Goal: Task Accomplishment & Management: Use online tool/utility

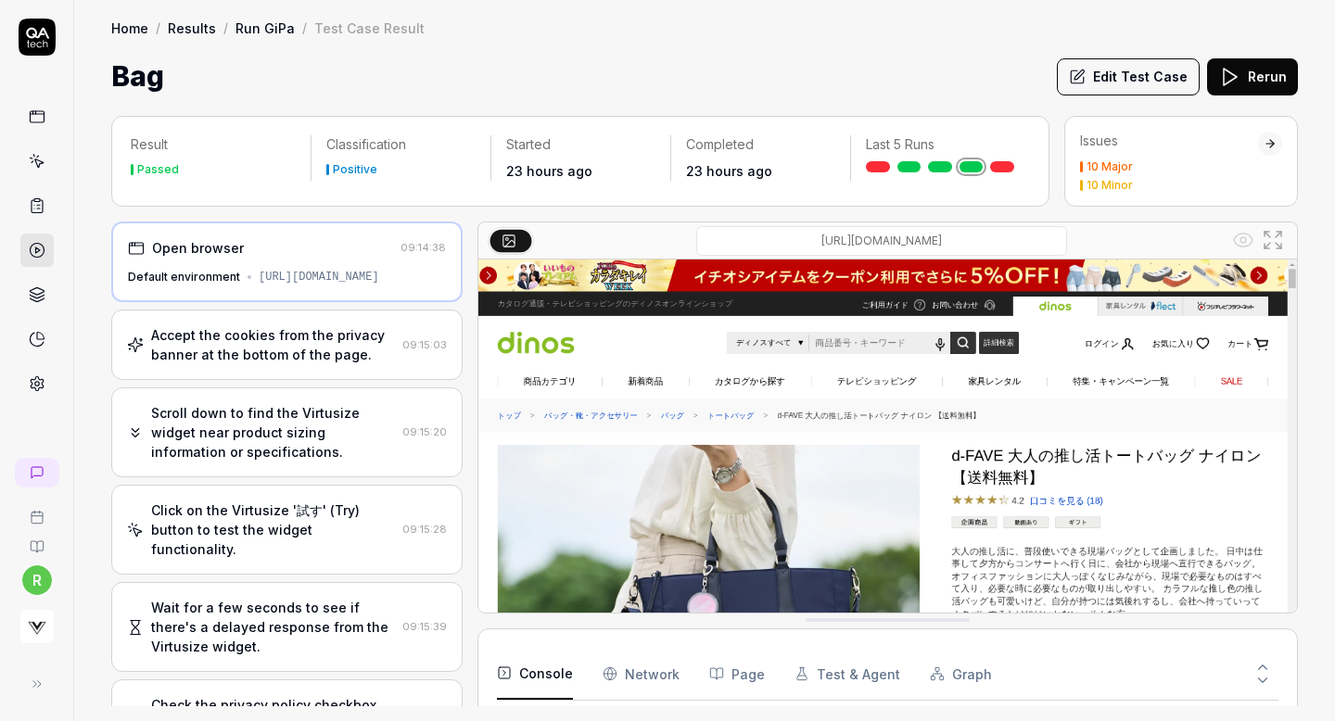
scroll to position [4365, 0]
click at [32, 167] on icon at bounding box center [37, 161] width 17 height 17
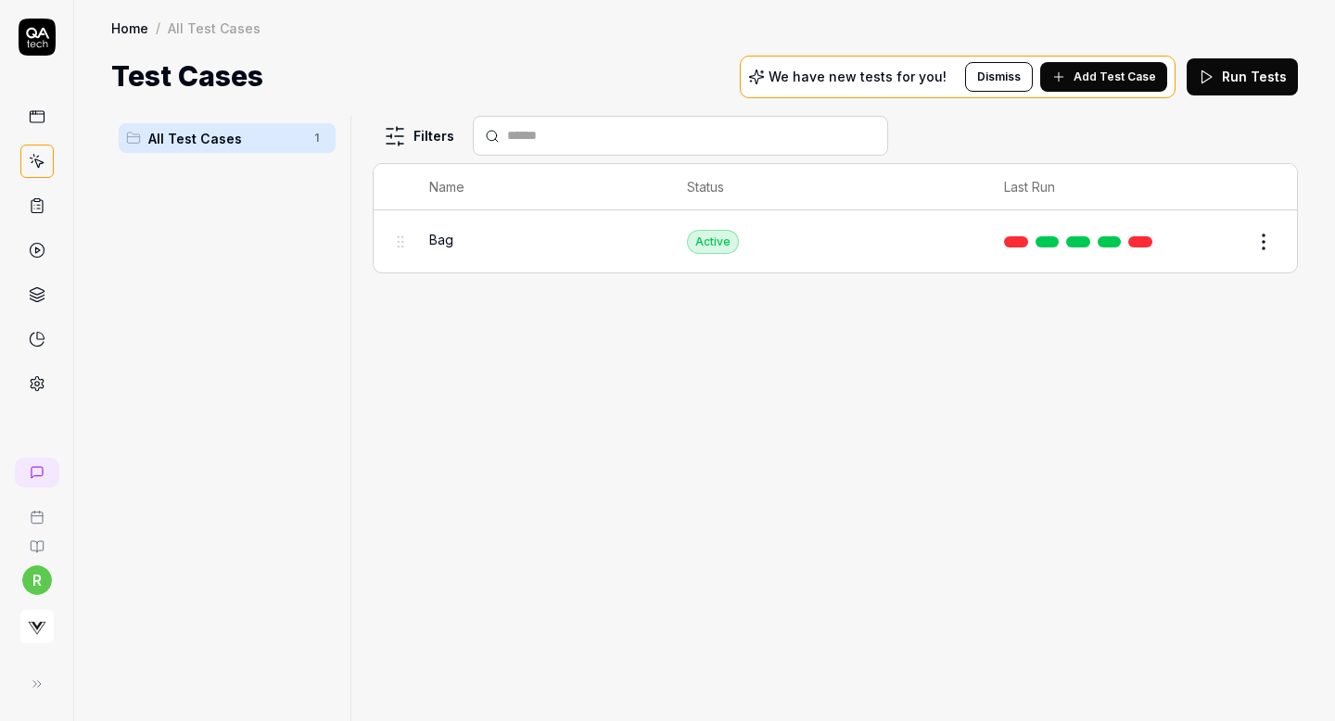
click at [49, 211] on link at bounding box center [36, 205] width 33 height 33
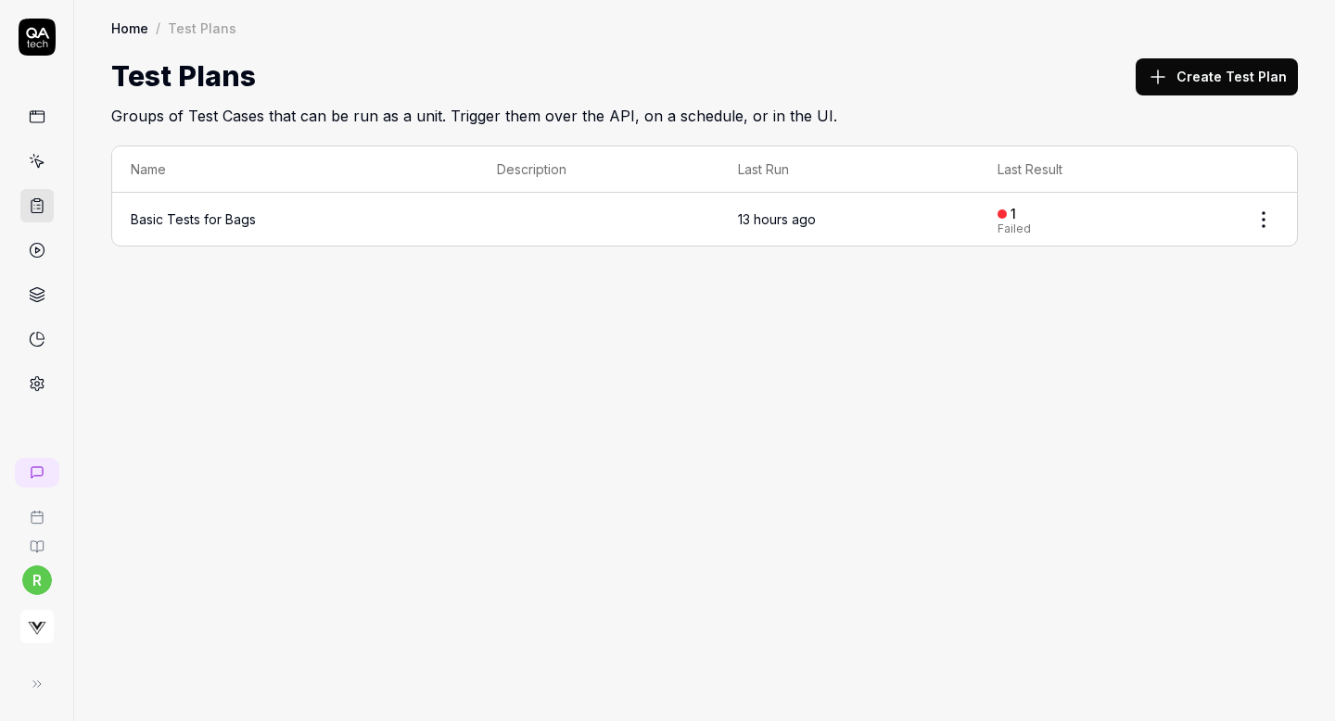
click at [255, 214] on td "Basic Tests for Bags" at bounding box center [295, 219] width 366 height 53
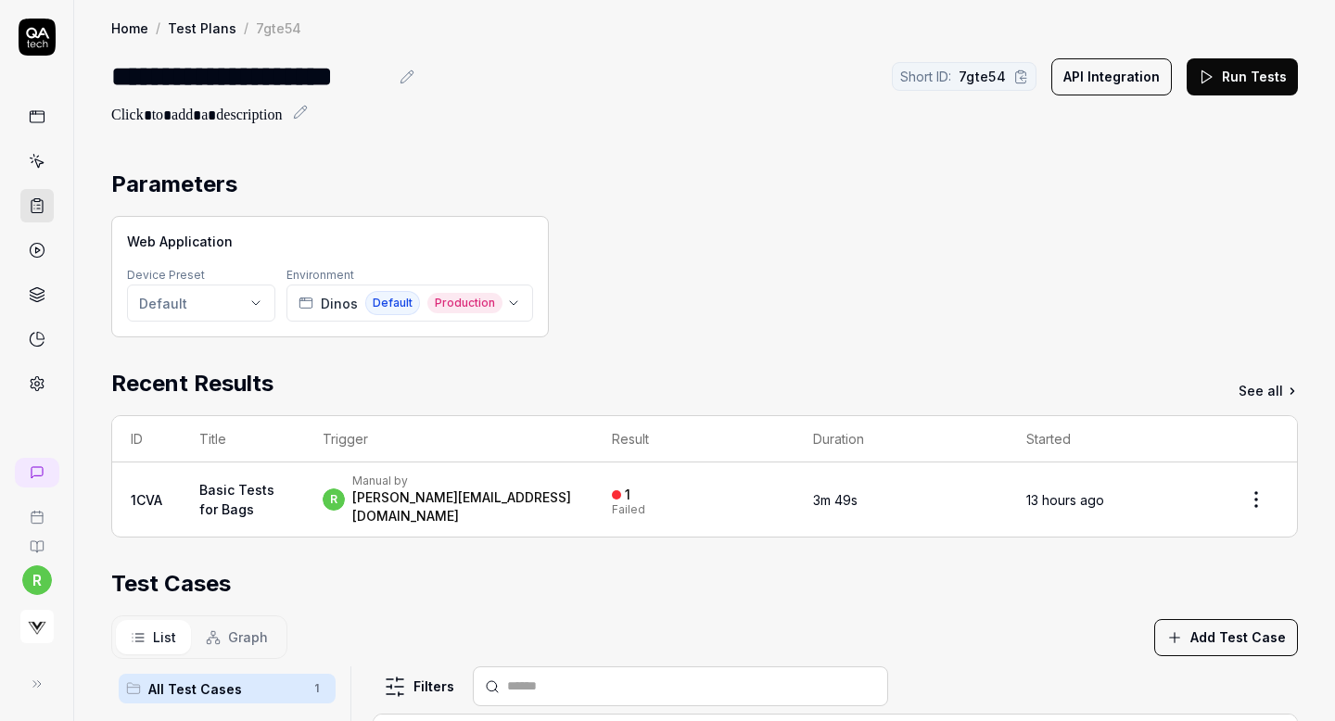
click at [1259, 489] on html "**********" at bounding box center [667, 360] width 1335 height 721
click at [925, 595] on html "**********" at bounding box center [667, 360] width 1335 height 721
click at [237, 489] on link "Basic Tests for Bags" at bounding box center [236, 499] width 75 height 35
click at [327, 84] on div "**********" at bounding box center [249, 77] width 277 height 42
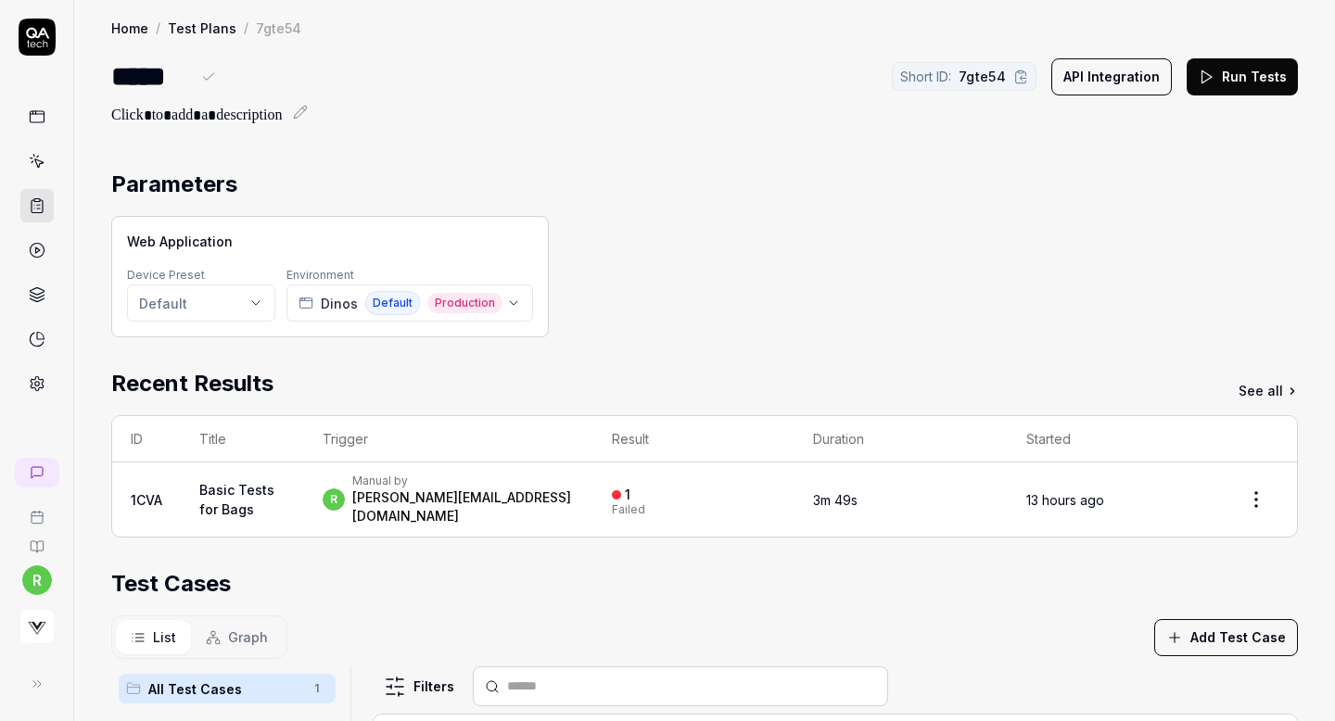
click at [495, 82] on div "***** Short ID: 7gte54 API Integration Run Tests" at bounding box center [704, 77] width 1186 height 42
click at [197, 29] on link "Test Plans" at bounding box center [202, 28] width 69 height 19
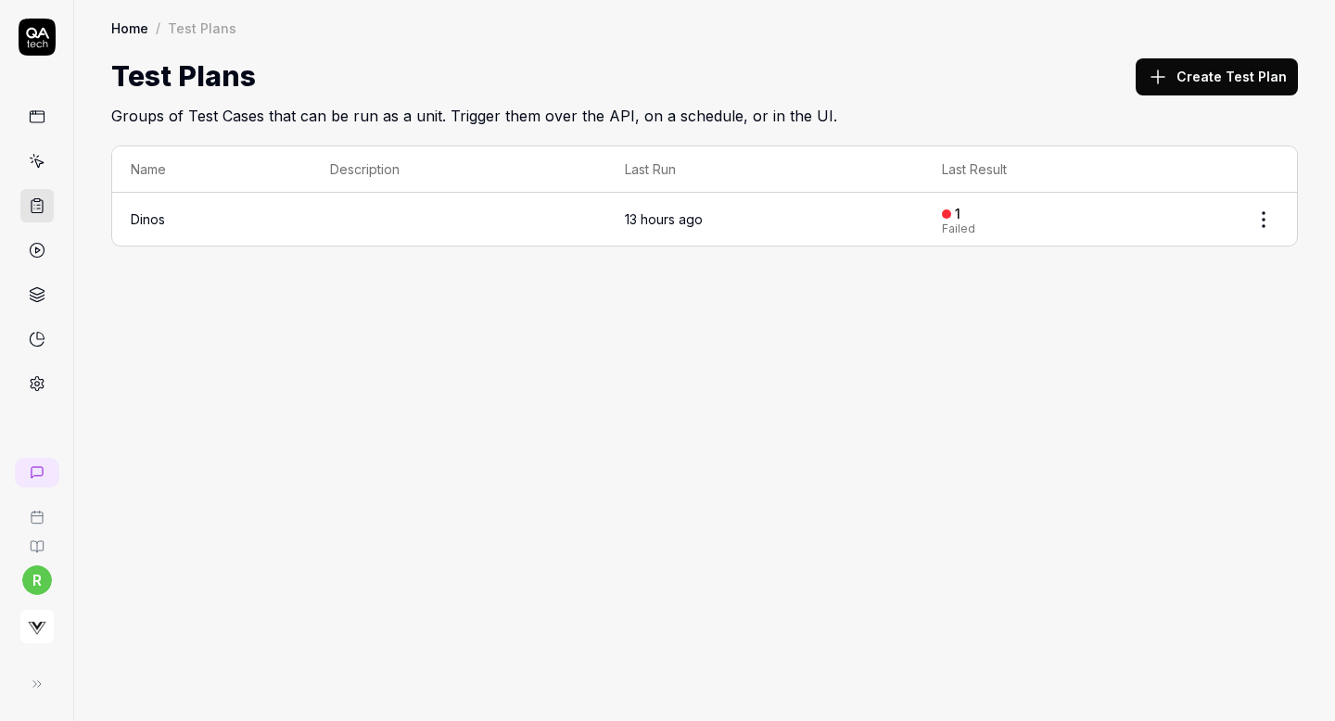
click at [1262, 211] on html "r Home / Test Plans Home / Test Plans Test Plans Create Test Plan Groups of Tes…" at bounding box center [667, 360] width 1335 height 721
click at [1133, 337] on div "Edit" at bounding box center [1186, 338] width 176 height 41
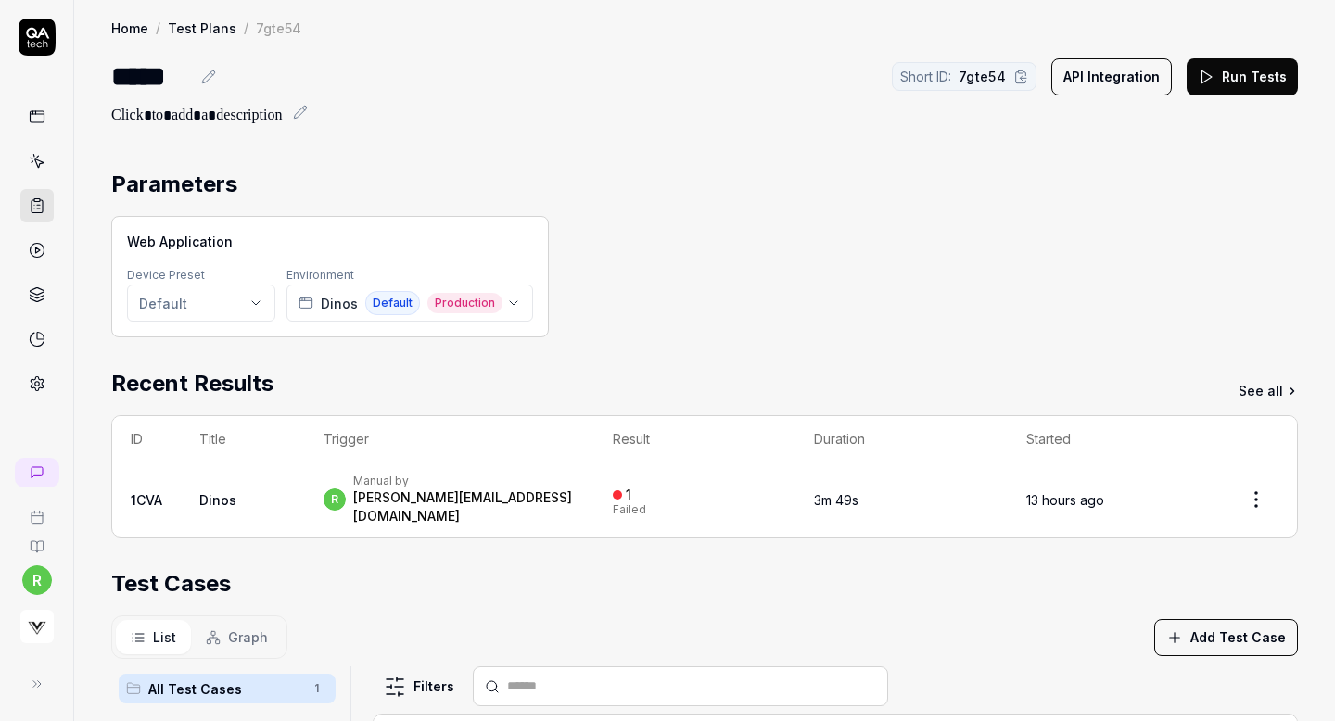
click at [1218, 66] on button "Run Tests" at bounding box center [1241, 76] width 111 height 37
click at [193, 33] on link "Test Plans" at bounding box center [202, 28] width 69 height 19
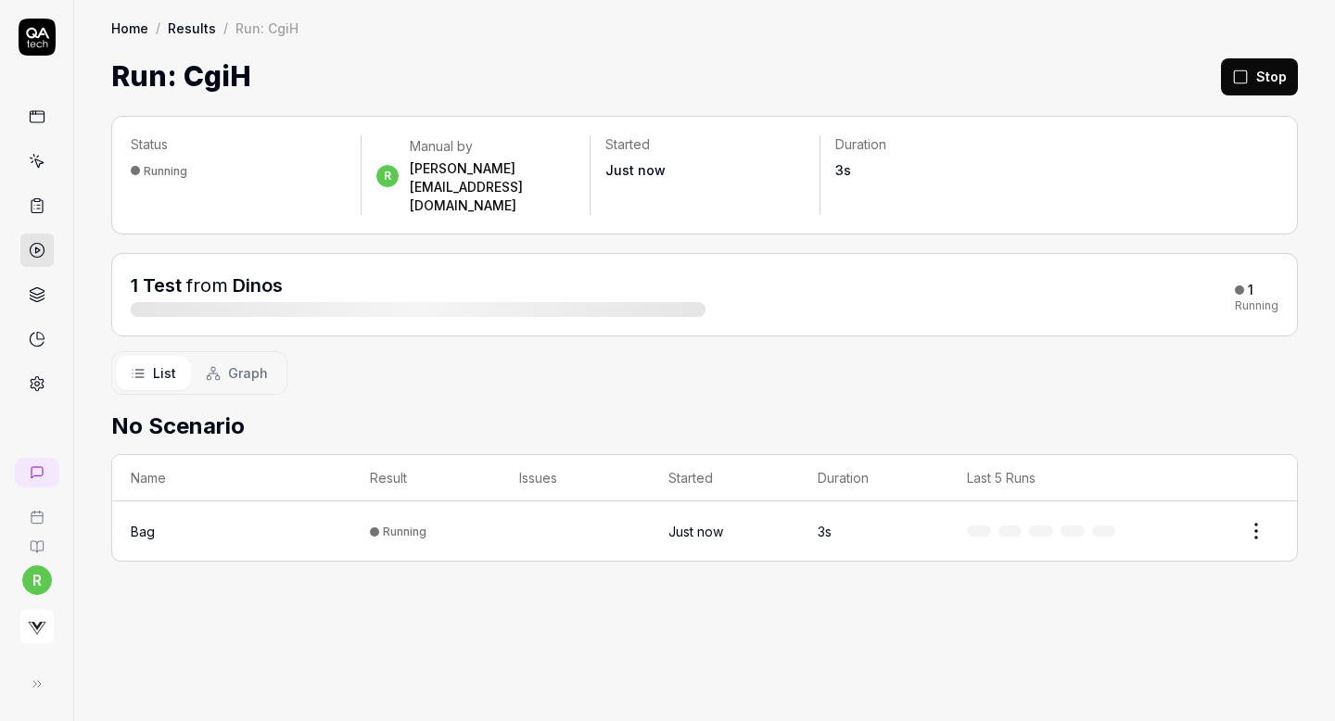
click at [696, 371] on div "Status Running r Manual by [PERSON_NAME][EMAIL_ADDRESS][DOMAIN_NAME] Started Ju…" at bounding box center [704, 409] width 1260 height 624
click at [32, 205] on icon at bounding box center [37, 205] width 17 height 17
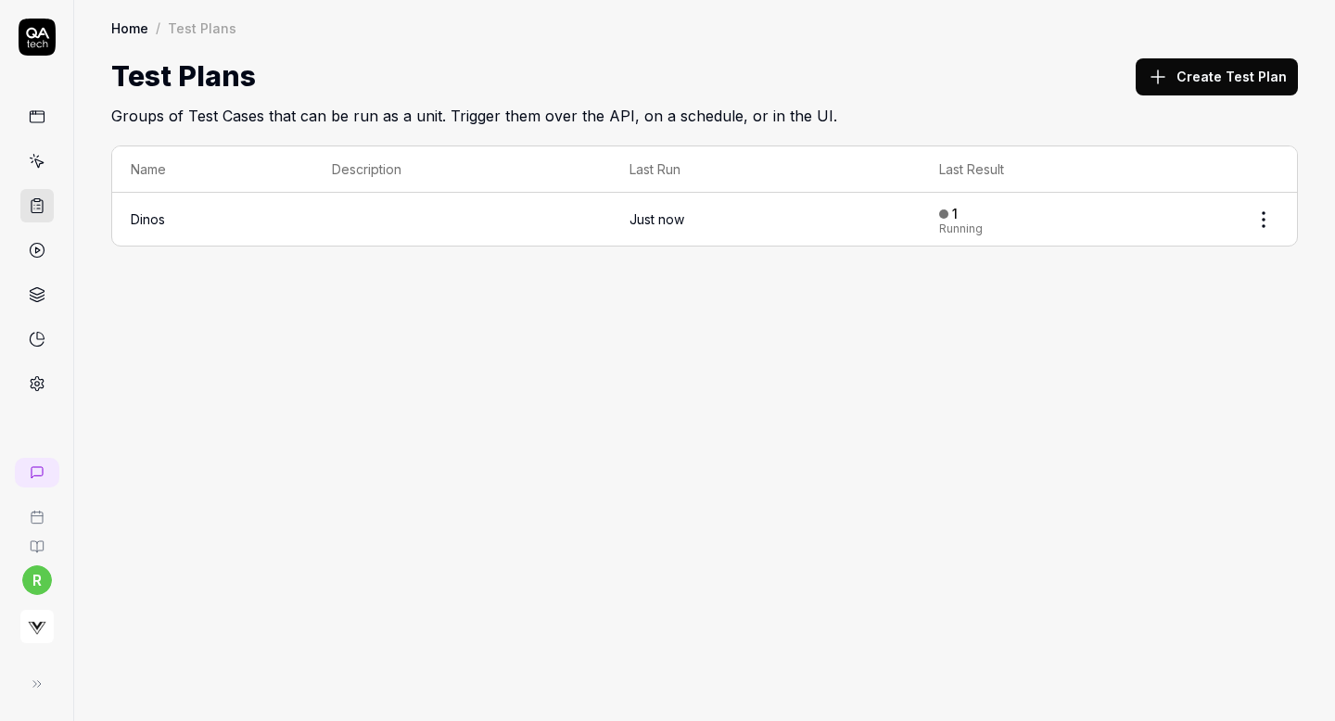
click at [1218, 76] on button "Create Test Plan" at bounding box center [1216, 76] width 162 height 37
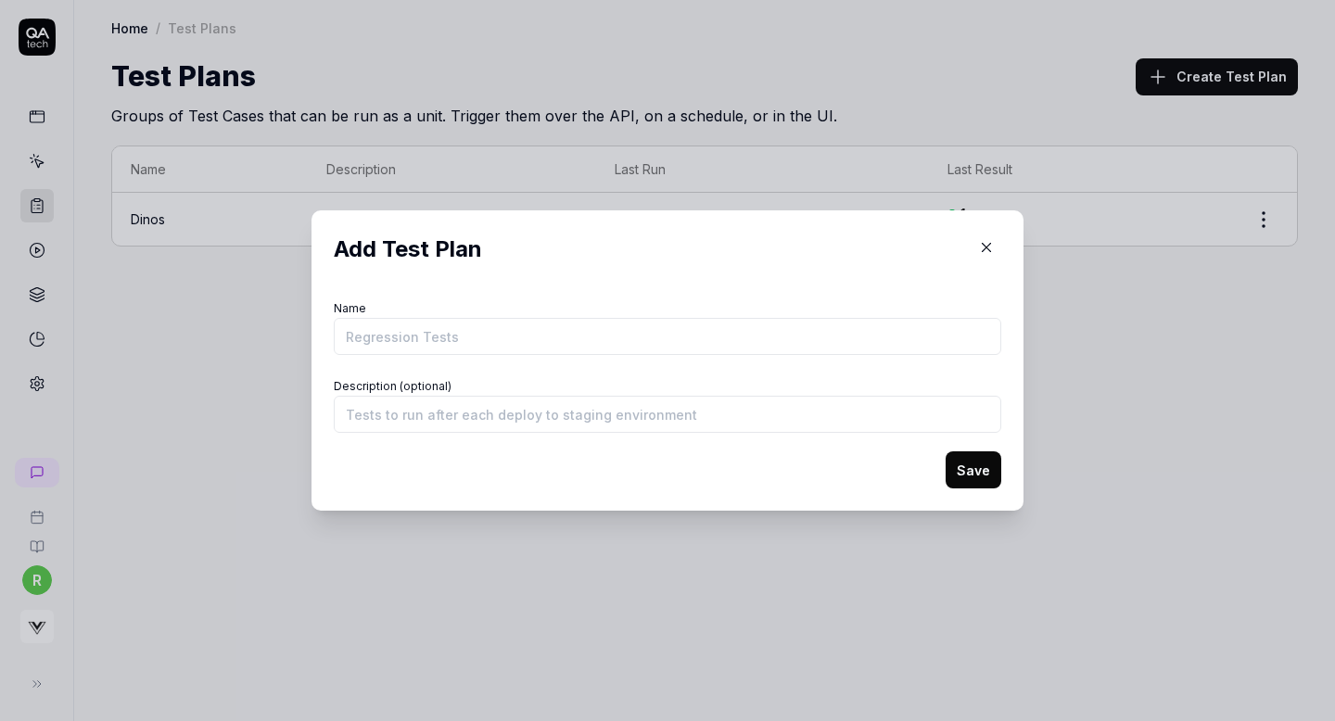
click at [982, 247] on icon "button" at bounding box center [986, 247] width 17 height 17
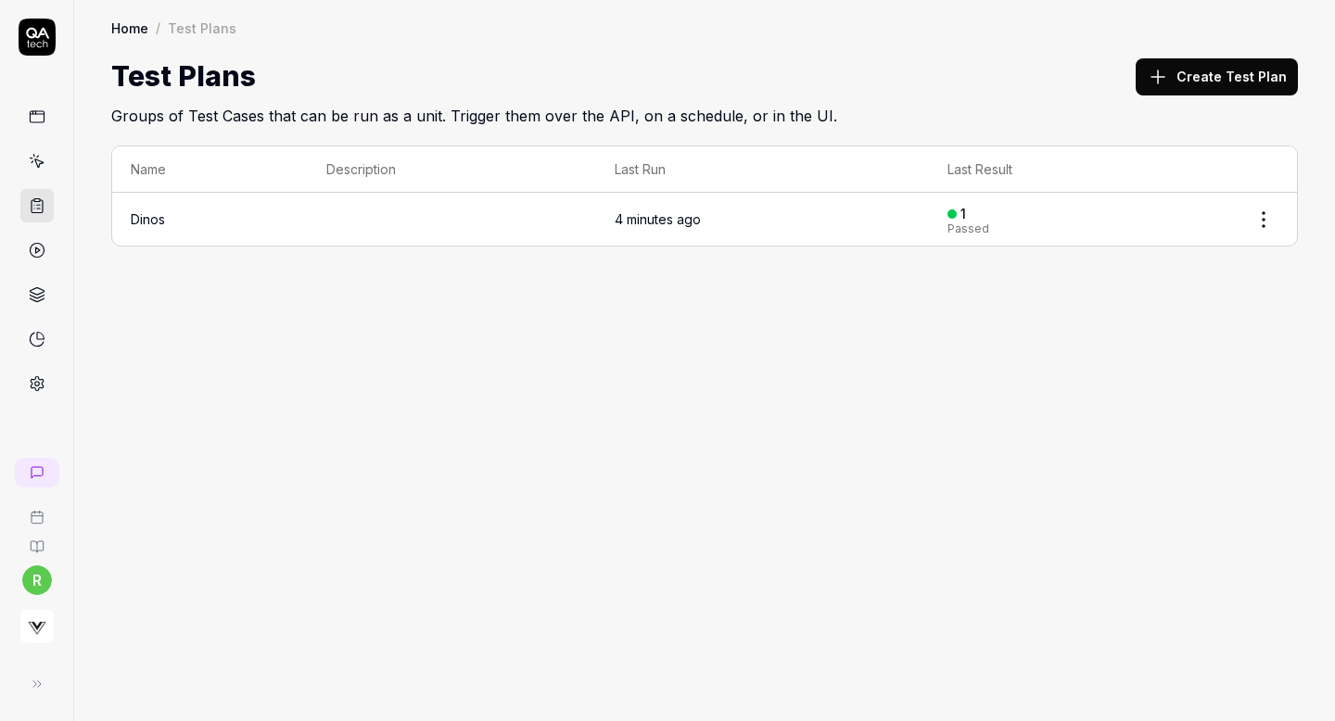
click at [36, 151] on link at bounding box center [36, 161] width 33 height 33
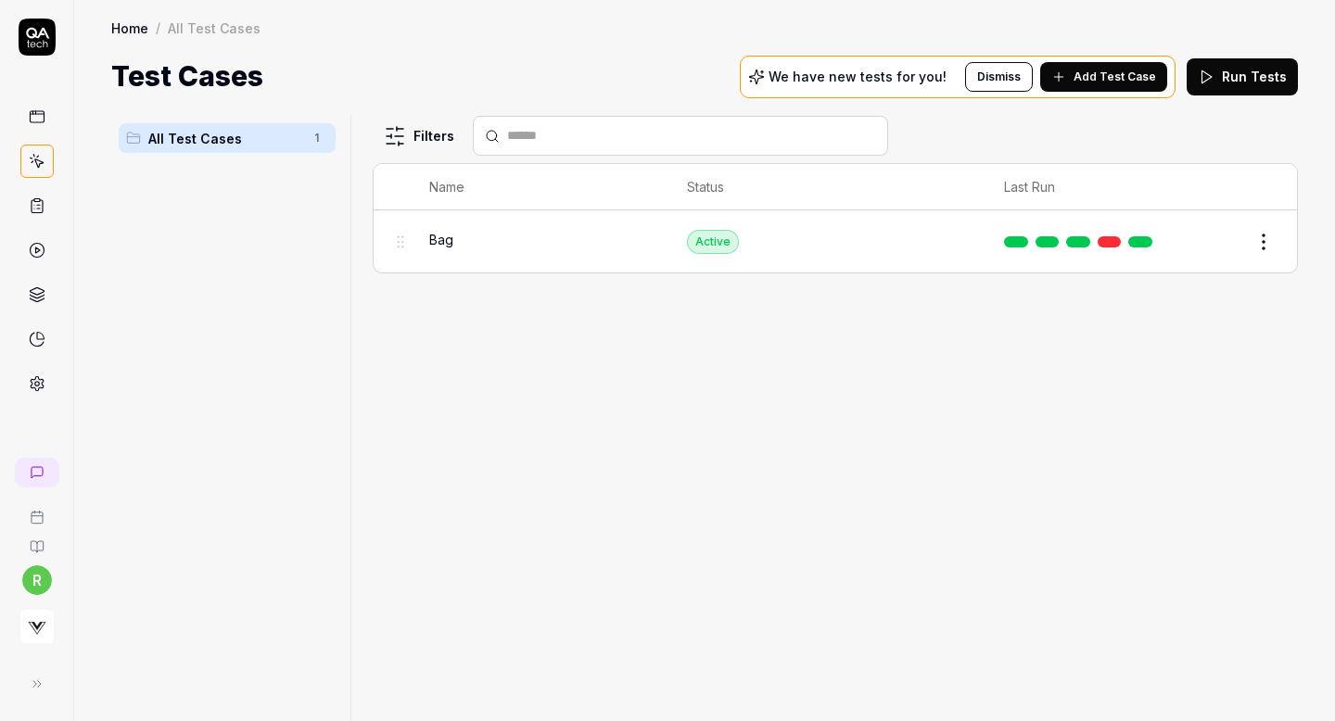
click at [463, 234] on div "Bag" at bounding box center [539, 239] width 221 height 19
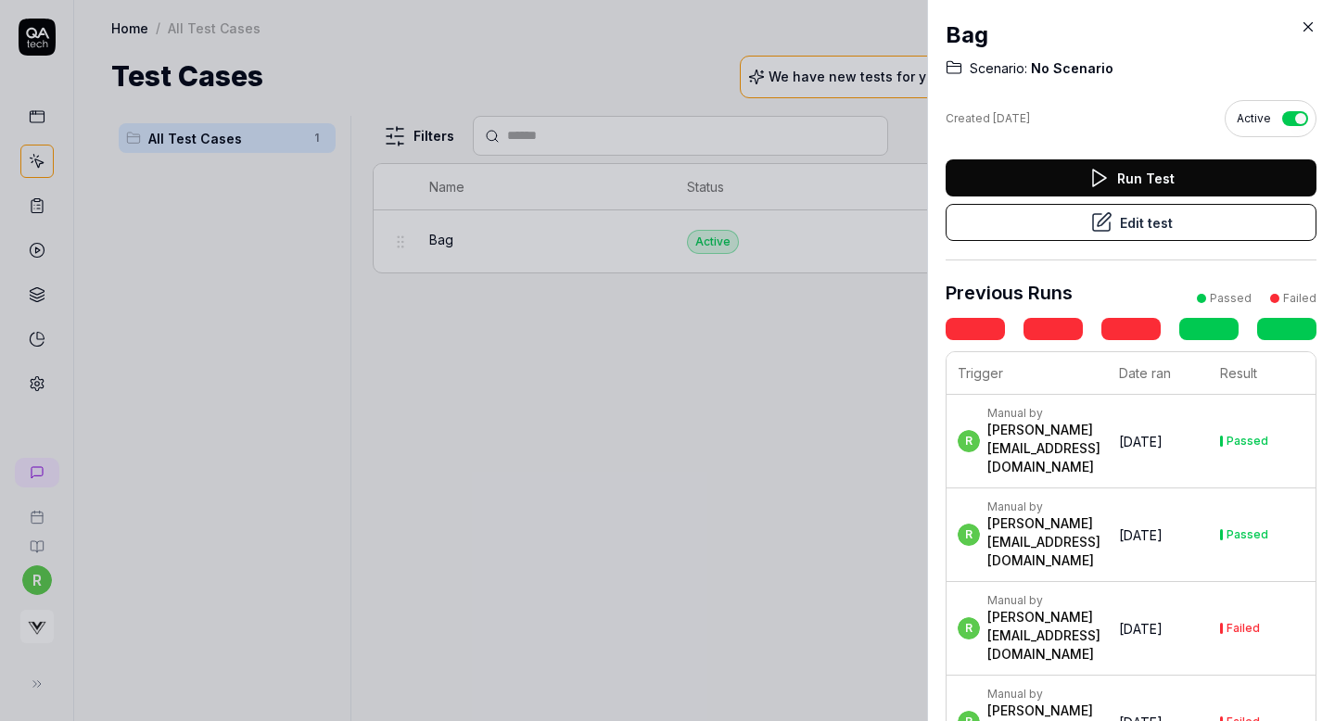
click at [1133, 221] on button "Edit test" at bounding box center [1130, 222] width 371 height 37
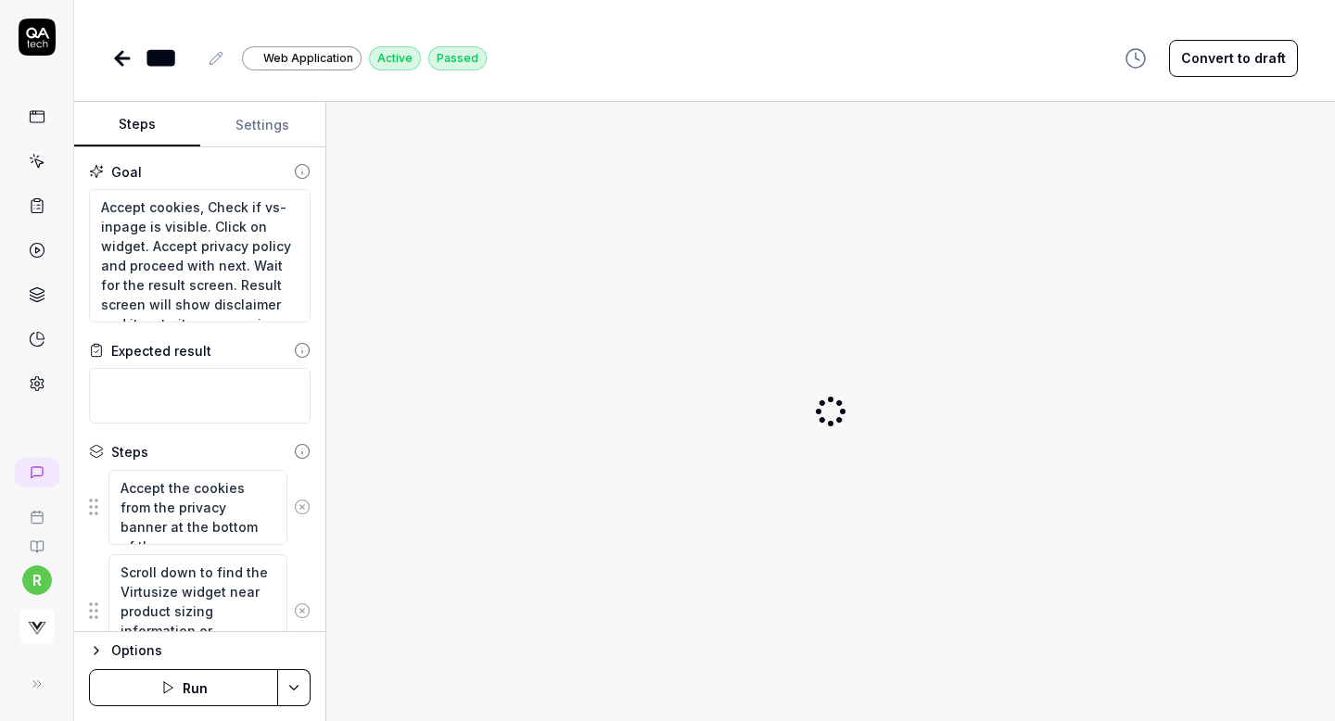
click at [116, 58] on icon at bounding box center [122, 58] width 13 height 0
type textarea "*"
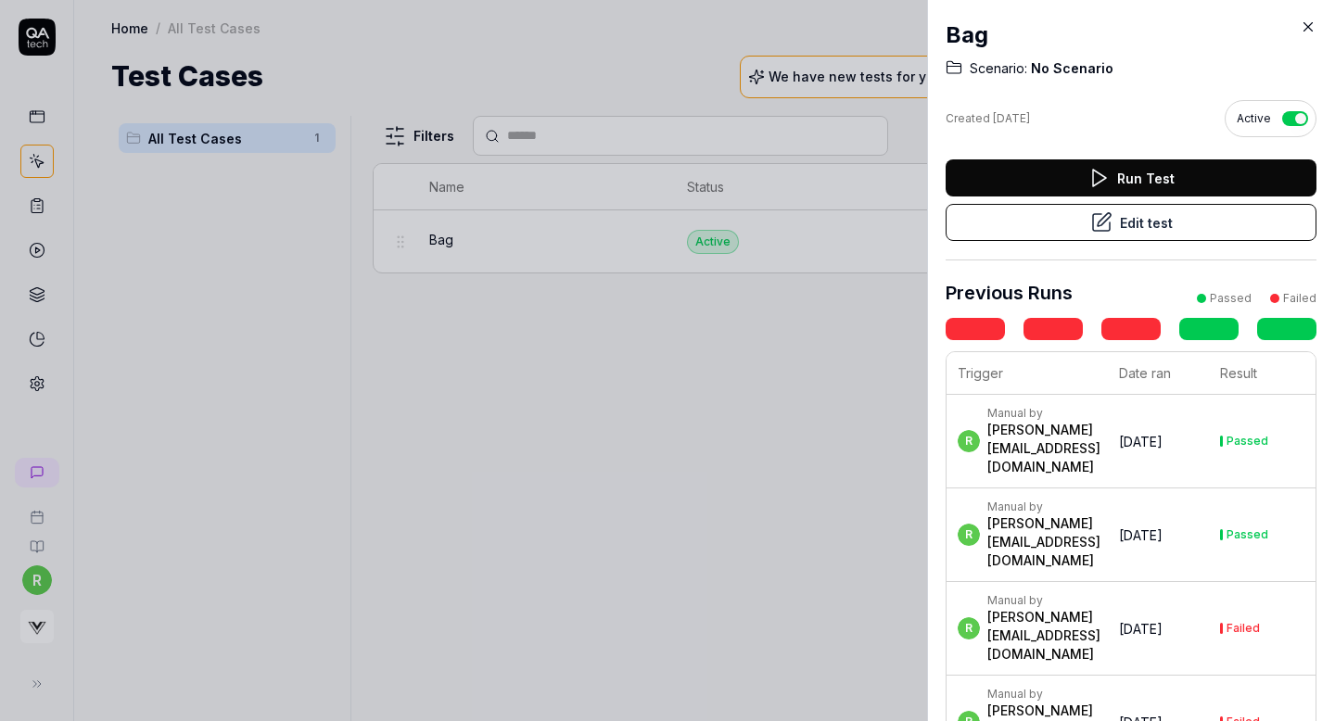
click at [35, 197] on div at bounding box center [667, 360] width 1335 height 721
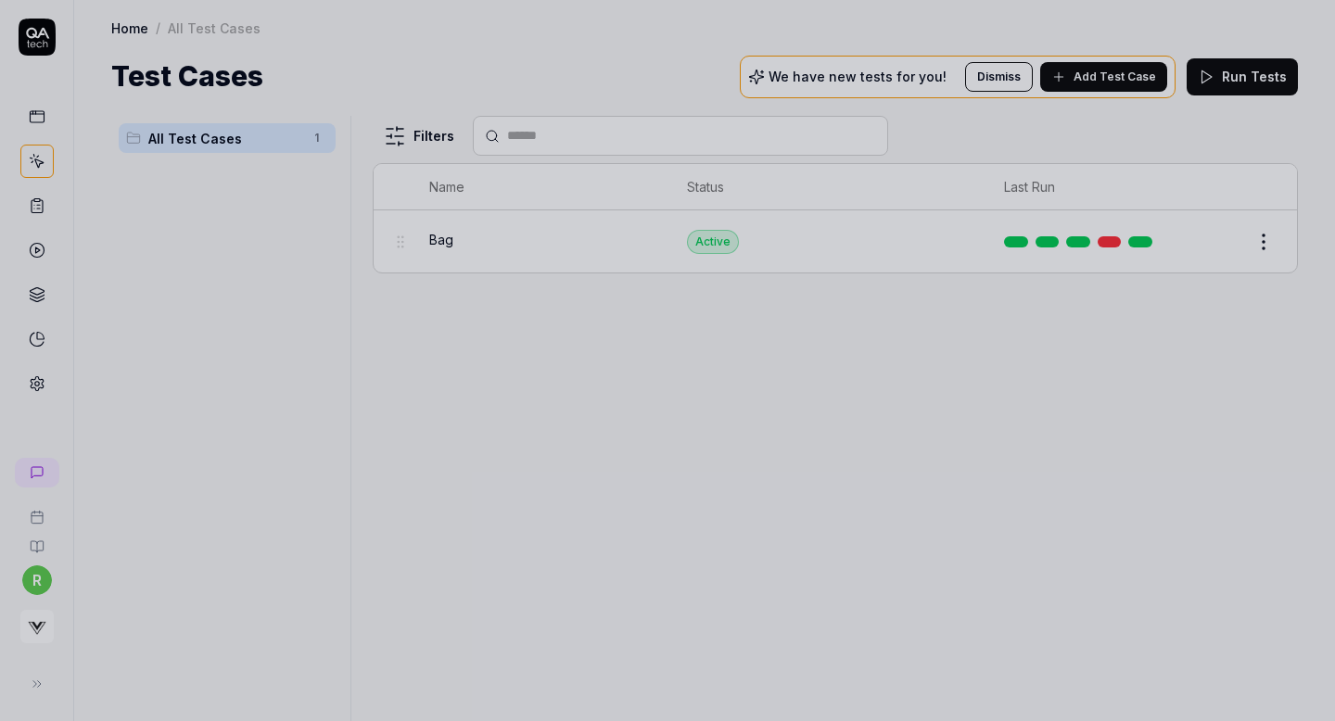
click at [35, 197] on div at bounding box center [667, 360] width 1335 height 721
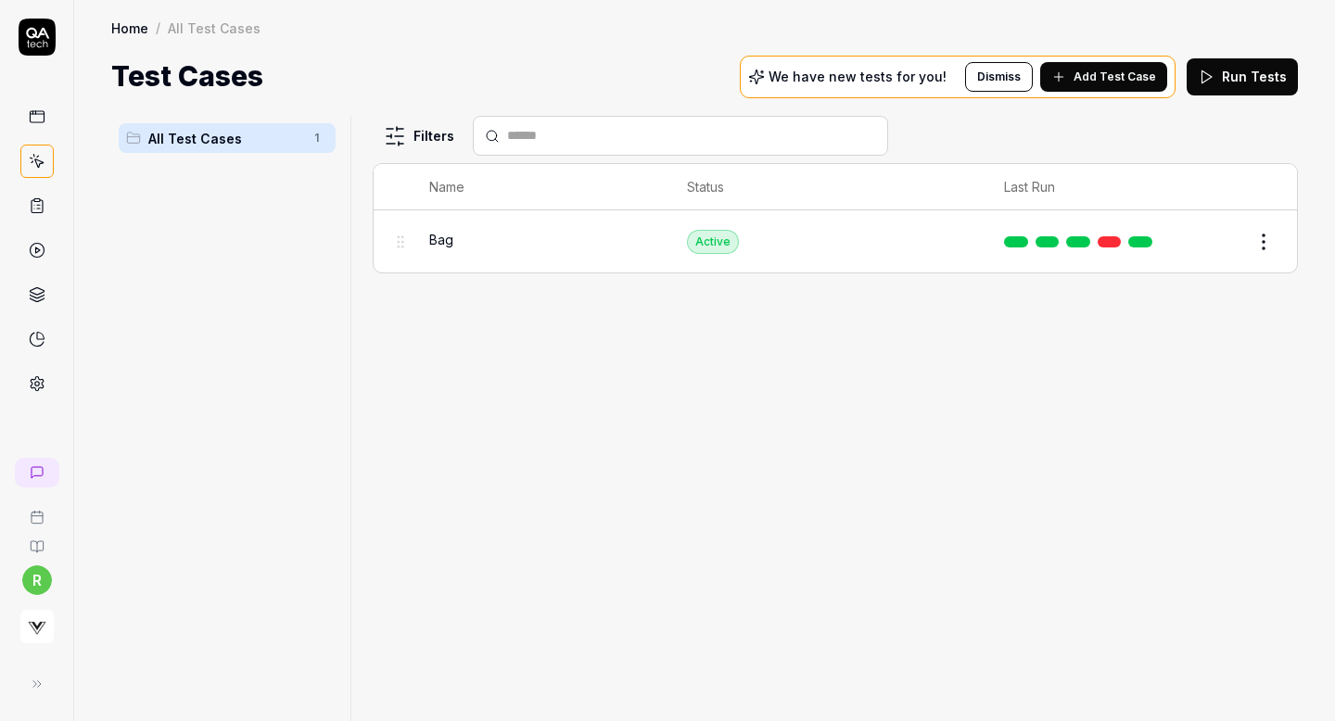
click at [35, 197] on icon at bounding box center [37, 205] width 17 height 17
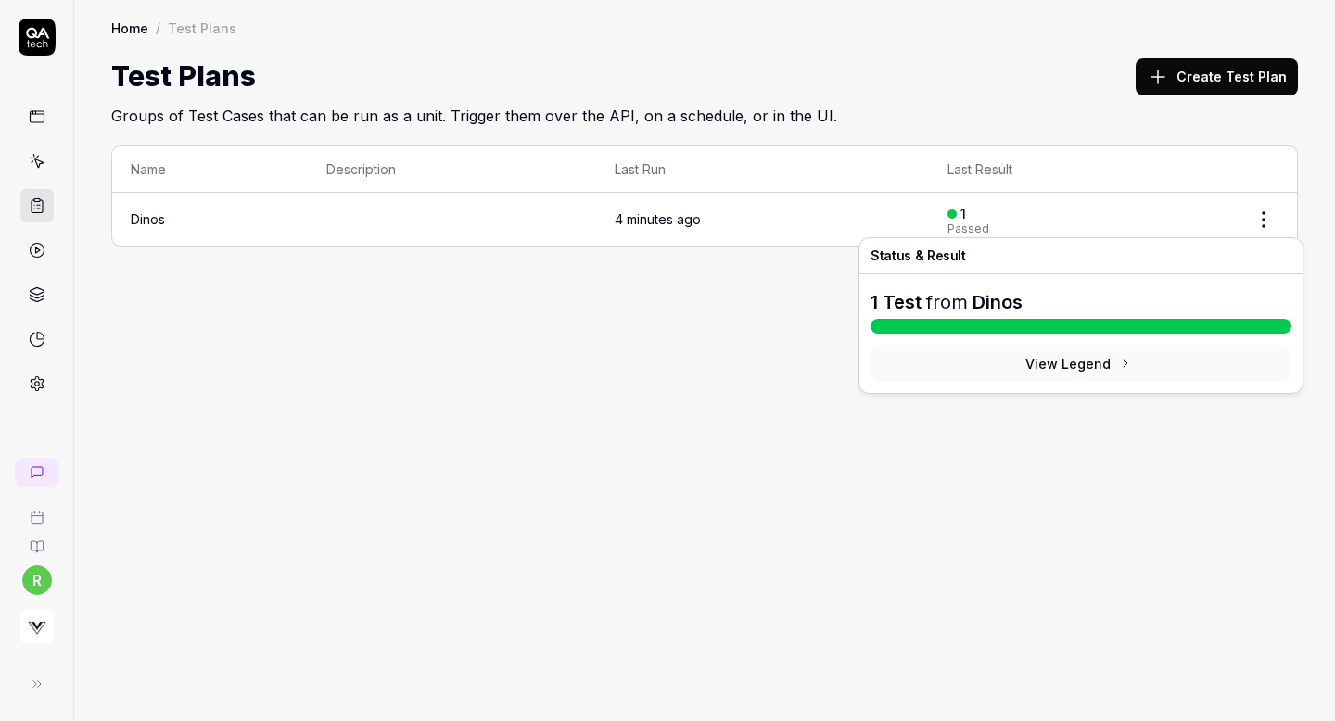
click at [971, 226] on div "Passed" at bounding box center [968, 228] width 42 height 11
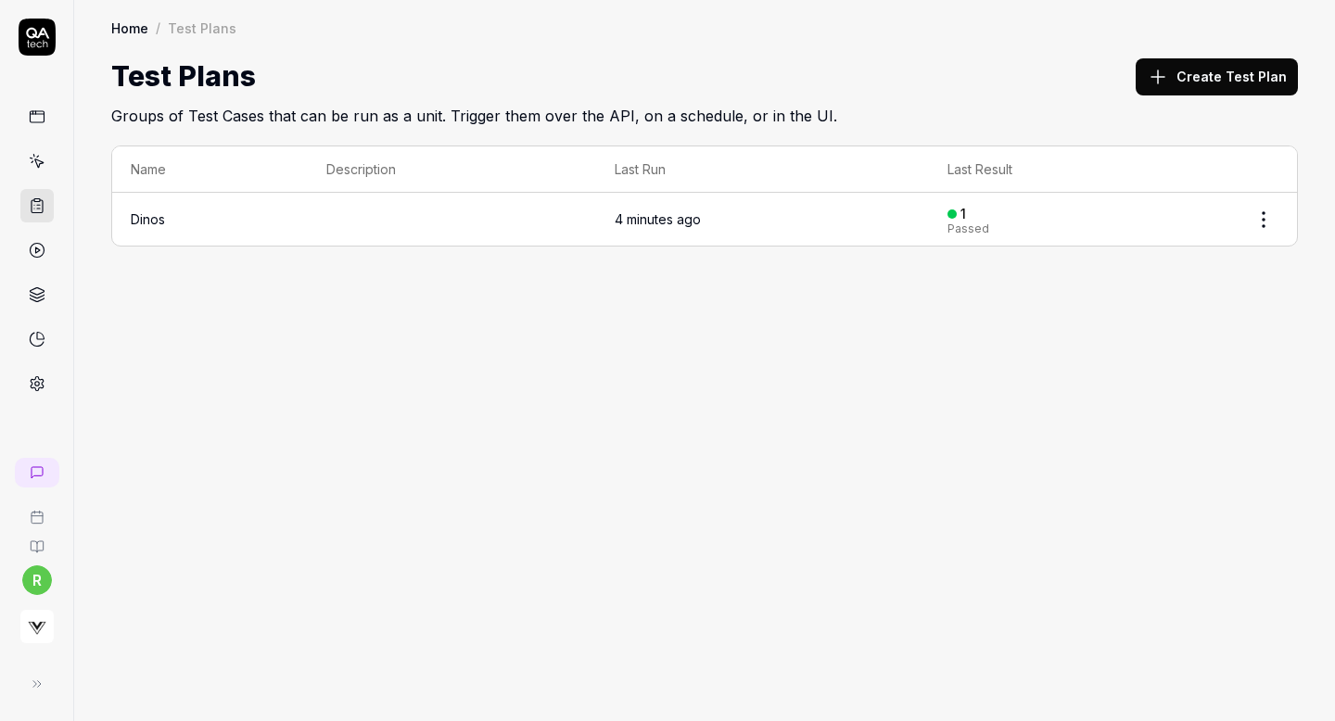
click at [284, 209] on td "Dinos" at bounding box center [210, 219] width 196 height 53
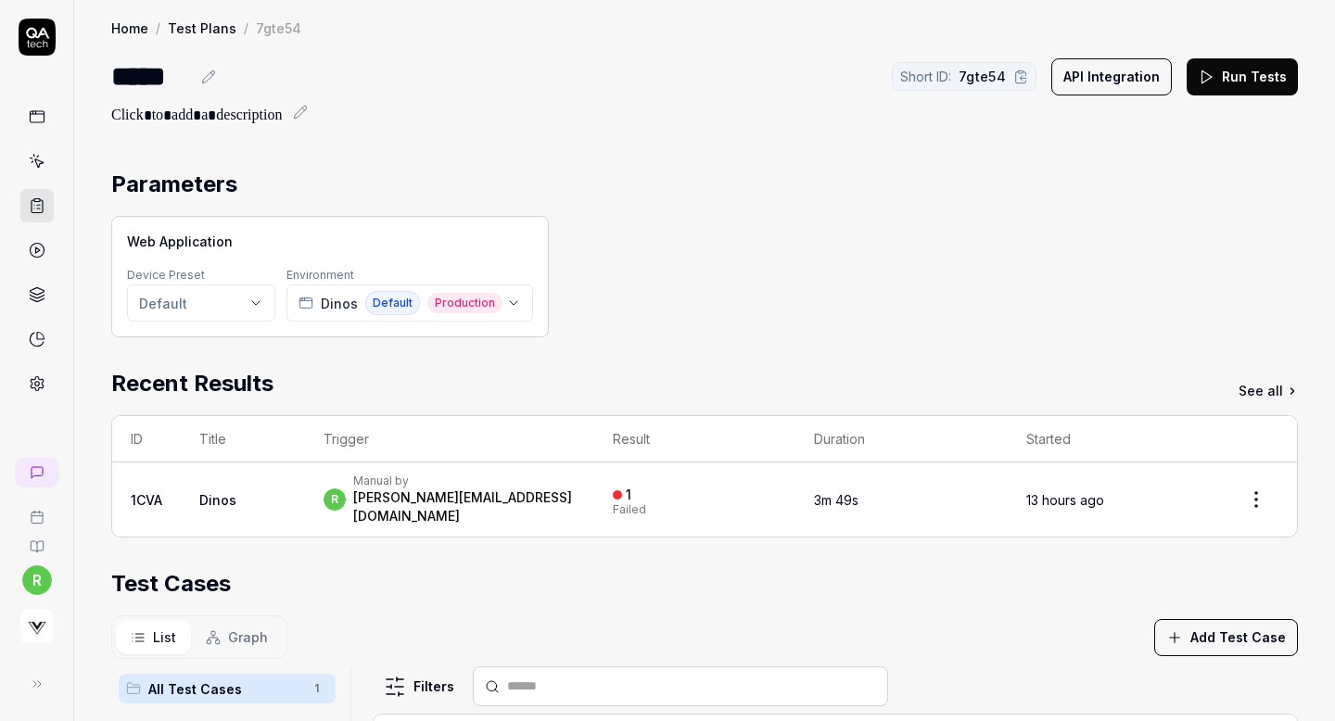
click at [158, 211] on section "Parameters Web Application Device Preset Default Environment Dinos Default Prod…" at bounding box center [704, 253] width 1186 height 170
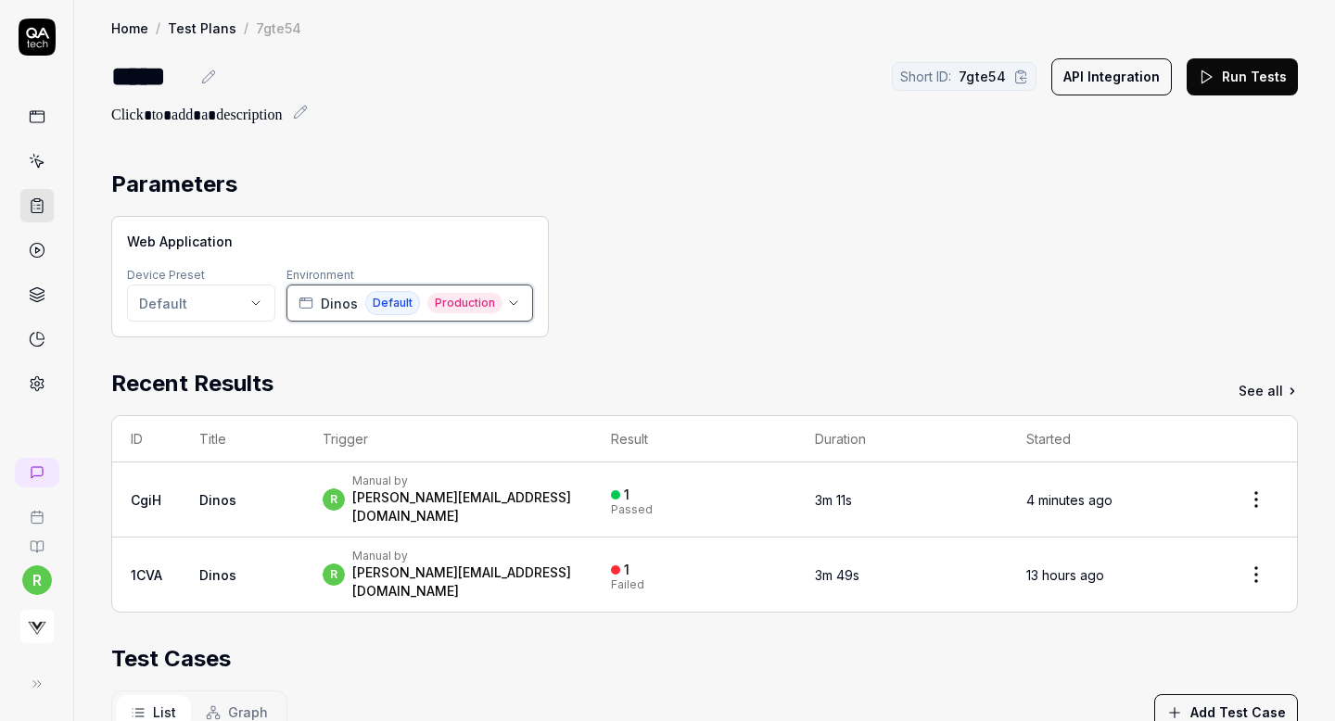
click at [385, 305] on span "Default" at bounding box center [392, 303] width 55 height 24
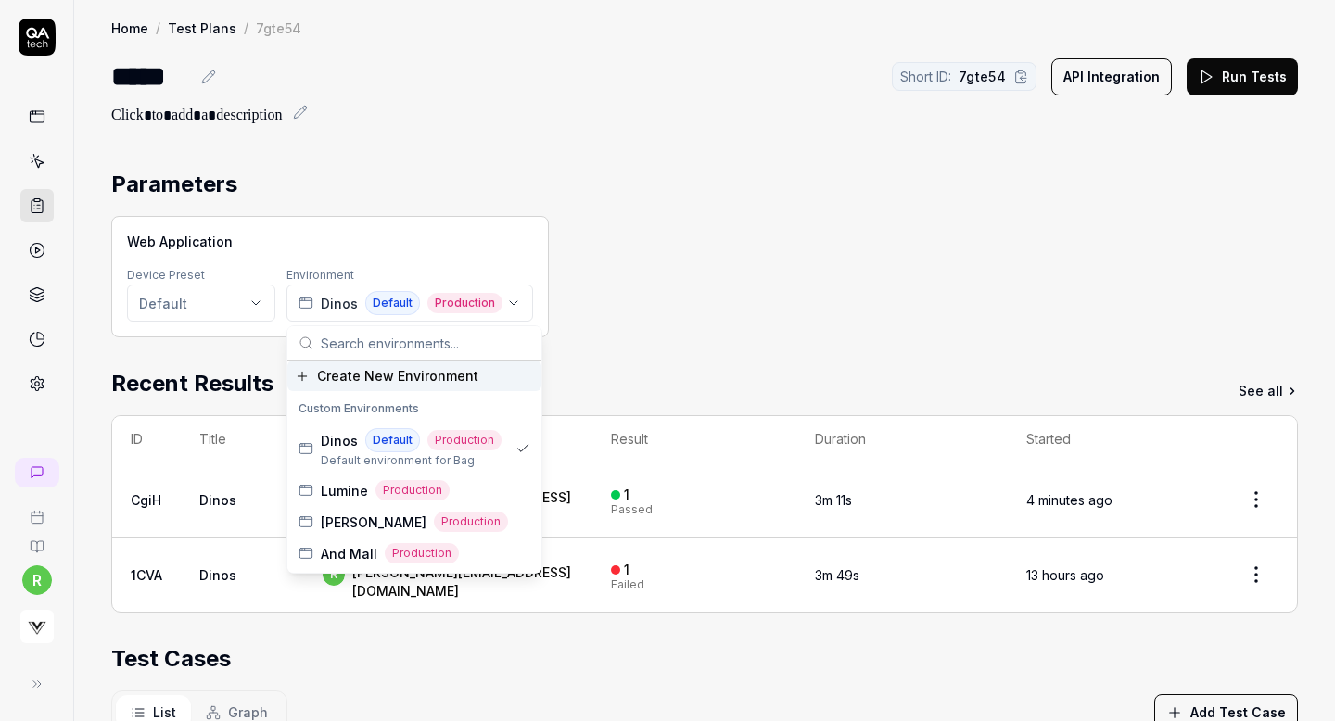
click at [691, 145] on div "Home / Test Plans / 7gte54 Home / Test Plans / 7gte54 ***** Short ID: 7gte54 AP…" at bounding box center [704, 621] width 1260 height 1242
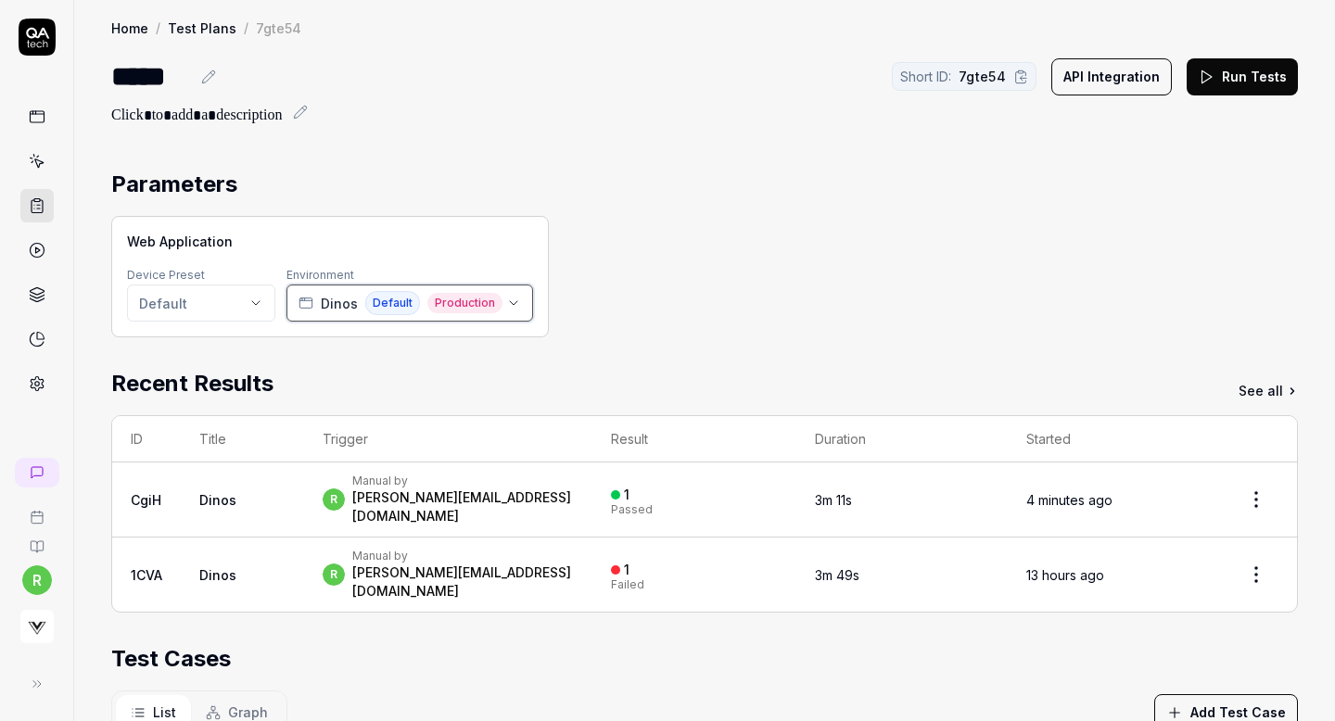
click at [518, 301] on button "Dinos Default Production" at bounding box center [409, 303] width 247 height 37
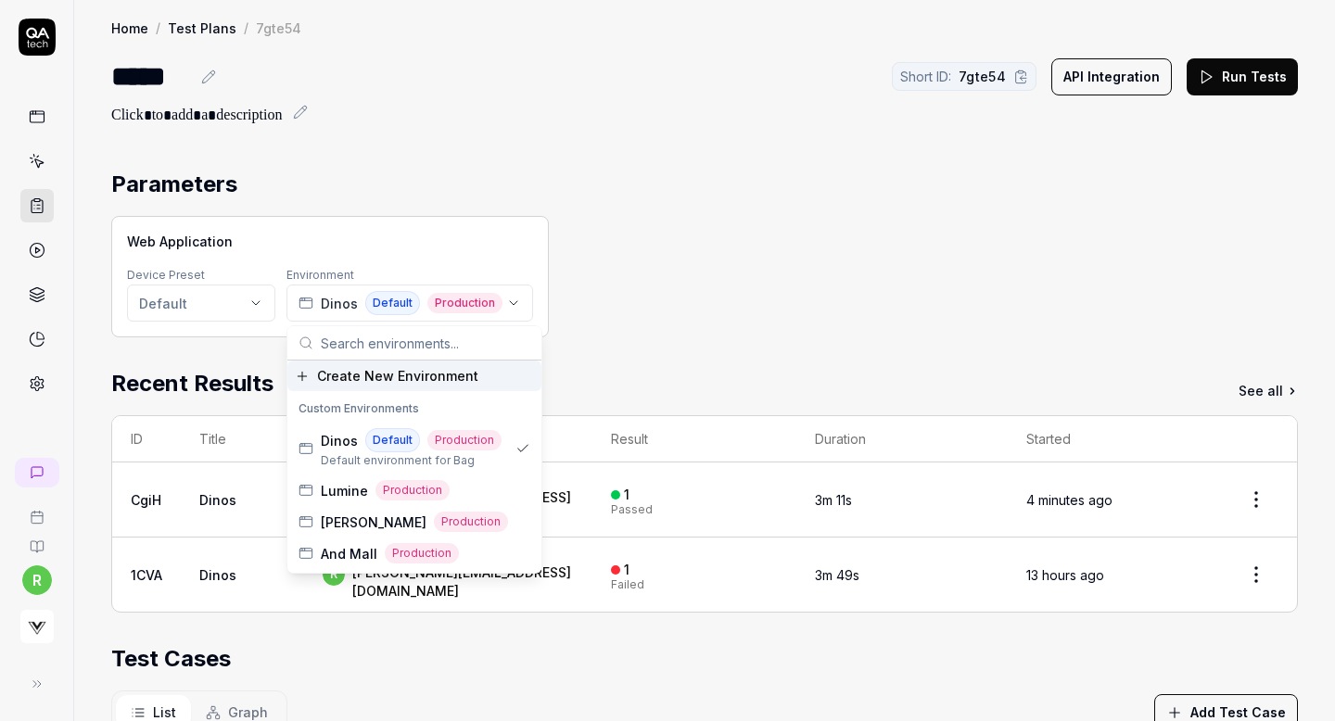
click at [598, 204] on section "Parameters Web Application Device Preset Default Environment Dinos Default Prod…" at bounding box center [704, 253] width 1186 height 170
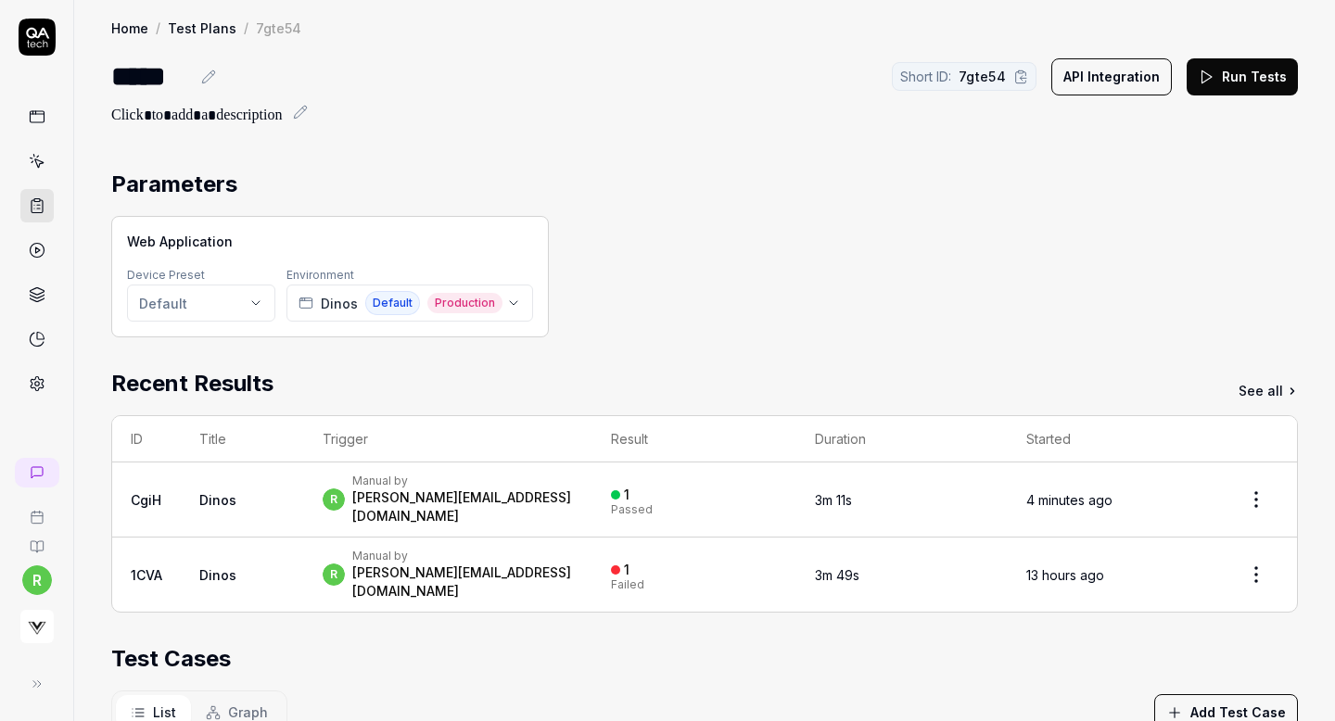
click at [185, 25] on link "Test Plans" at bounding box center [202, 28] width 69 height 19
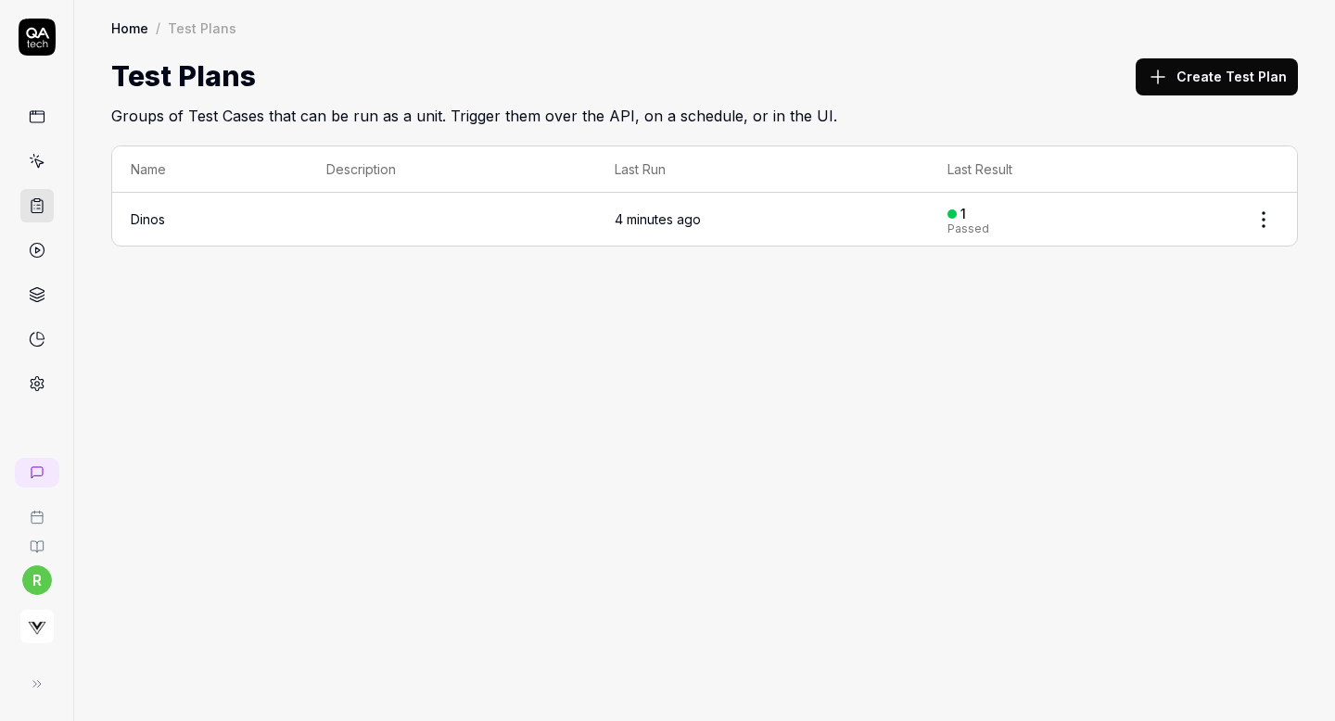
click at [1169, 81] on icon at bounding box center [1157, 77] width 22 height 22
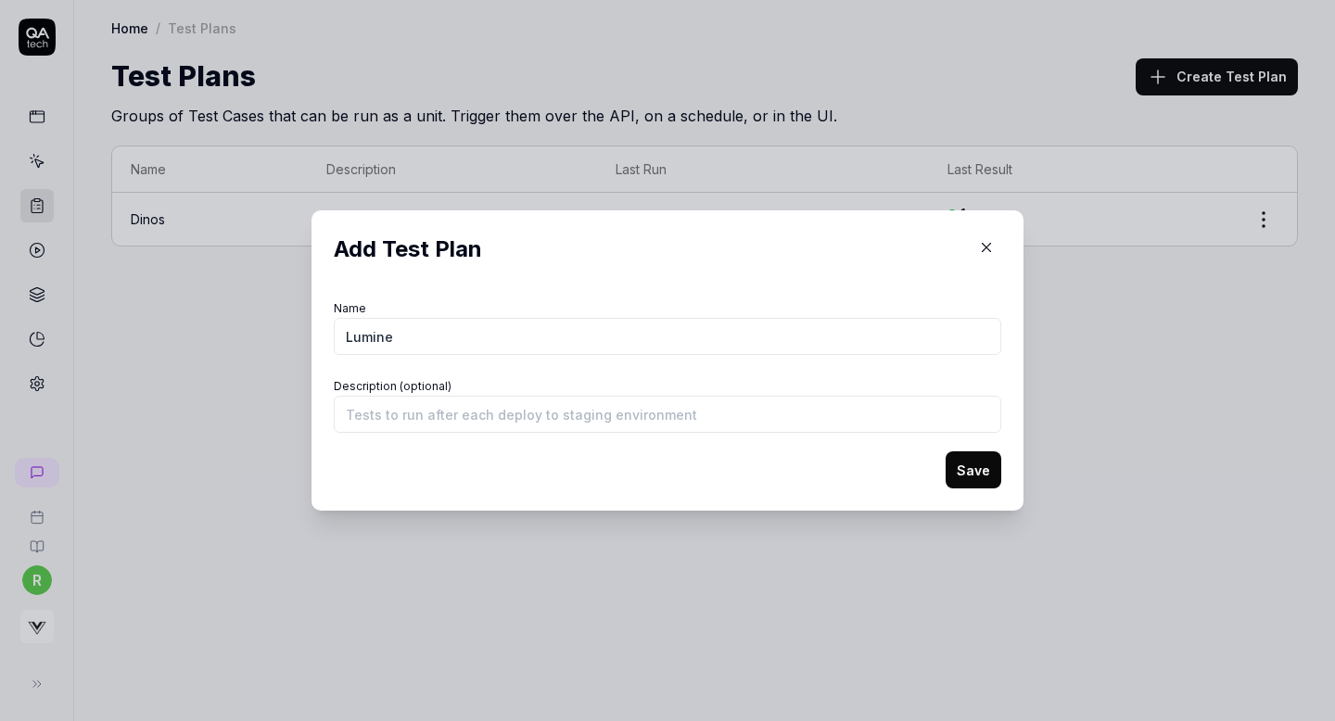
type input "Lumine"
click at [979, 463] on button "Save" at bounding box center [973, 469] width 56 height 37
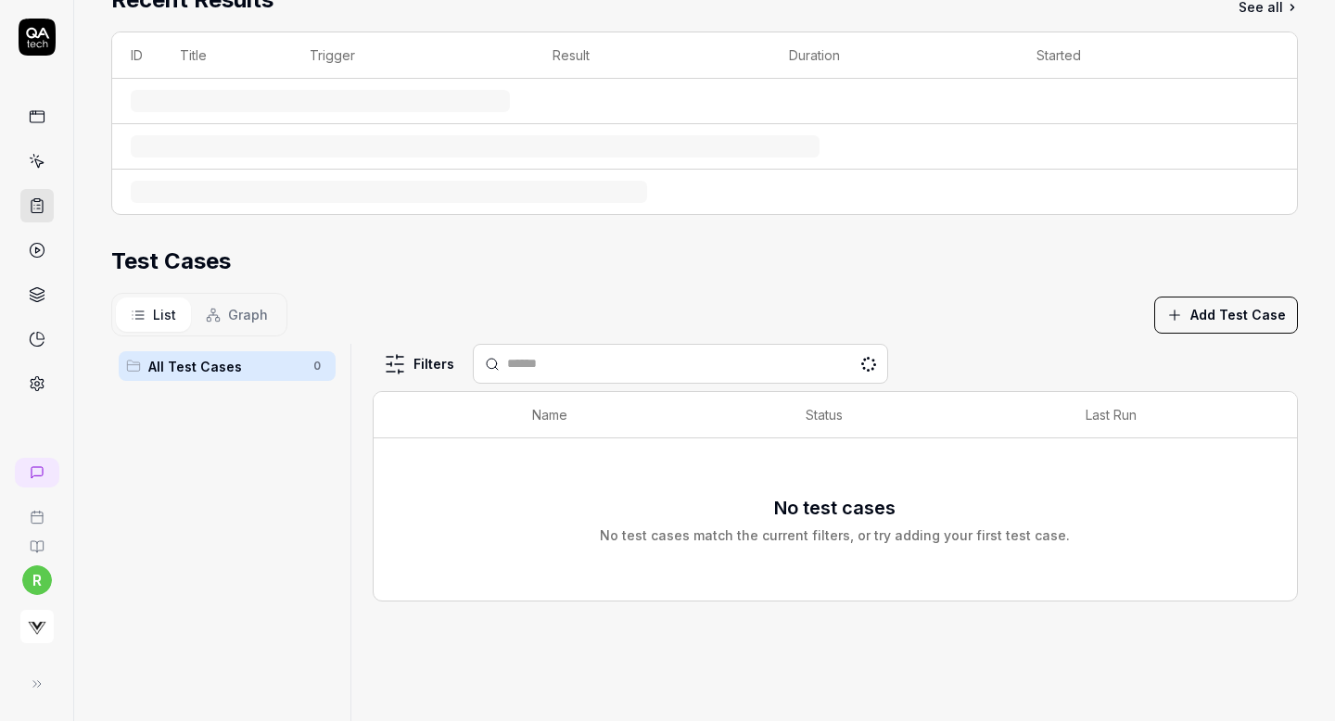
scroll to position [282, 0]
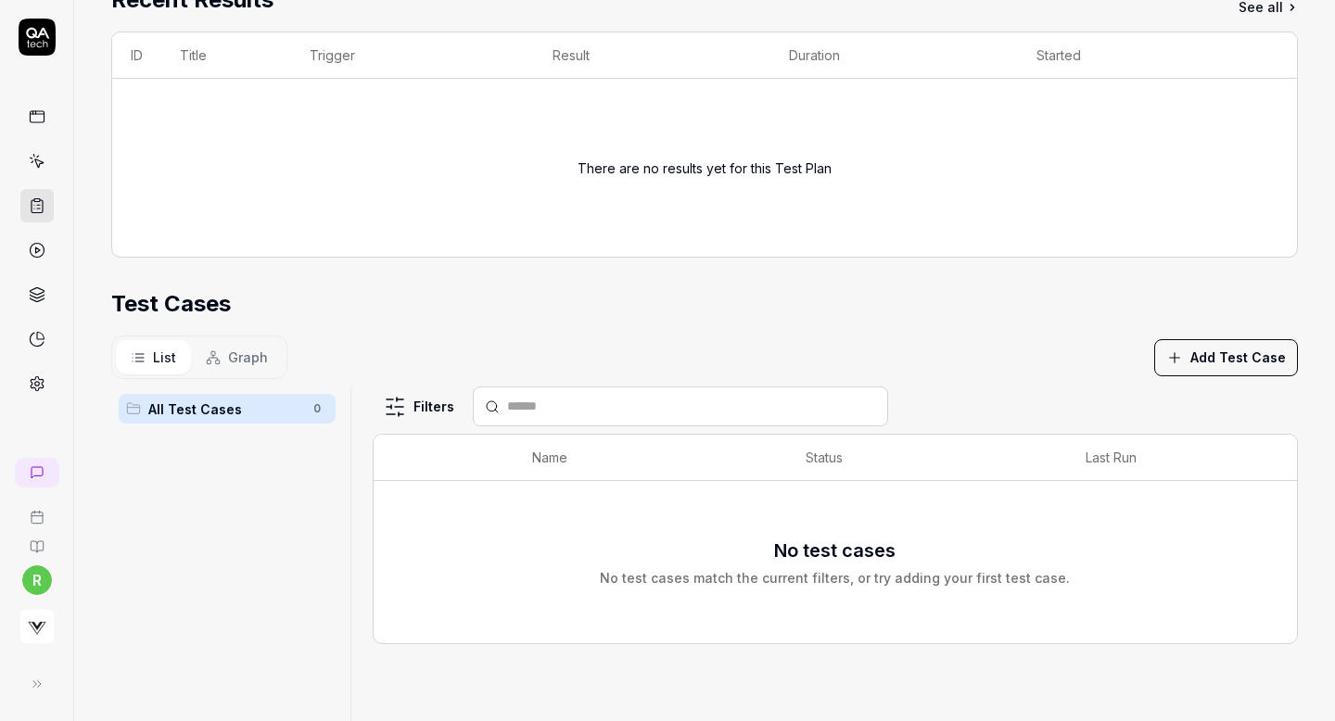
click at [1171, 346] on button "Add Test Case" at bounding box center [1226, 357] width 144 height 37
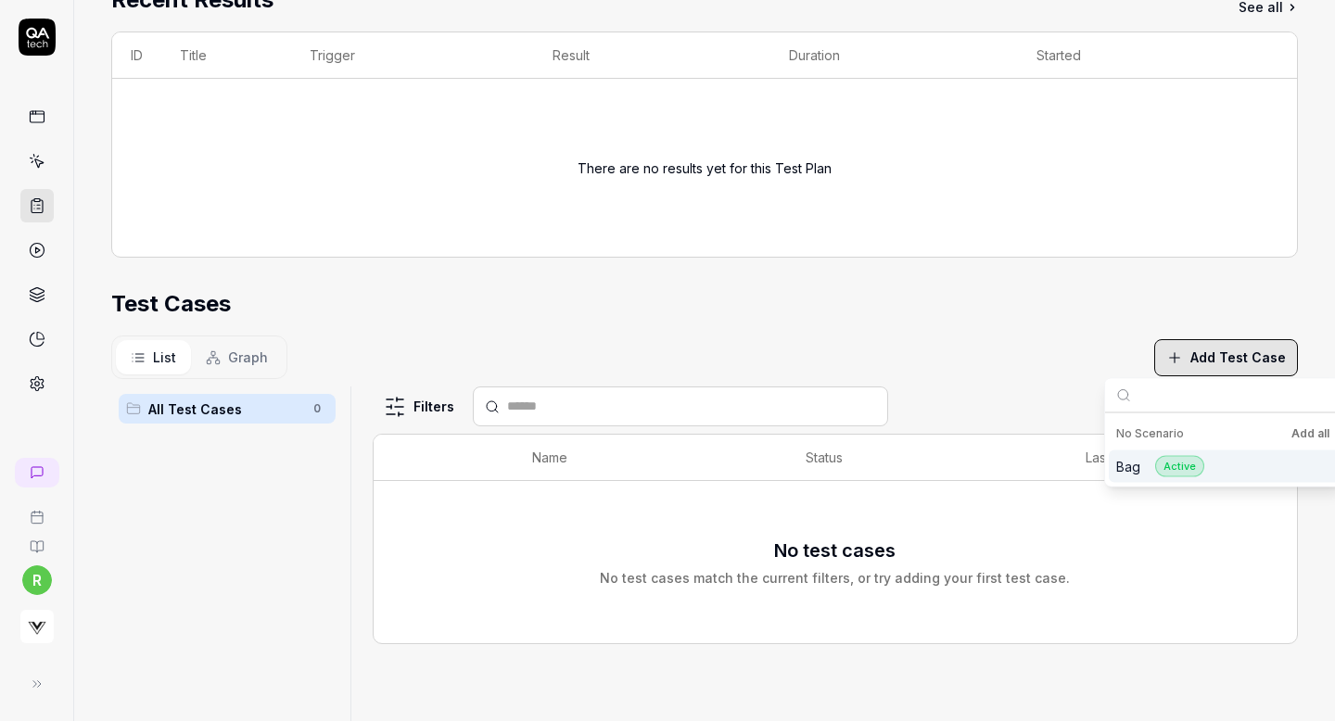
click at [1241, 469] on div "Bag Active" at bounding box center [1224, 466] width 232 height 32
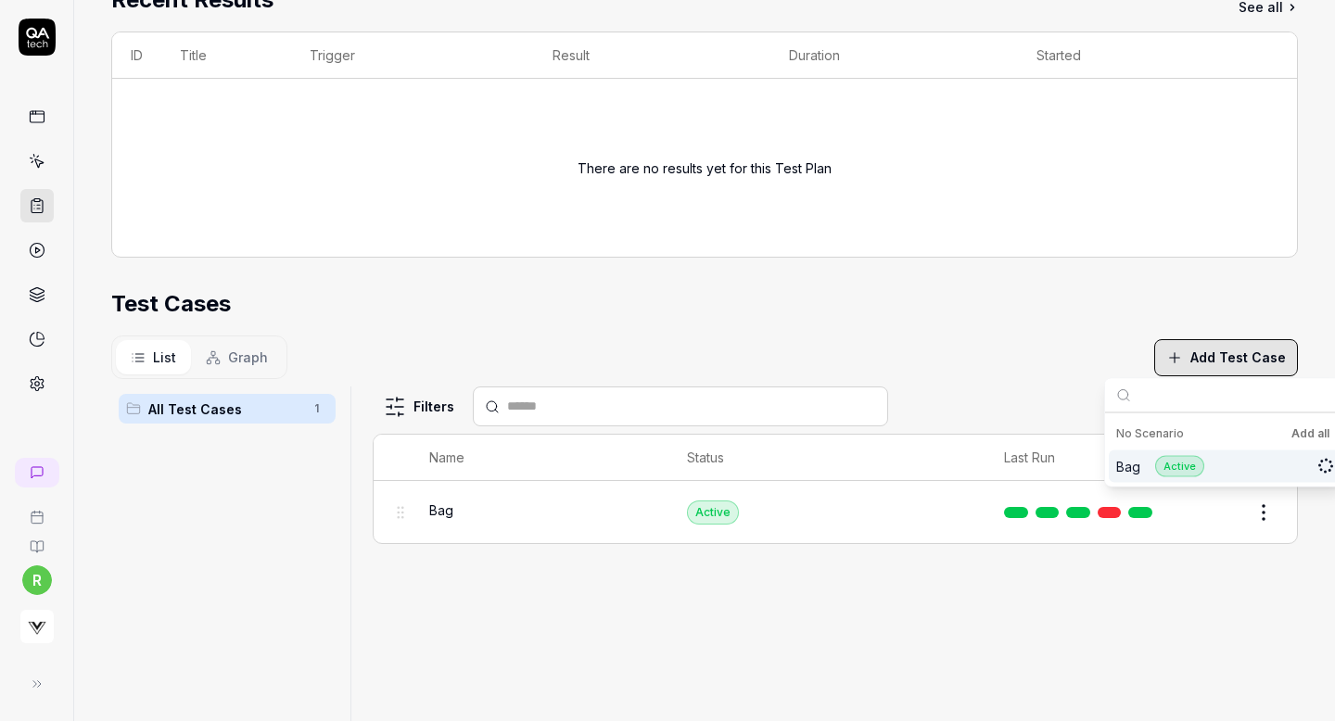
scroll to position [384, 0]
click at [925, 309] on div "Test Cases" at bounding box center [704, 303] width 1186 height 33
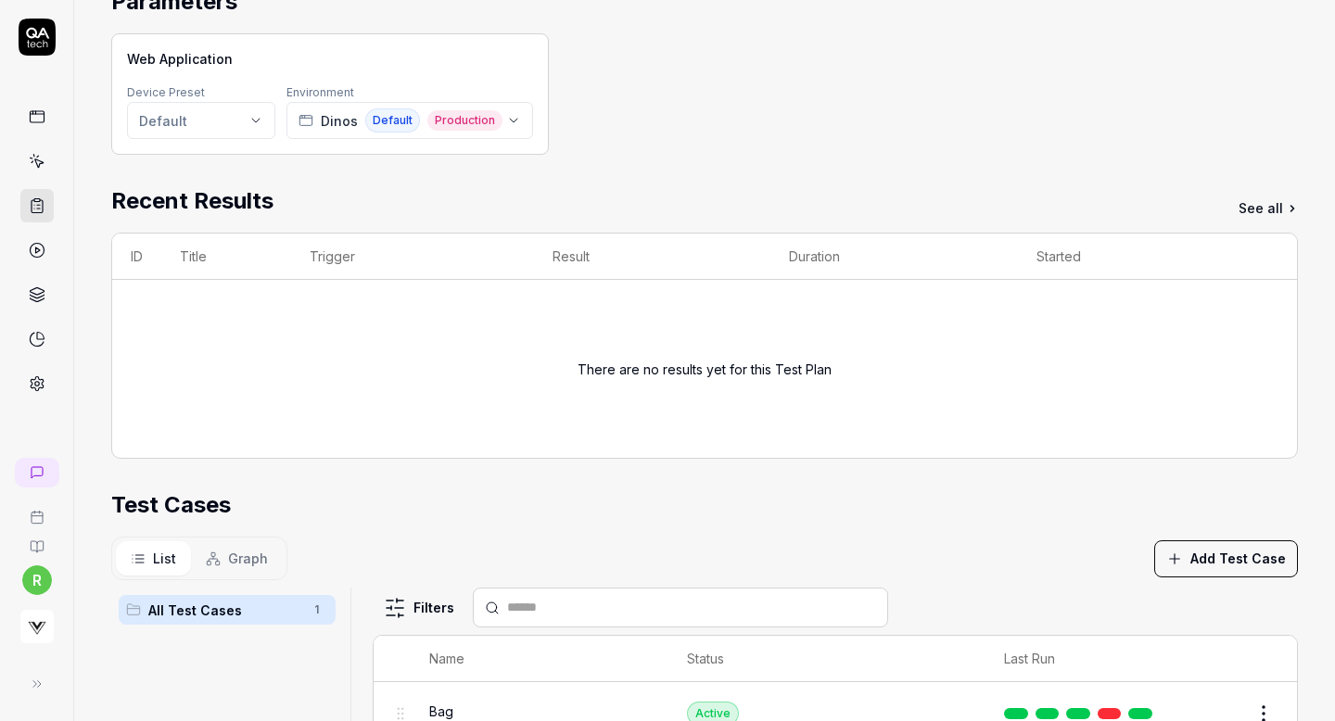
scroll to position [0, 0]
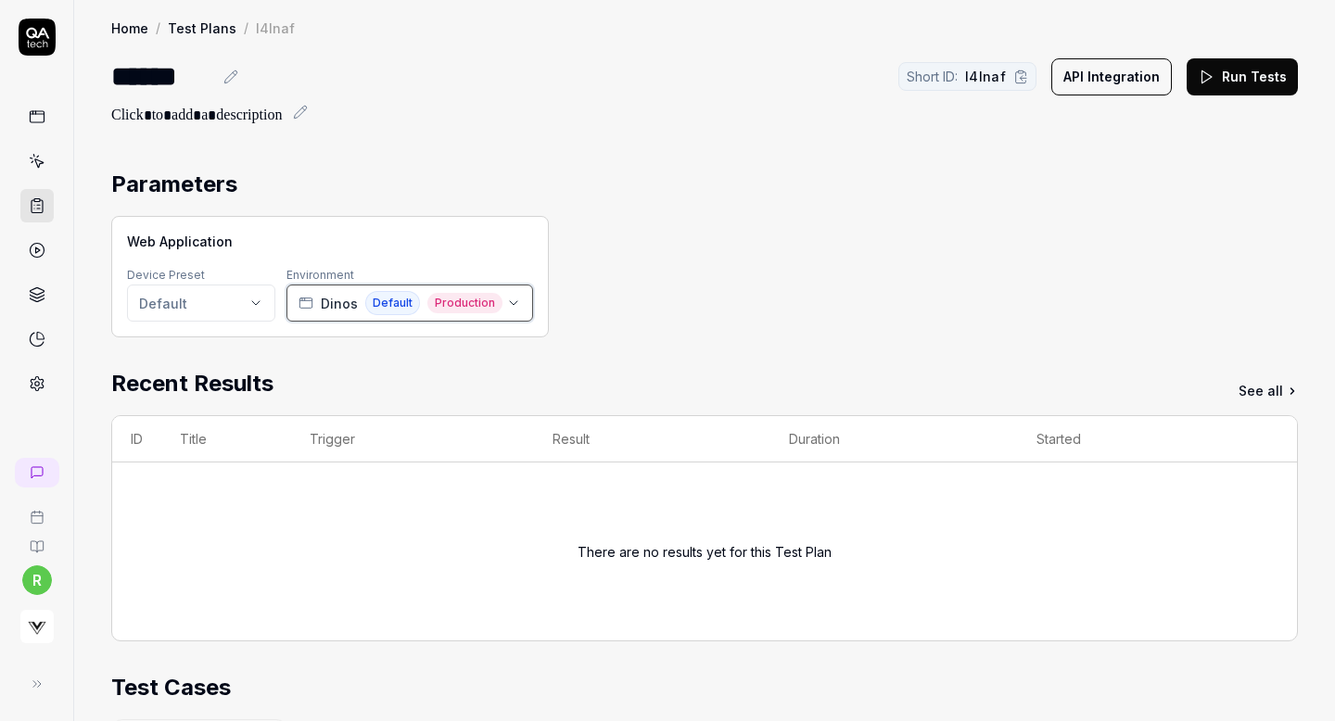
click at [335, 309] on span "Dinos" at bounding box center [339, 303] width 37 height 19
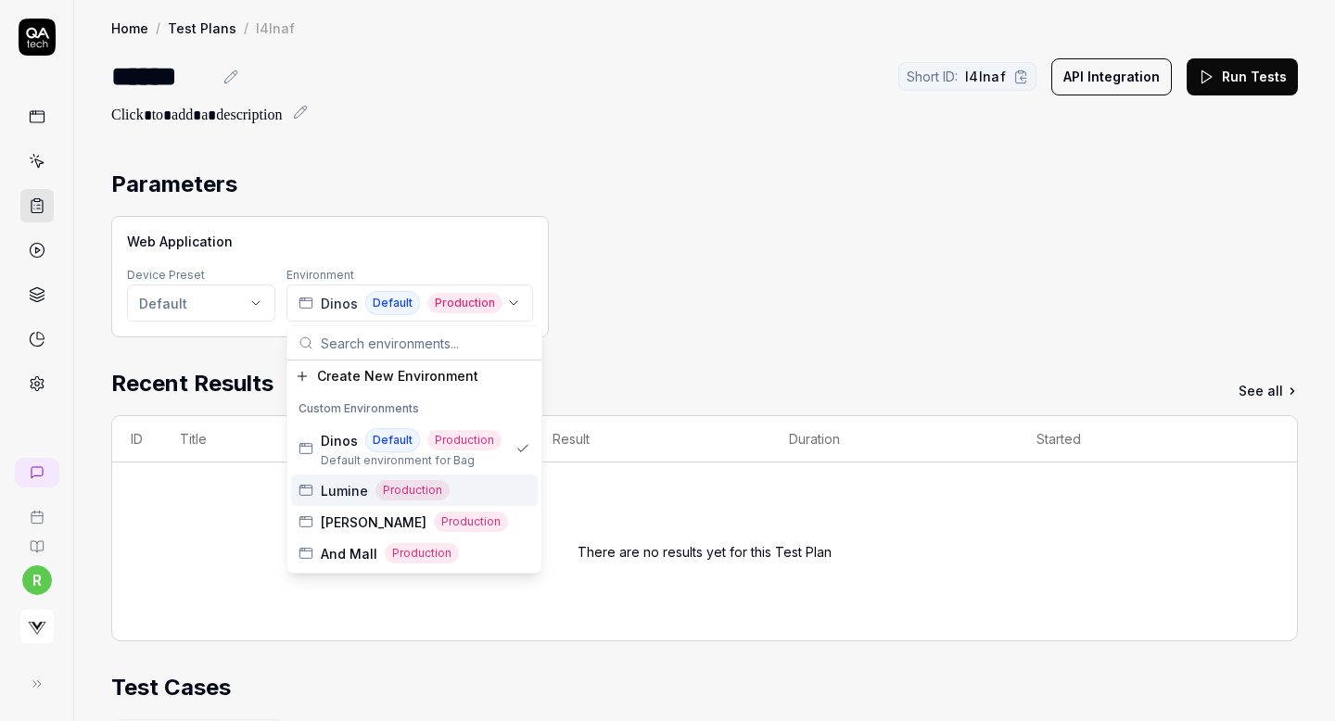
click at [359, 490] on span "Lumine" at bounding box center [344, 490] width 47 height 19
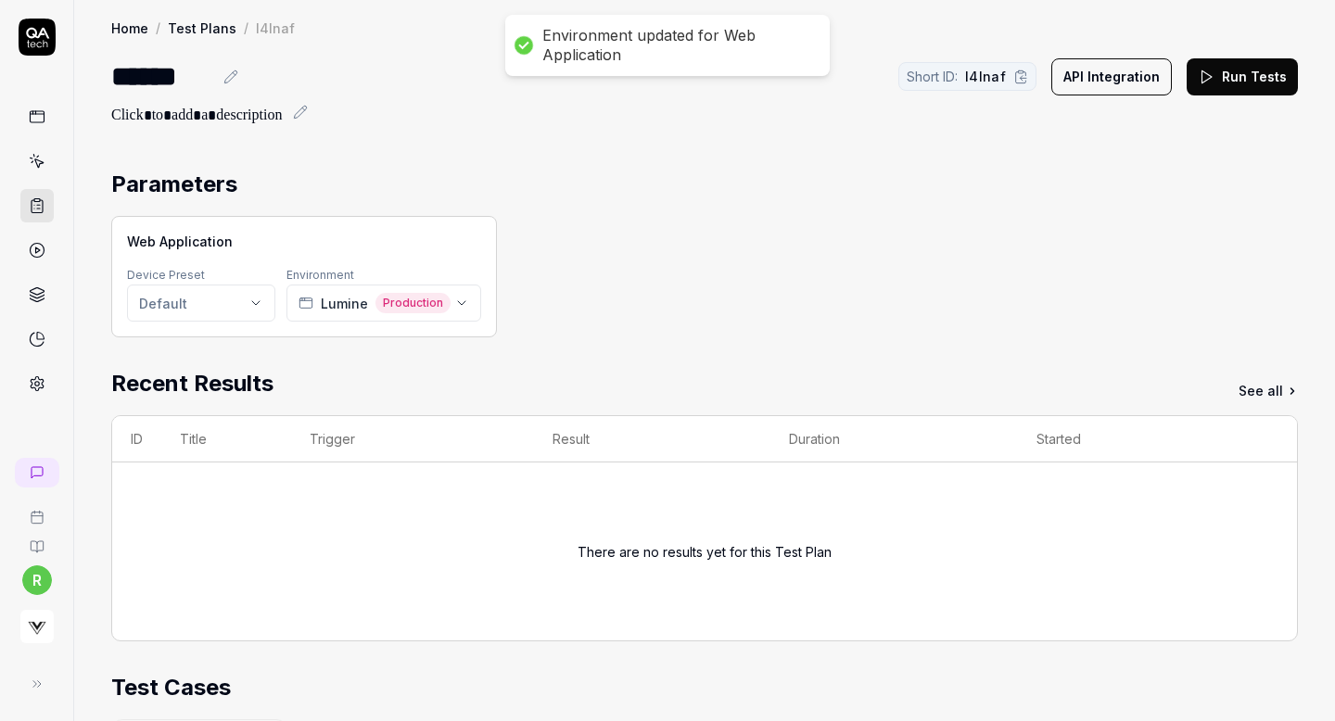
click at [335, 141] on div "Home / Test Plans / l4lnaf Home / Test Plans / l4lnaf ****** Short ID: l4lnaf A…" at bounding box center [704, 635] width 1260 height 1271
click at [1219, 68] on button "Run Tests" at bounding box center [1241, 76] width 111 height 37
click at [194, 21] on link "Test Plans" at bounding box center [202, 28] width 69 height 19
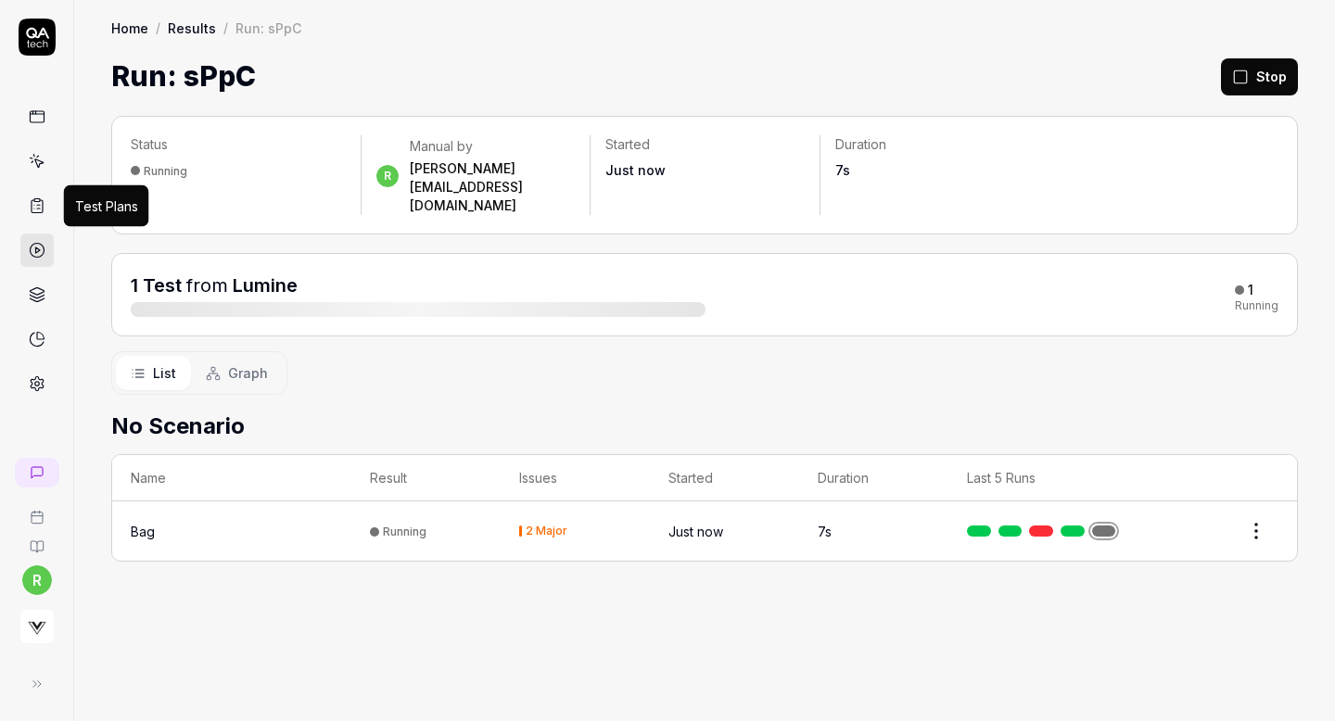
click at [35, 203] on icon at bounding box center [37, 205] width 17 height 17
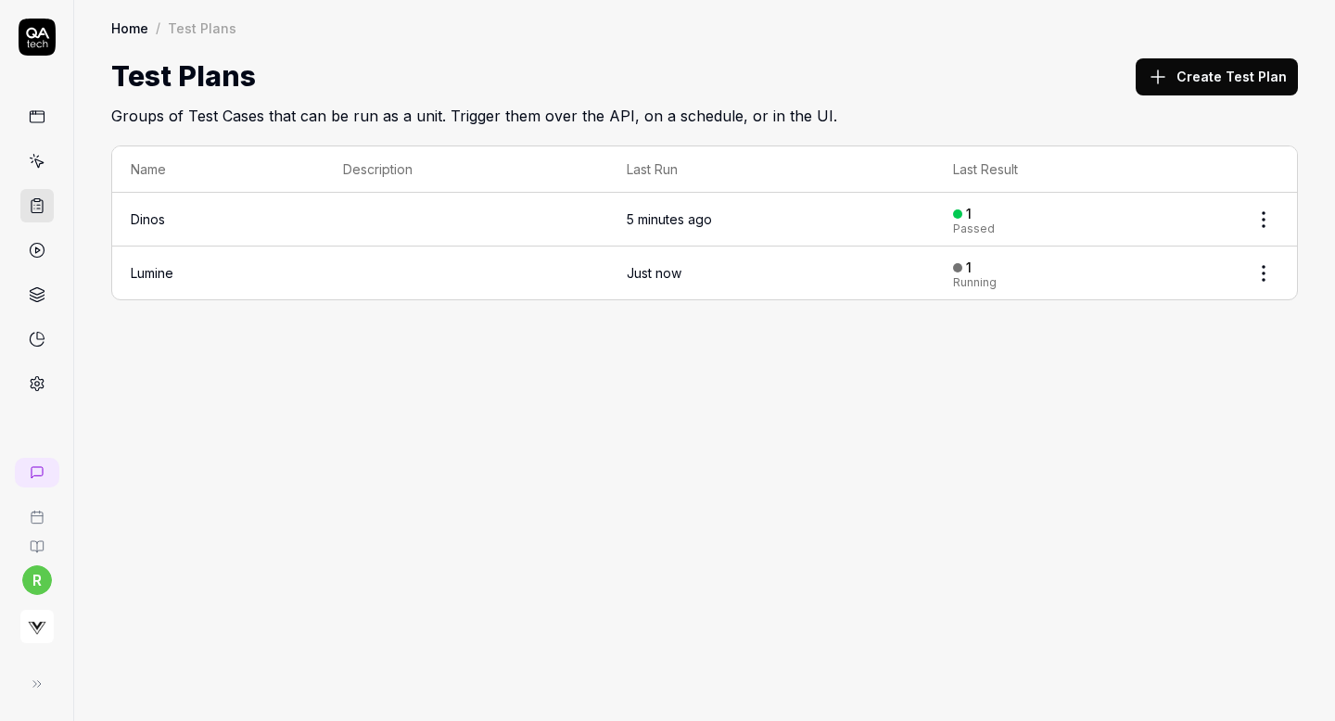
click at [1196, 78] on button "Create Test Plan" at bounding box center [1216, 76] width 162 height 37
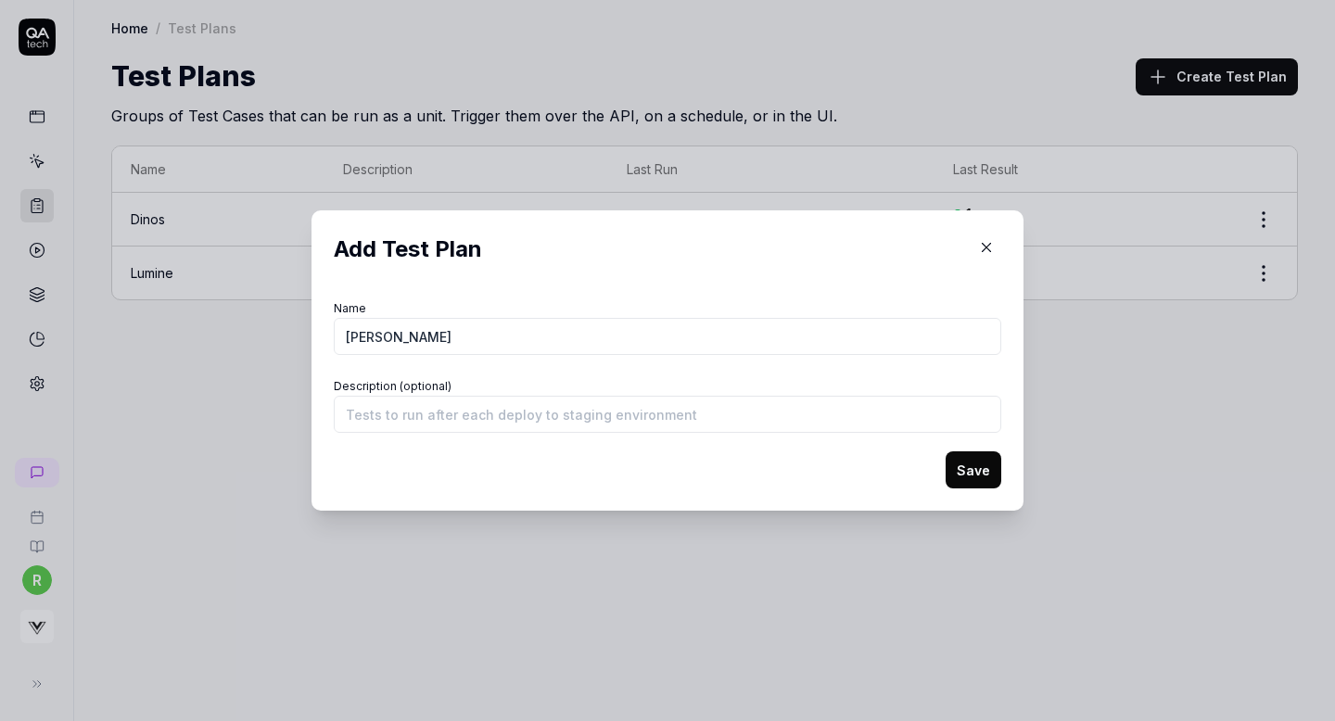
type input "[PERSON_NAME]"
click at [953, 476] on button "Save" at bounding box center [973, 469] width 56 height 37
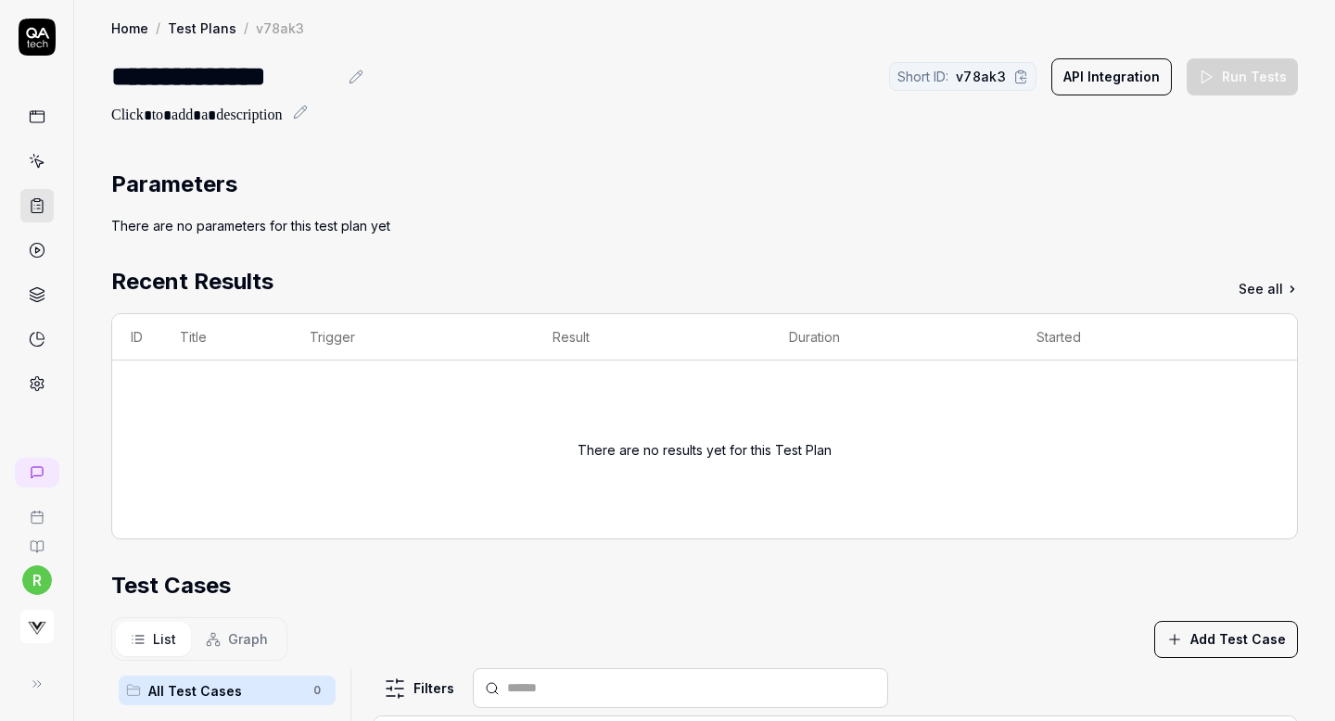
click at [1196, 638] on button "Add Test Case" at bounding box center [1226, 639] width 144 height 37
click at [1210, 604] on div "Bag Active" at bounding box center [1224, 595] width 232 height 32
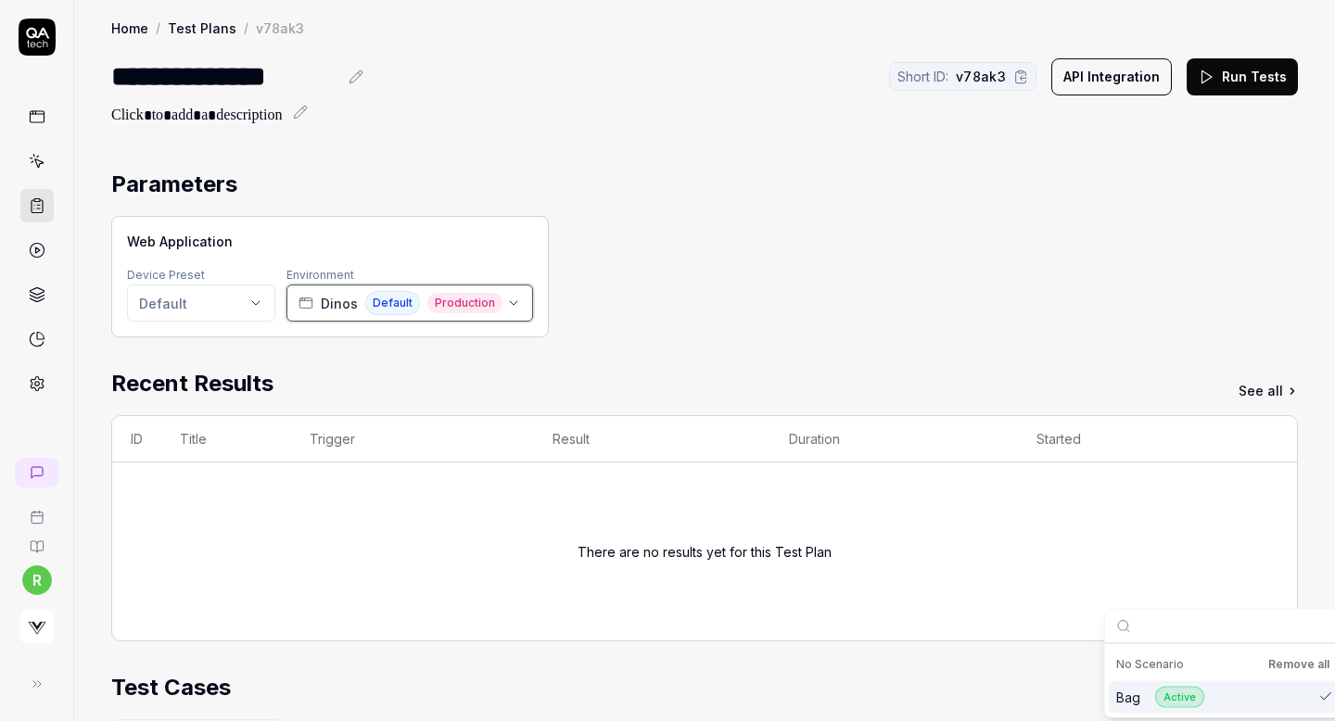
click at [339, 299] on span "Dinos" at bounding box center [339, 303] width 37 height 19
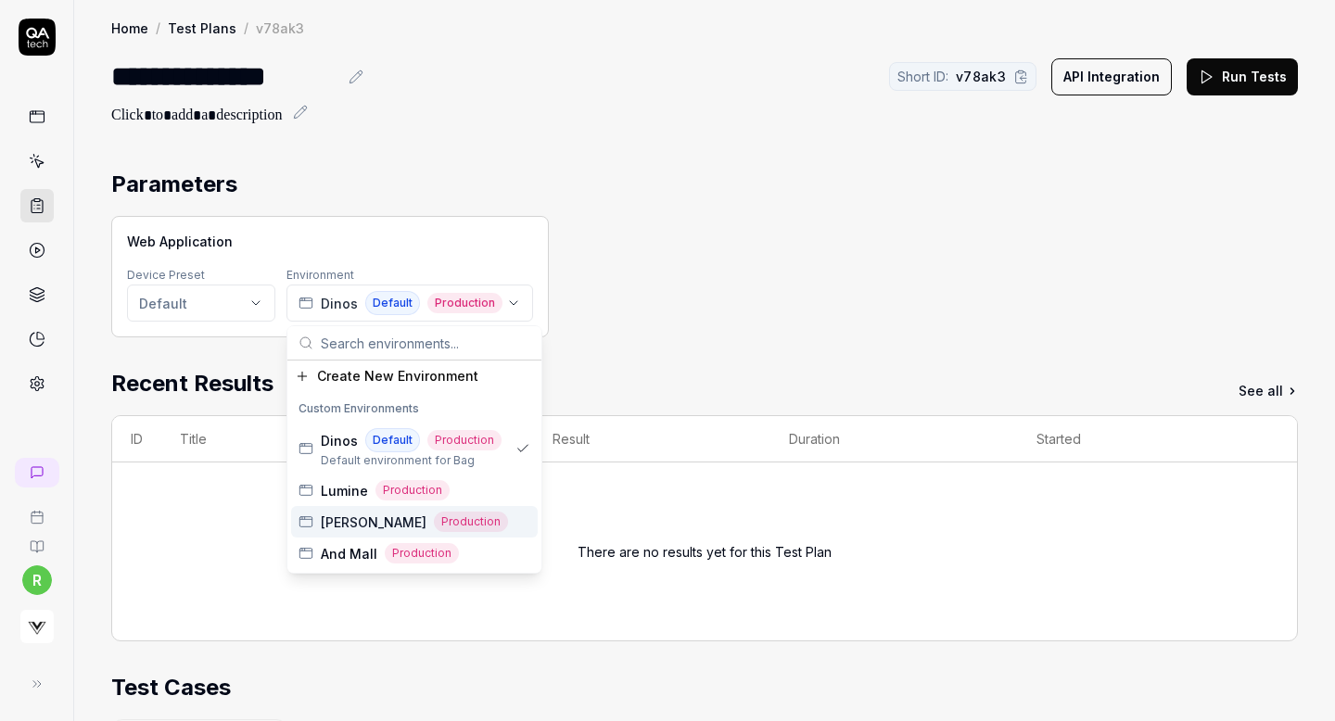
click at [352, 525] on span "[PERSON_NAME]" at bounding box center [374, 522] width 106 height 19
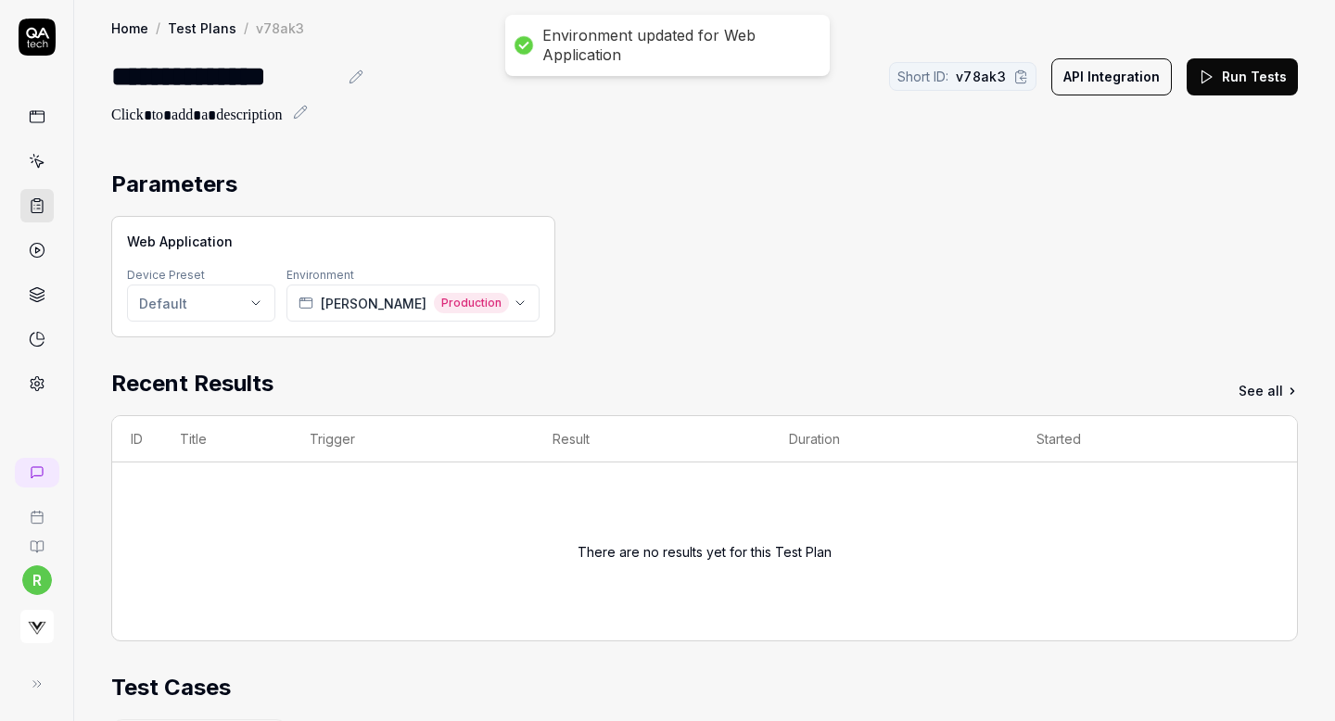
click at [471, 111] on div at bounding box center [704, 116] width 1186 height 22
click at [209, 30] on link "Test Plans" at bounding box center [202, 28] width 69 height 19
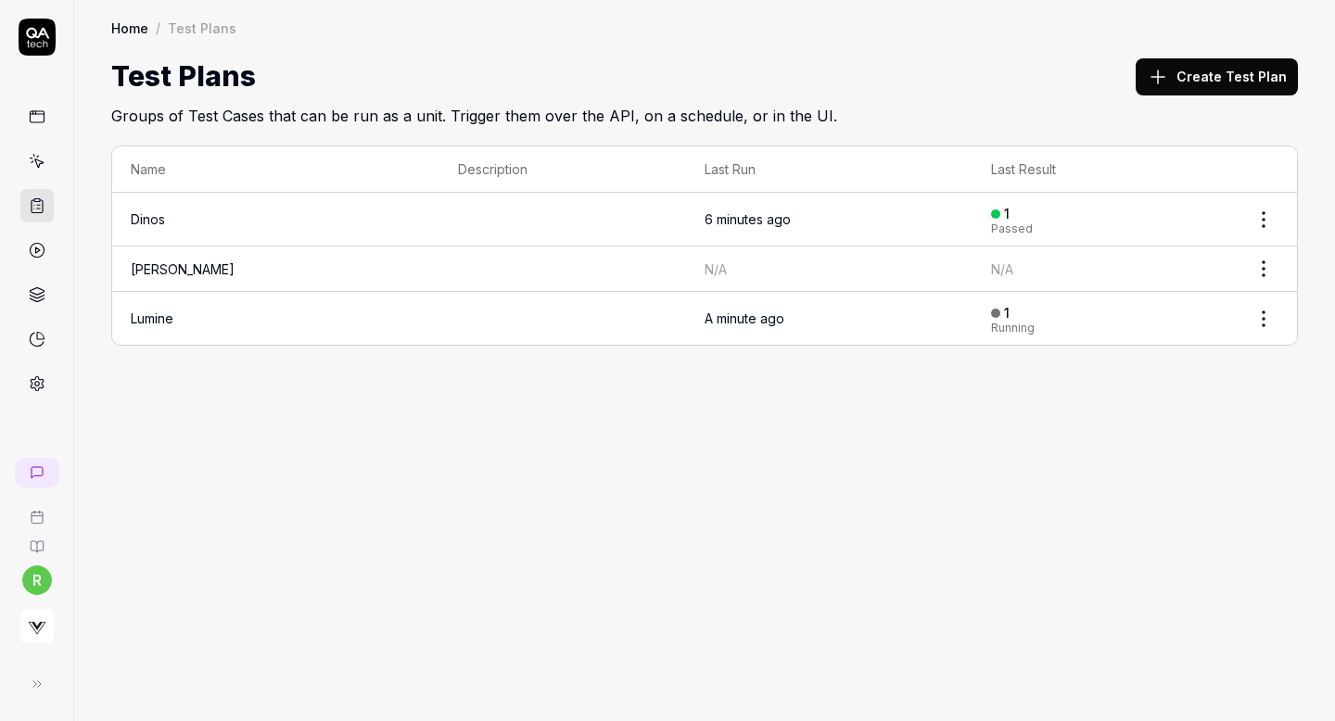
click at [1267, 266] on html "r Home / Test Plans Home / Test Plans Test Plans Create Test Plan Groups of Tes…" at bounding box center [667, 360] width 1335 height 721
click at [192, 261] on html "r Home / Test Plans Home / Test Plans Test Plans Create Test Plan Groups of Tes…" at bounding box center [667, 360] width 1335 height 721
click at [1187, 73] on button "Create Test Plan" at bounding box center [1216, 76] width 162 height 37
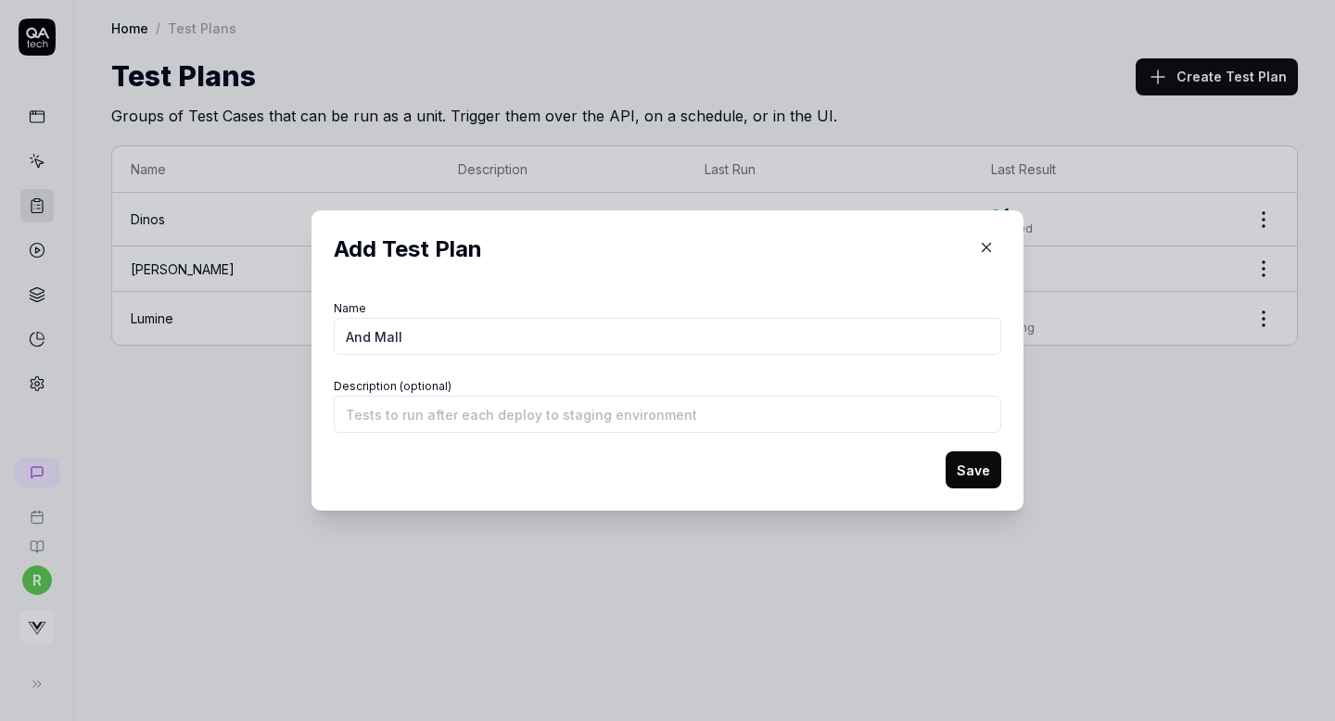
type input "And Mall"
click at [976, 475] on button "Save" at bounding box center [973, 469] width 56 height 37
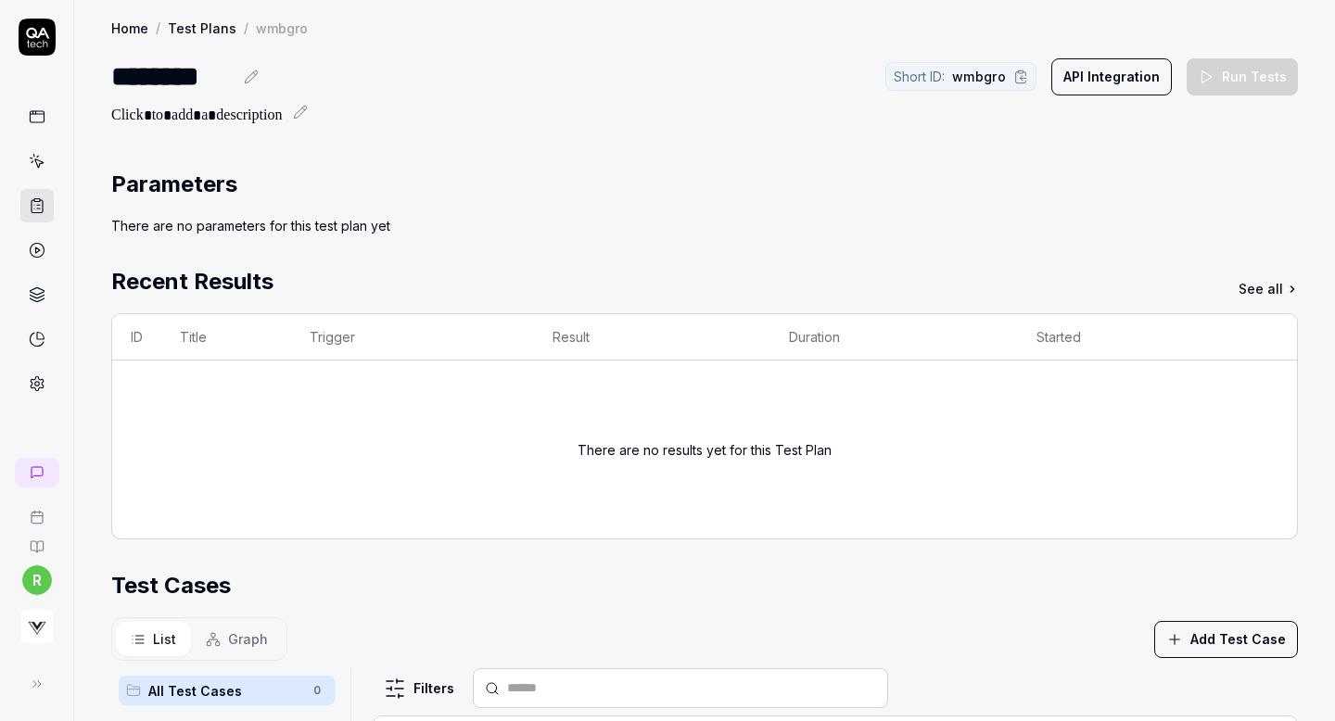
click at [1219, 649] on button "Add Test Case" at bounding box center [1226, 639] width 144 height 37
click at [1224, 592] on div "Bag Active" at bounding box center [1224, 595] width 232 height 32
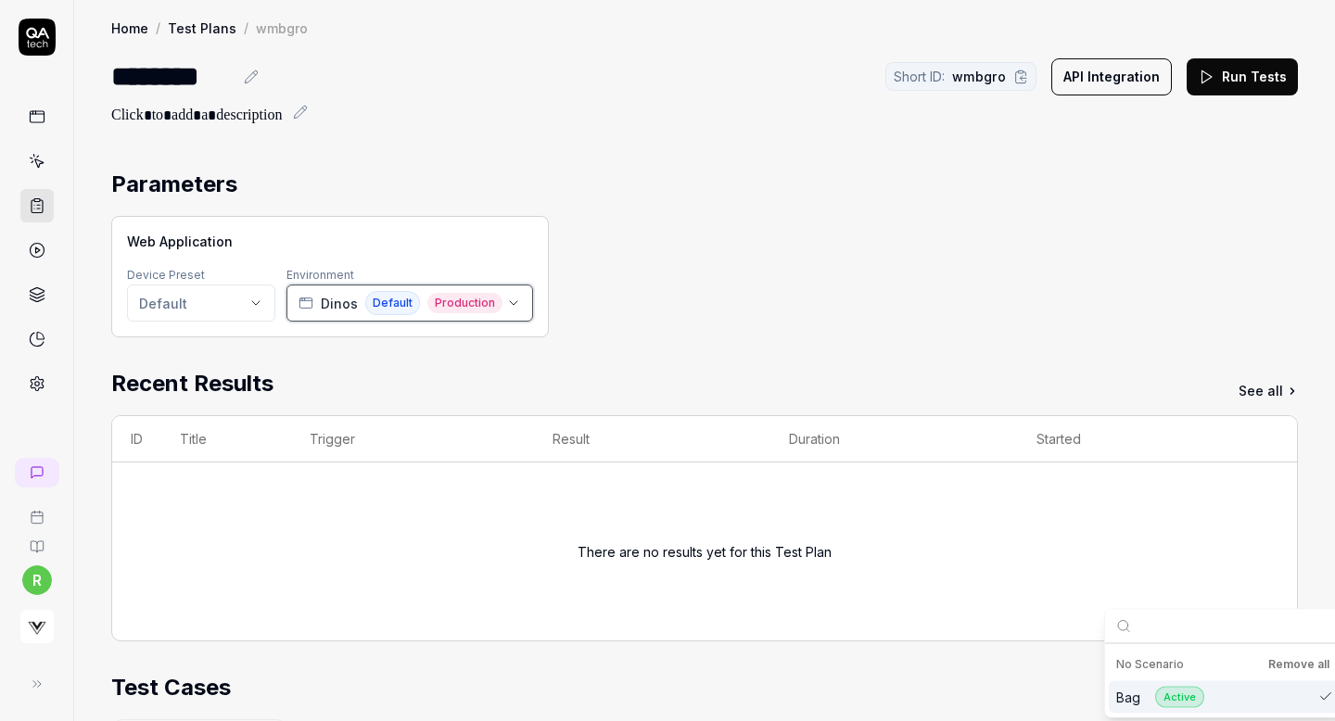
click at [341, 307] on span "Dinos" at bounding box center [339, 303] width 37 height 19
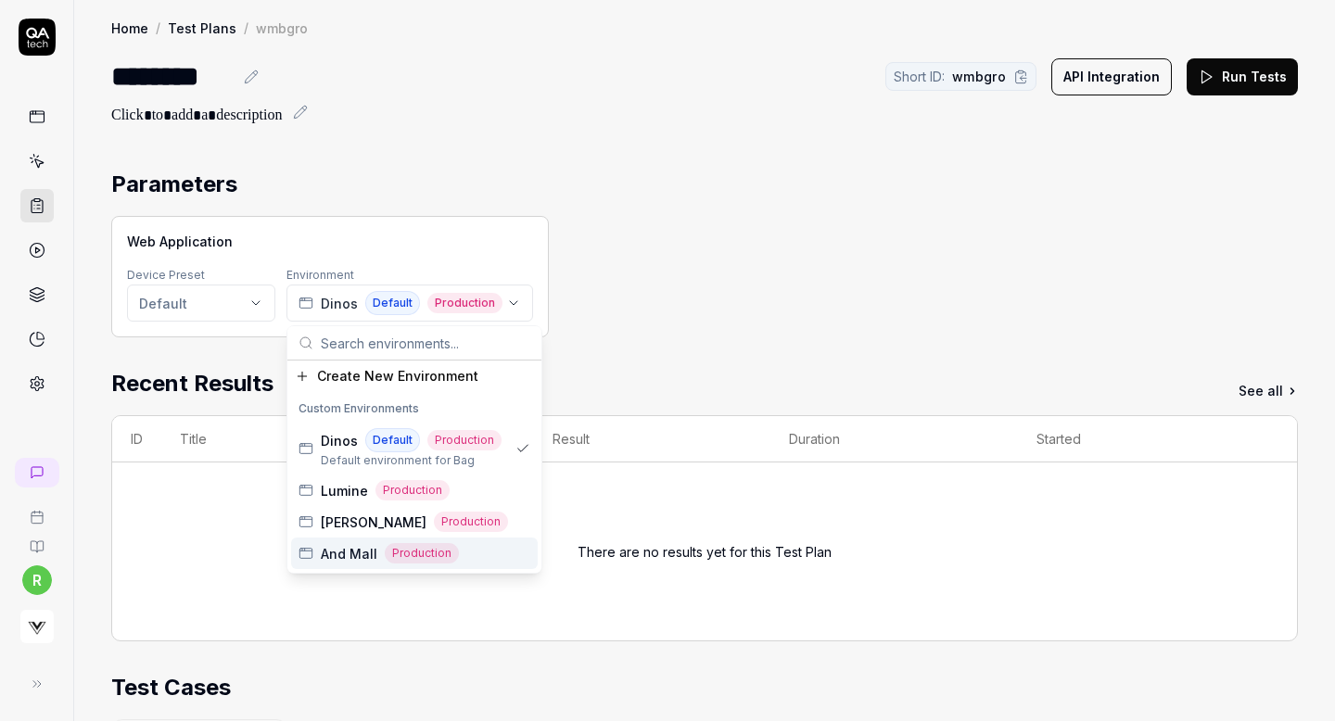
click at [343, 555] on span "And Mall" at bounding box center [349, 553] width 57 height 19
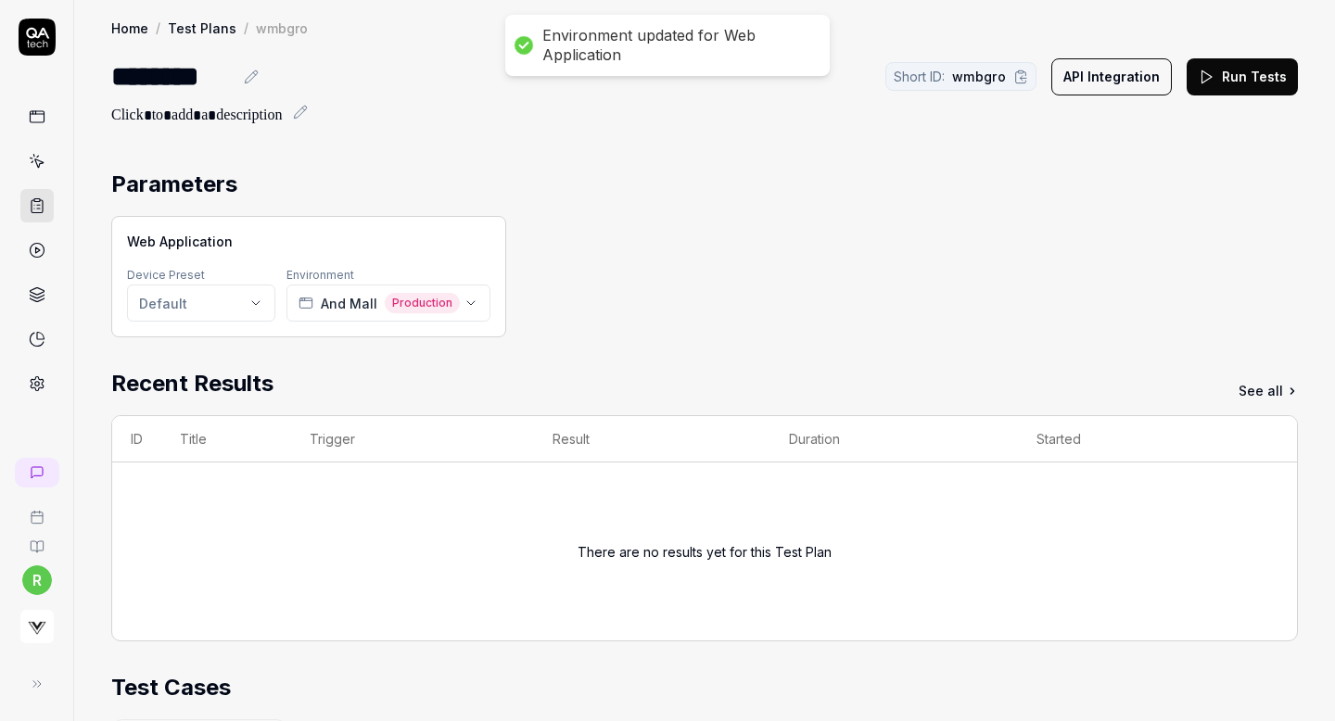
click at [631, 235] on div "Web Application Device Preset Default Environment And Mall Production" at bounding box center [704, 276] width 1186 height 121
click at [206, 309] on html "Environment updated for Web Application r Home / Test Plans / wmbgro Home / Tes…" at bounding box center [667, 360] width 1335 height 721
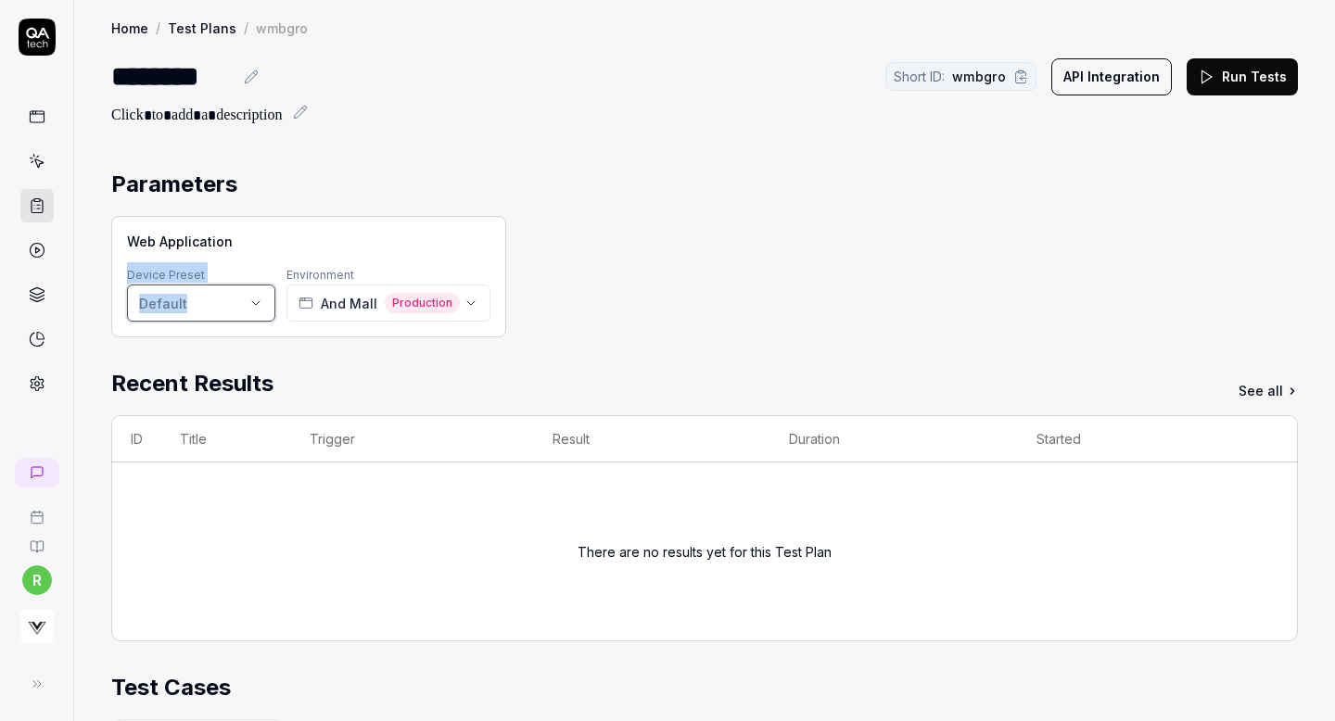
drag, startPoint x: 206, startPoint y: 309, endPoint x: 670, endPoint y: 234, distance: 470.2
click at [670, 234] on html "r Home / Test Plans / wmbgro Home / Test Plans / wmbgro ******** Short ID: wmbg…" at bounding box center [667, 360] width 1335 height 721
click at [670, 234] on div "Web Application Device Preset Default Environment And Mall Production" at bounding box center [704, 276] width 1186 height 121
click at [1274, 82] on button "Run Tests" at bounding box center [1241, 76] width 111 height 37
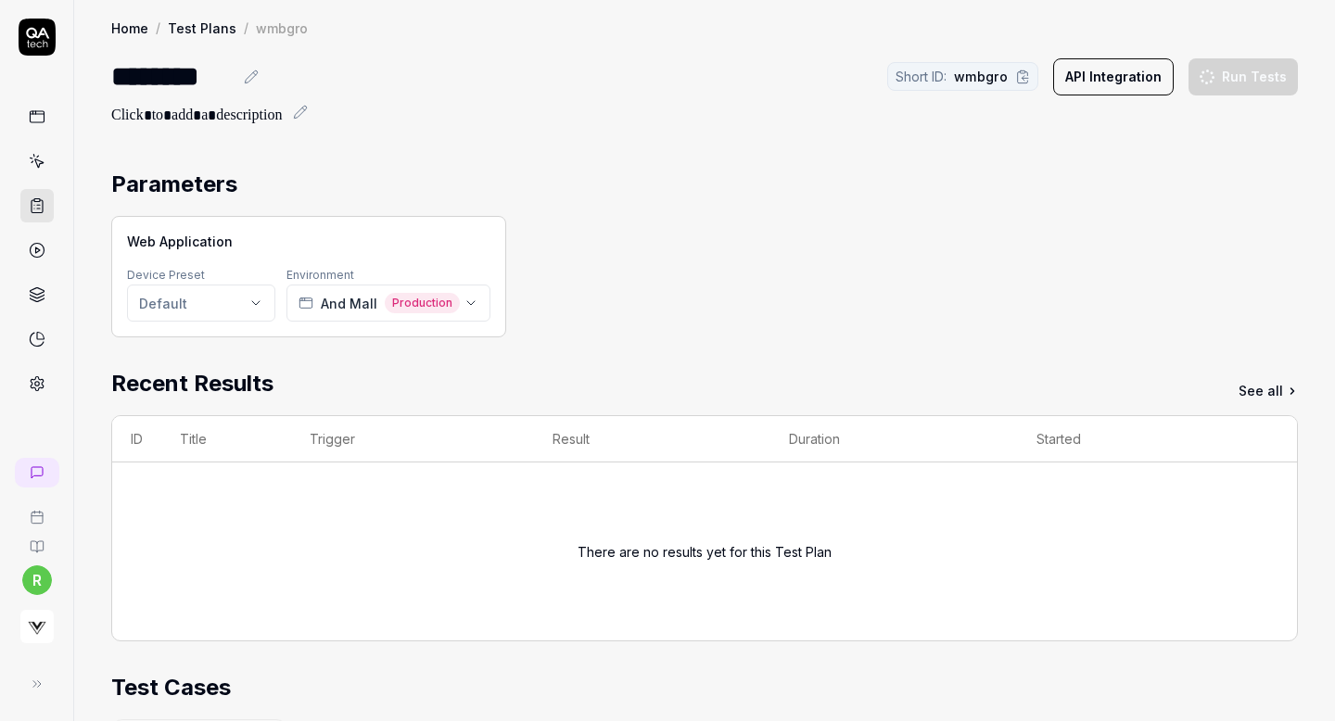
click at [939, 189] on div "Parameters" at bounding box center [704, 184] width 1186 height 33
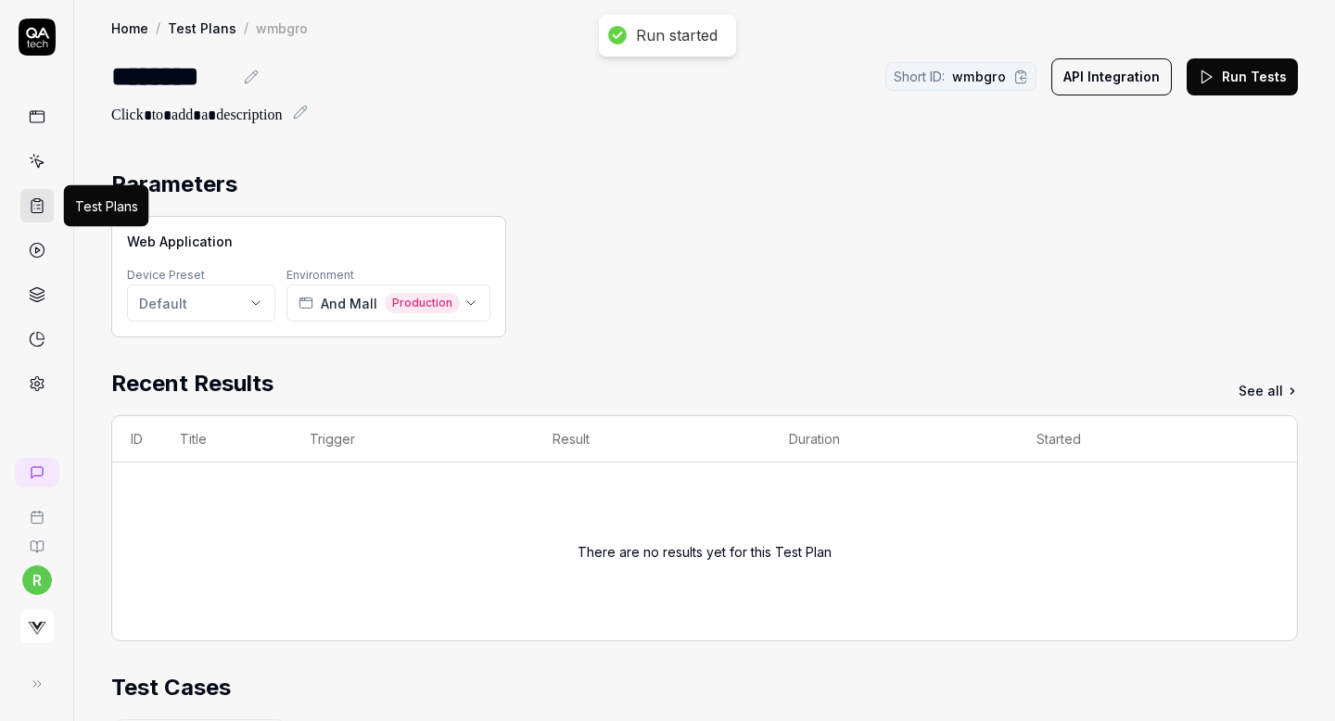
click at [41, 205] on icon at bounding box center [37, 205] width 17 height 17
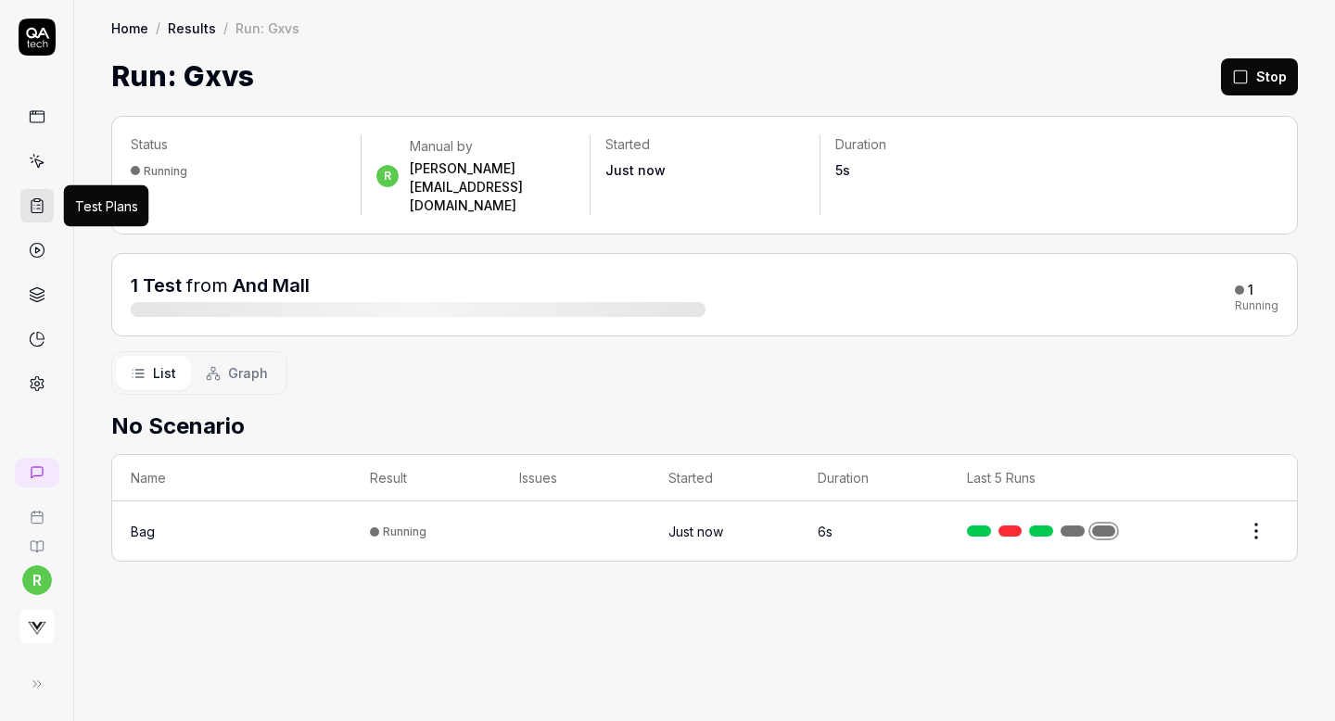
click at [35, 204] on icon at bounding box center [37, 205] width 17 height 17
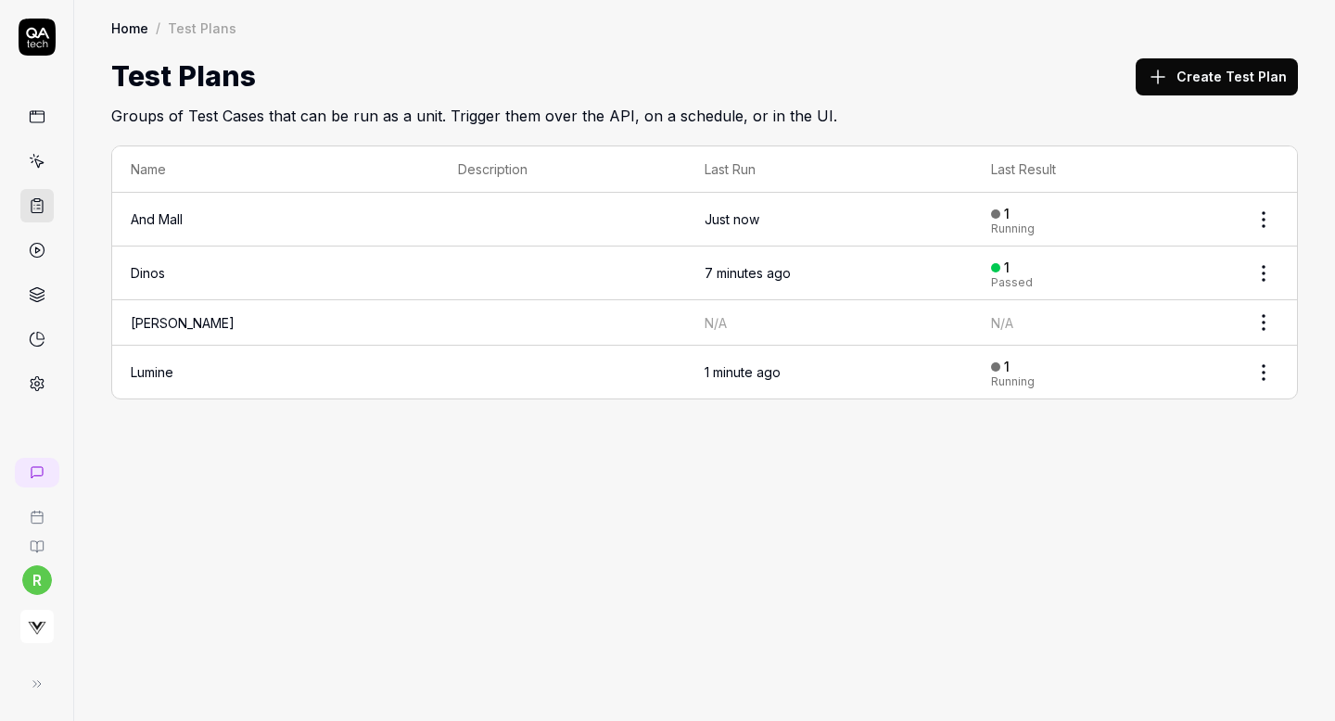
click at [1263, 316] on html "r Home / Test Plans Home / Test Plans Test Plans Create Test Plan Groups of Tes…" at bounding box center [667, 360] width 1335 height 721
click at [967, 323] on html "r Home / Test Plans Home / Test Plans Test Plans Create Test Plan Groups of Tes…" at bounding box center [667, 360] width 1335 height 721
click at [967, 323] on td "N/A" at bounding box center [828, 322] width 285 height 45
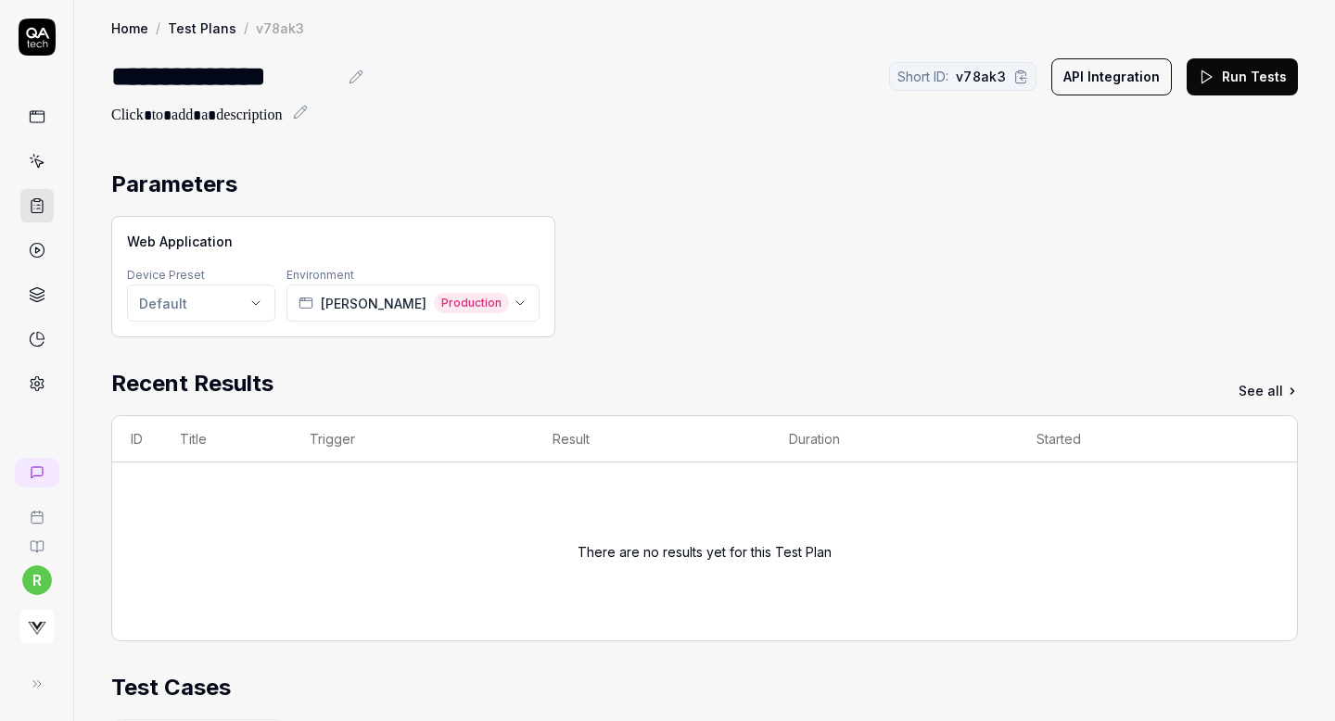
click at [1233, 71] on button "Run Tests" at bounding box center [1241, 76] width 111 height 37
click at [35, 158] on icon at bounding box center [37, 161] width 17 height 17
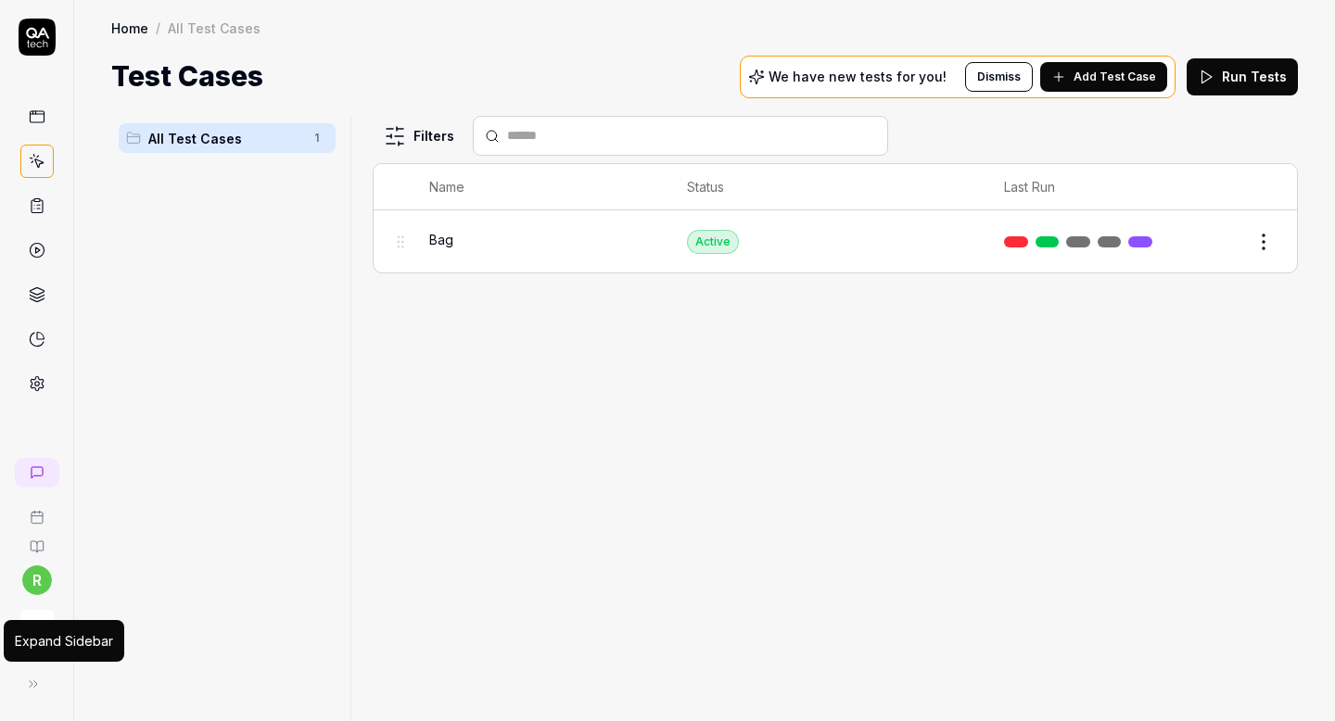
click at [32, 677] on icon at bounding box center [33, 684] width 15 height 15
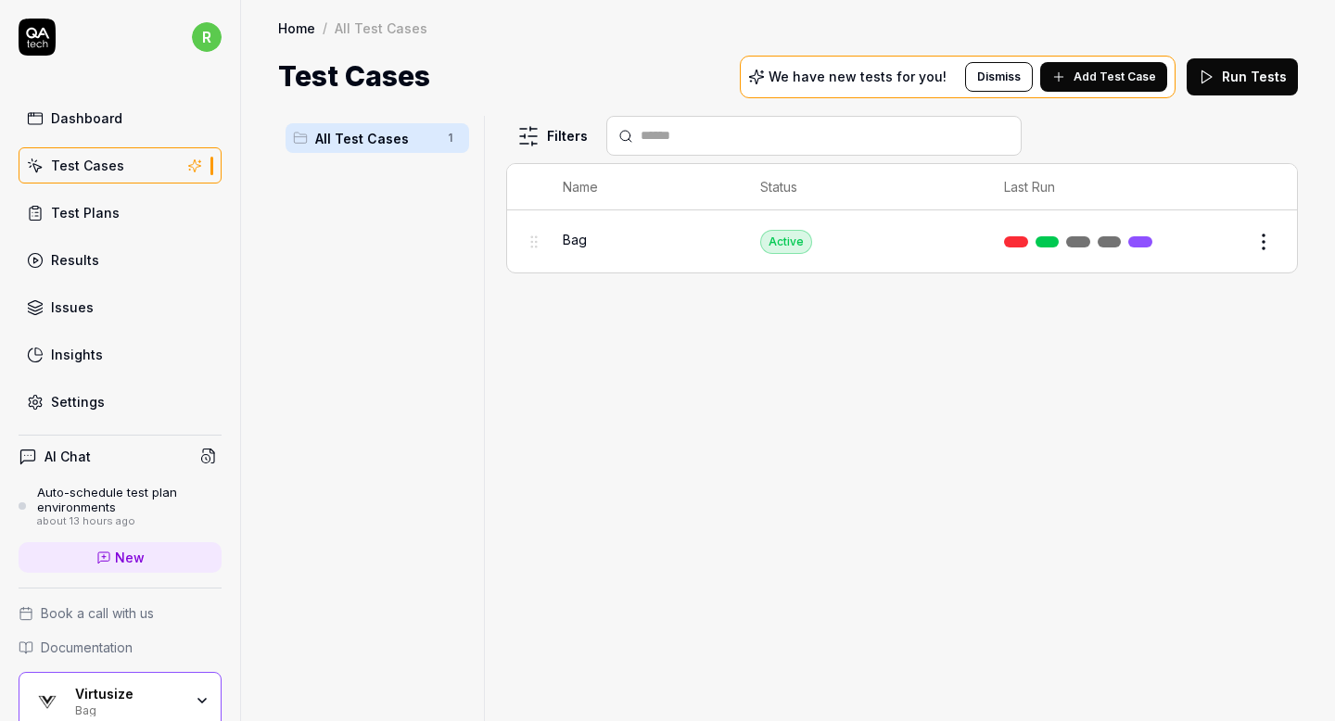
click at [137, 691] on div "Virtusize" at bounding box center [129, 694] width 108 height 17
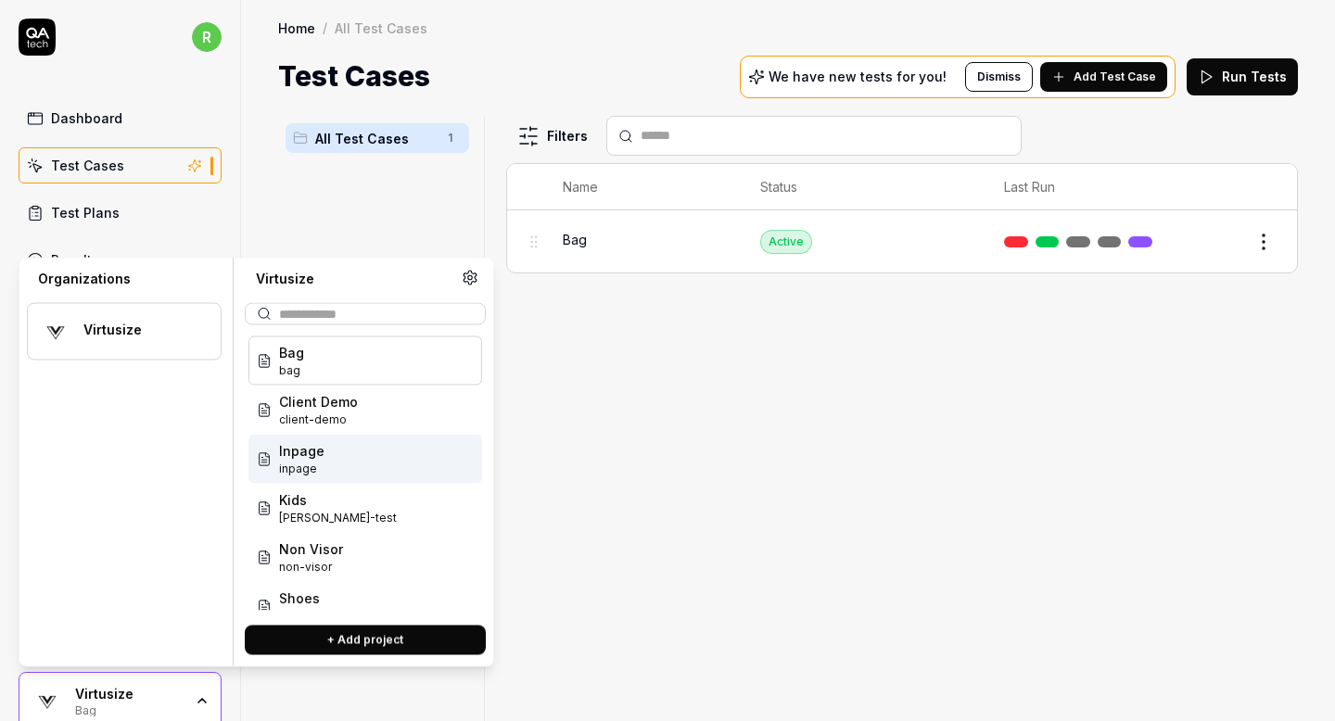
click at [311, 479] on div "Inpage inpage" at bounding box center [365, 459] width 234 height 49
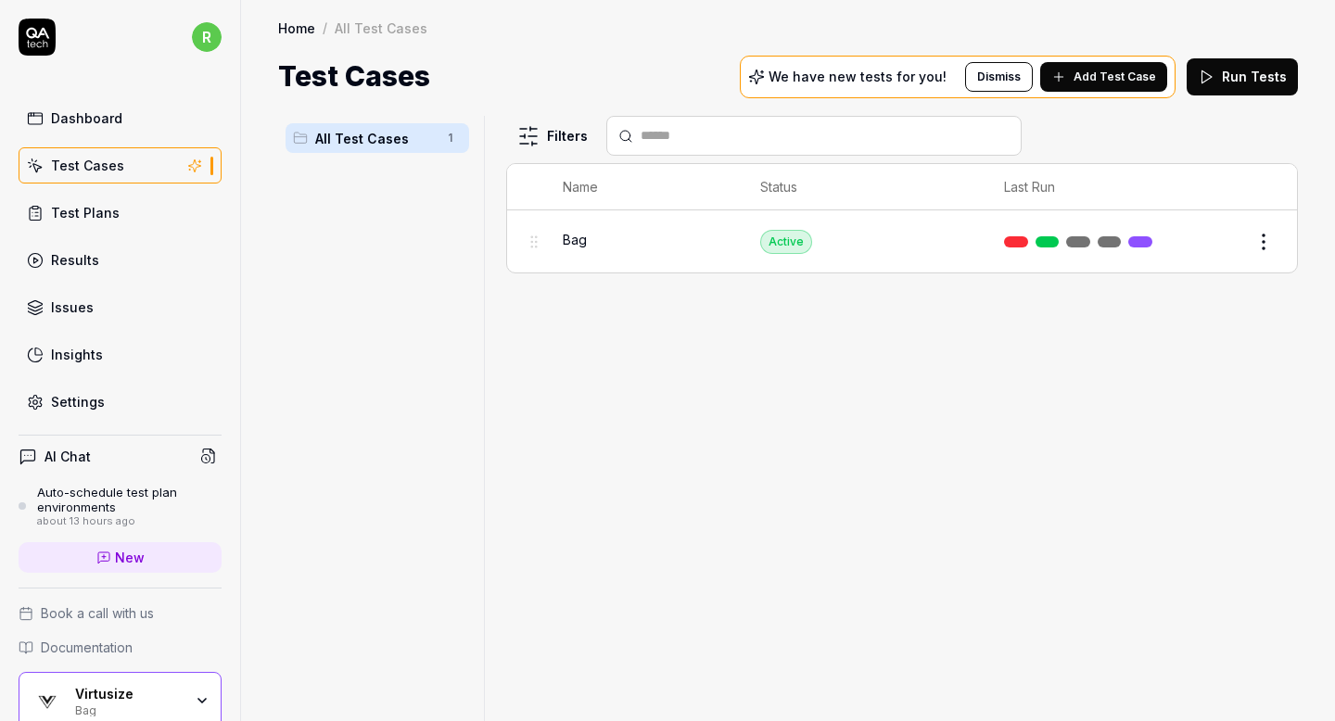
scroll to position [10, 0]
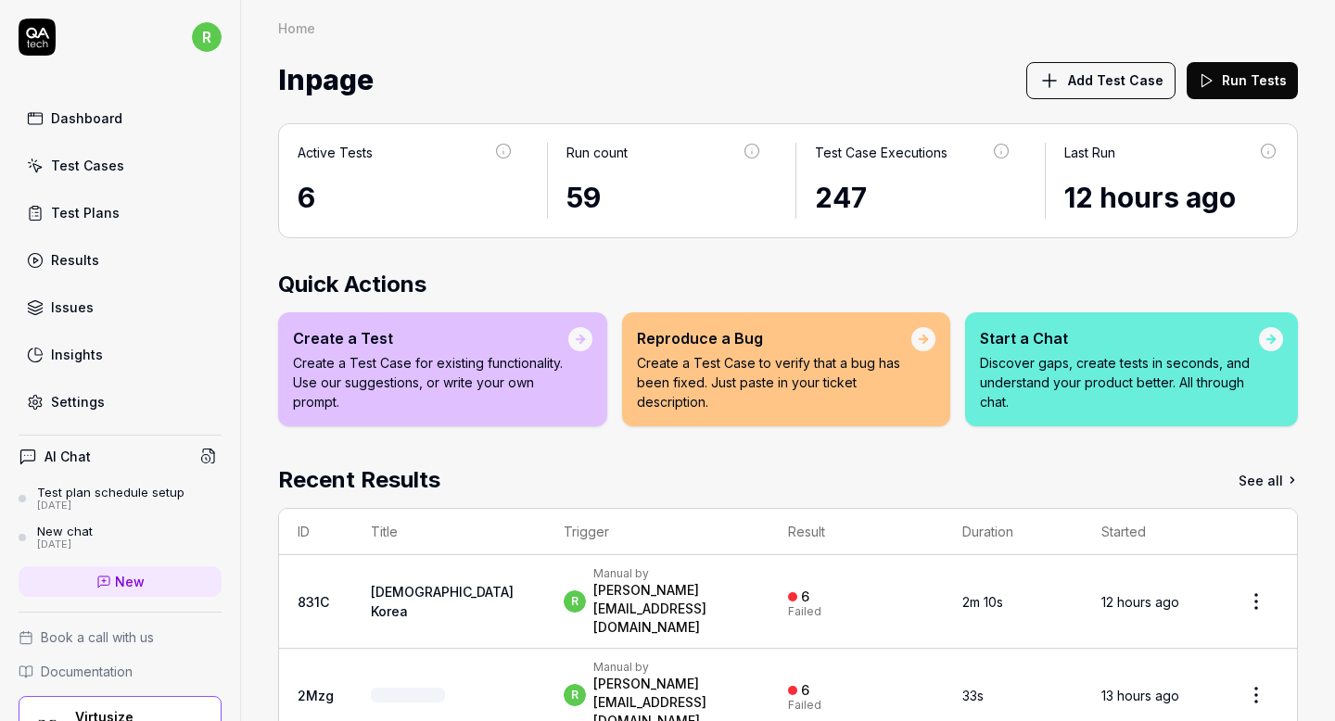
click at [102, 218] on div "Test Plans" at bounding box center [85, 212] width 69 height 19
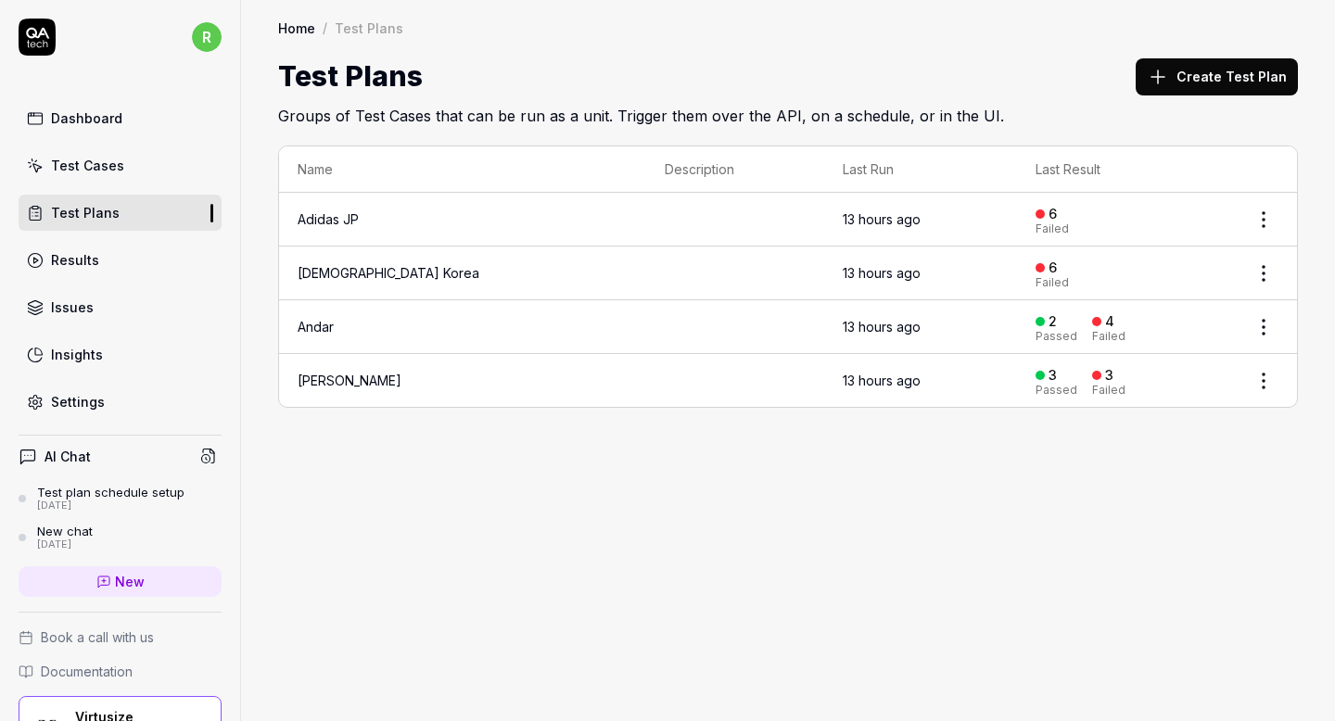
click at [645, 478] on div "Home / Test Plans Home / Test Plans Test Plans Create Test Plan Groups of Test …" at bounding box center [788, 360] width 1094 height 721
click at [189, 254] on link "Results" at bounding box center [120, 260] width 203 height 36
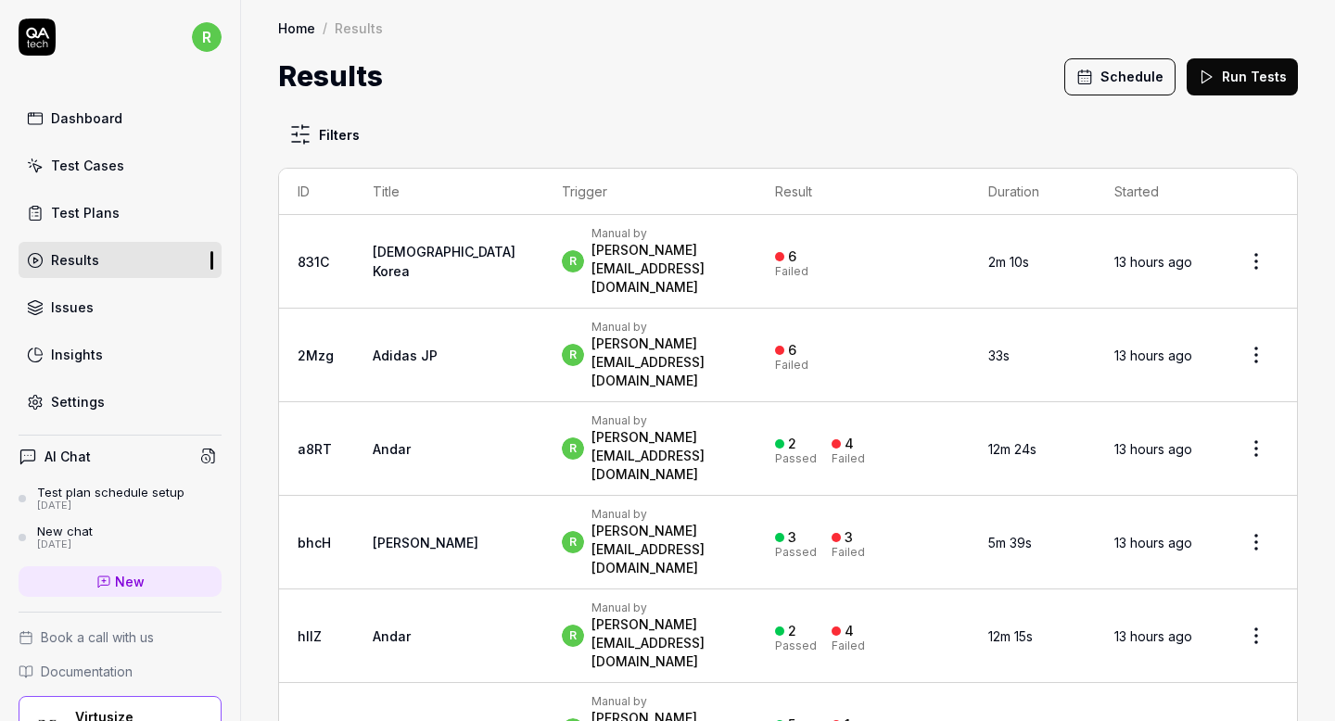
click at [120, 207] on link "Test Plans" at bounding box center [120, 213] width 203 height 36
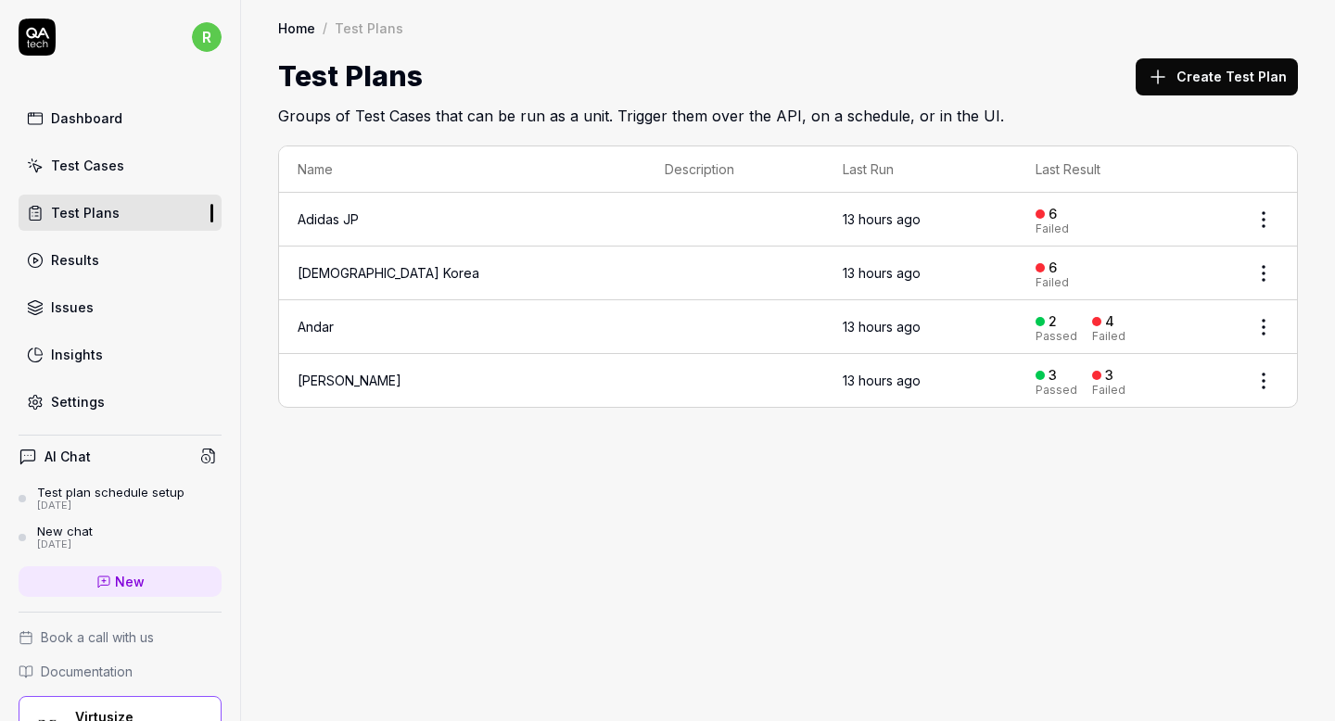
click at [1185, 86] on button "Create Test Plan" at bounding box center [1216, 76] width 162 height 37
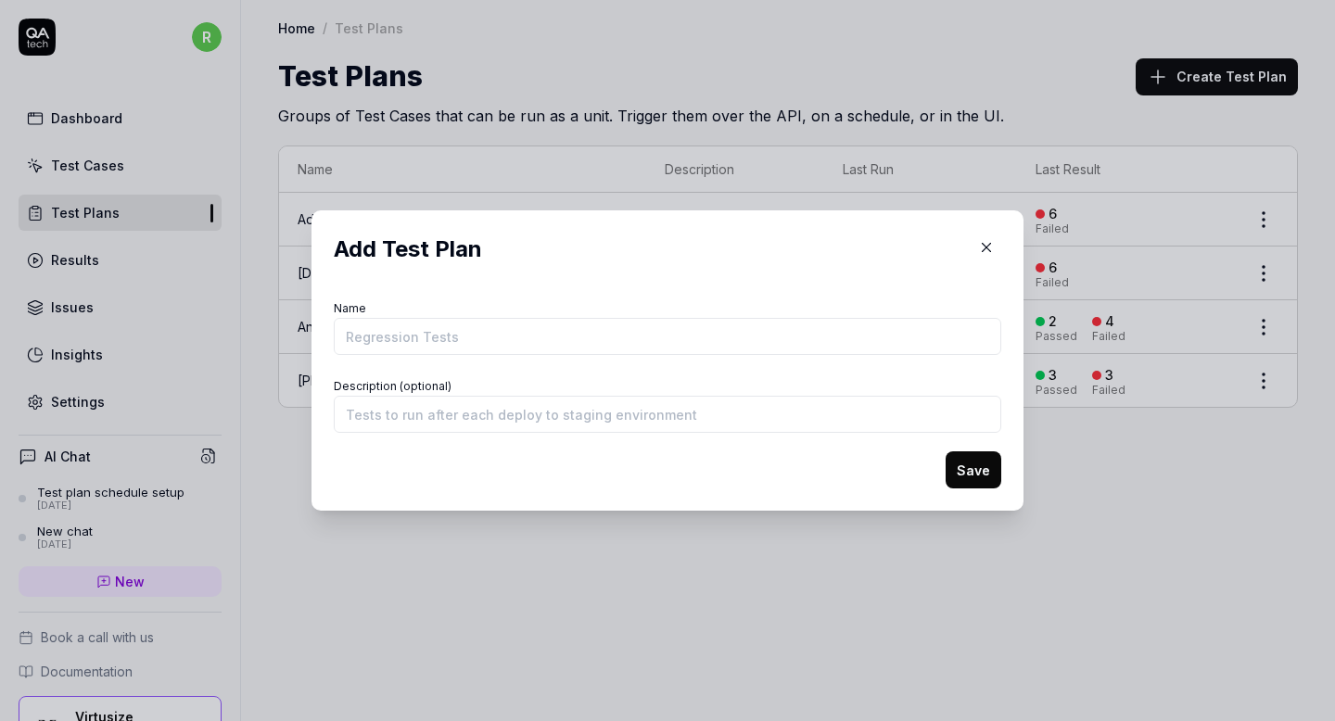
click at [987, 250] on icon "button" at bounding box center [986, 247] width 17 height 17
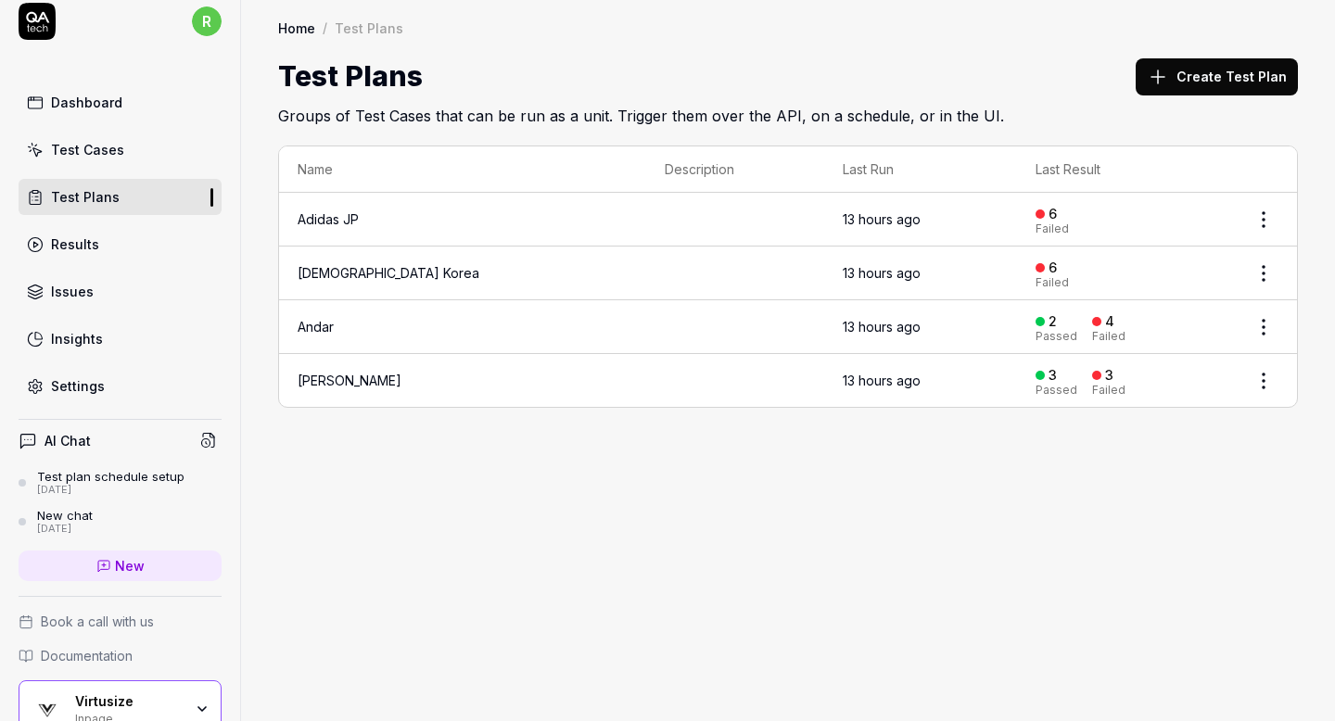
scroll to position [22, 0]
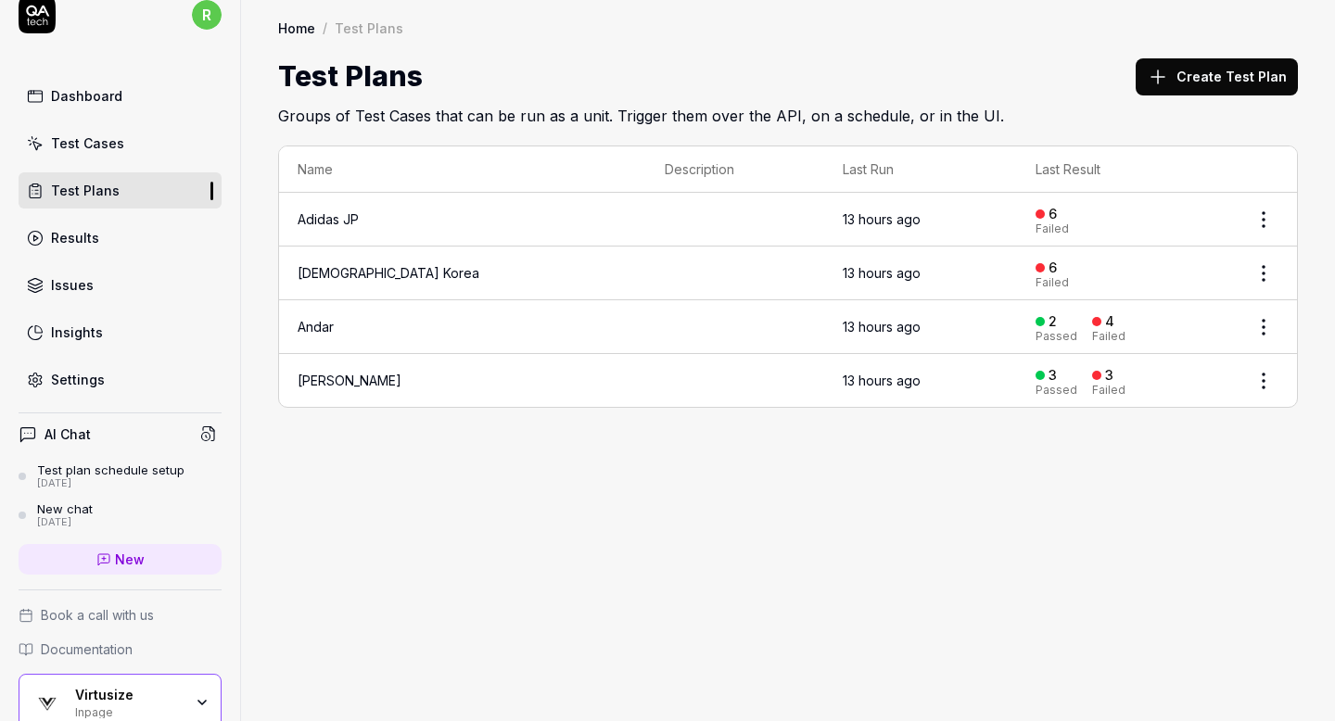
click at [80, 374] on div "Settings" at bounding box center [78, 379] width 54 height 19
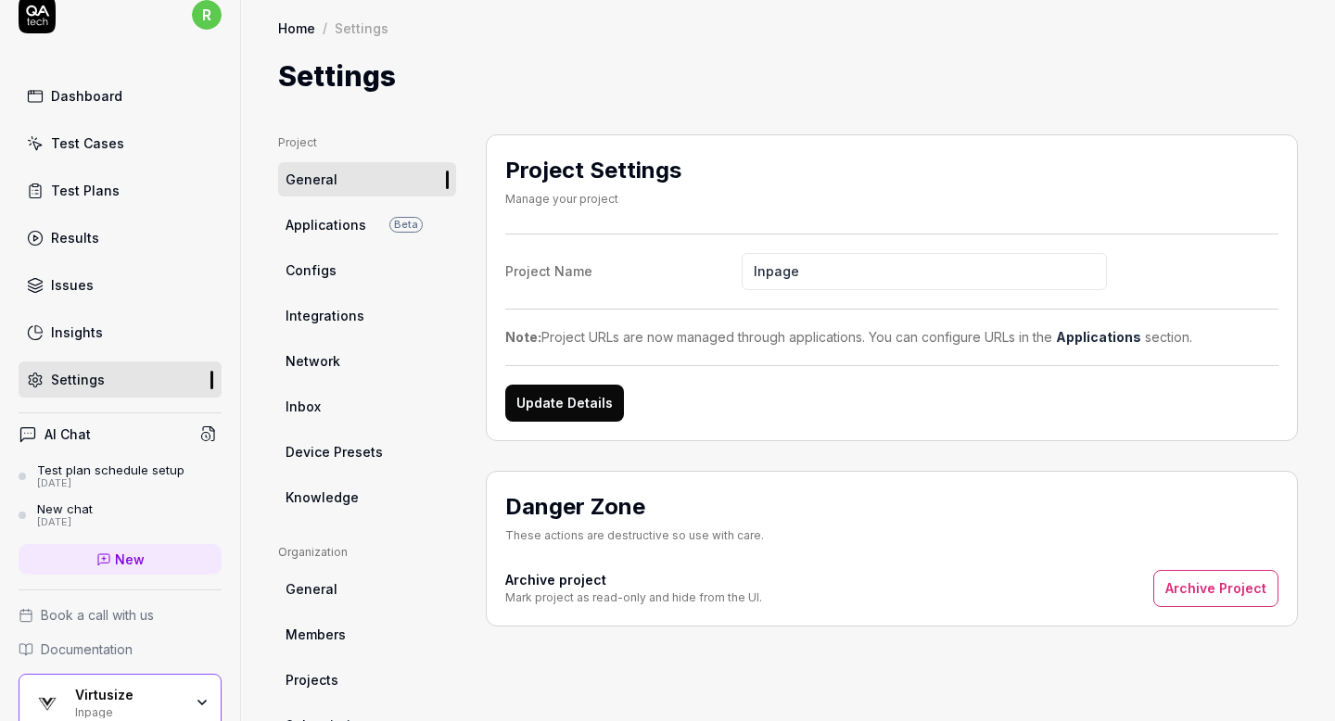
click at [375, 225] on link "Applications Beta" at bounding box center [367, 225] width 178 height 34
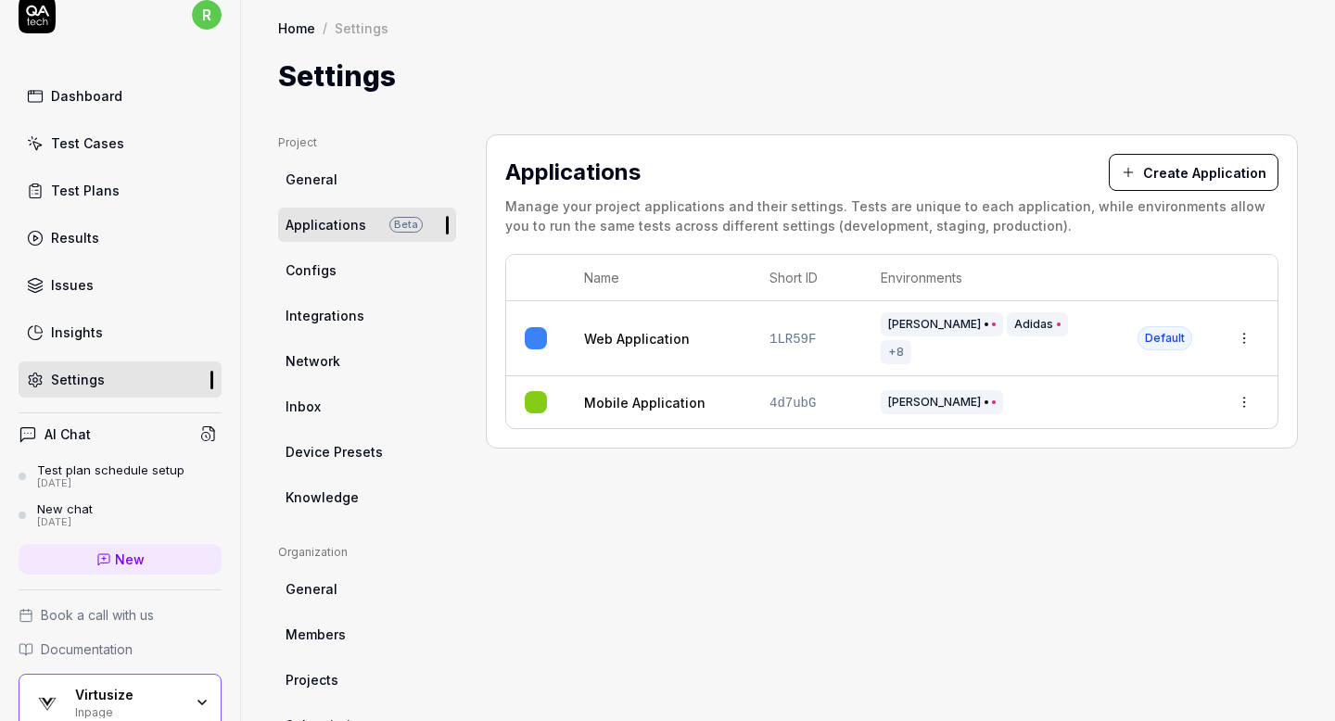
click at [1111, 330] on td "[PERSON_NAME] Adidas +8" at bounding box center [990, 338] width 257 height 75
click at [1240, 334] on html "r Dashboard Test Cases Test Plans Results Issues Insights Settings AI Chat Test…" at bounding box center [667, 360] width 1335 height 721
click at [862, 346] on html "r Dashboard Test Cases Test Plans Results Issues Insights Settings AI Chat Test…" at bounding box center [667, 360] width 1335 height 721
click at [862, 346] on td "[PERSON_NAME] Adidas +8" at bounding box center [990, 338] width 257 height 75
click at [624, 329] on link "Web Application" at bounding box center [637, 338] width 106 height 19
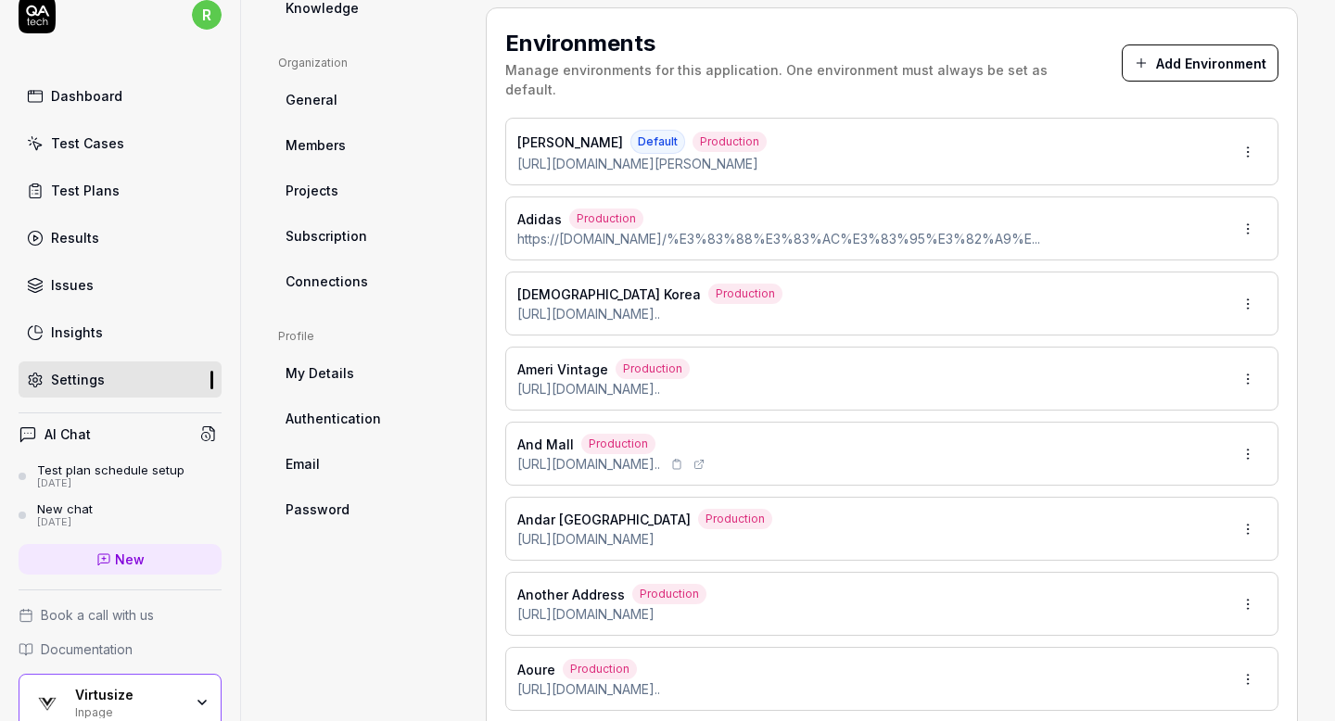
scroll to position [490, 0]
click at [96, 198] on div "Test Plans" at bounding box center [85, 190] width 69 height 19
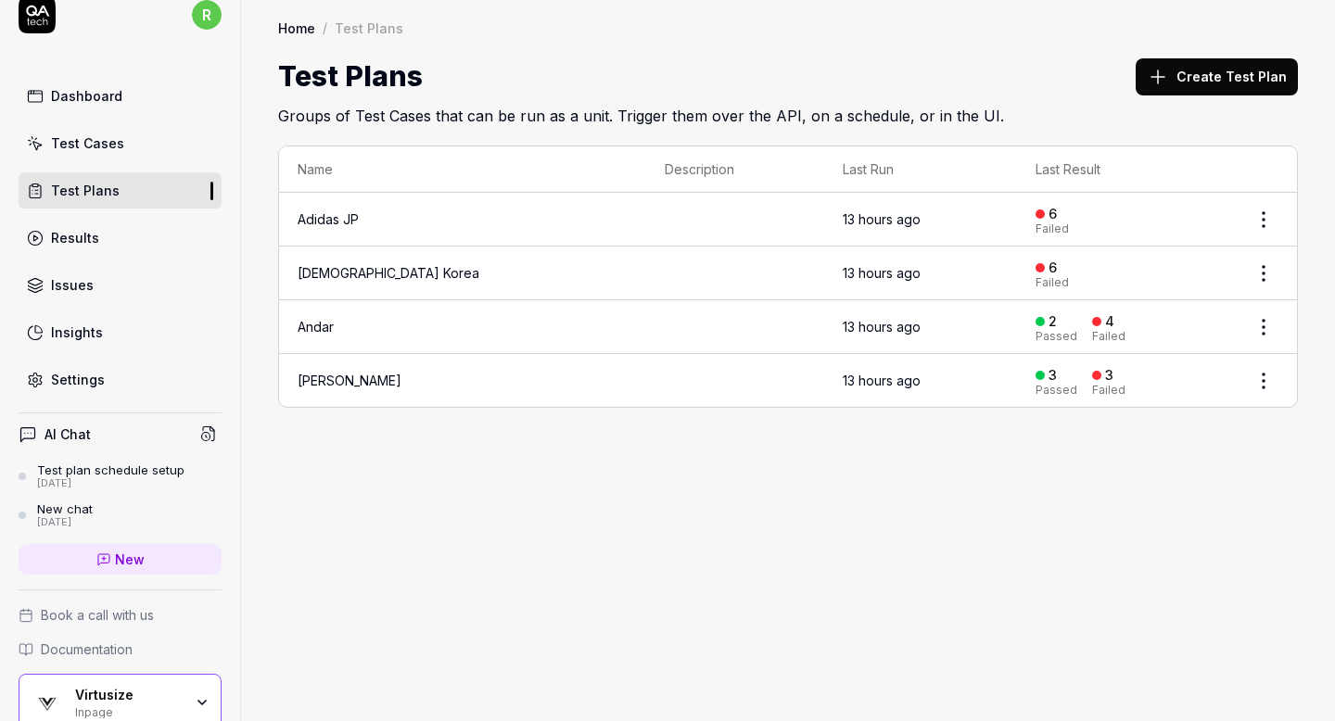
click at [1169, 73] on icon at bounding box center [1157, 77] width 22 height 22
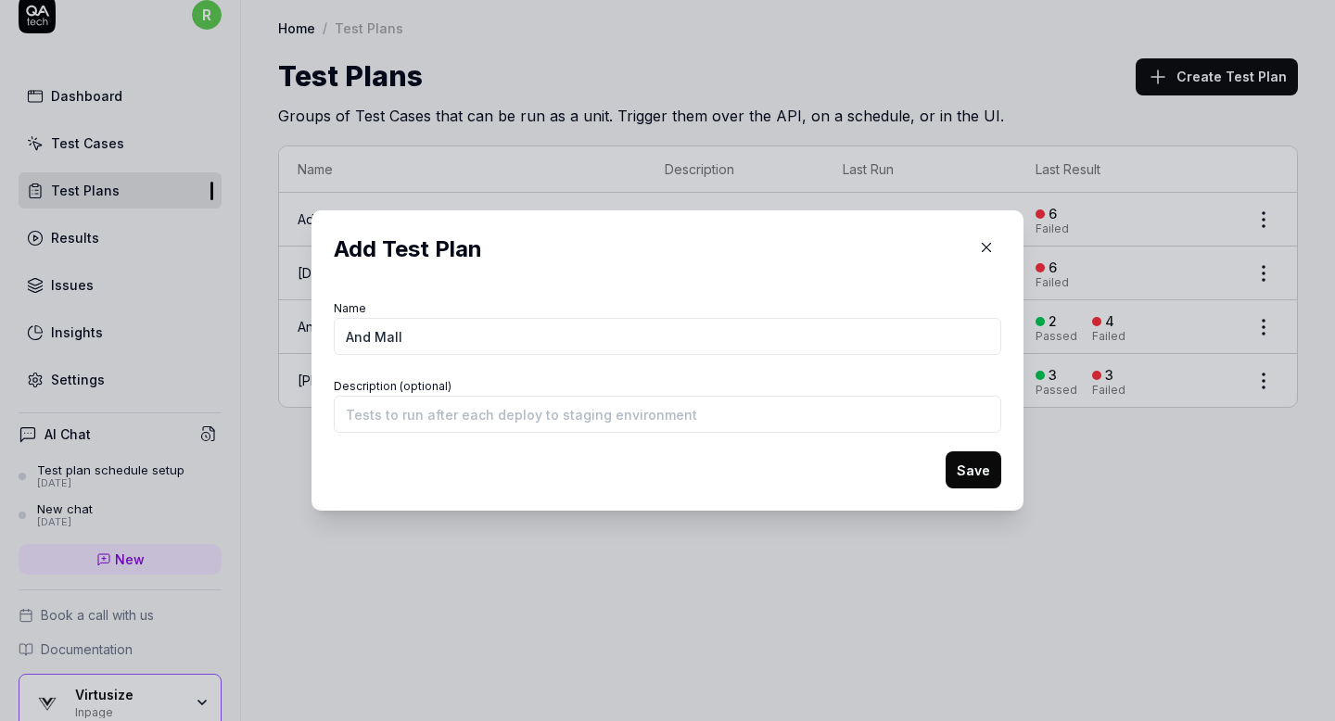
type input "And Mall"
click at [985, 471] on button "Save" at bounding box center [973, 469] width 56 height 37
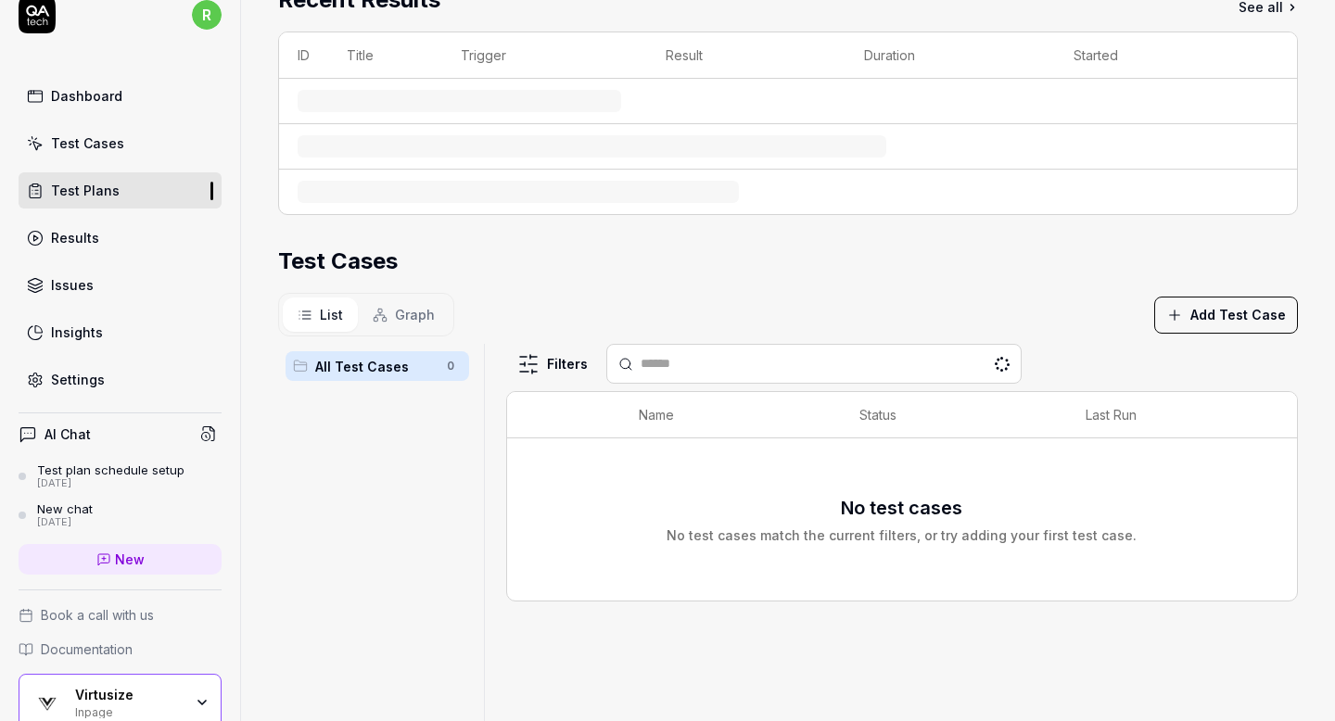
scroll to position [282, 0]
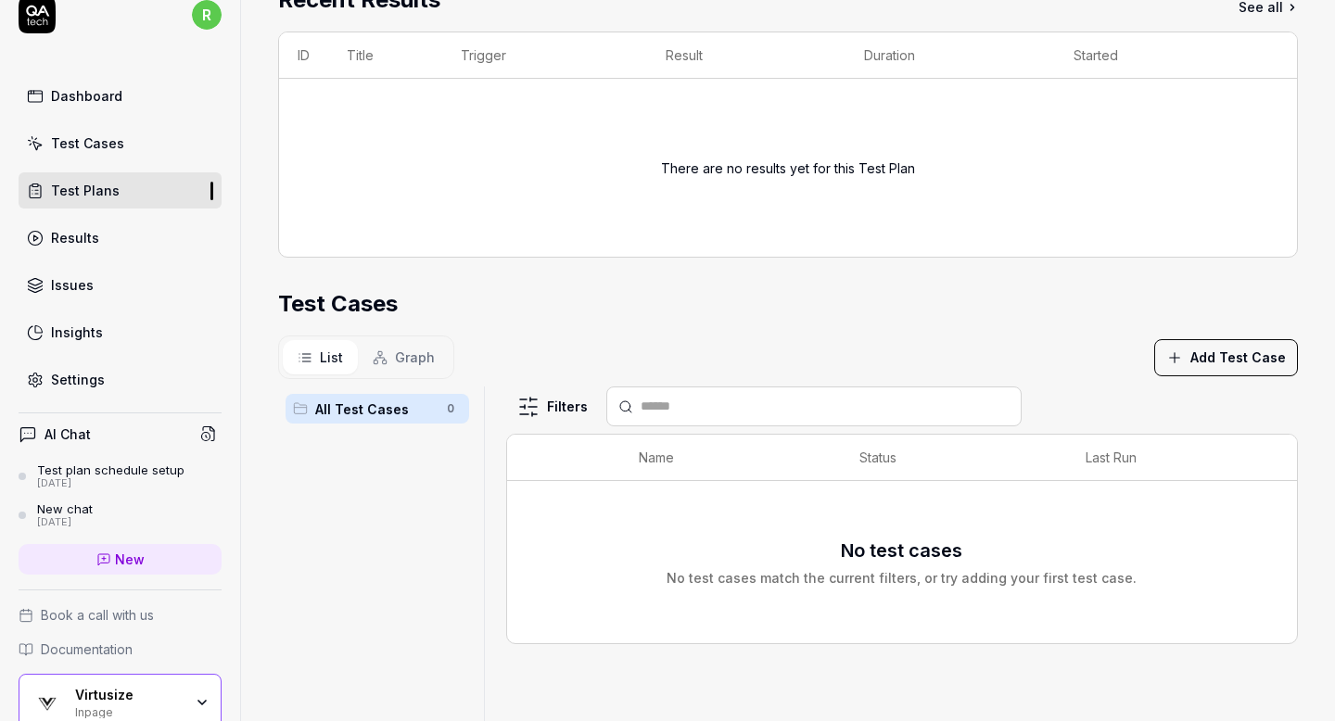
click at [1196, 358] on button "Add Test Case" at bounding box center [1226, 357] width 144 height 37
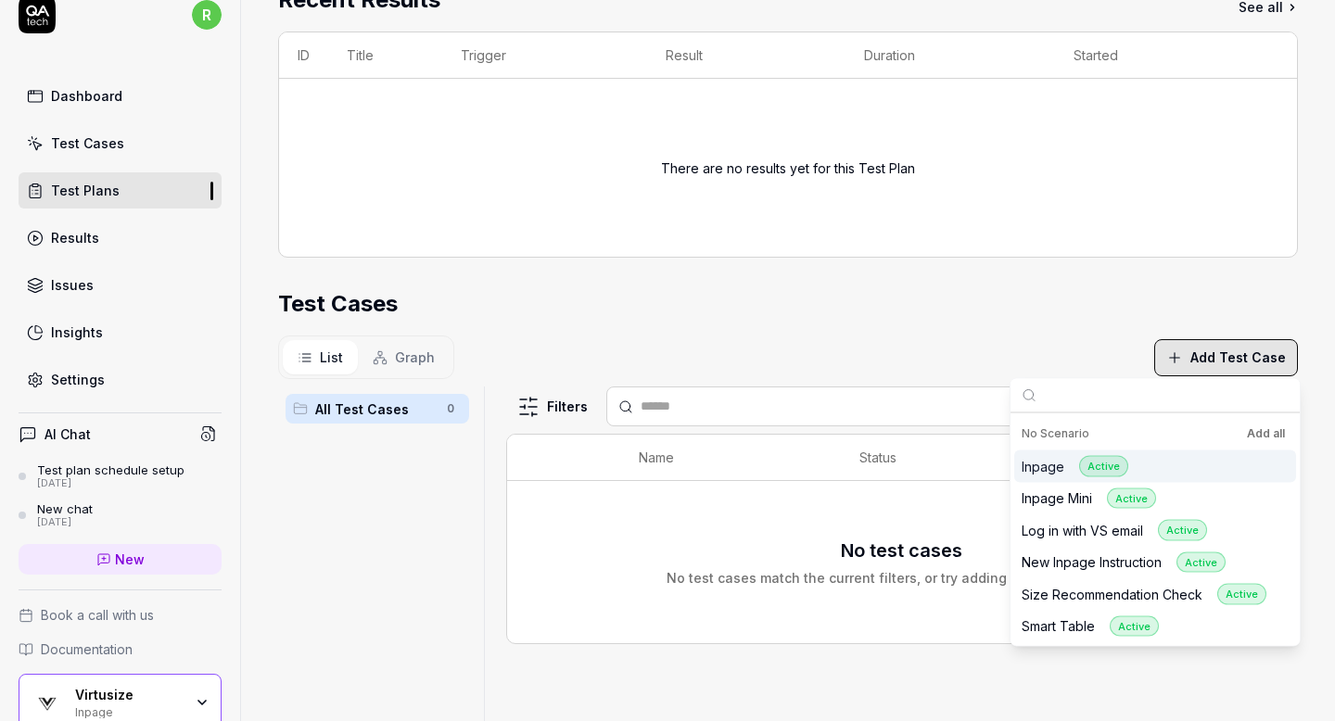
click at [1249, 438] on button "Add all" at bounding box center [1265, 434] width 45 height 22
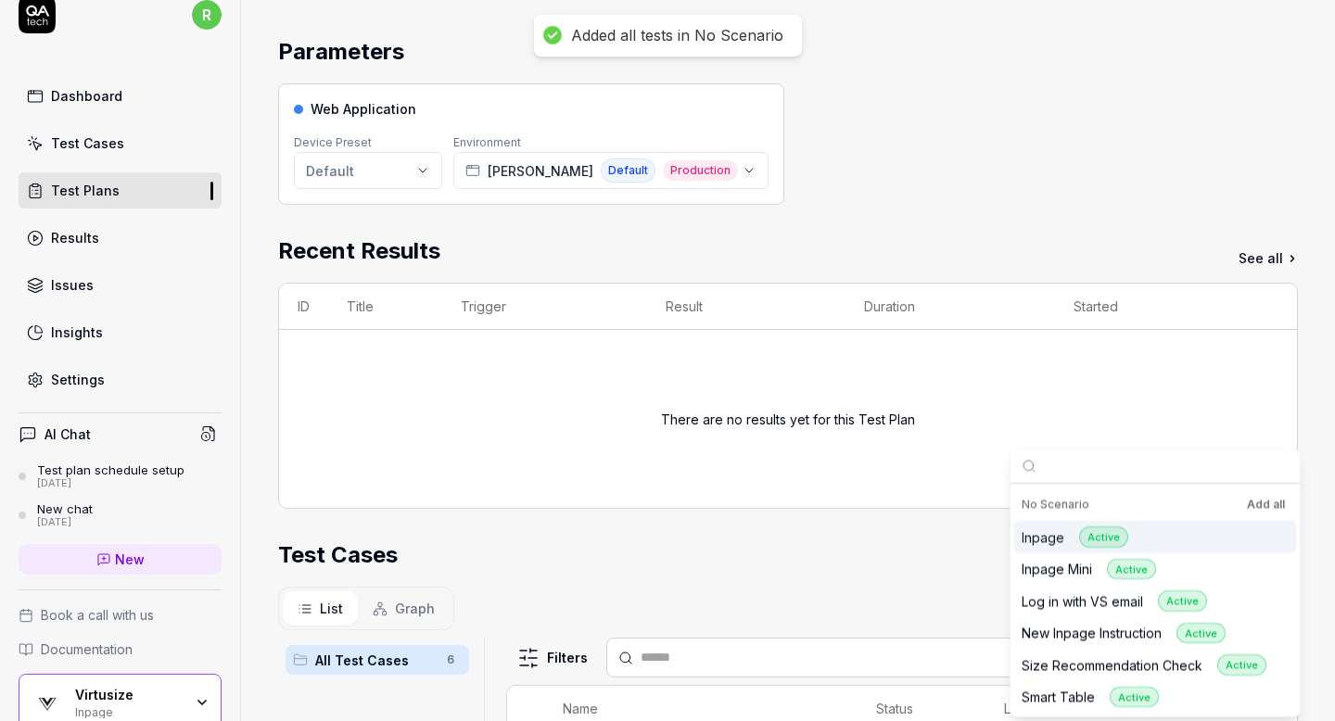
scroll to position [0, 0]
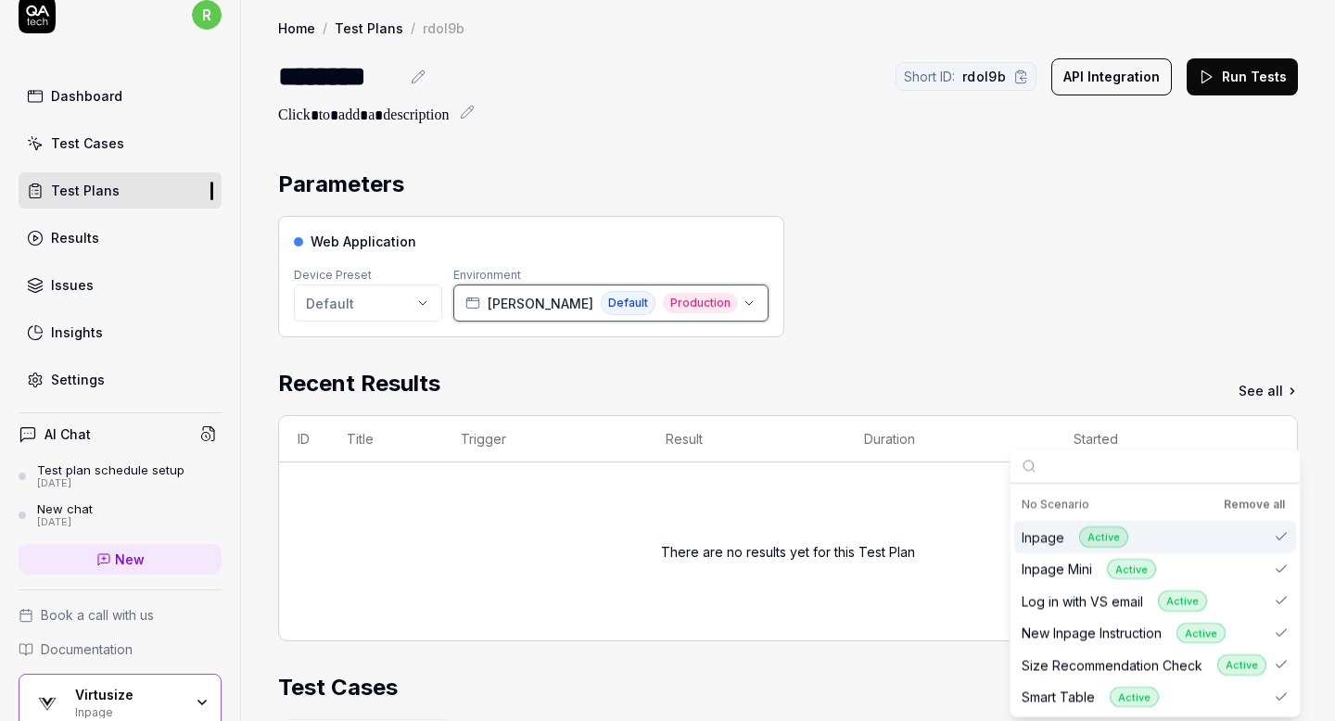
click at [508, 296] on span "[PERSON_NAME]" at bounding box center [540, 303] width 106 height 19
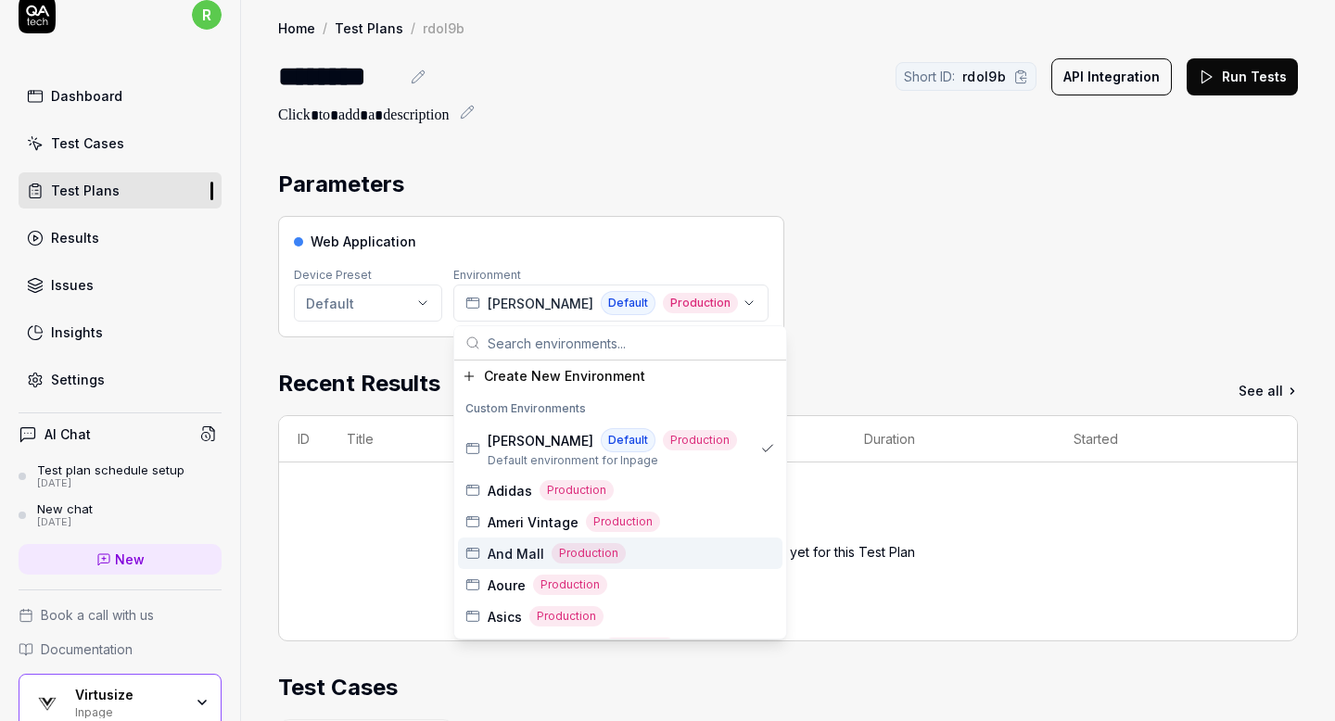
click at [502, 553] on span "And Mall" at bounding box center [515, 553] width 57 height 19
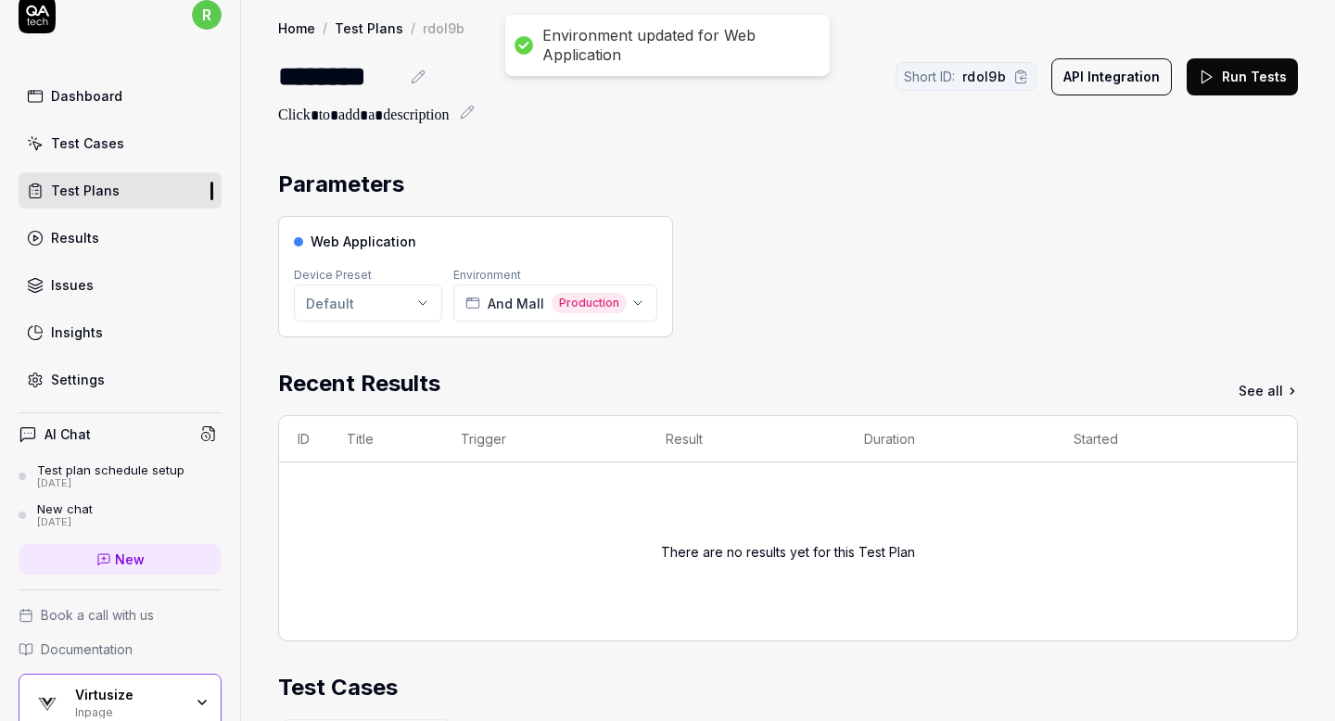
click at [870, 258] on div "Web Application Device Preset Default Environment And Mall Production" at bounding box center [787, 276] width 1019 height 121
click at [1214, 76] on icon at bounding box center [1205, 77] width 17 height 17
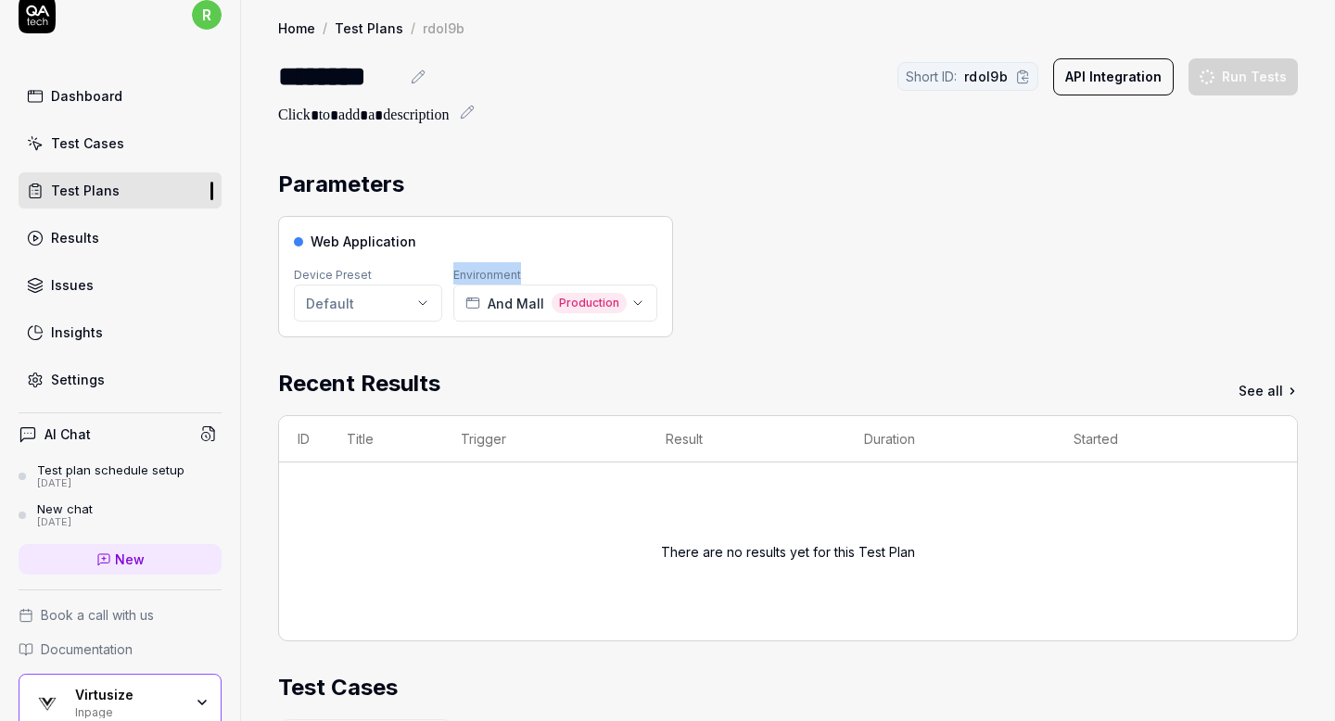
click at [789, 162] on div "Parameters Web Application Device Preset Default Environment And Mall Productio…" at bounding box center [788, 709] width 1094 height 1121
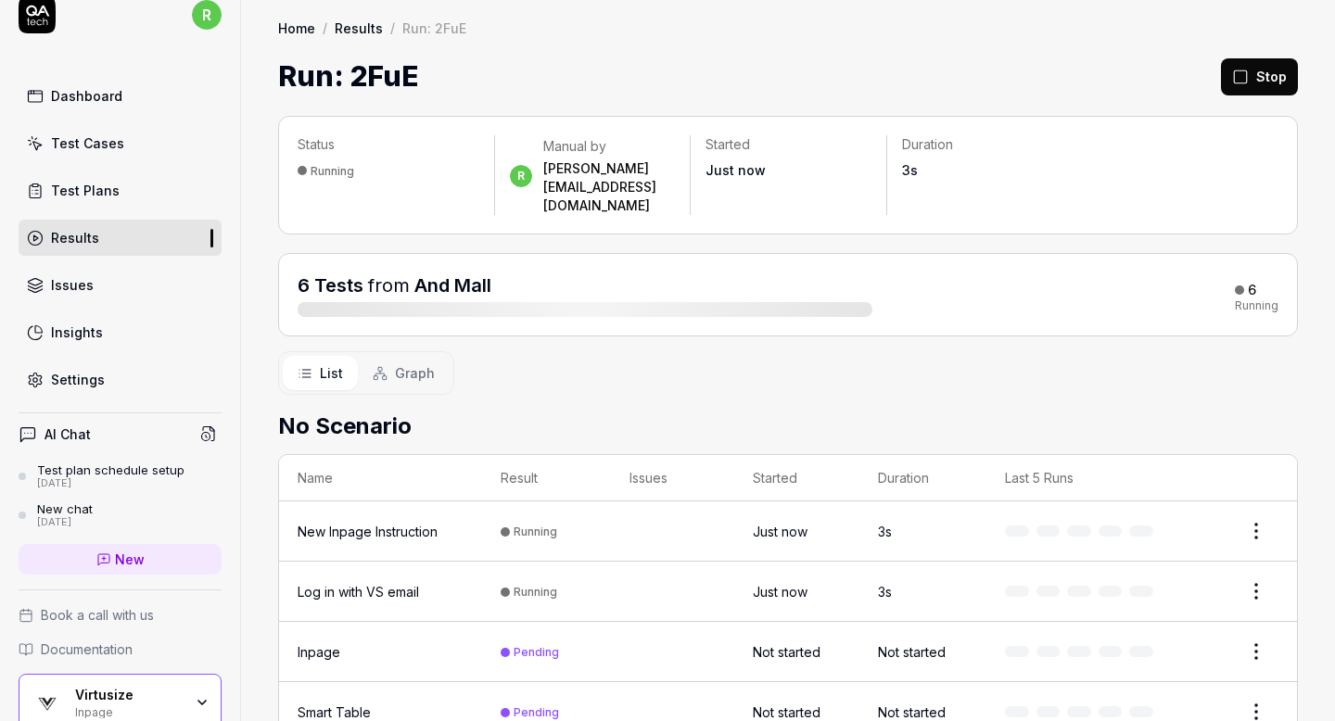
click at [146, 198] on link "Test Plans" at bounding box center [120, 190] width 203 height 36
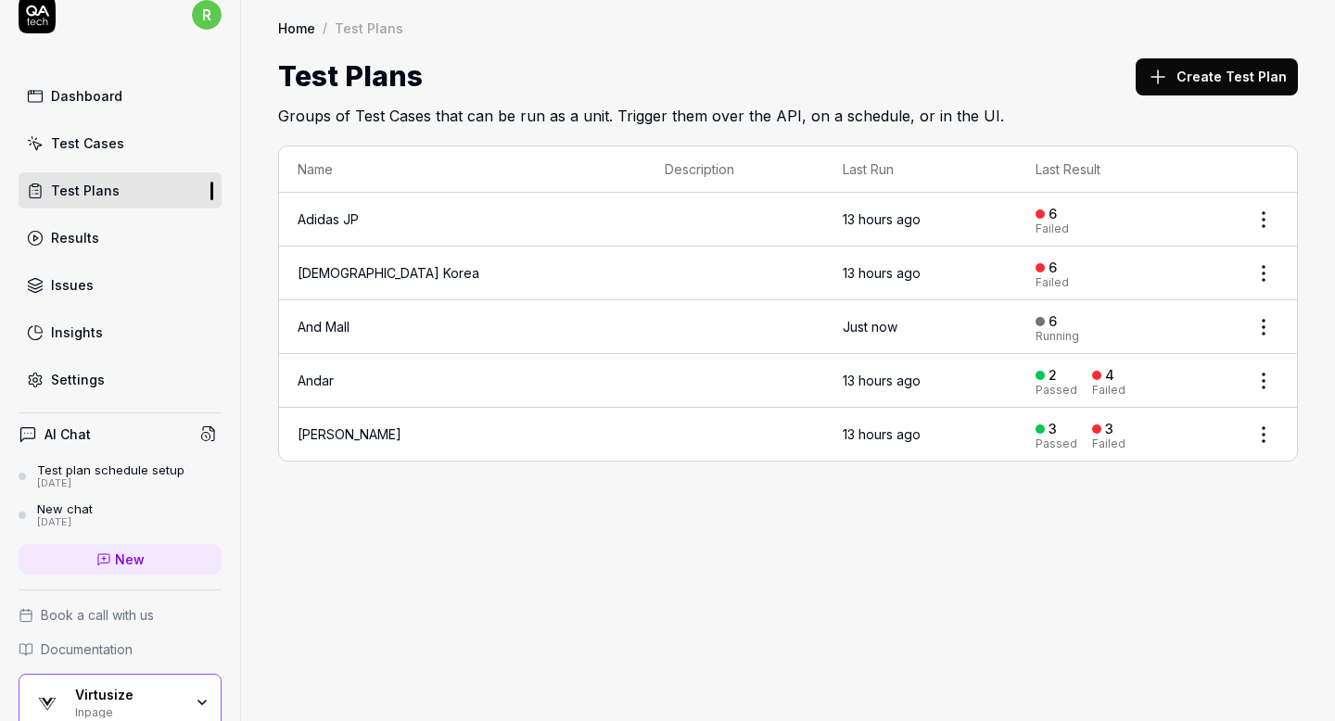
click at [1224, 66] on button "Create Test Plan" at bounding box center [1216, 76] width 162 height 37
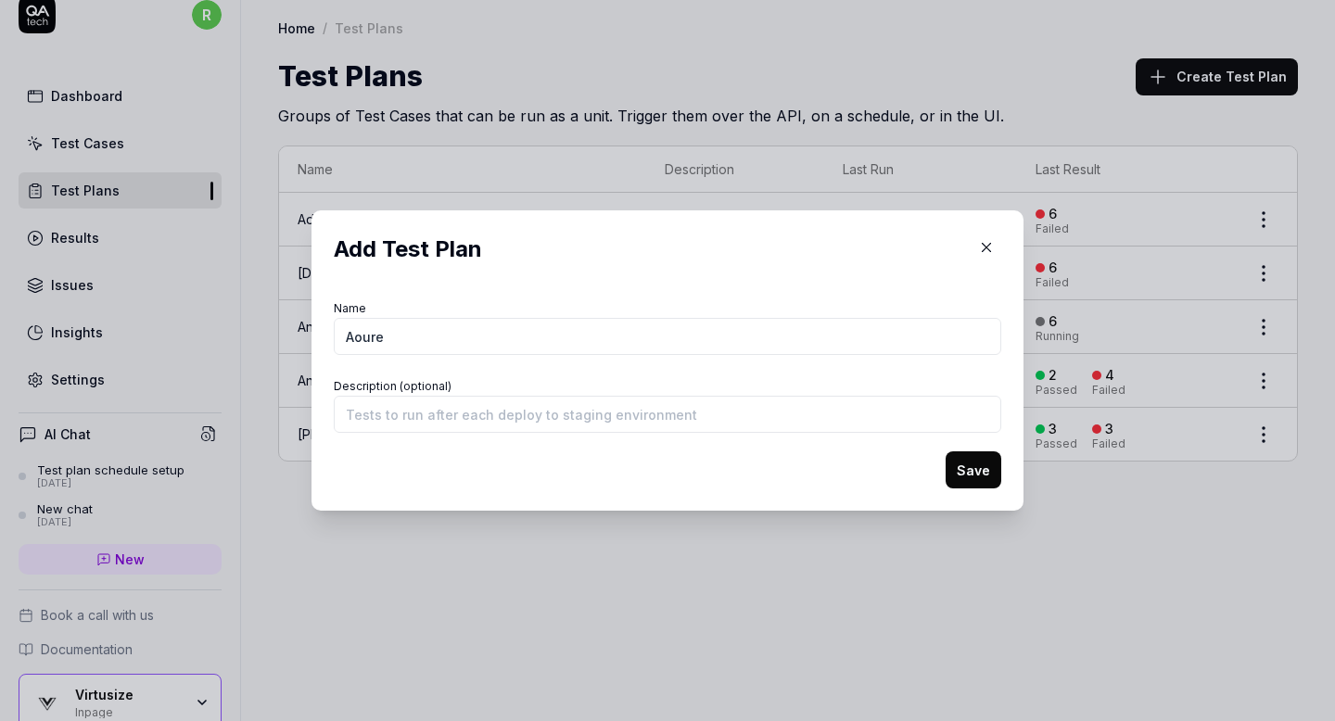
type input "Aoure"
click at [971, 466] on button "Save" at bounding box center [973, 469] width 56 height 37
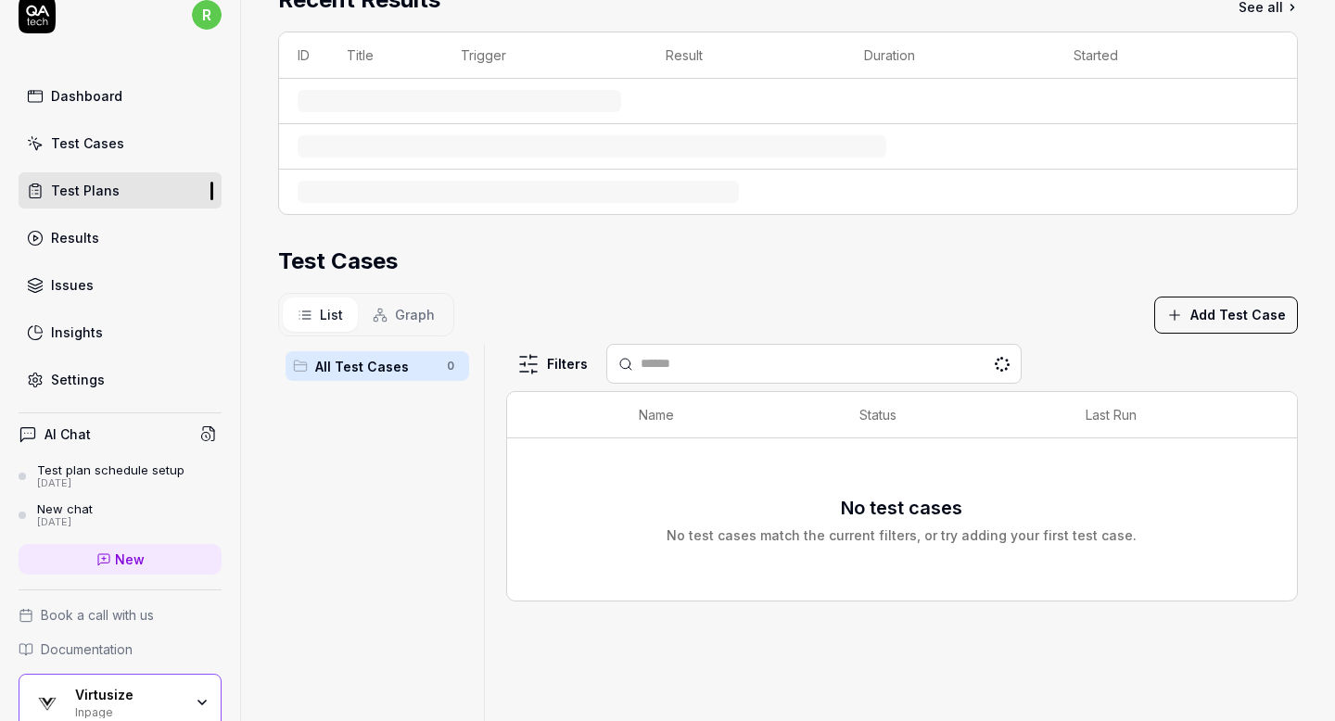
scroll to position [282, 0]
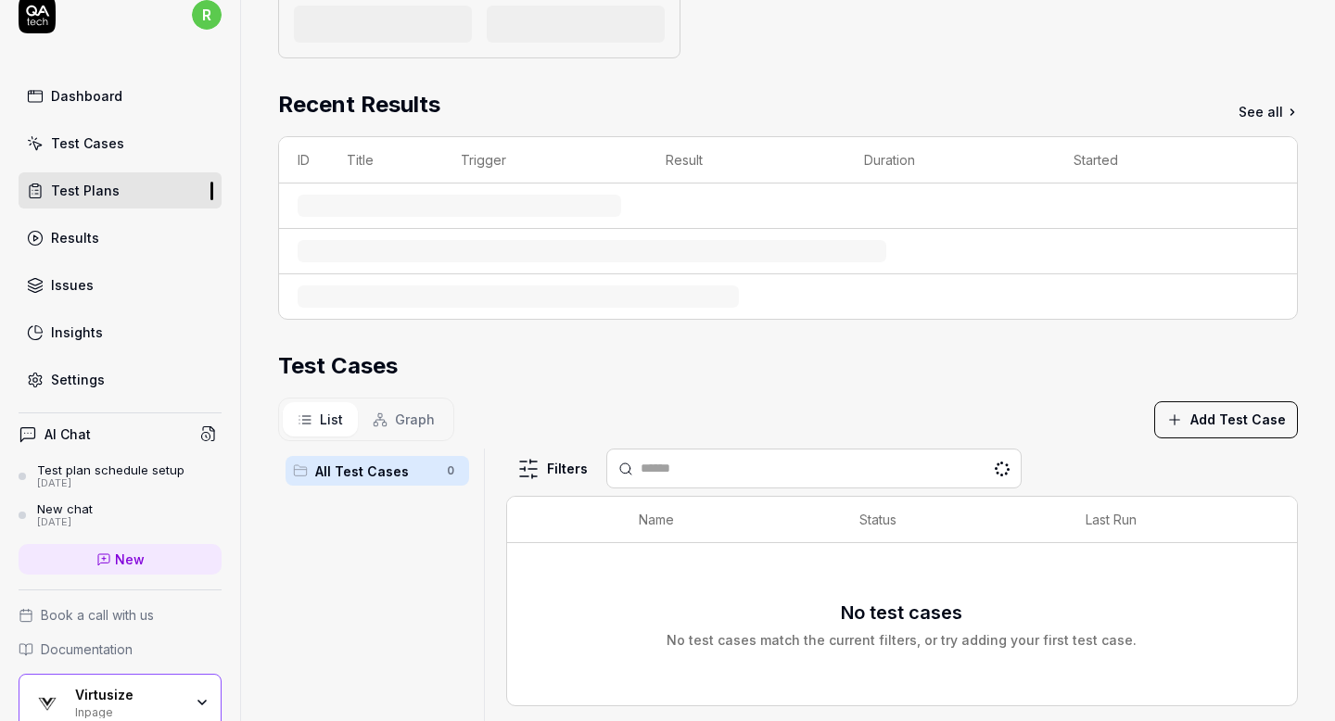
click at [532, 412] on html "Test Plan added r Dashboard Test Cases Test Plans Results Issues Insights Setti…" at bounding box center [667, 360] width 1335 height 721
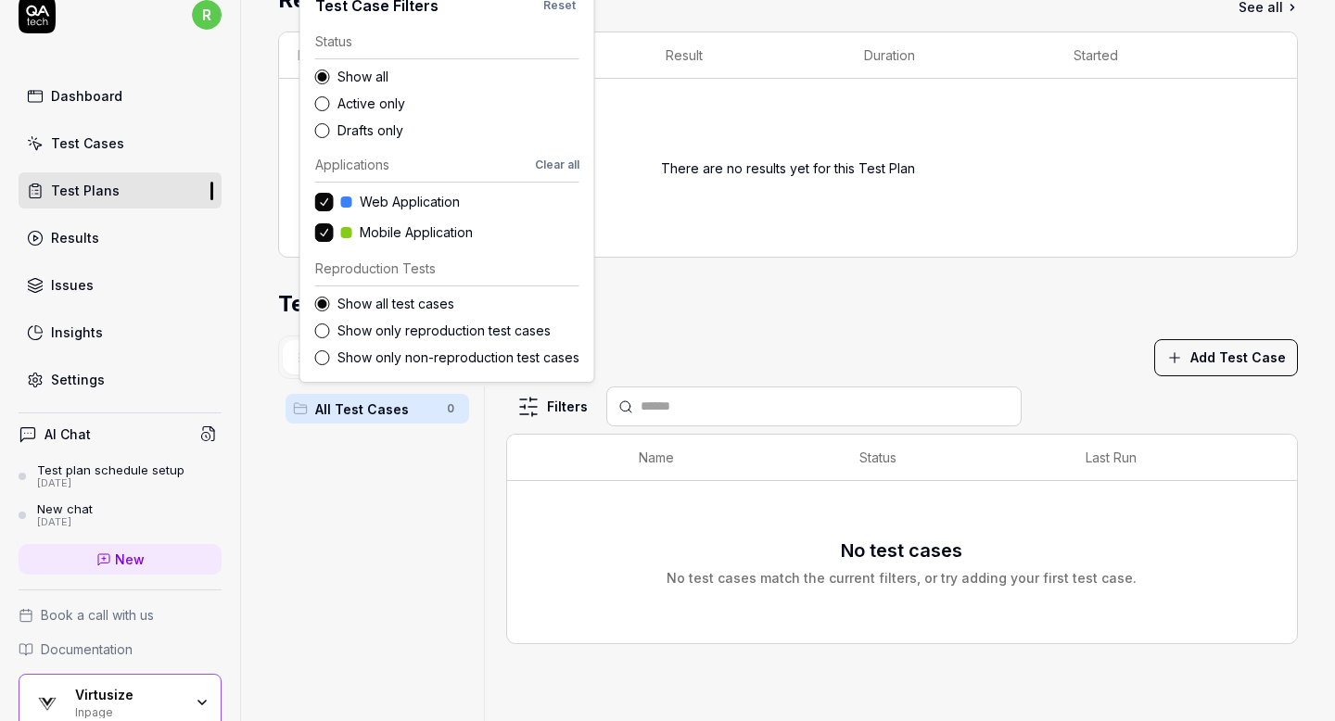
click at [738, 326] on html "r Dashboard Test Cases Test Plans Results Issues Insights Settings AI Chat Test…" at bounding box center [667, 360] width 1335 height 721
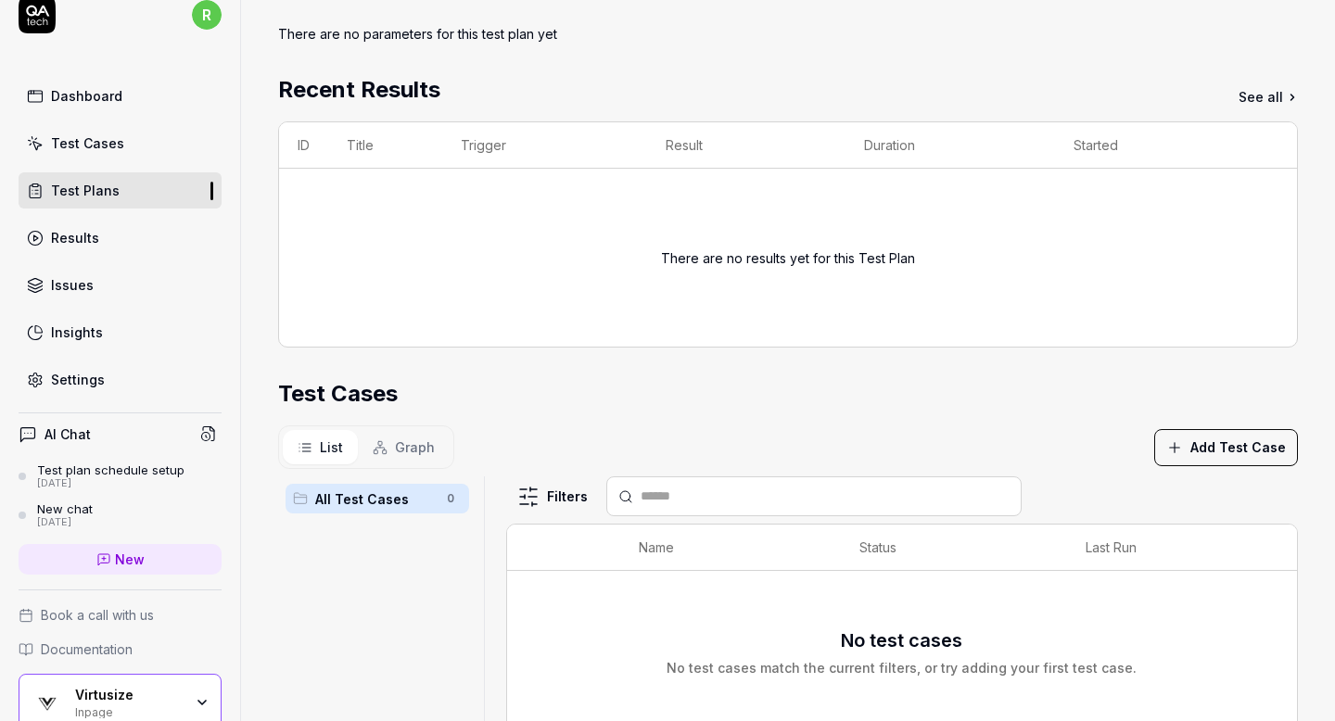
scroll to position [0, 0]
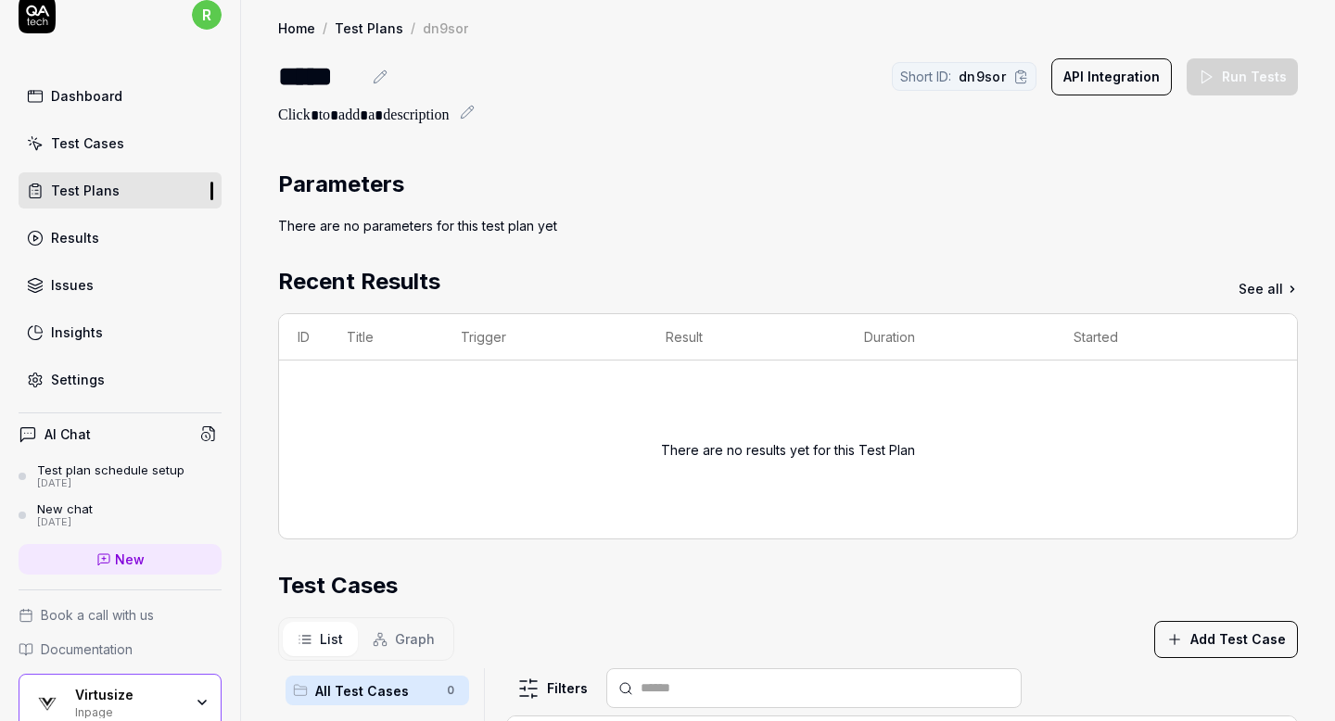
click at [1205, 629] on button "Add Test Case" at bounding box center [1226, 639] width 144 height 37
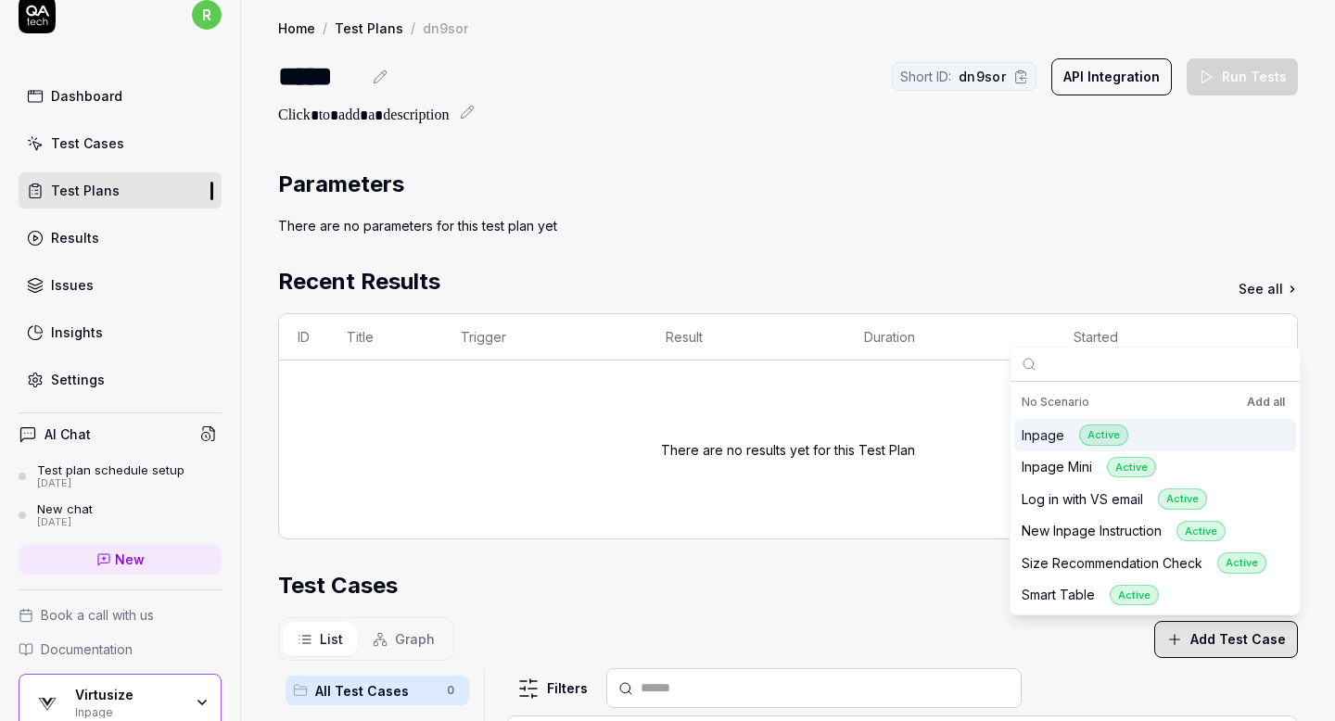
click at [1256, 404] on button "Add all" at bounding box center [1265, 402] width 45 height 22
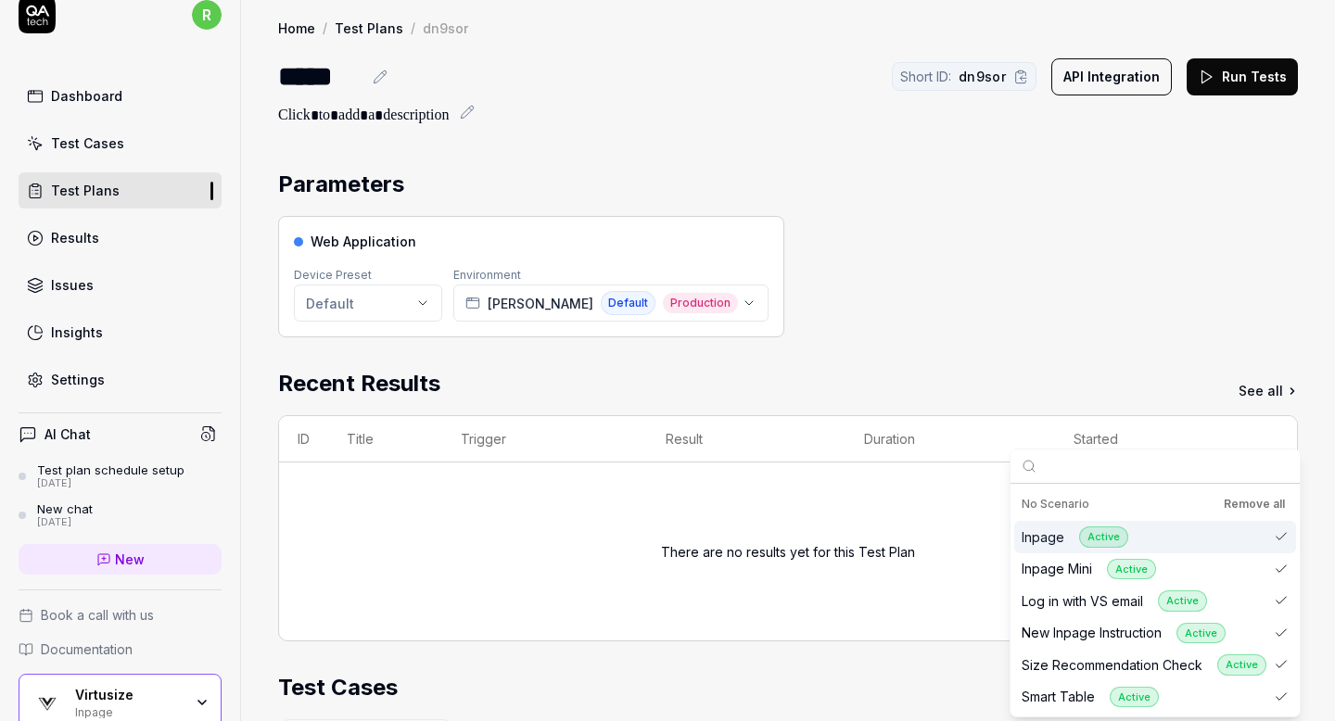
click at [740, 172] on div "Parameters" at bounding box center [787, 184] width 1019 height 33
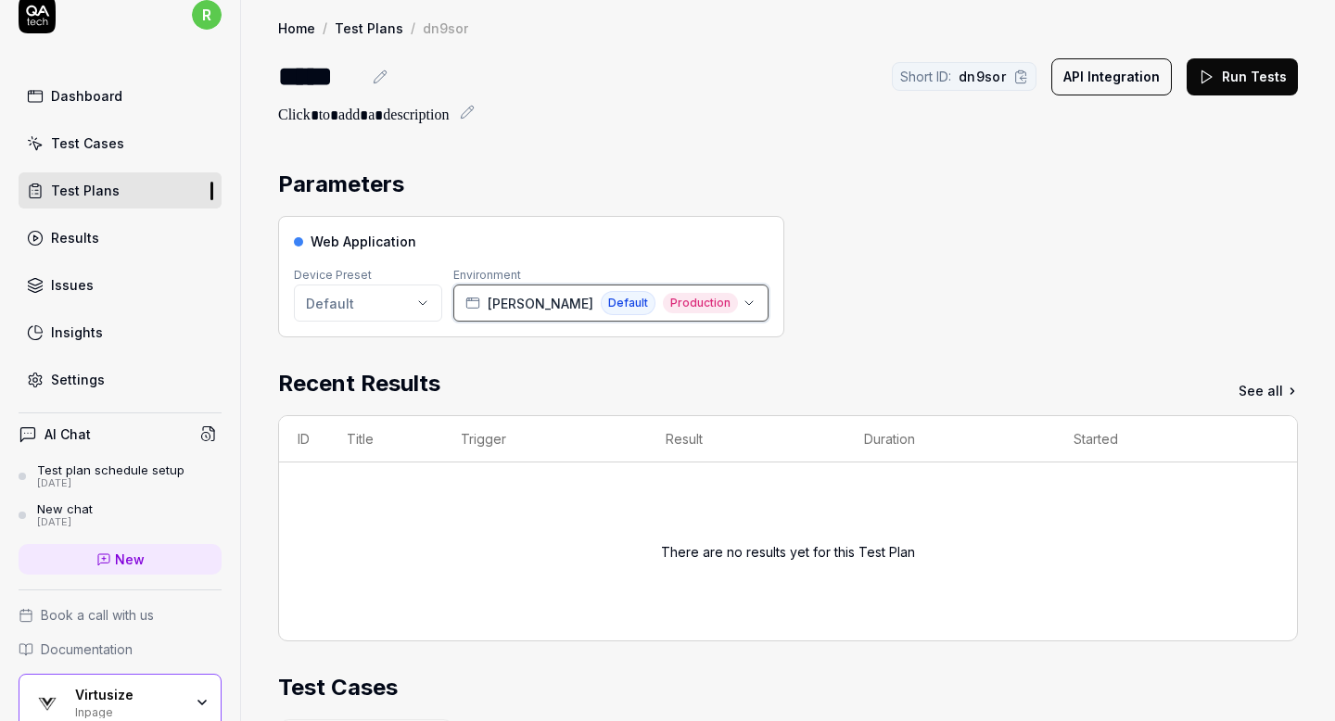
click at [663, 299] on span "Production" at bounding box center [700, 303] width 75 height 20
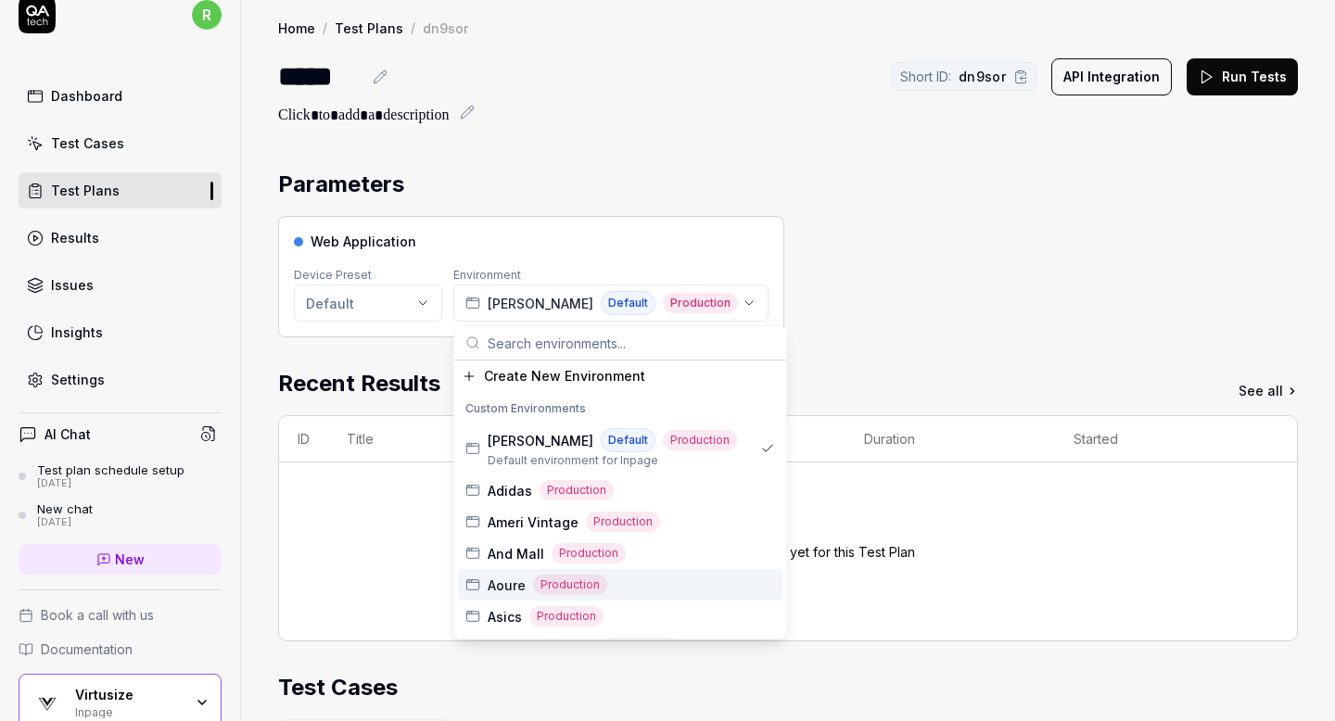
click at [513, 579] on span "Aoure" at bounding box center [506, 585] width 38 height 19
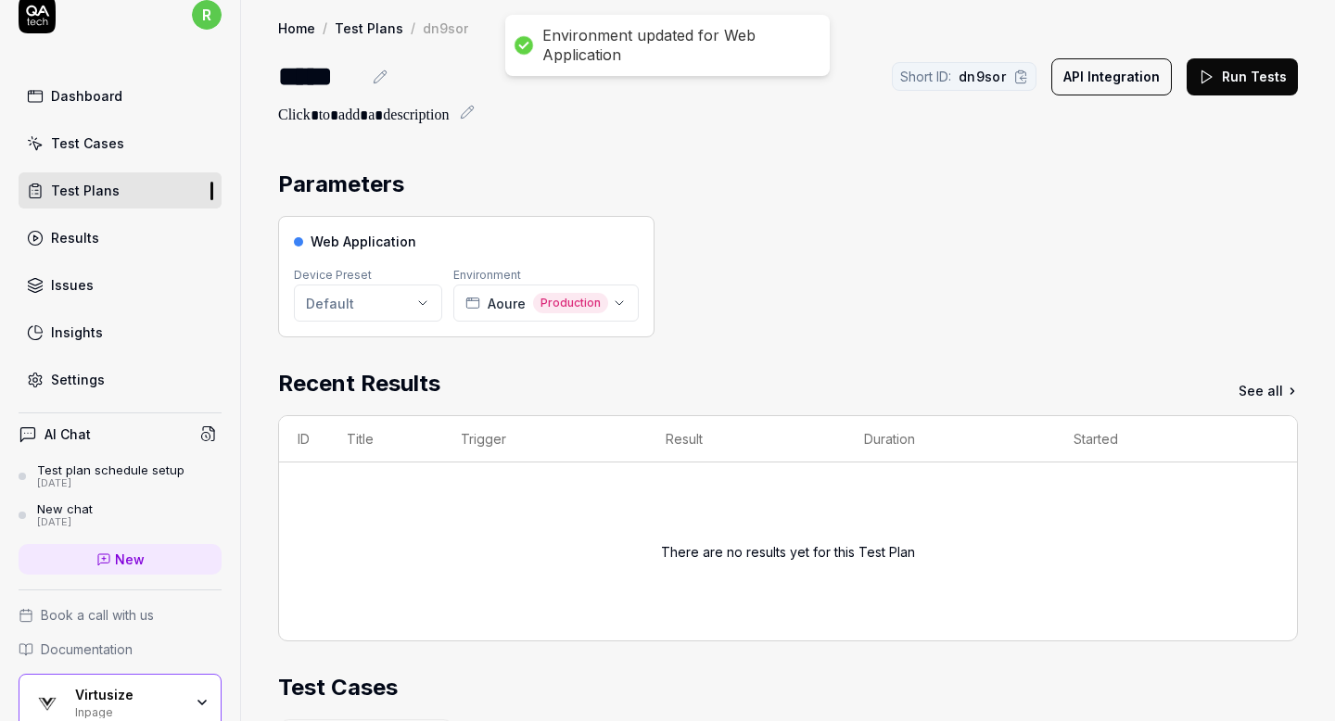
click at [797, 284] on div "Web Application Device Preset Default Environment Aoure Production" at bounding box center [787, 276] width 1019 height 121
click at [1218, 93] on button "Run Tests" at bounding box center [1241, 76] width 111 height 37
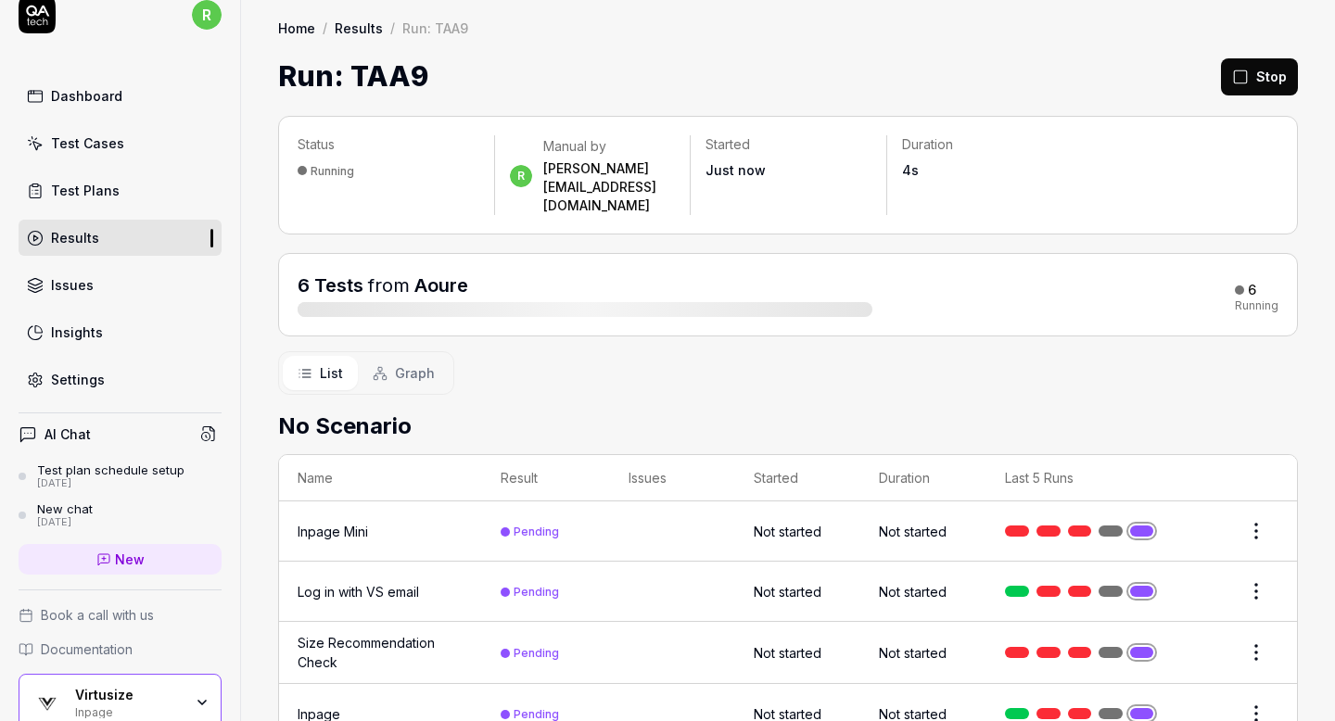
click at [136, 193] on link "Test Plans" at bounding box center [120, 190] width 203 height 36
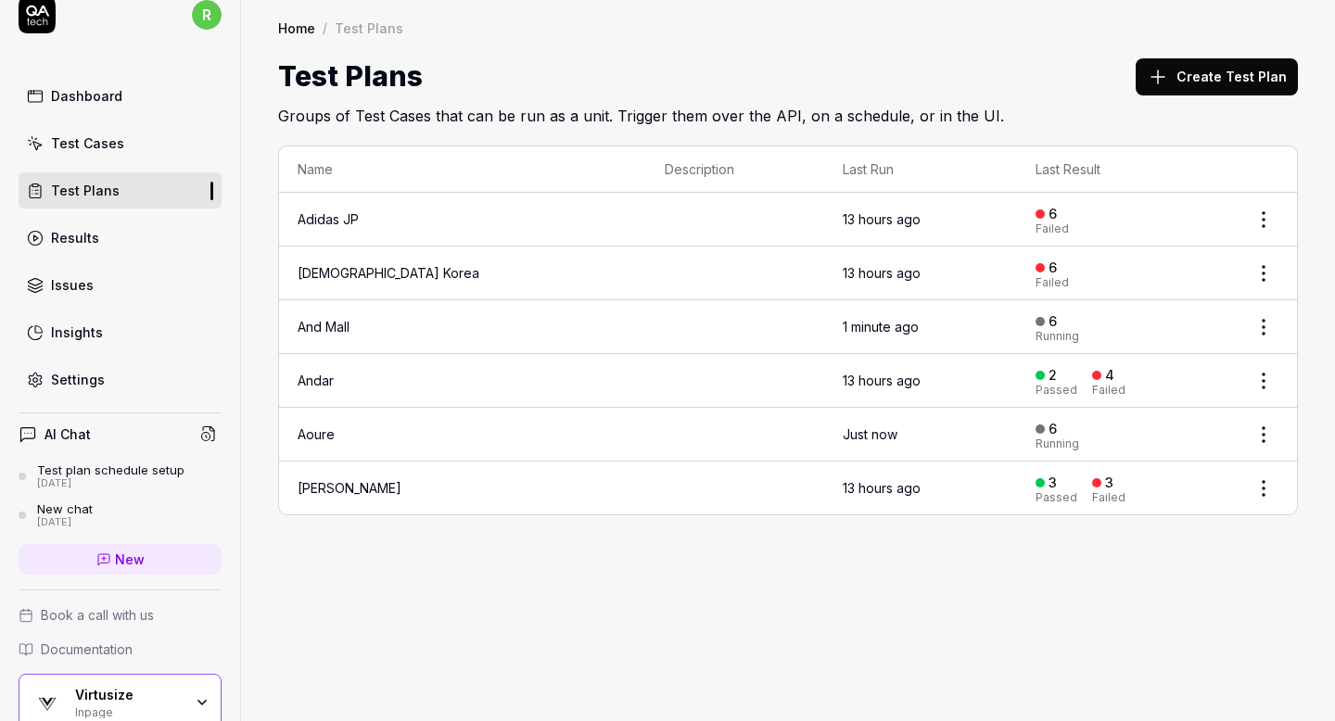
click at [692, 626] on div "Home / Test Plans Home / Test Plans Test Plans Create Test Plan Groups of Test …" at bounding box center [788, 360] width 1094 height 721
click at [1060, 561] on div "Home / Test Plans Home / Test Plans Test Plans Create Test Plan Groups of Test …" at bounding box center [788, 360] width 1094 height 721
click at [1090, 116] on h2 "Groups of Test Cases that can be run as a unit. Trigger them over the API, on a…" at bounding box center [787, 112] width 1019 height 30
click at [92, 226] on link "Results" at bounding box center [120, 238] width 203 height 36
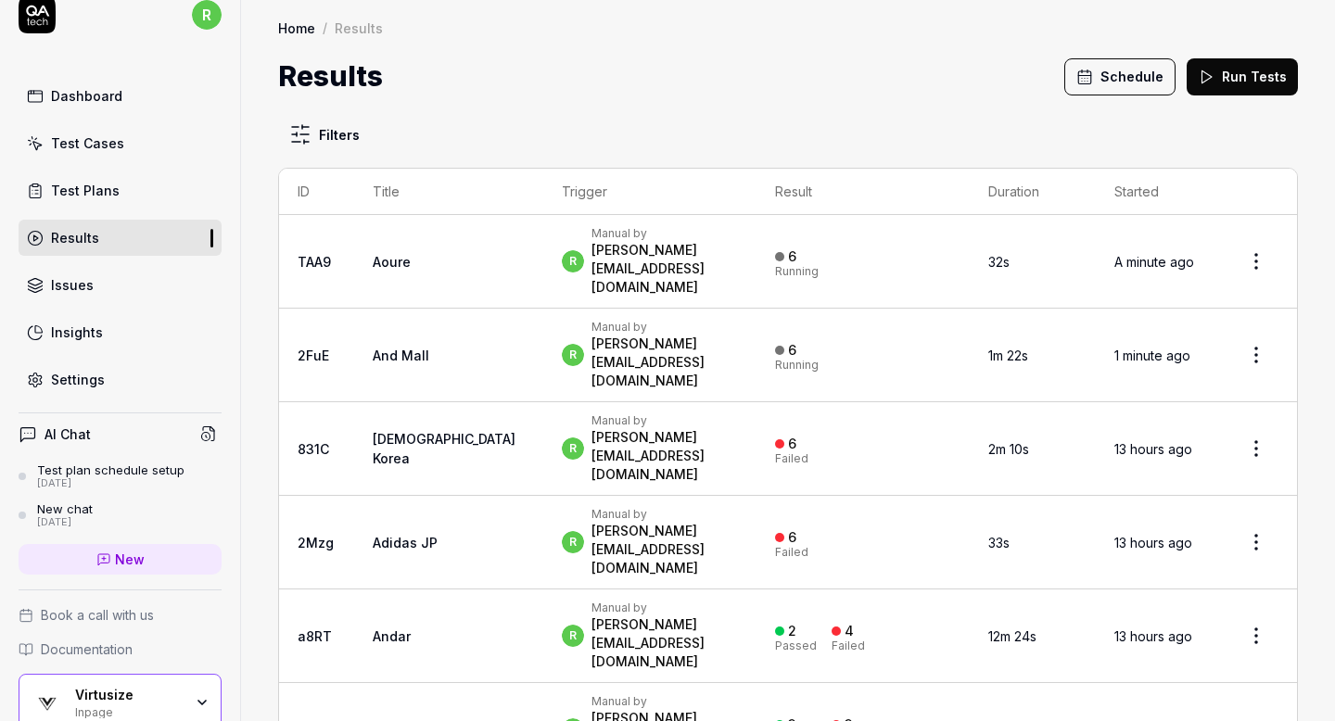
click at [155, 185] on link "Test Plans" at bounding box center [120, 190] width 203 height 36
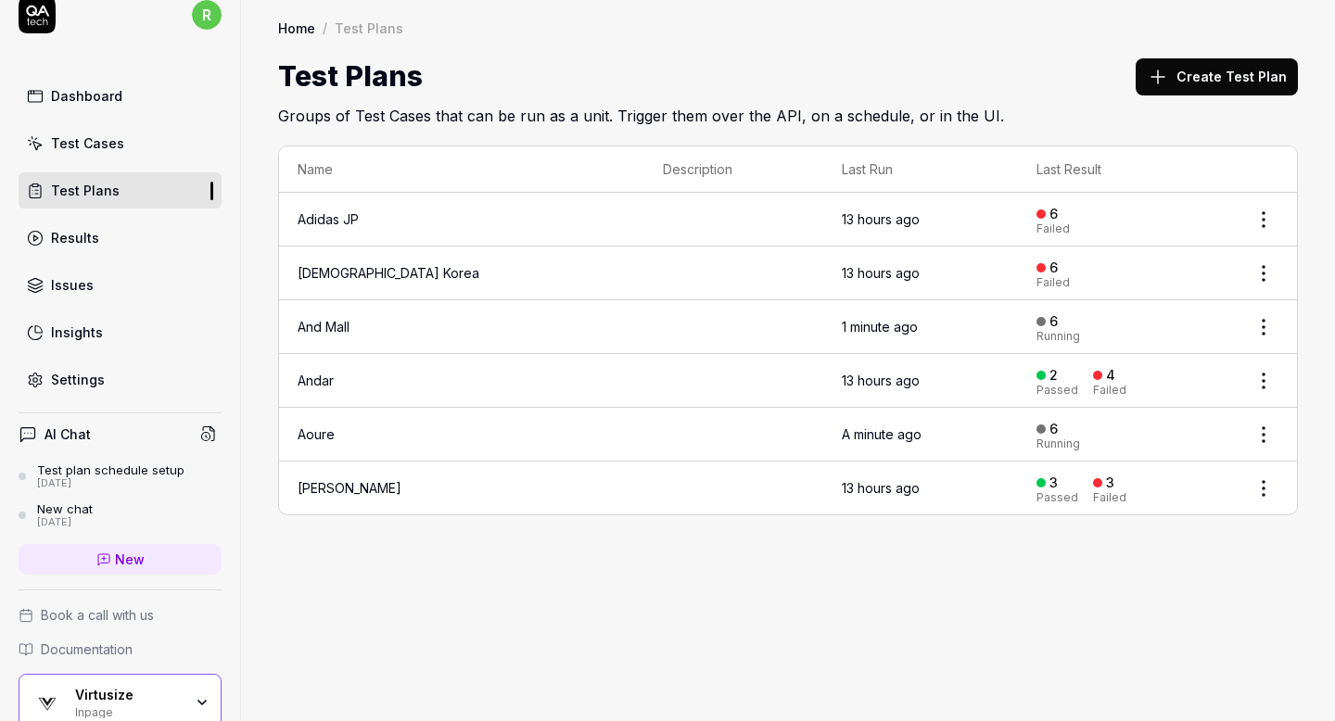
click at [133, 229] on link "Results" at bounding box center [120, 238] width 203 height 36
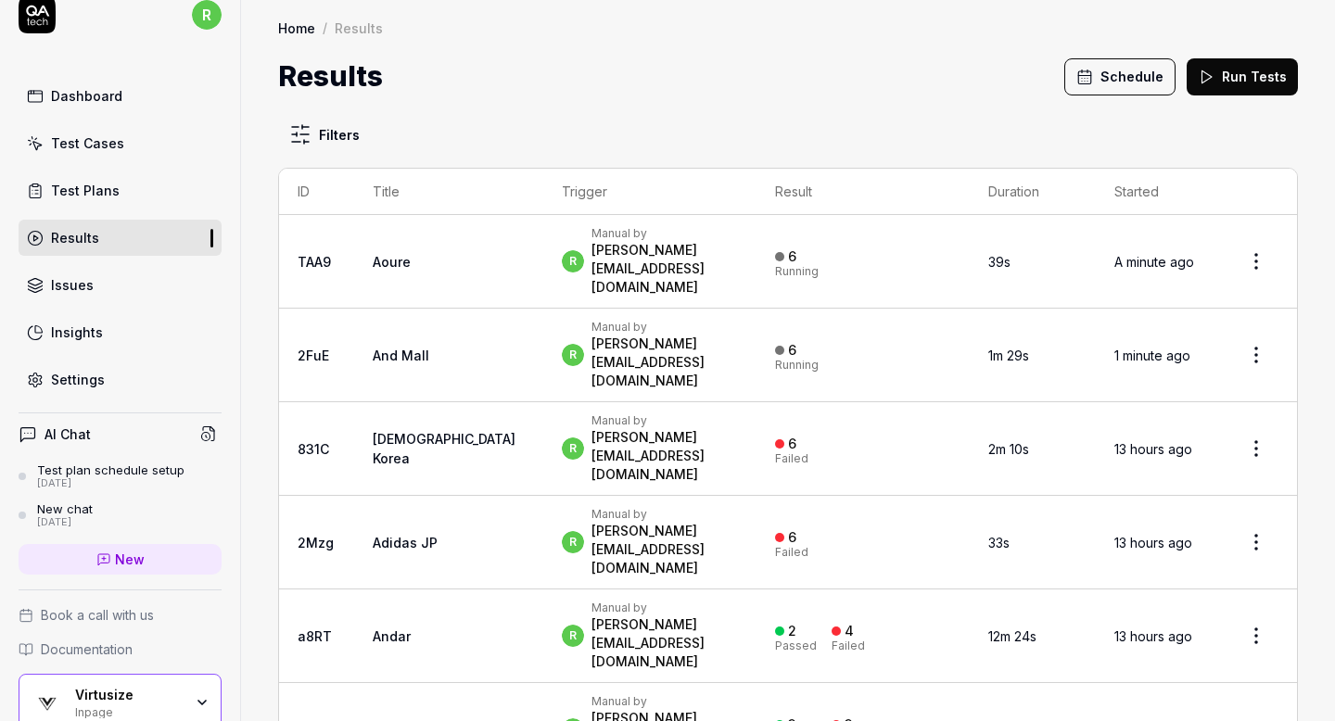
click at [1146, 76] on button "Schedule" at bounding box center [1119, 76] width 111 height 37
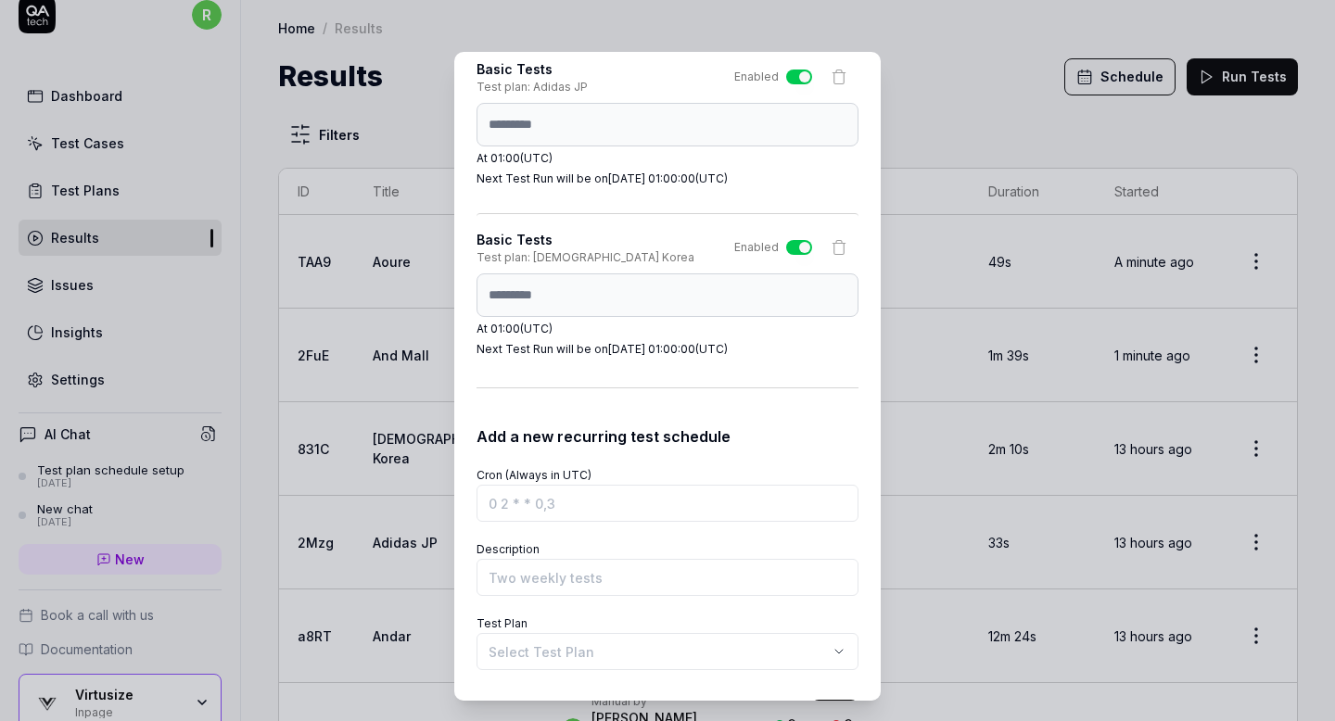
scroll to position [548, 0]
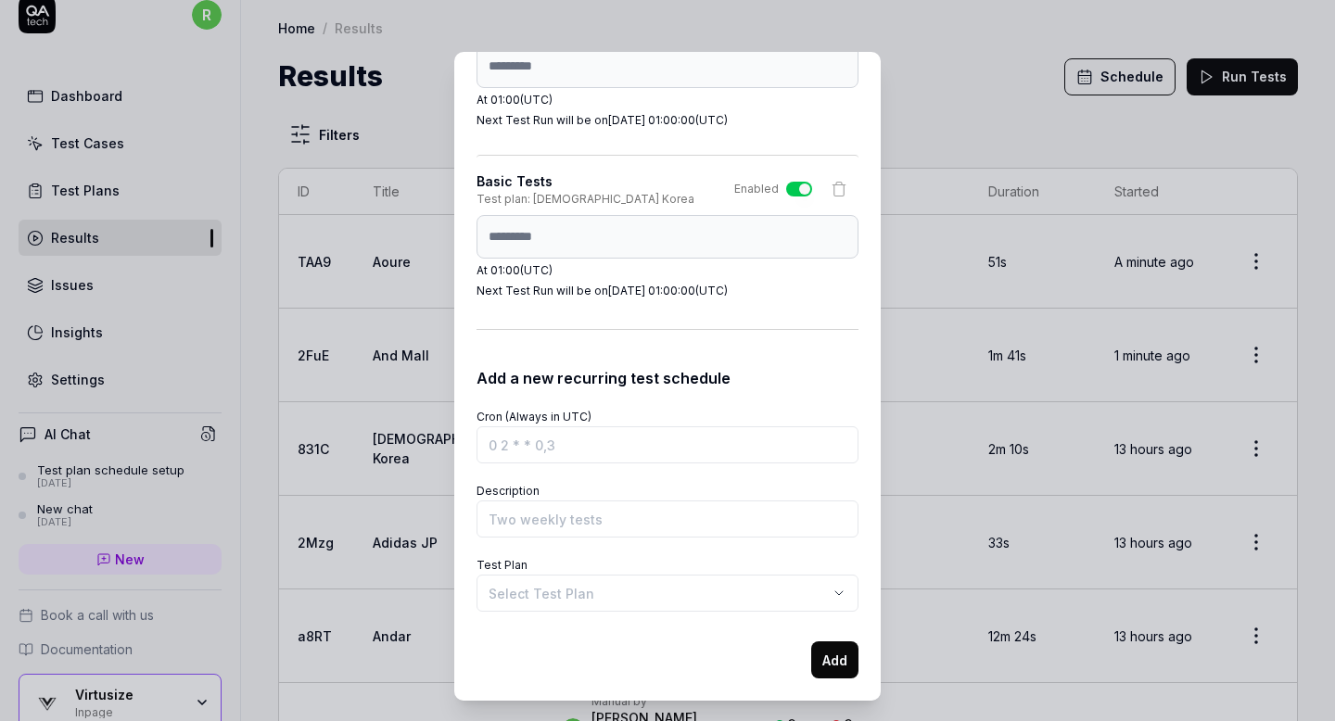
click at [623, 592] on body "r Dashboard Test Cases Test Plans Results Issues Insights Settings AI Chat Test…" at bounding box center [667, 360] width 1335 height 721
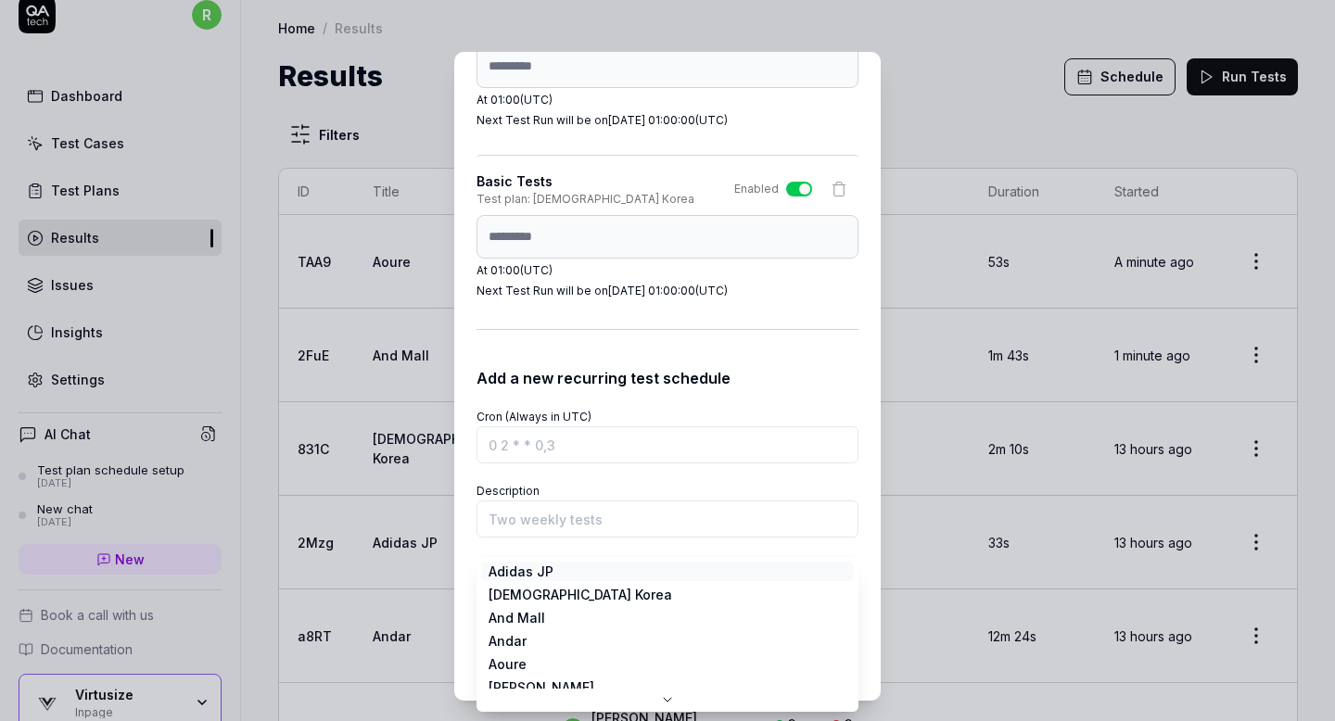
scroll to position [0, 0]
select select "**********"
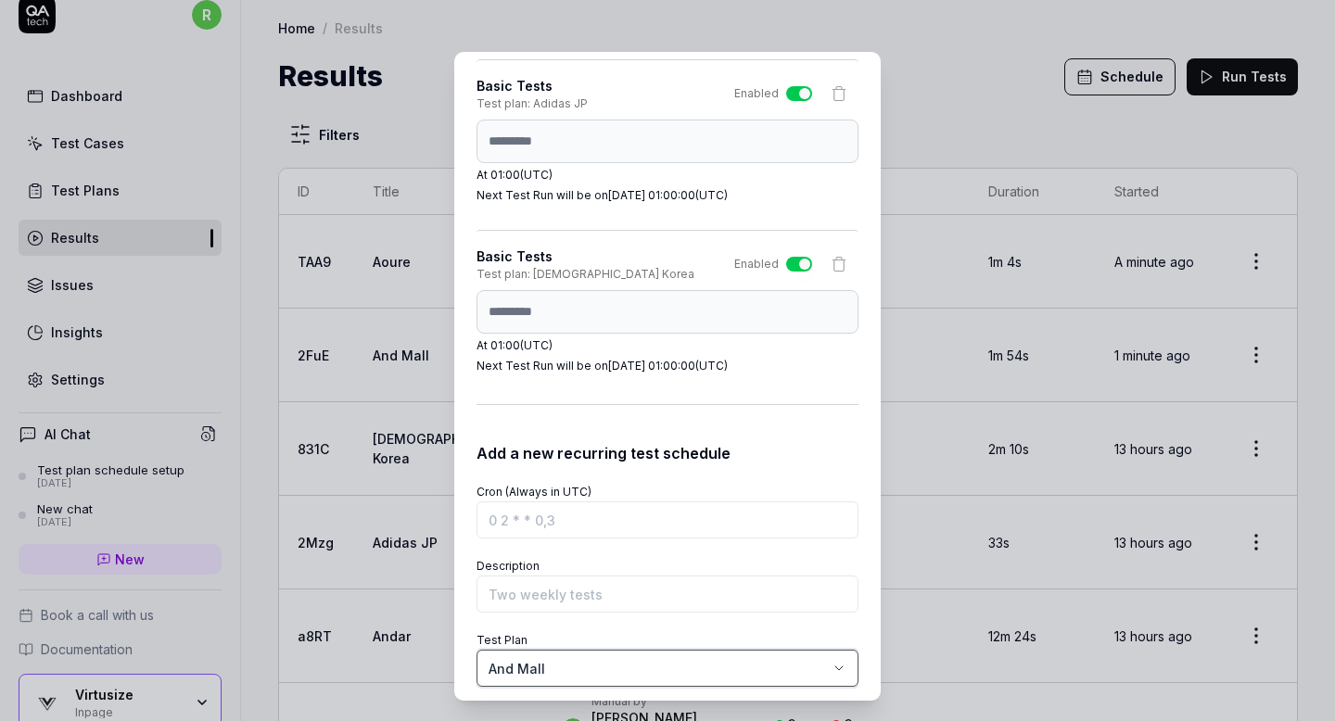
scroll to position [475, 0]
click at [468, 314] on div "**********" at bounding box center [667, 376] width 426 height 649
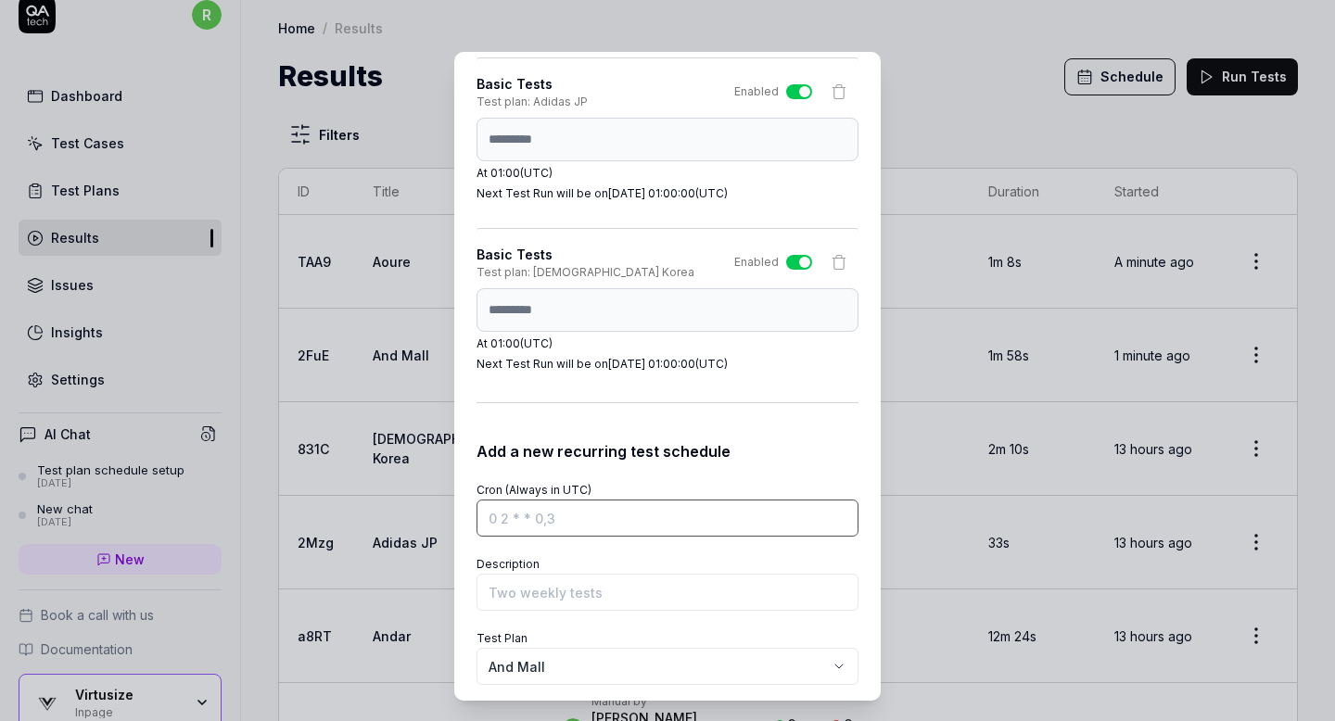
click at [498, 512] on input "Cron (Always in UTC)" at bounding box center [667, 518] width 382 height 37
paste input "0 1 * * *"
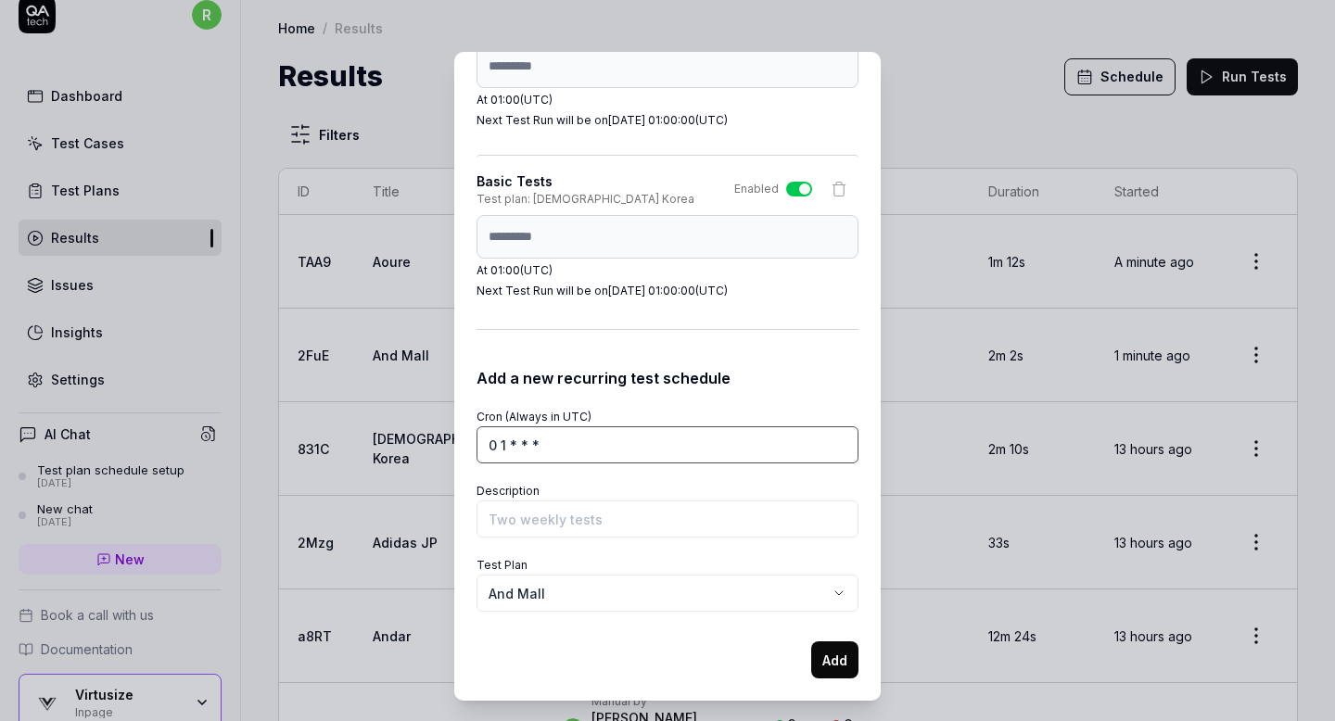
type input "0 1 * * *"
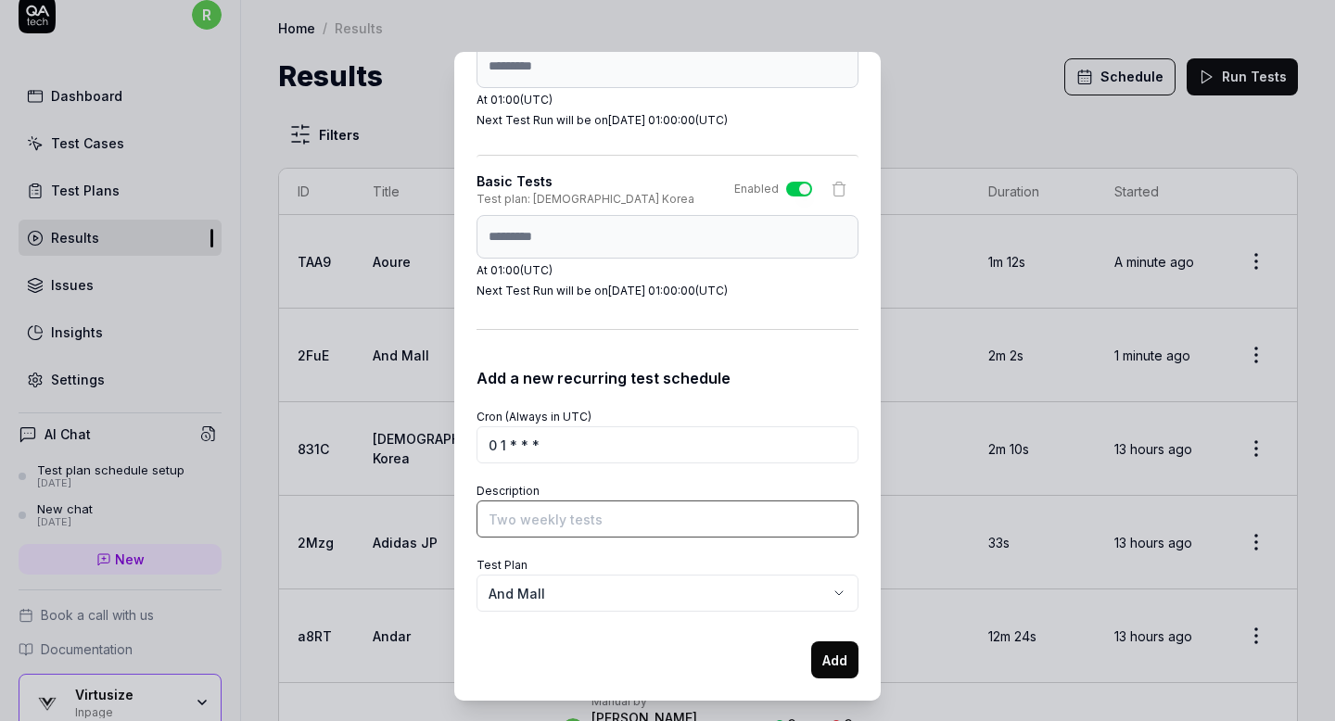
click at [628, 519] on input "Description" at bounding box center [667, 518] width 382 height 37
type input "b"
click at [628, 519] on input "b" at bounding box center [667, 518] width 382 height 37
type input "Basic Tests"
click at [839, 658] on button "Add" at bounding box center [834, 659] width 47 height 37
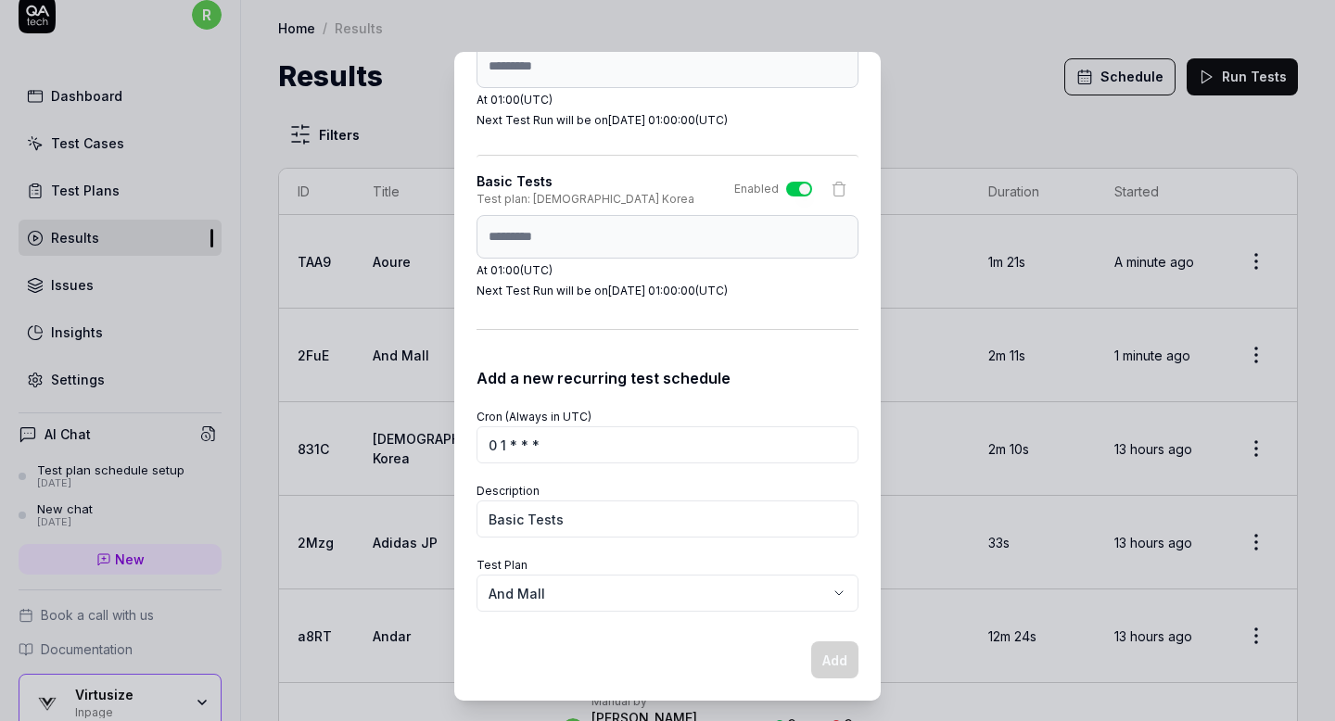
select select
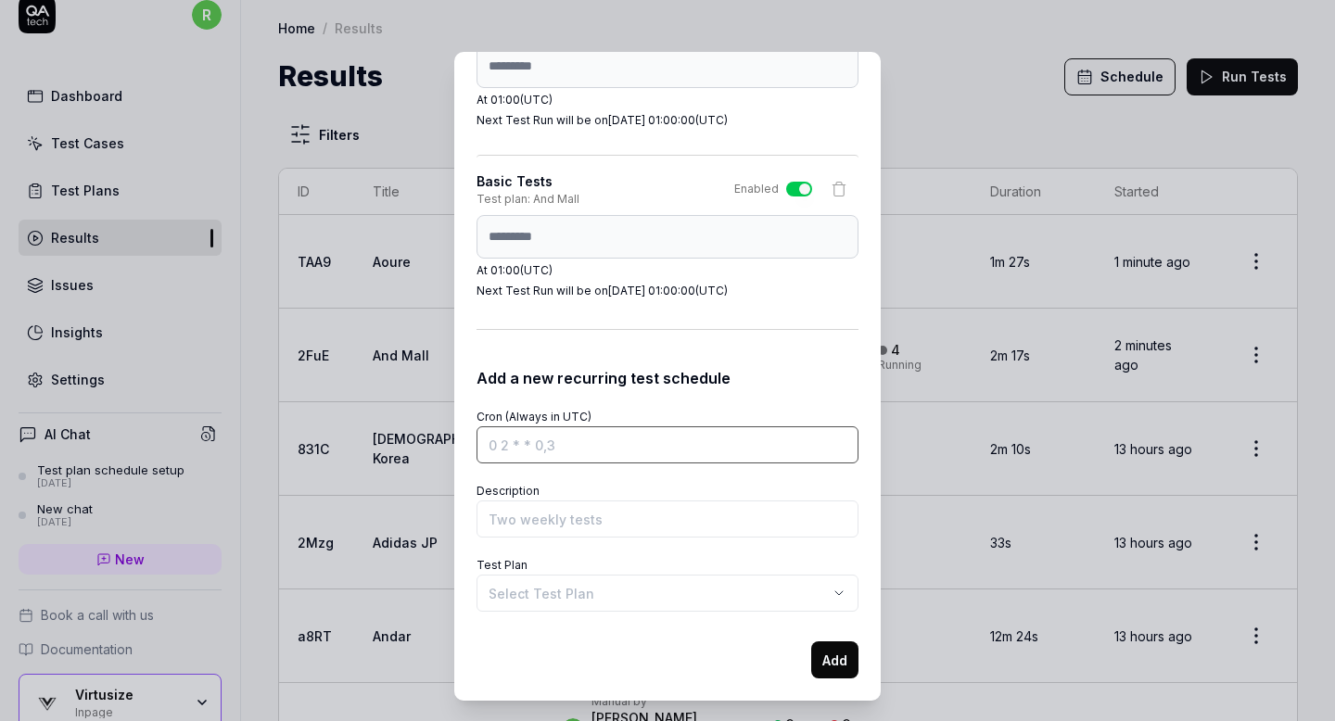
click at [639, 437] on input "Cron (Always in UTC)" at bounding box center [667, 444] width 382 height 37
paste input "0 1 * * *"
type input "0 1 * * *"
click at [613, 596] on body "r Dashboard Test Cases Test Plans Results Issues Insights Settings AI Chat Test…" at bounding box center [667, 360] width 1335 height 721
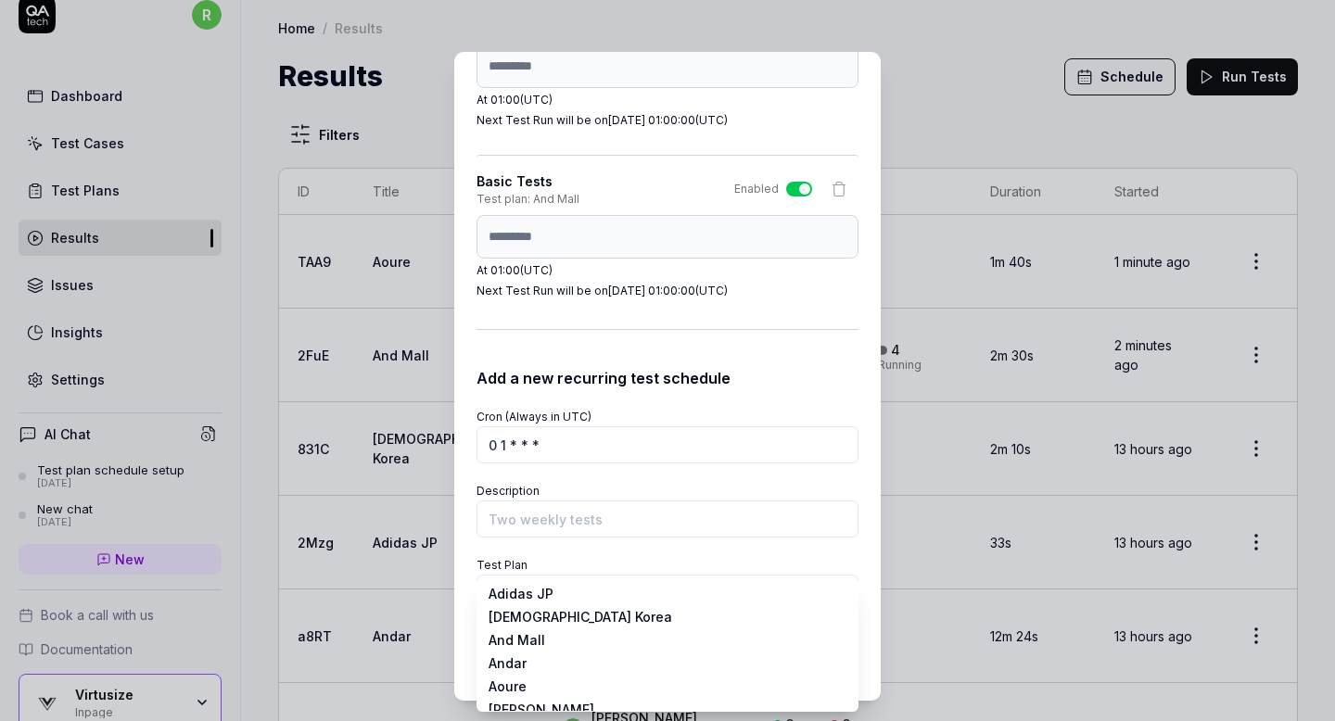
click at [640, 486] on div "**********" at bounding box center [667, 360] width 1335 height 721
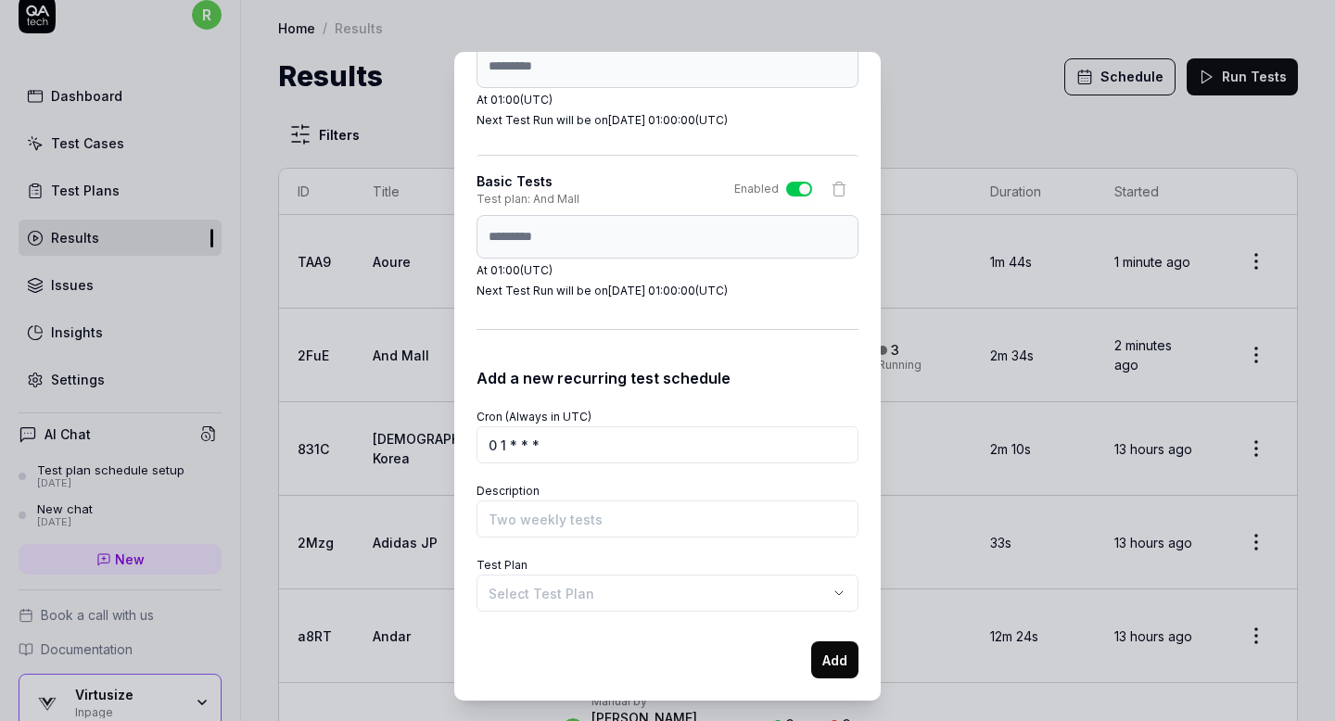
click at [587, 594] on body "r Dashboard Test Cases Test Plans Results Issues Insights Settings AI Chat Test…" at bounding box center [667, 360] width 1335 height 721
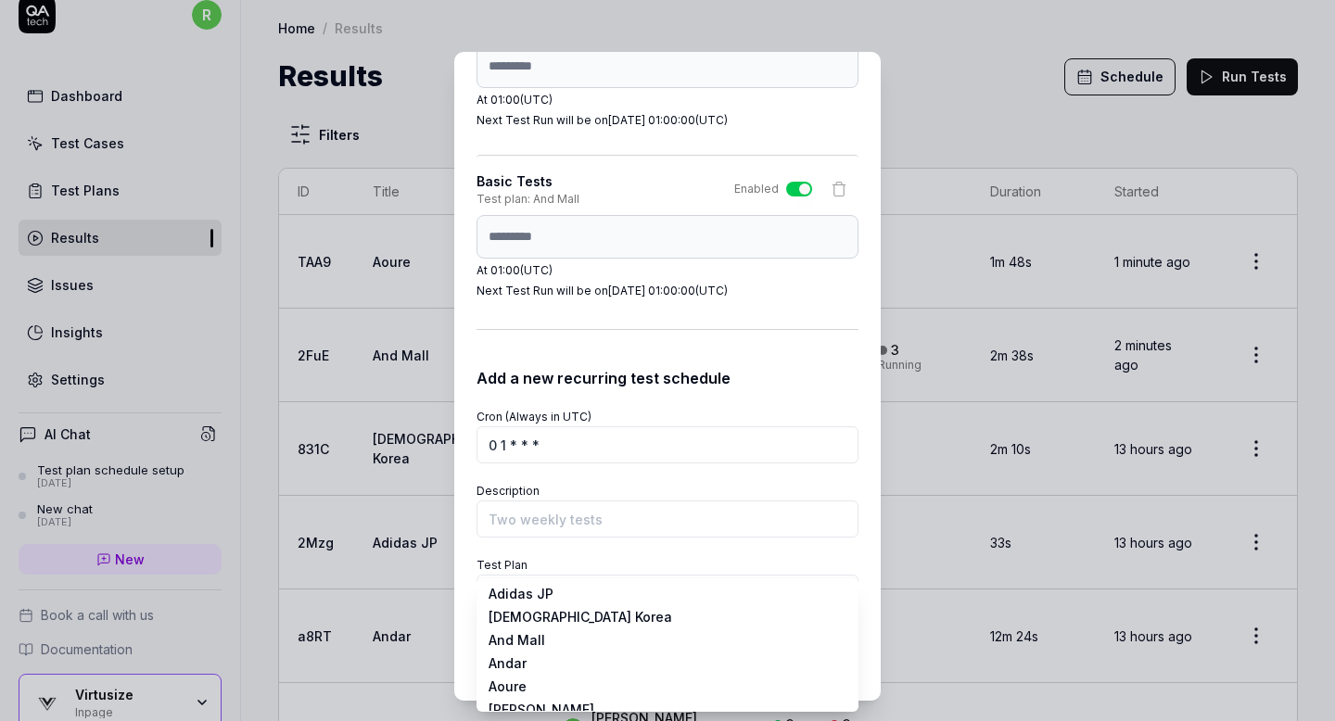
select select "**********"
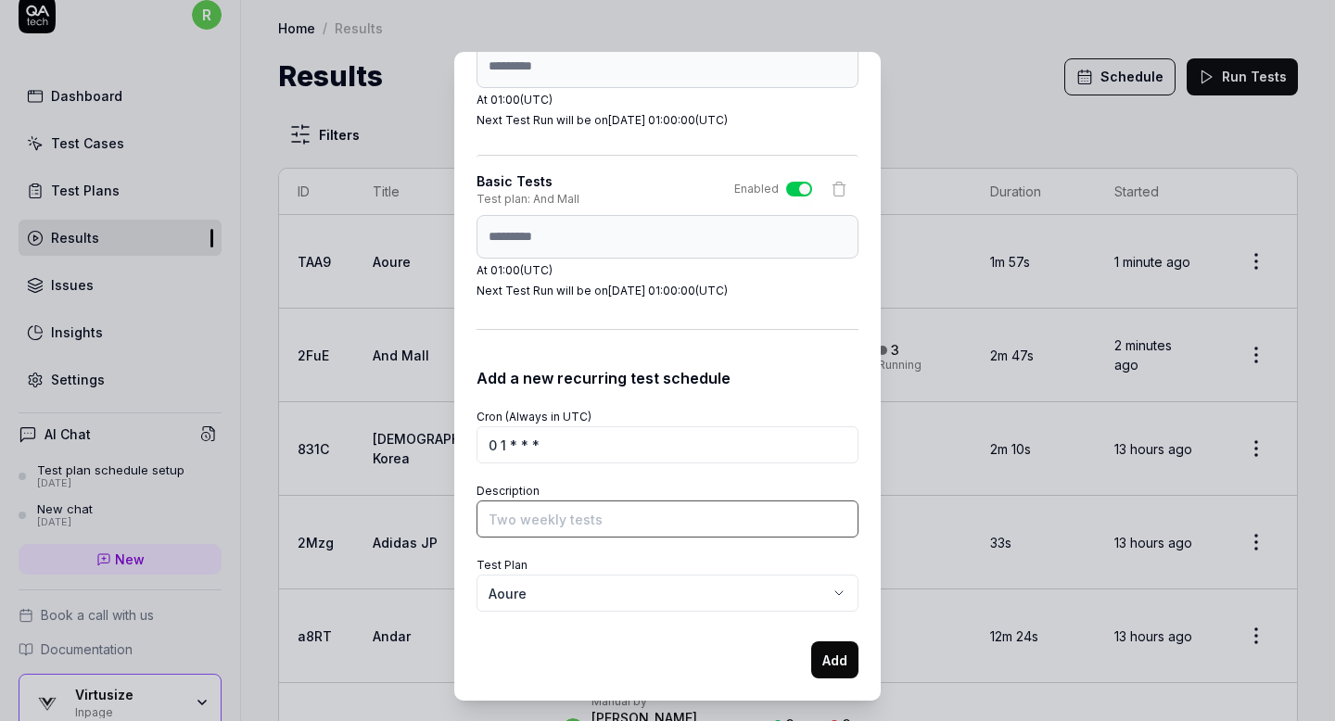
click at [615, 514] on input "Description" at bounding box center [667, 518] width 382 height 37
type input "Basic Tests"
click at [820, 670] on button "Add" at bounding box center [834, 659] width 47 height 37
select select
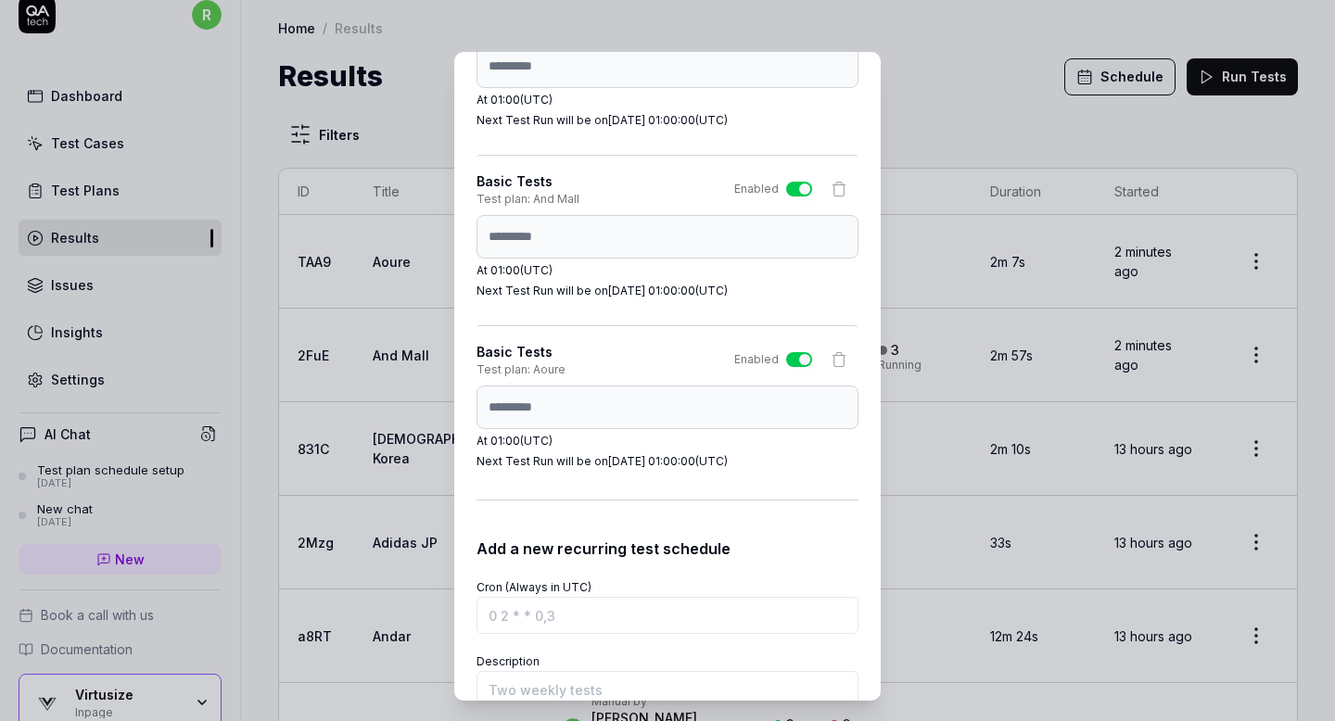
scroll to position [889, 0]
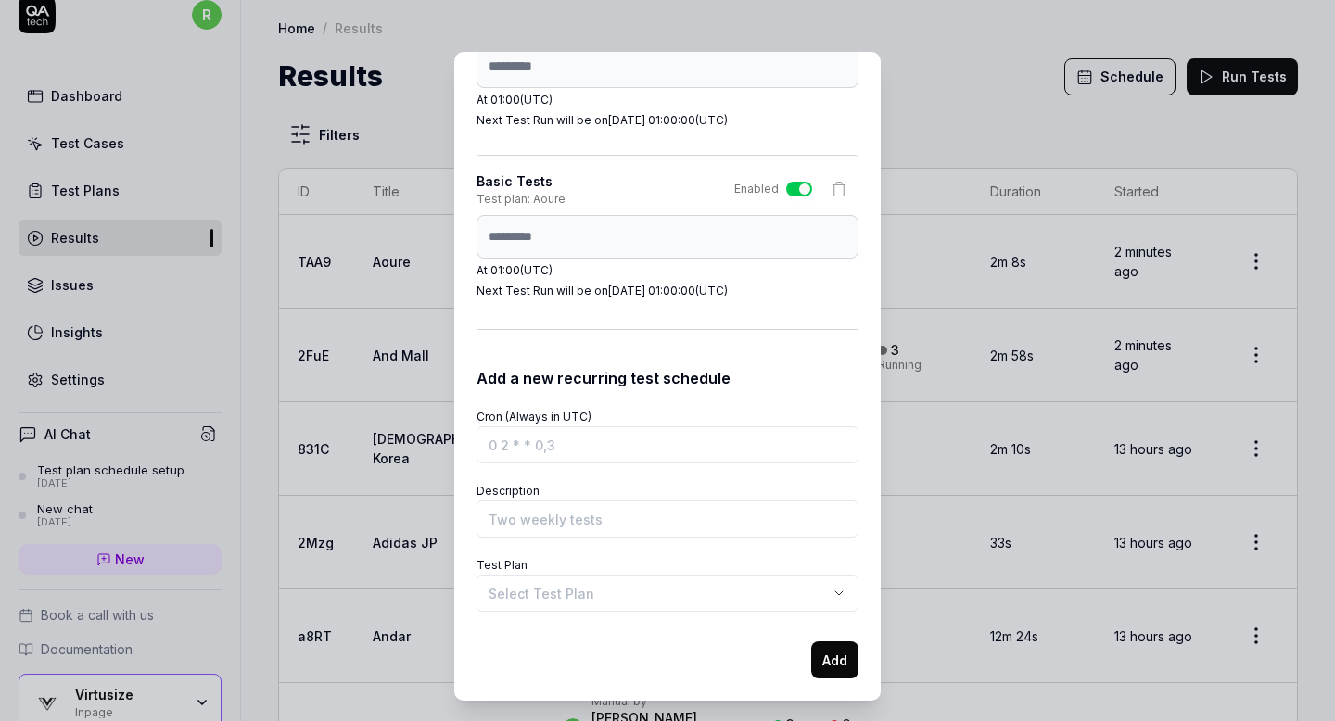
click at [659, 596] on body "r Dashboard Test Cases Test Plans Results Issues Insights Settings AI Chat Test…" at bounding box center [667, 360] width 1335 height 721
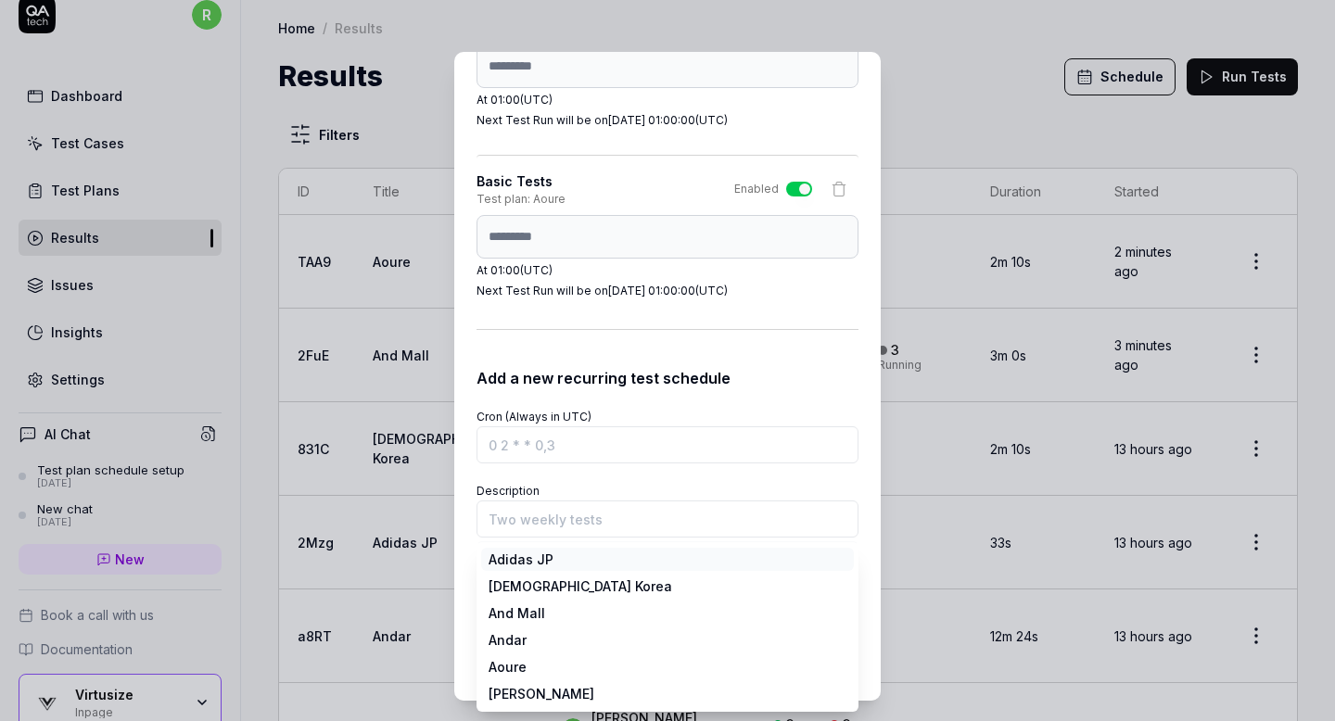
scroll to position [0, 0]
click at [669, 484] on div "**********" at bounding box center [667, 360] width 1335 height 721
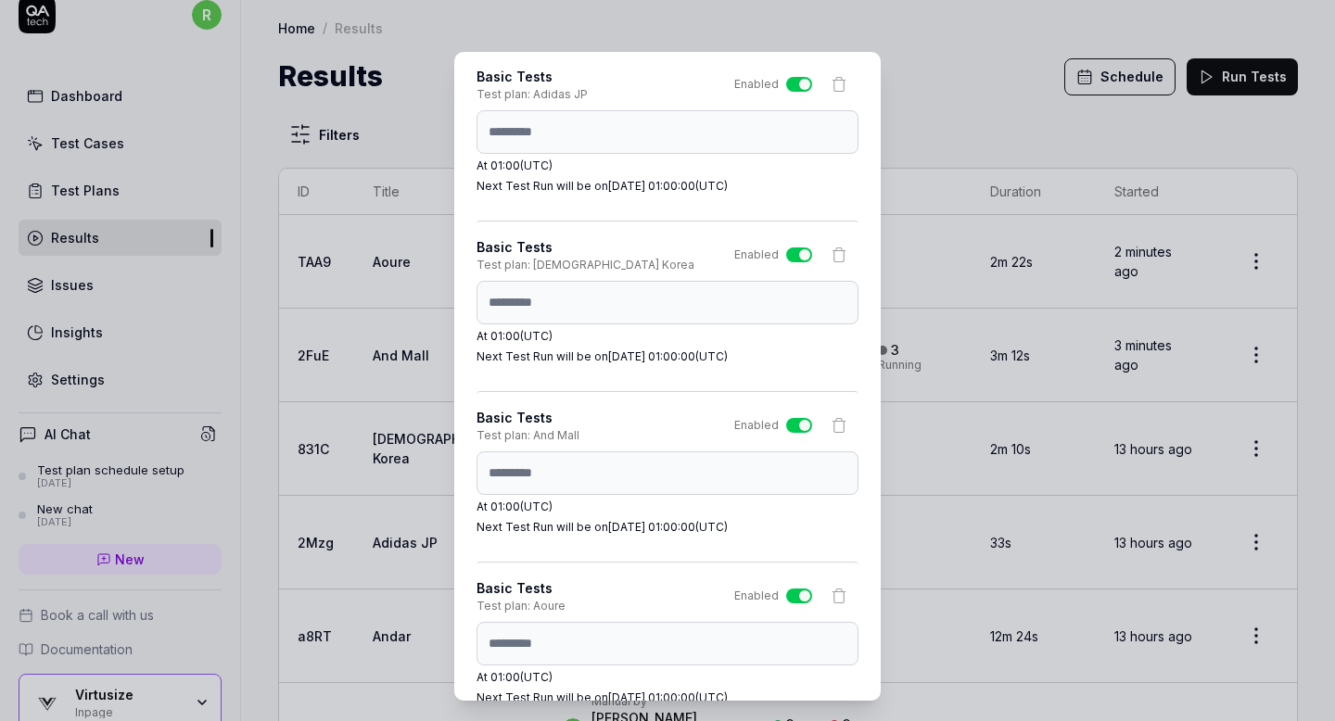
scroll to position [889, 0]
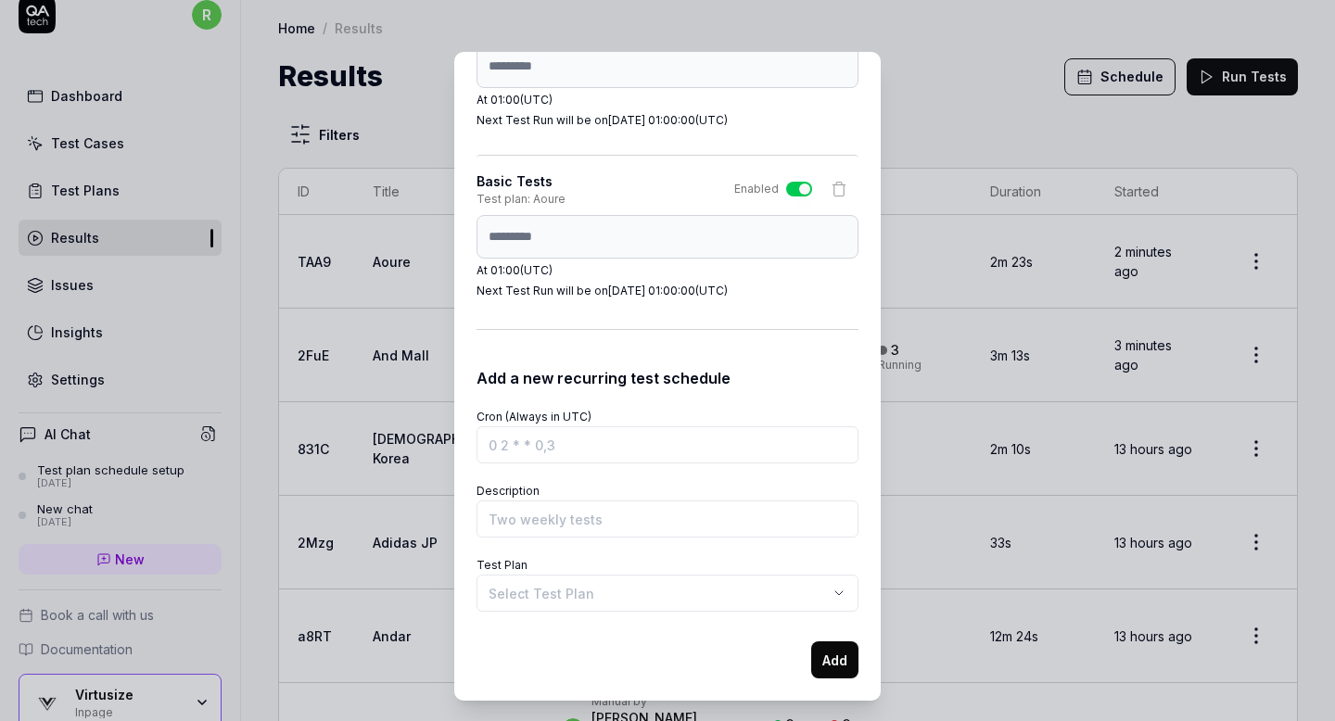
click at [624, 588] on body "r Dashboard Test Cases Test Plans Results Issues Insights Settings AI Chat Test…" at bounding box center [667, 360] width 1335 height 721
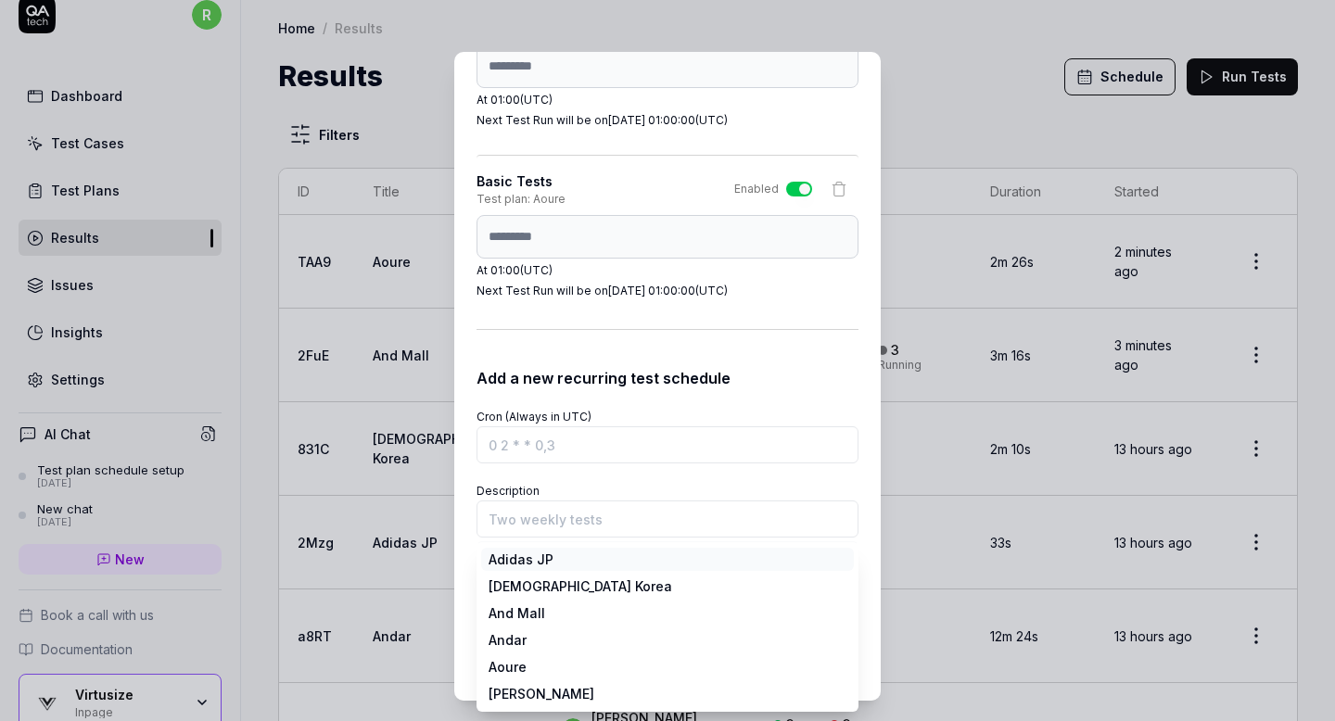
scroll to position [0, 0]
click at [697, 479] on div "**********" at bounding box center [667, 360] width 1335 height 721
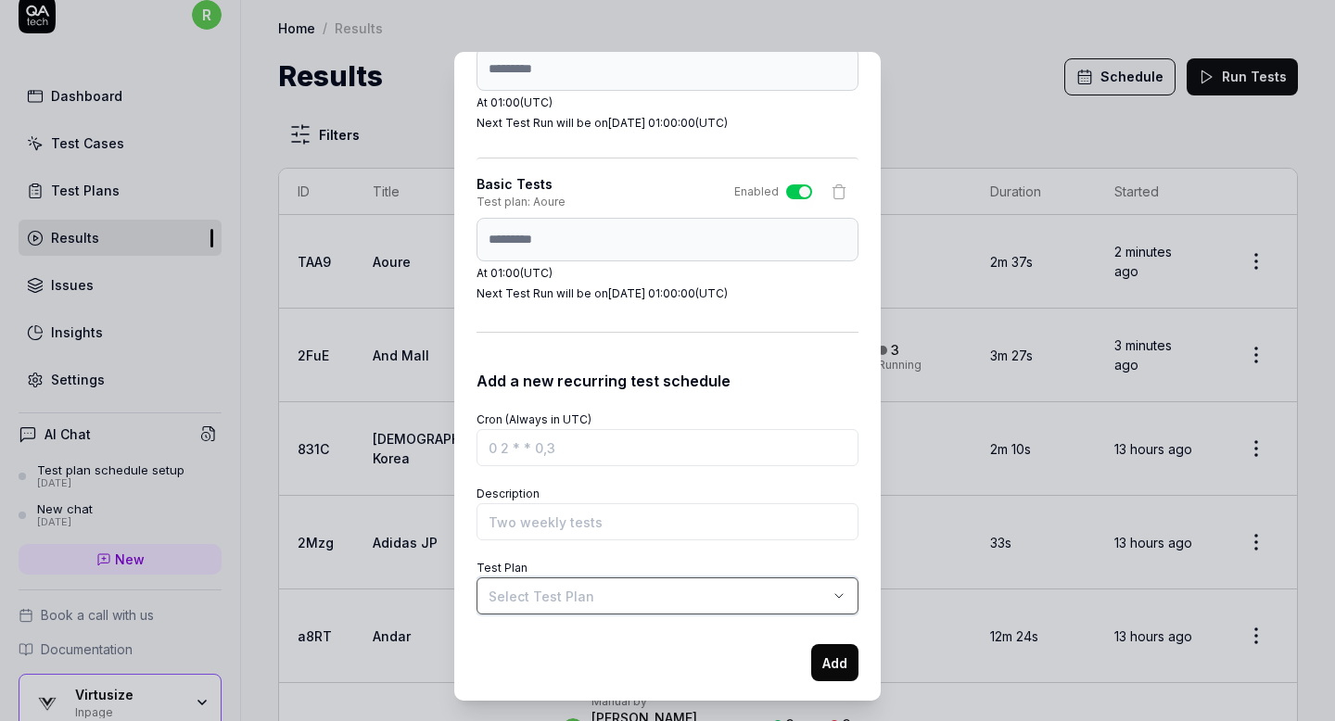
scroll to position [889, 0]
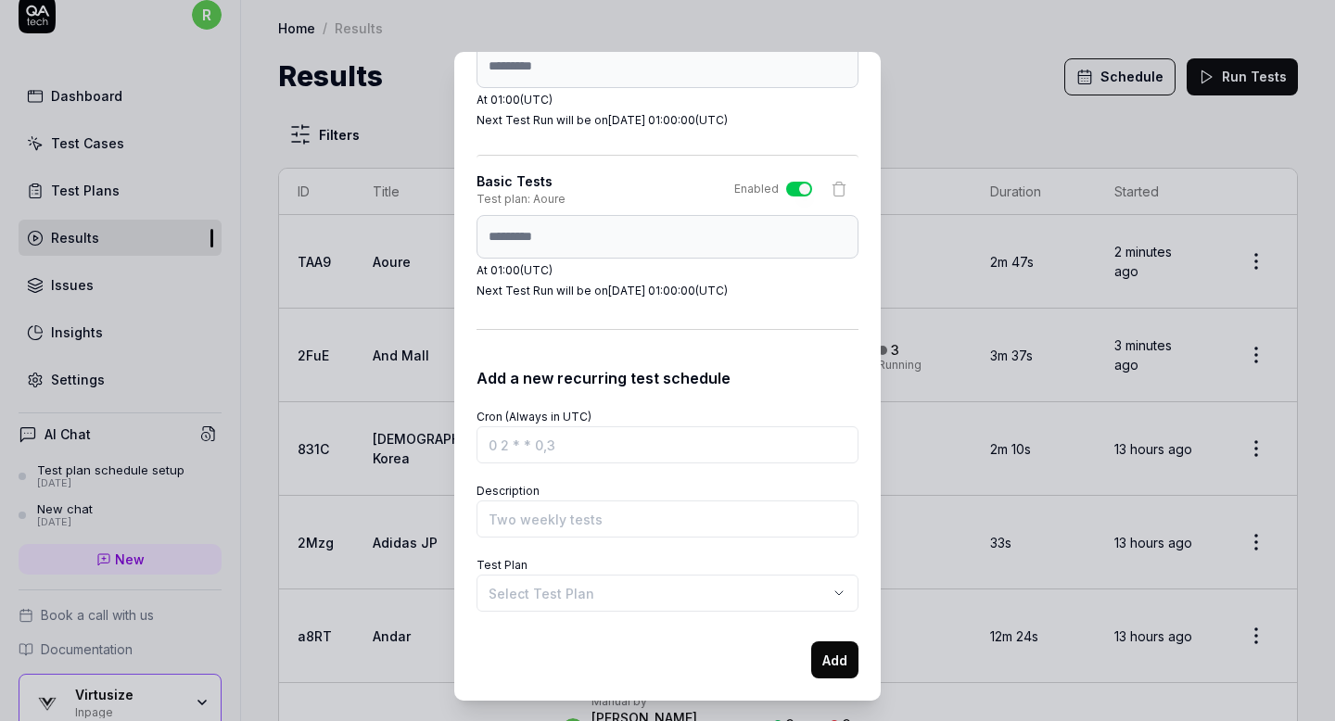
click at [597, 595] on body "r Dashboard Test Cases Test Plans Results Issues Insights Settings AI Chat Test…" at bounding box center [667, 360] width 1335 height 721
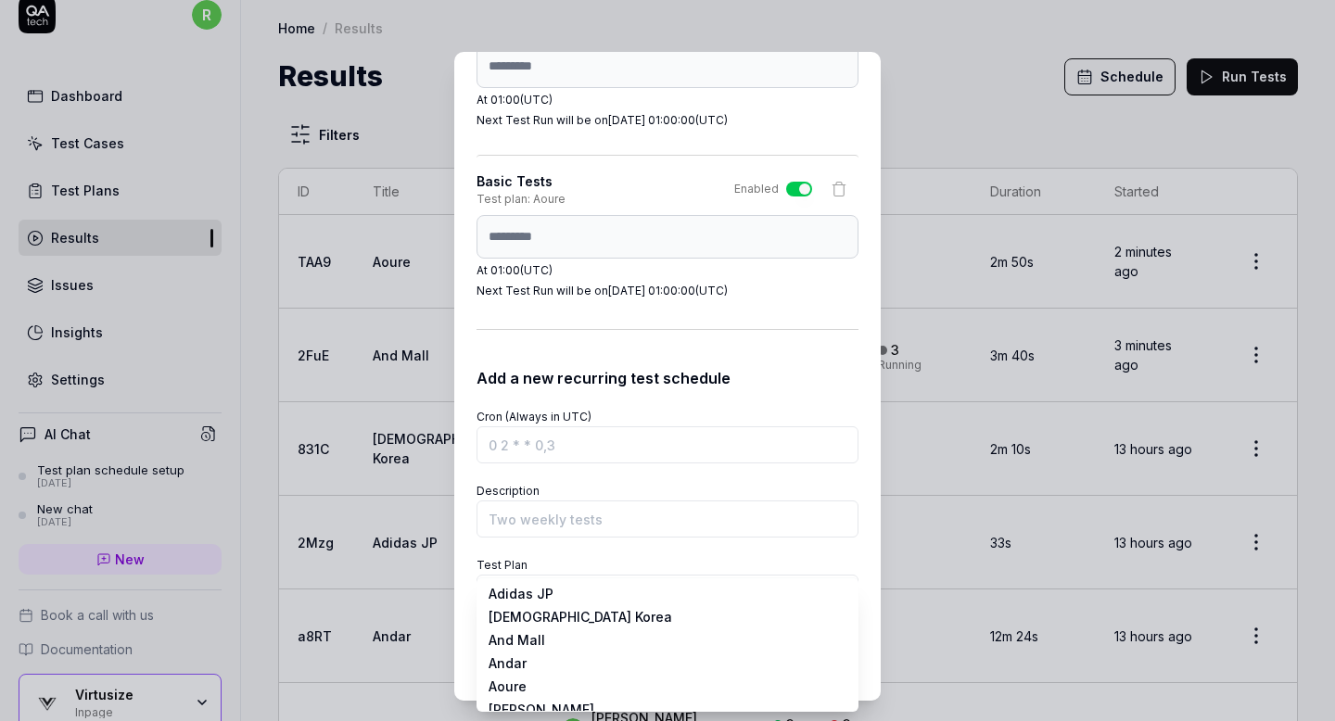
click at [688, 399] on div "**********" at bounding box center [667, 360] width 1335 height 721
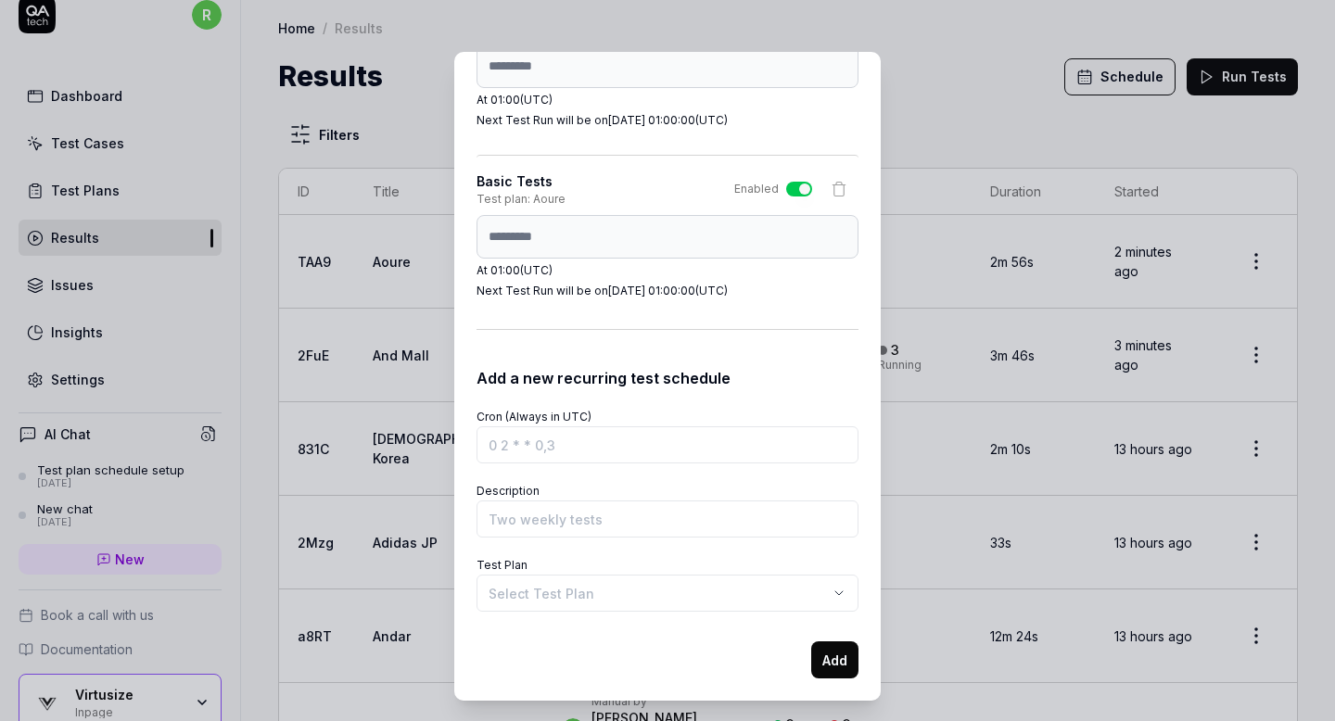
click at [632, 604] on body "r Dashboard Test Cases Test Plans Results Issues Insights Settings AI Chat Test…" at bounding box center [667, 360] width 1335 height 721
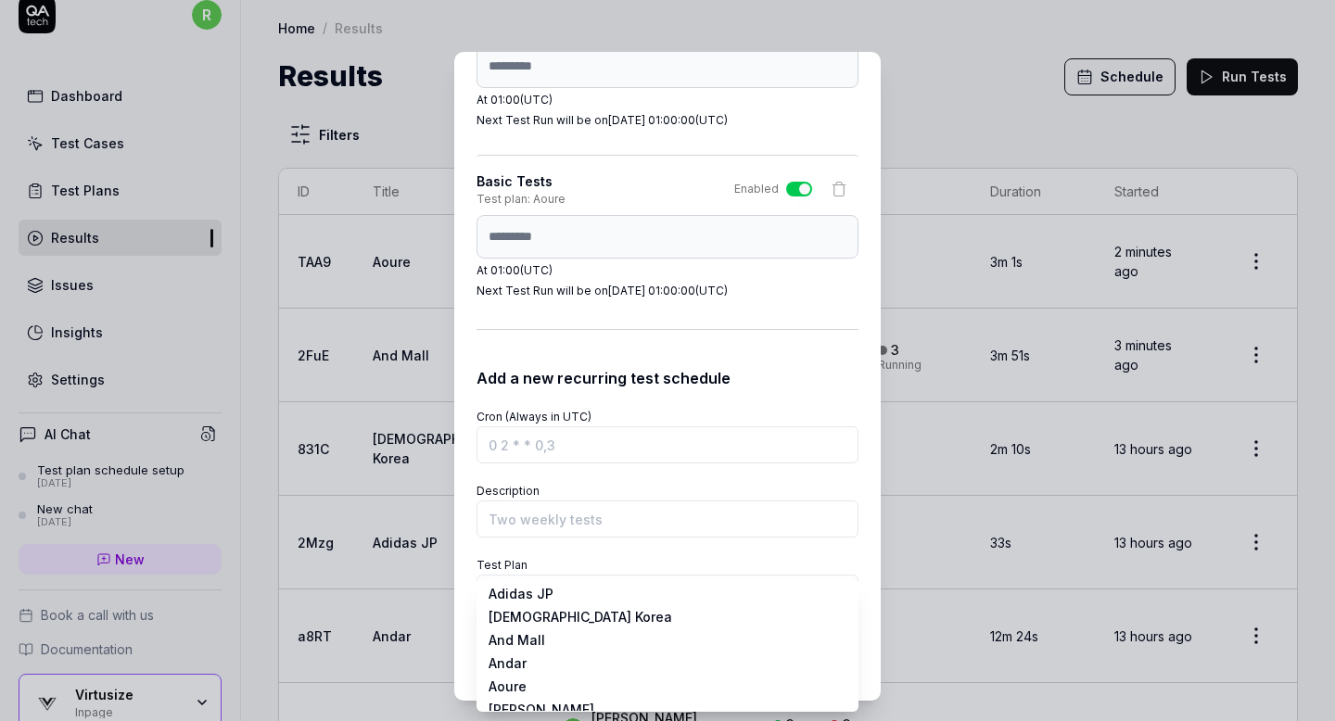
click at [669, 503] on div "**********" at bounding box center [667, 360] width 1335 height 721
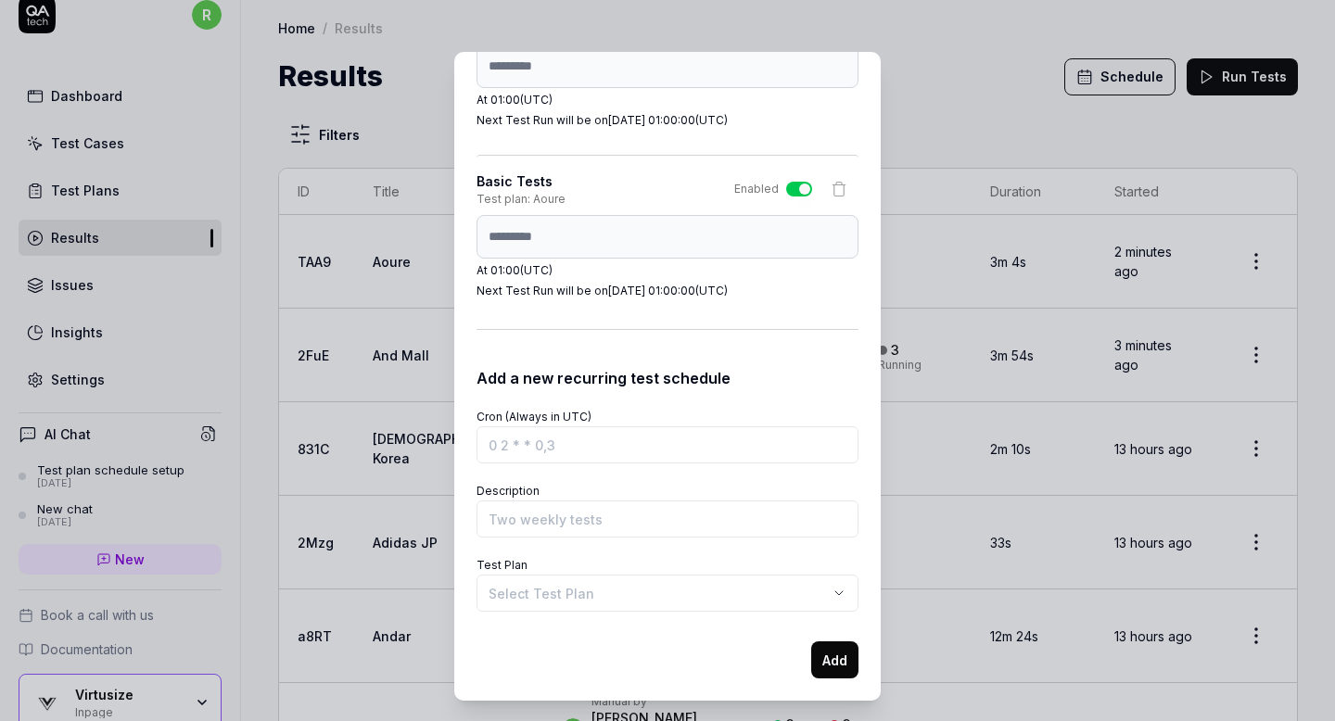
click at [622, 584] on body "r Dashboard Test Cases Test Plans Results Issues Insights Settings AI Chat Test…" at bounding box center [667, 360] width 1335 height 721
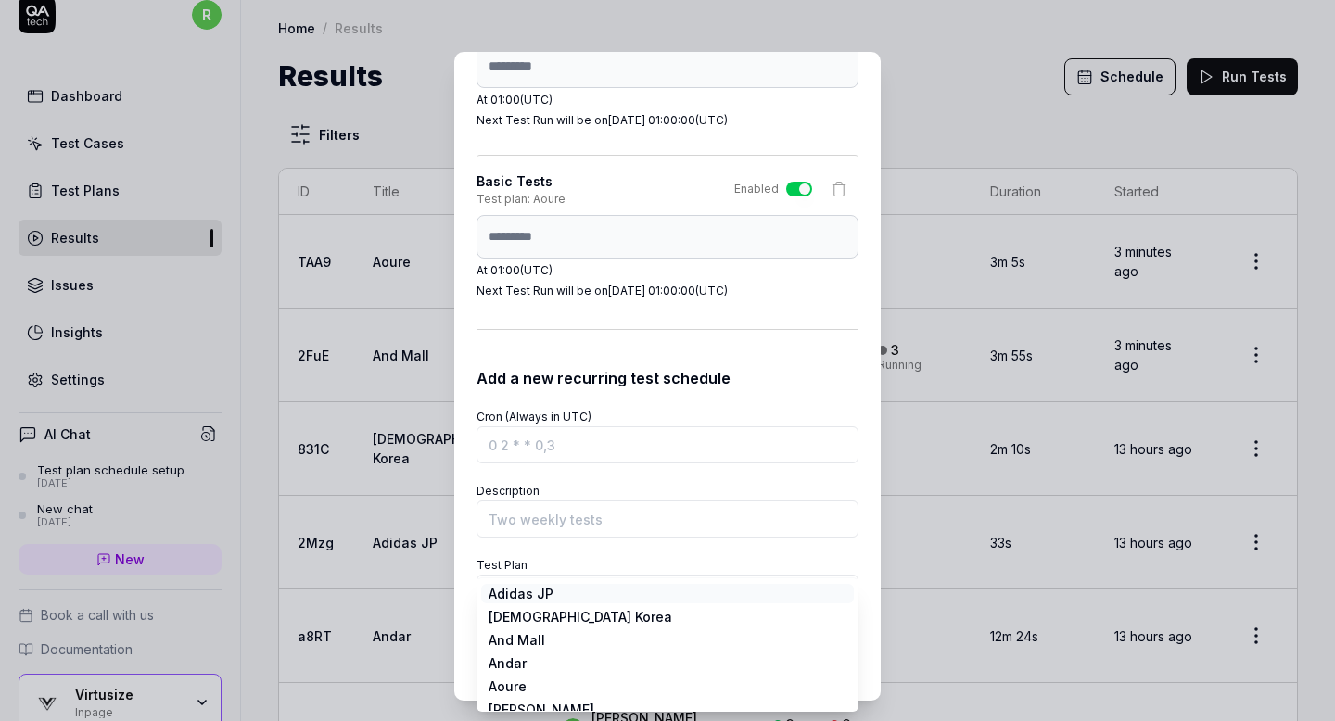
scroll to position [0, 0]
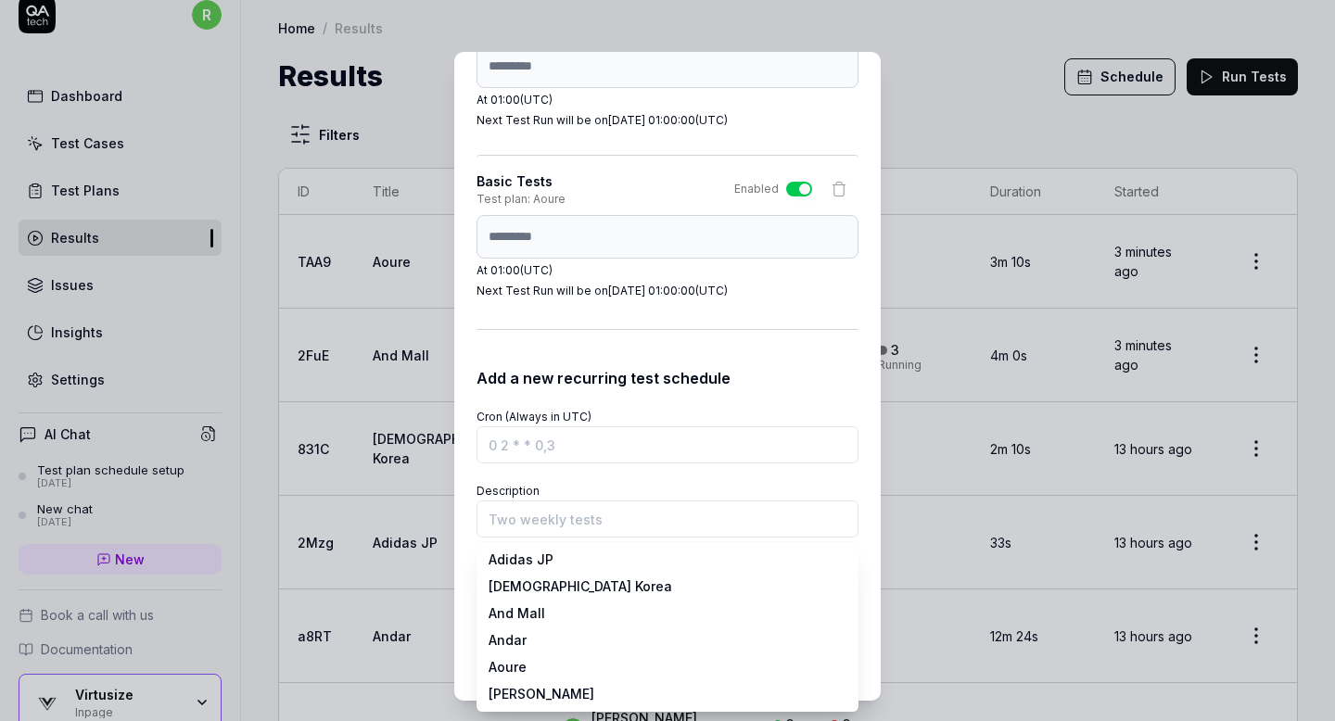
click at [631, 477] on div "**********" at bounding box center [667, 360] width 1335 height 721
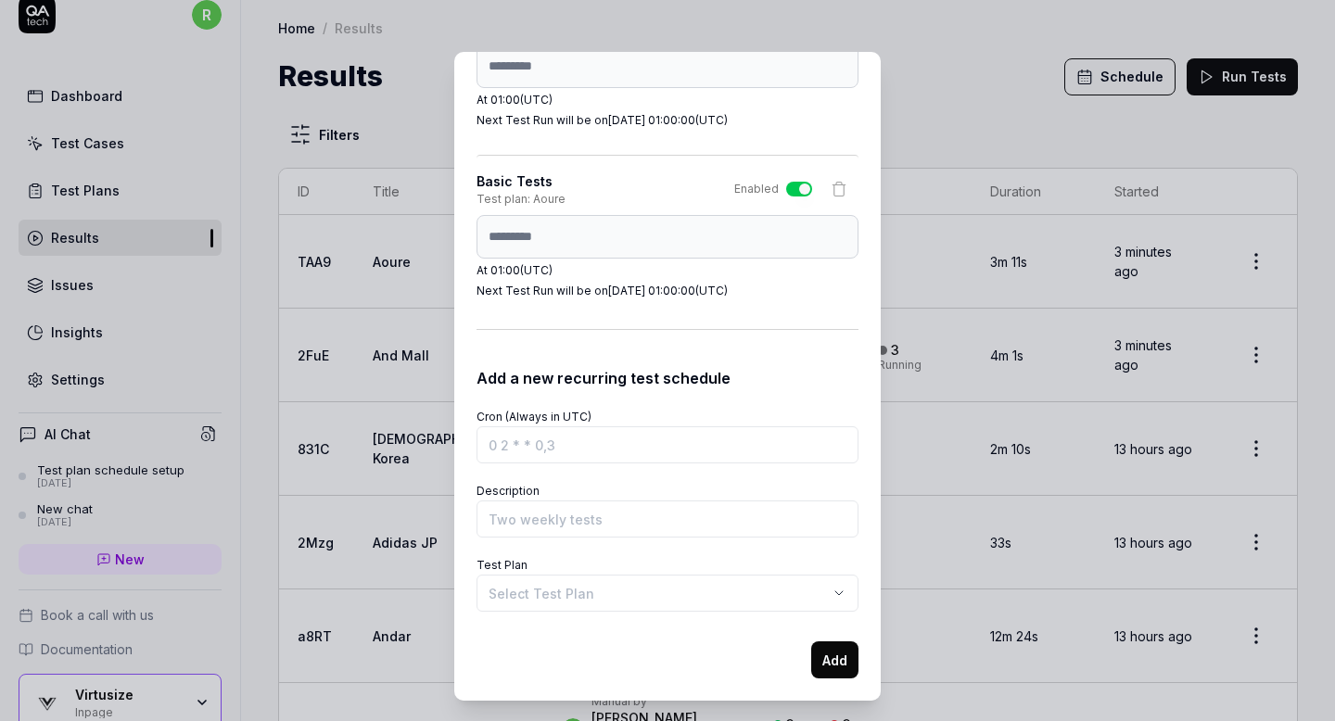
click at [576, 593] on body "r Dashboard Test Cases Test Plans Results Issues Insights Settings AI Chat Test…" at bounding box center [667, 360] width 1335 height 721
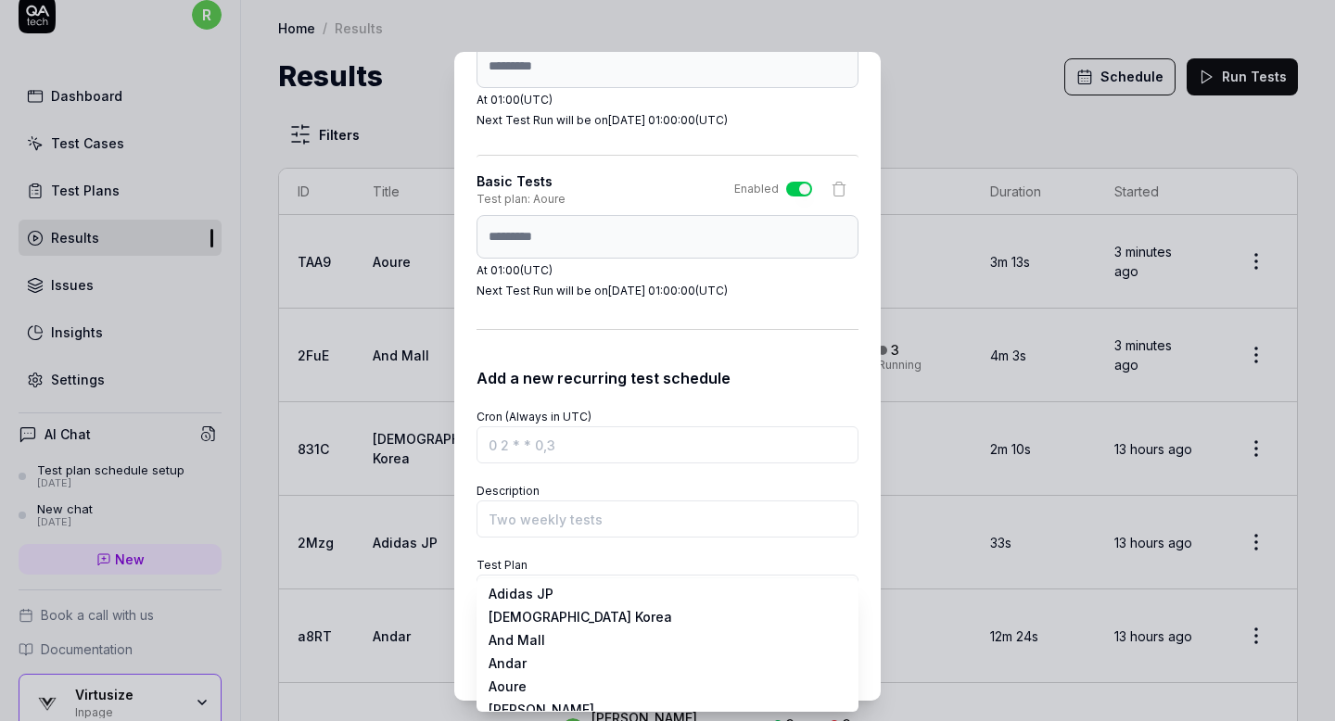
click at [638, 483] on div "**********" at bounding box center [667, 360] width 1335 height 721
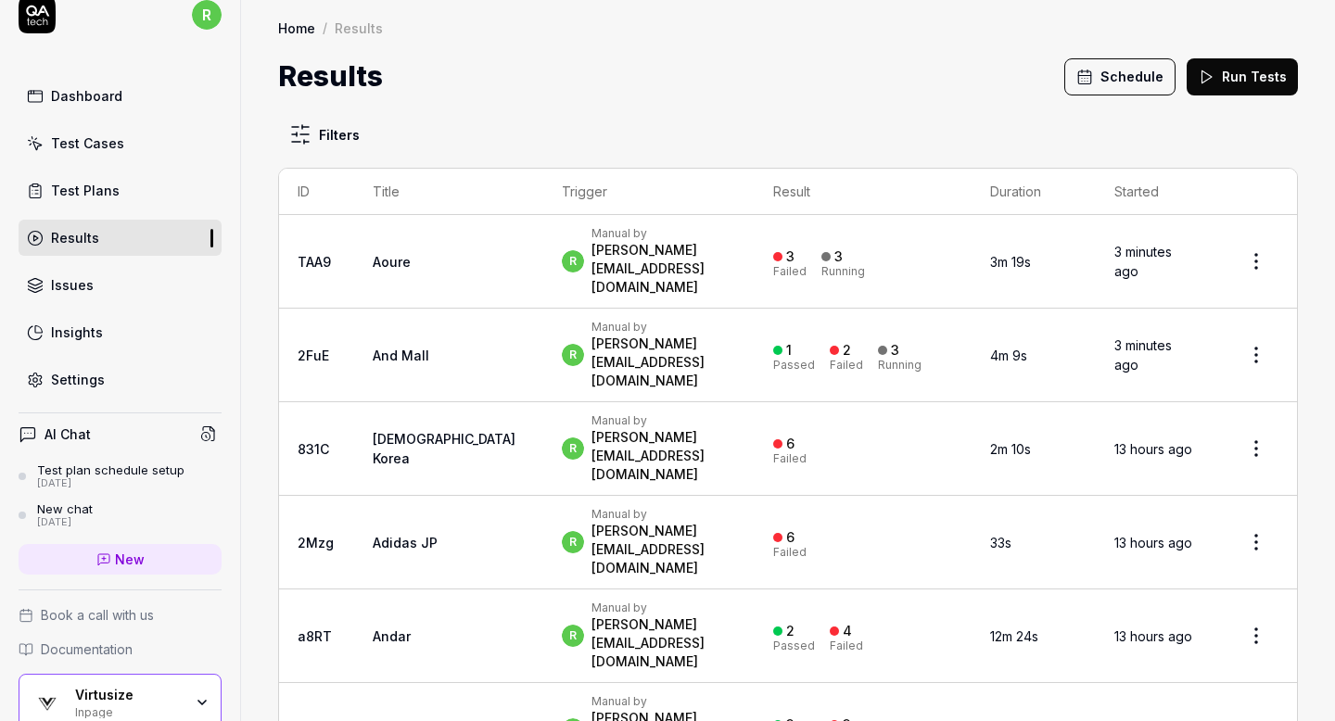
click at [104, 148] on div "Test Cases" at bounding box center [87, 142] width 73 height 19
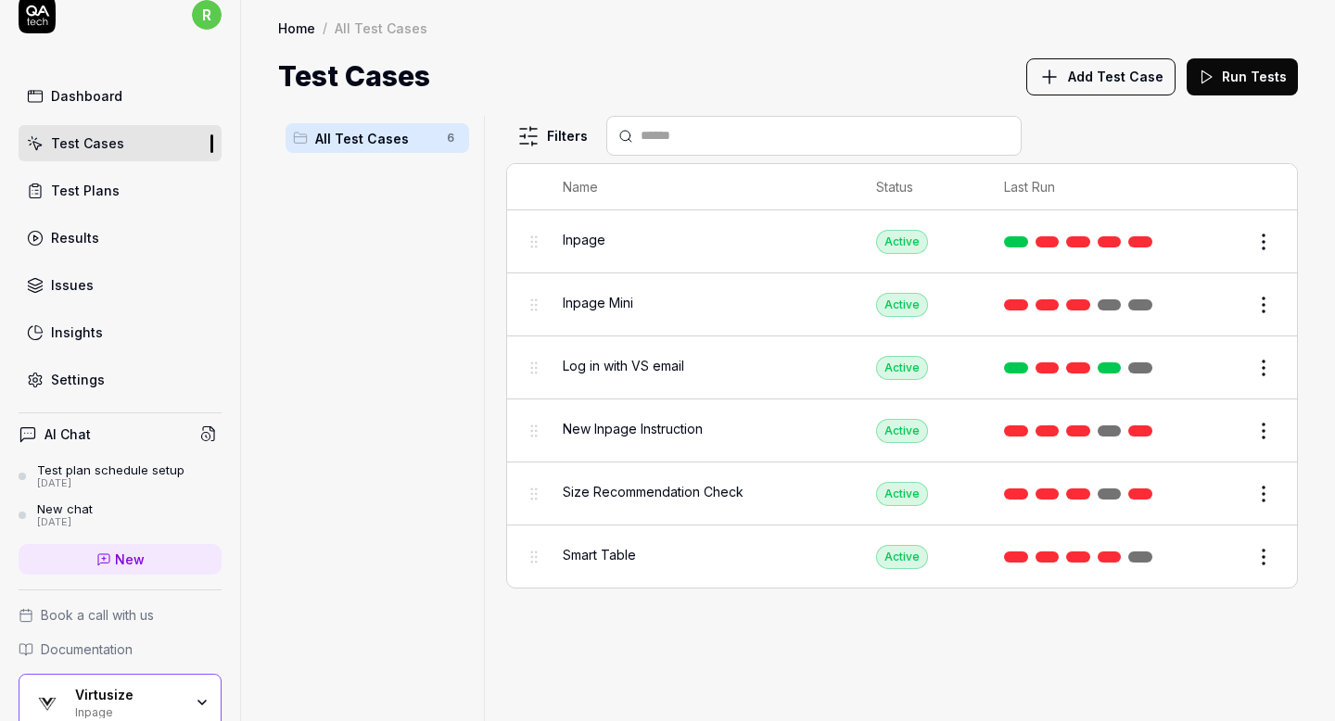
click at [99, 198] on div "Test Plans" at bounding box center [85, 190] width 69 height 19
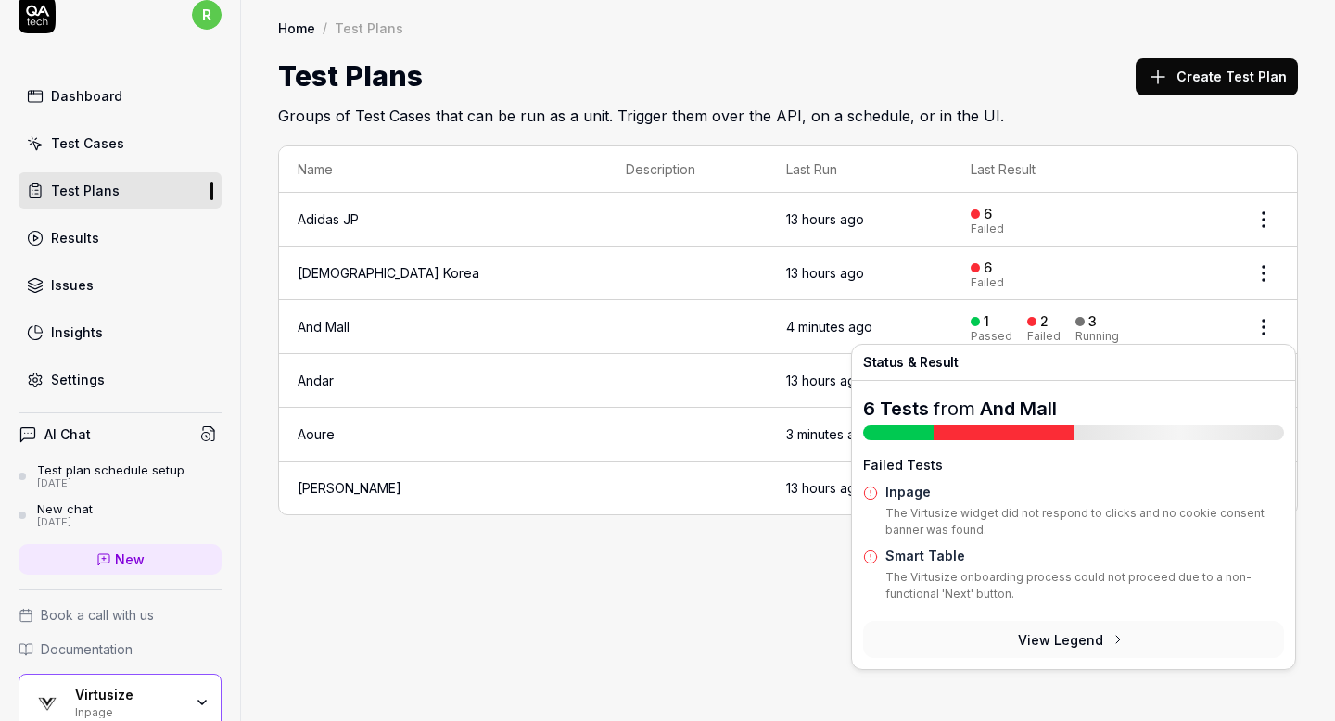
click at [1017, 648] on button "View Legend" at bounding box center [1073, 639] width 421 height 37
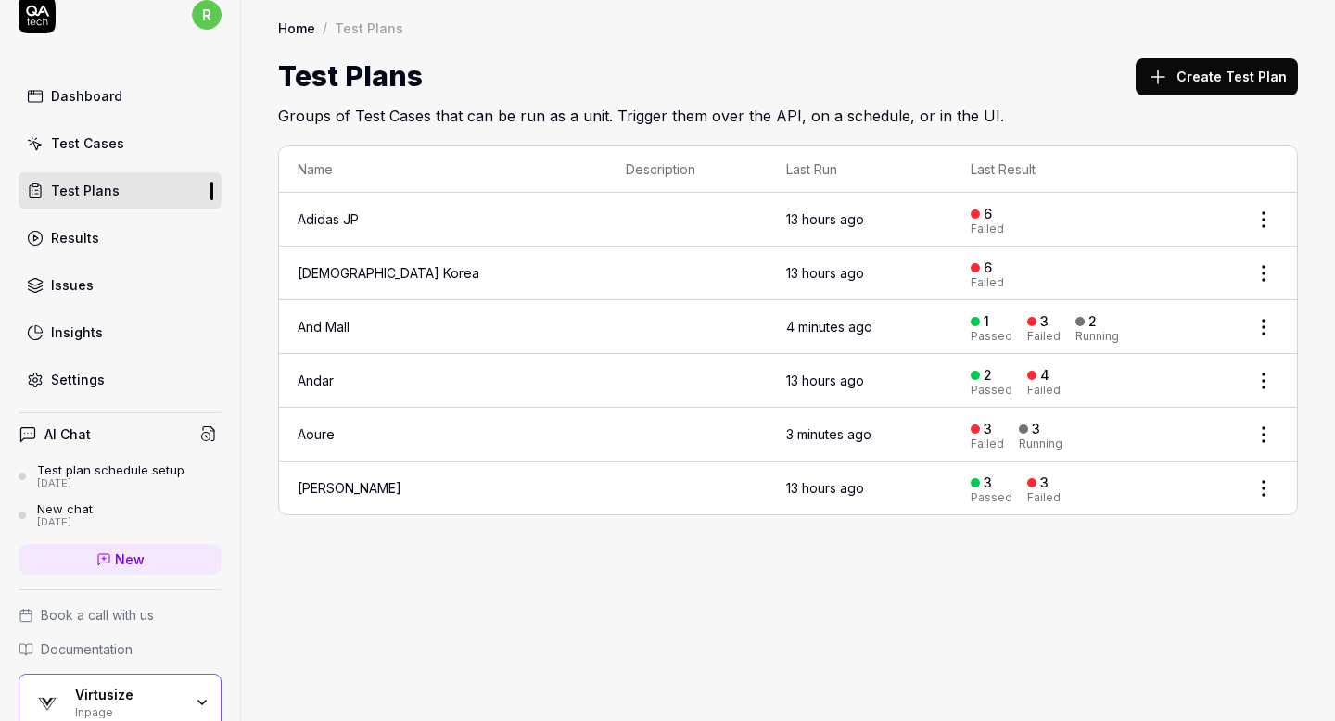
click at [717, 631] on div "Home / Test Plans Home / Test Plans Test Plans Create Test Plan Groups of Test …" at bounding box center [788, 360] width 1094 height 721
click at [586, 634] on div "Home / Test Plans Home / Test Plans Test Plans Create Test Plan Groups of Test …" at bounding box center [788, 360] width 1094 height 721
click at [991, 547] on div "Name Description Last Run Last Result Adidas JP 13 hours ago 6 Failed All Saint…" at bounding box center [788, 339] width 1094 height 425
click at [647, 565] on div "Home / Test Plans Home / Test Plans Test Plans Create Test Plan Groups of Test …" at bounding box center [788, 360] width 1094 height 721
click at [712, 658] on div "Home / Test Plans Home / Test Plans Test Plans Create Test Plan Groups of Test …" at bounding box center [788, 360] width 1094 height 721
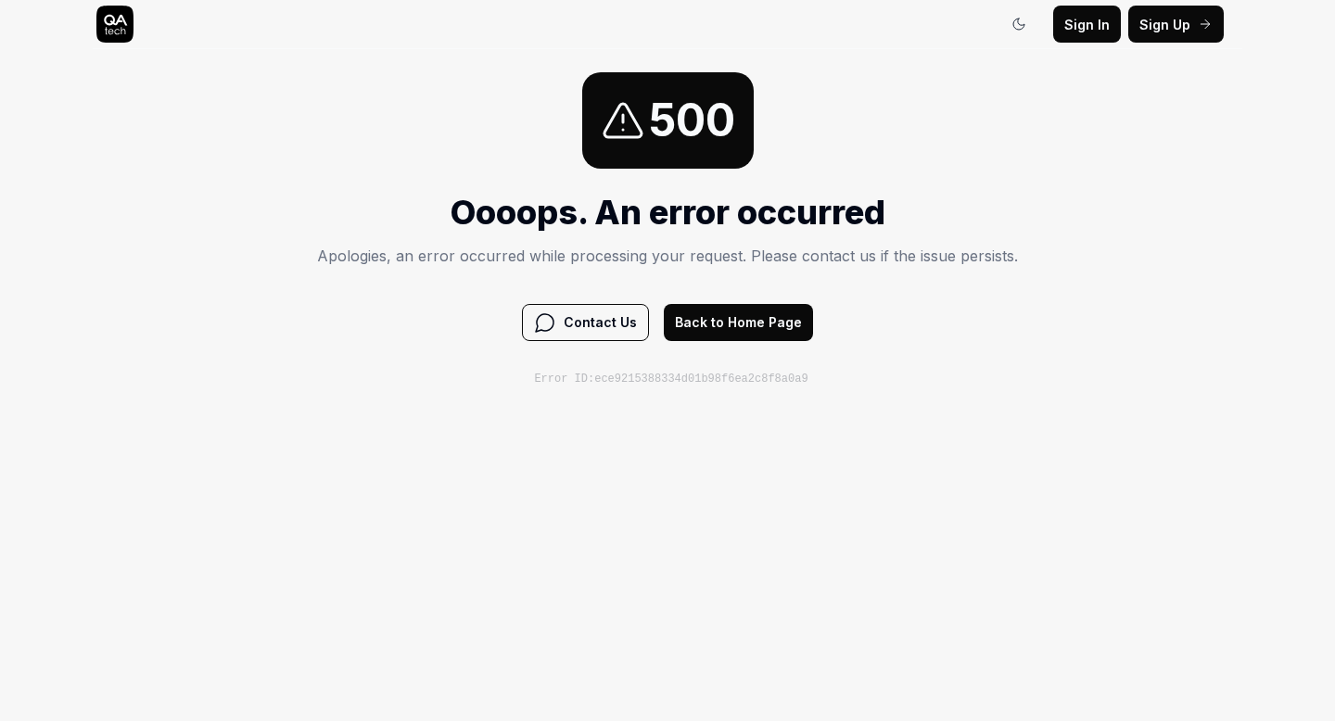
click at [385, 148] on div "500" at bounding box center [667, 120] width 701 height 96
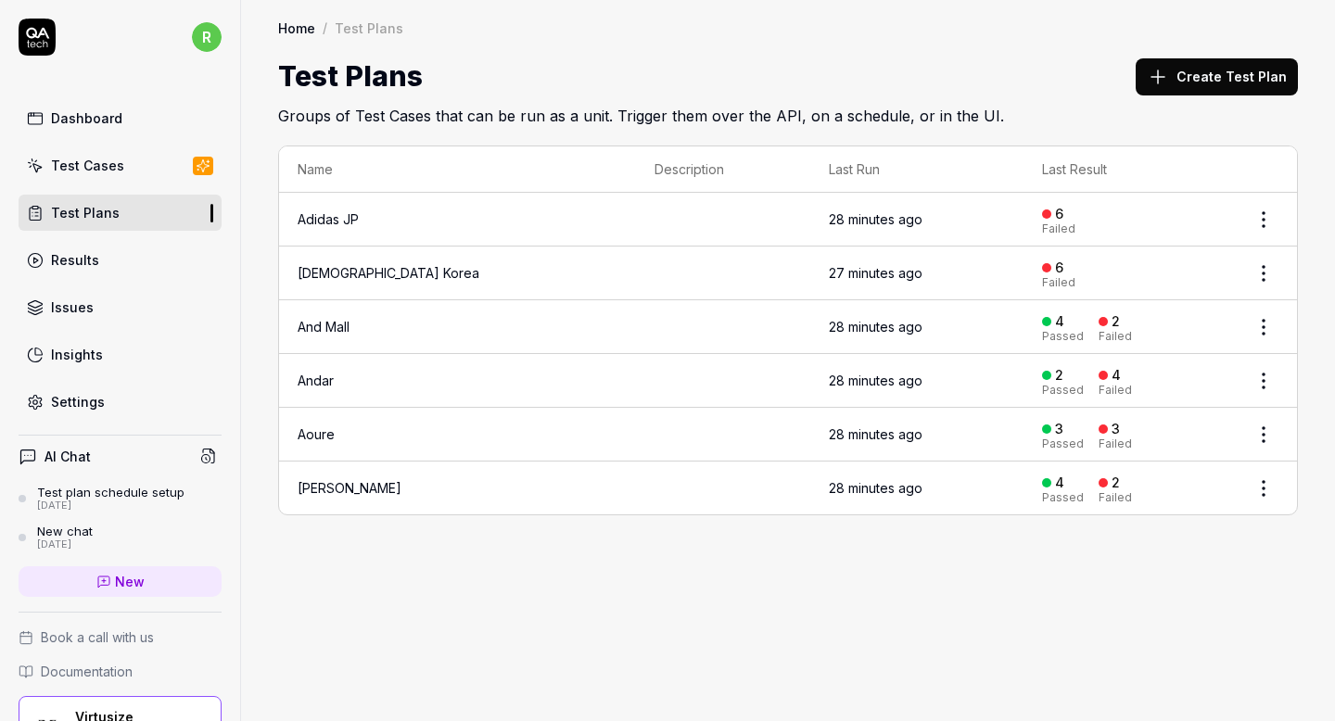
click at [956, 567] on div "Home / Test Plans Home / Test Plans Test Plans Create Test Plan Groups of Test …" at bounding box center [788, 360] width 1094 height 721
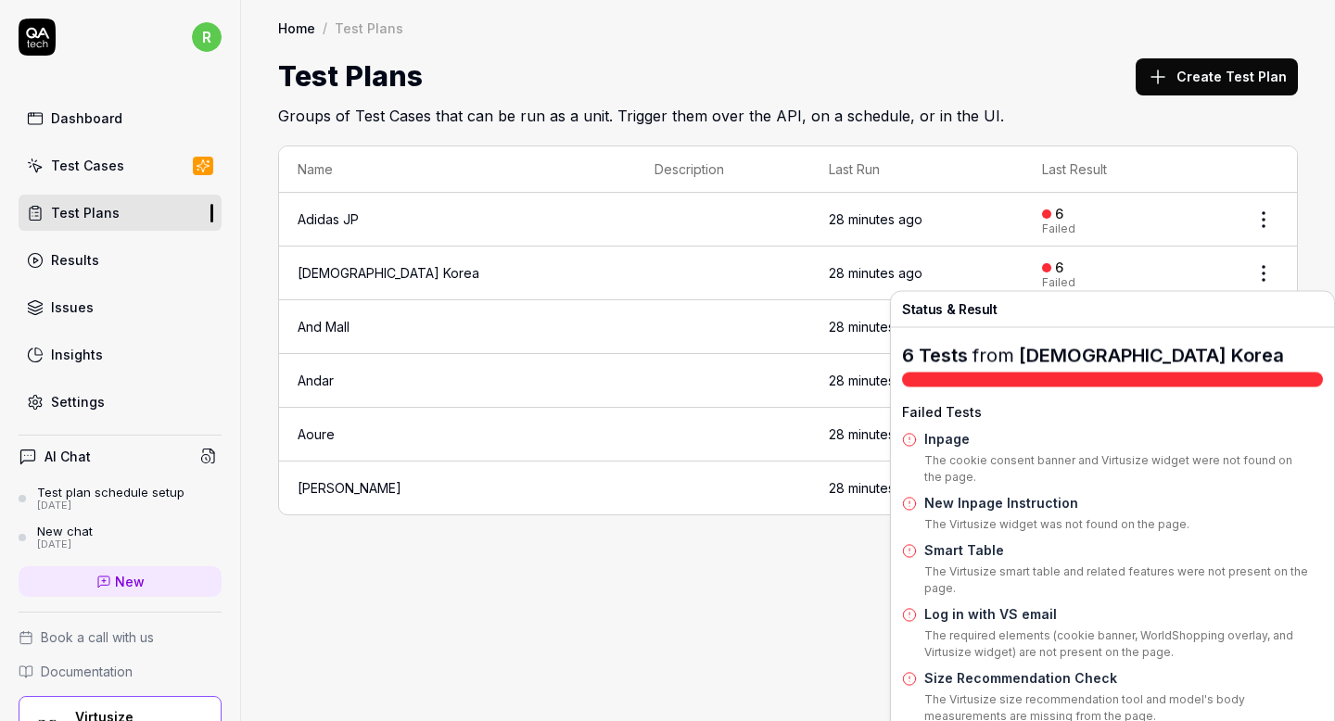
click at [1042, 277] on div "Failed" at bounding box center [1058, 282] width 33 height 11
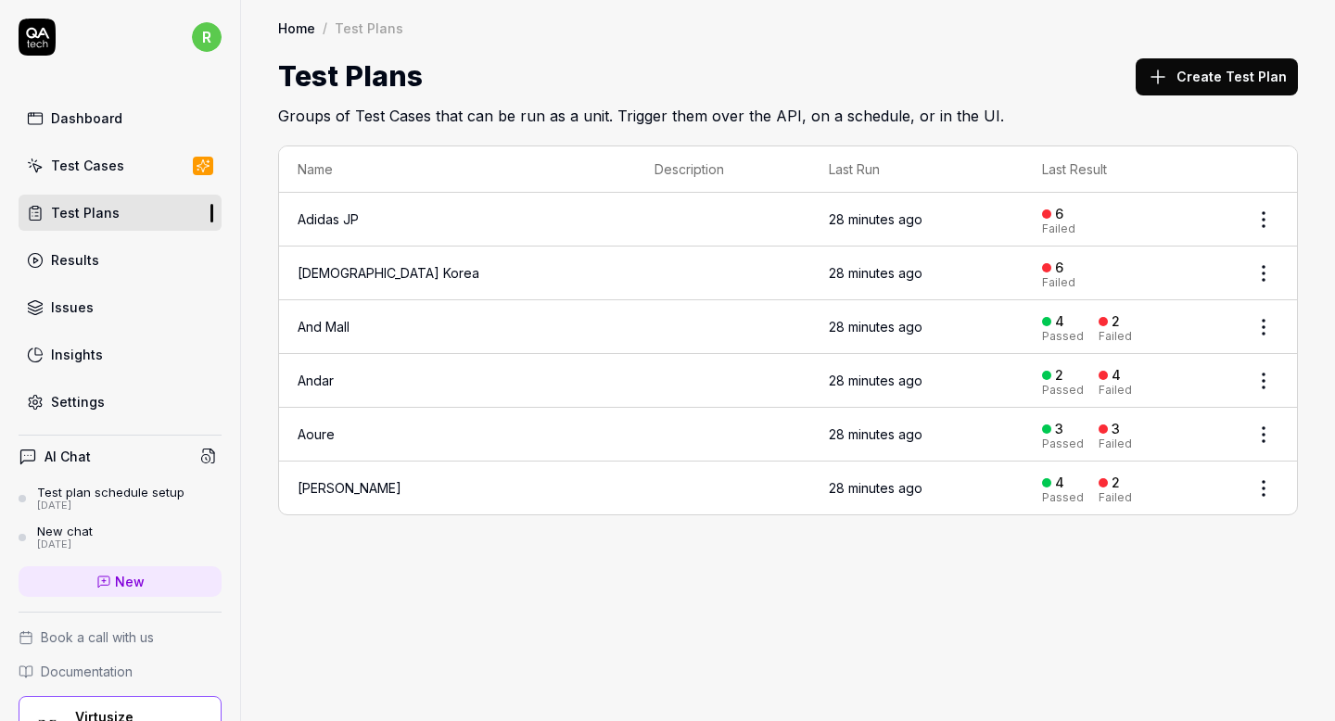
click at [670, 247] on td at bounding box center [723, 274] width 174 height 54
click at [667, 272] on td at bounding box center [723, 274] width 174 height 54
click at [91, 165] on div "Test Cases" at bounding box center [87, 165] width 73 height 19
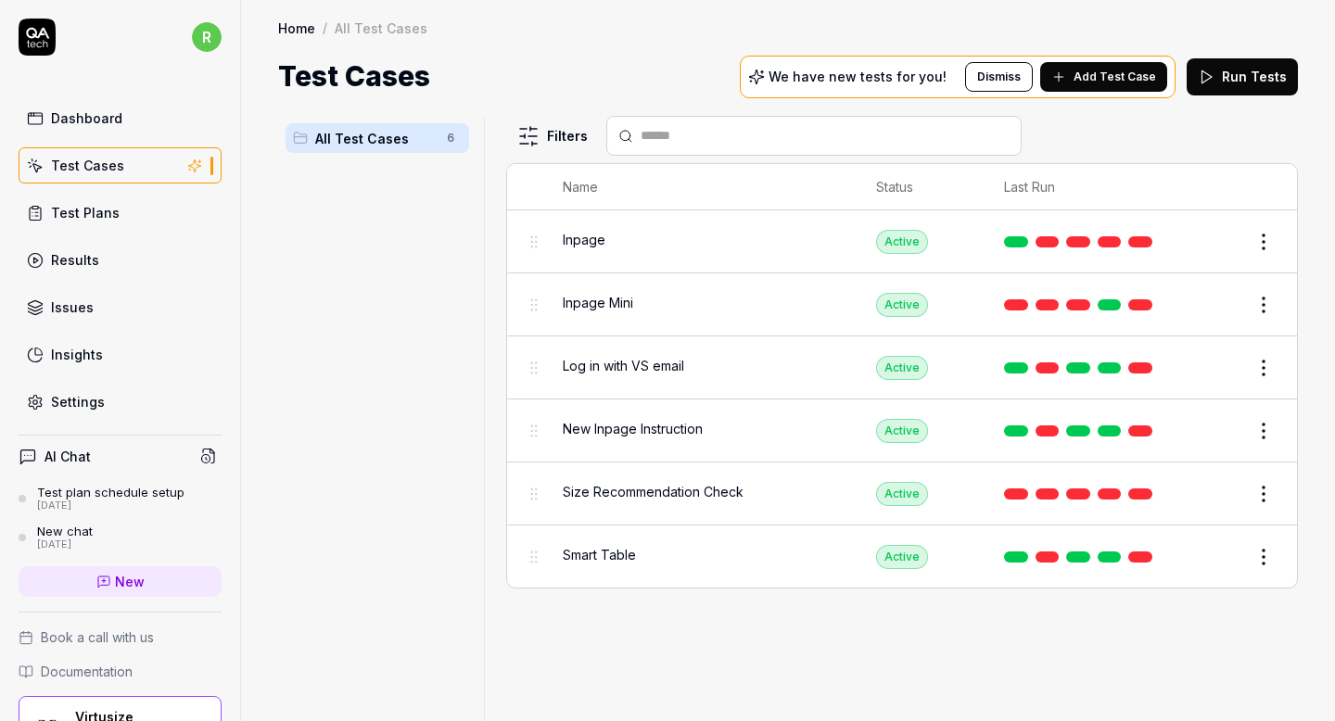
click at [1232, 238] on button "Edit" at bounding box center [1218, 242] width 44 height 30
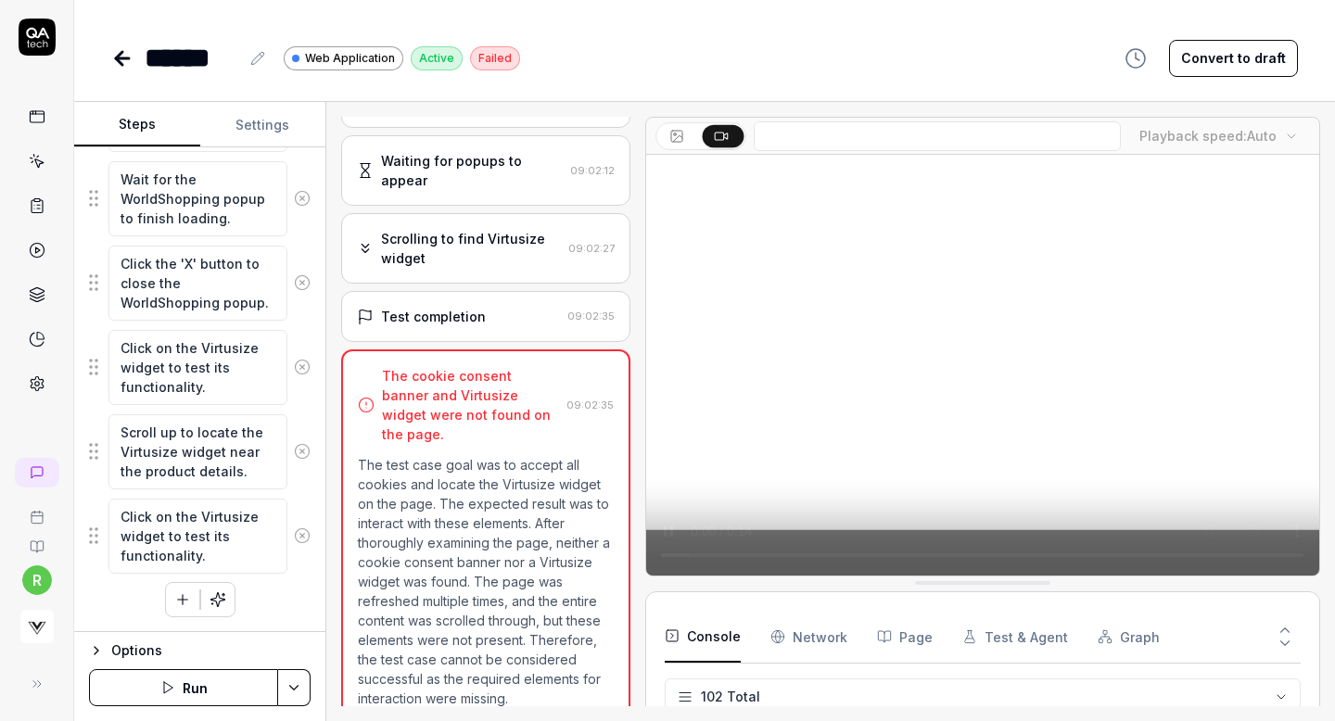
scroll to position [4824, 0]
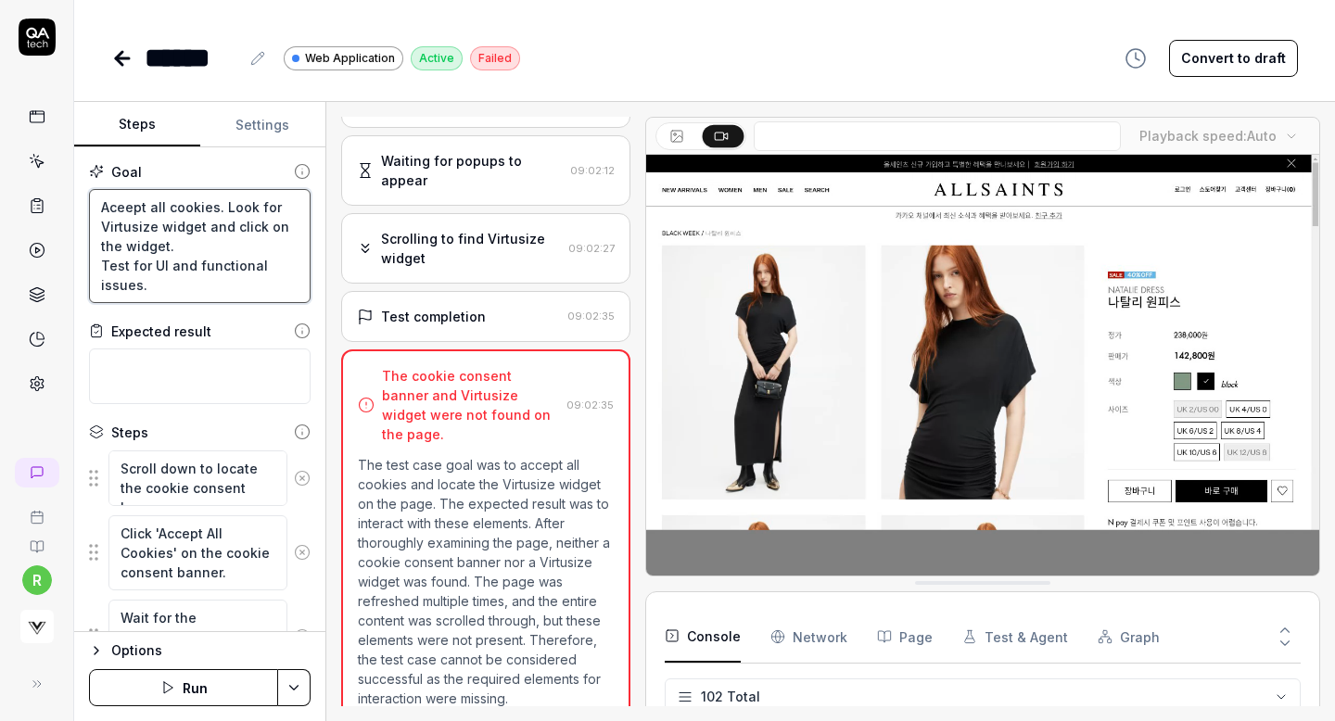
click at [131, 205] on textarea "Aceept all cookies. Look for Virtusize widget and click on the widget. Test for…" at bounding box center [199, 246] width 221 height 114
type textarea "*"
type textarea "Acept all cookies. Look for Virtusize widget and click on the widget. Test for …"
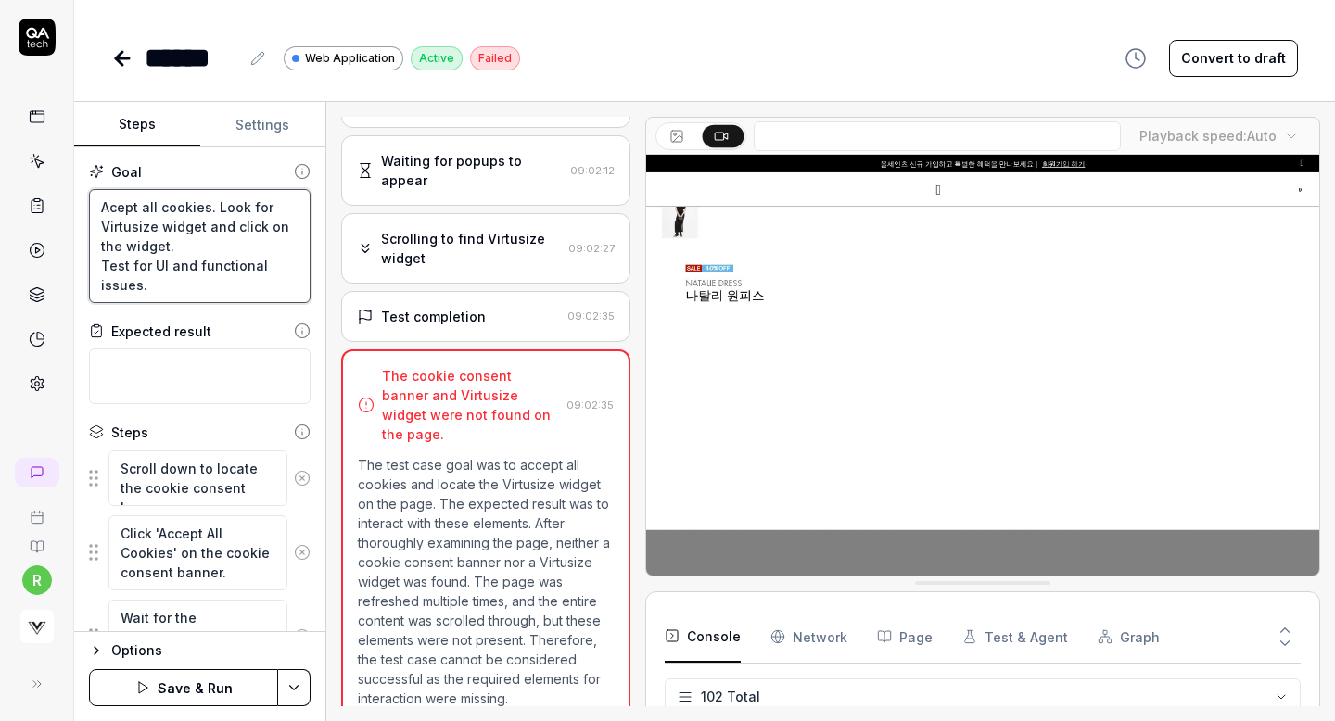
type textarea "*"
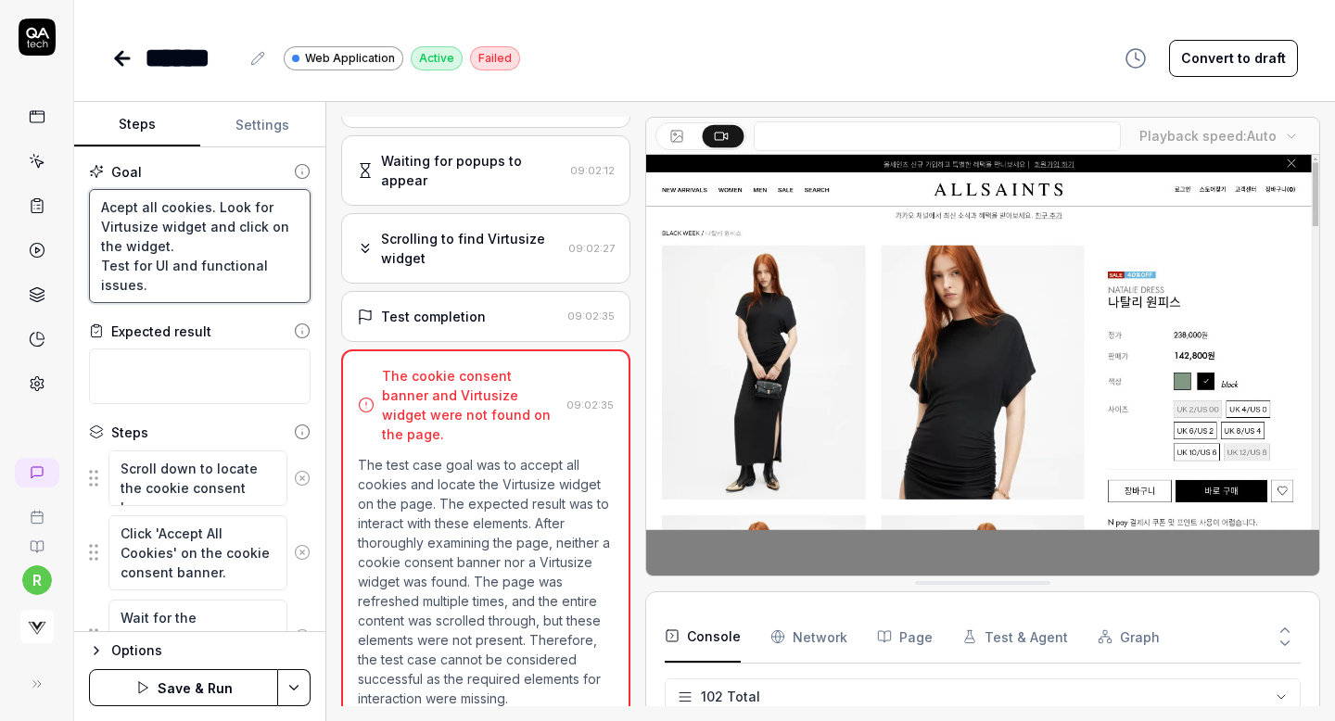
type textarea "Acpt all cookies. Look for Virtusize widget and click on the widget. Test for U…"
type textarea "*"
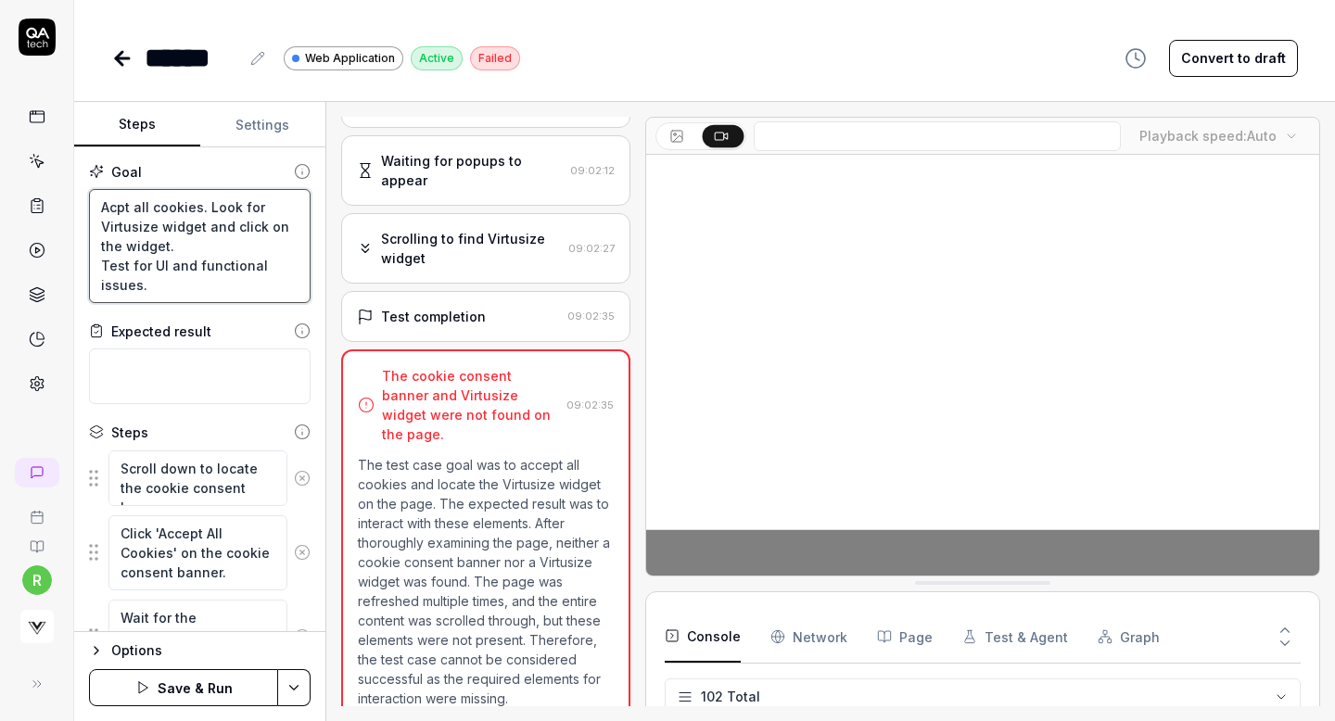
type textarea "Accpt all cookies. Look for Virtusize widget and click on the widget. Test for …"
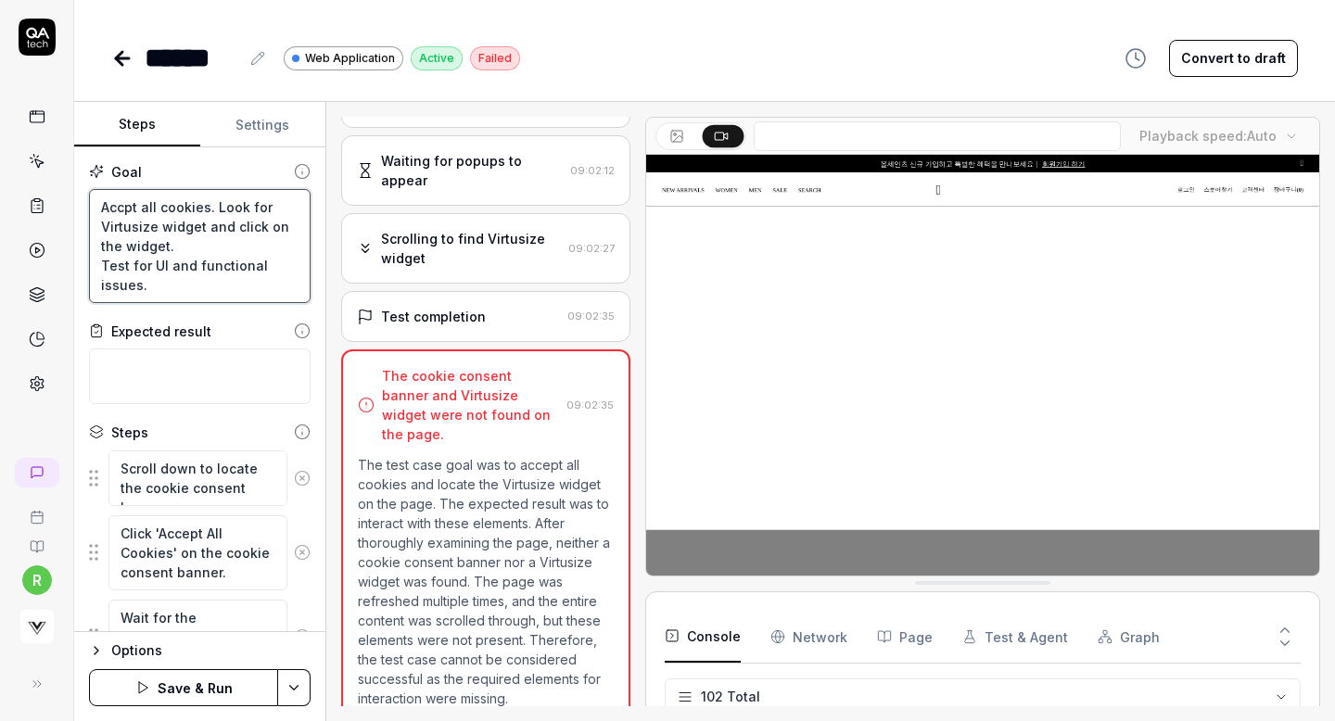
type textarea "*"
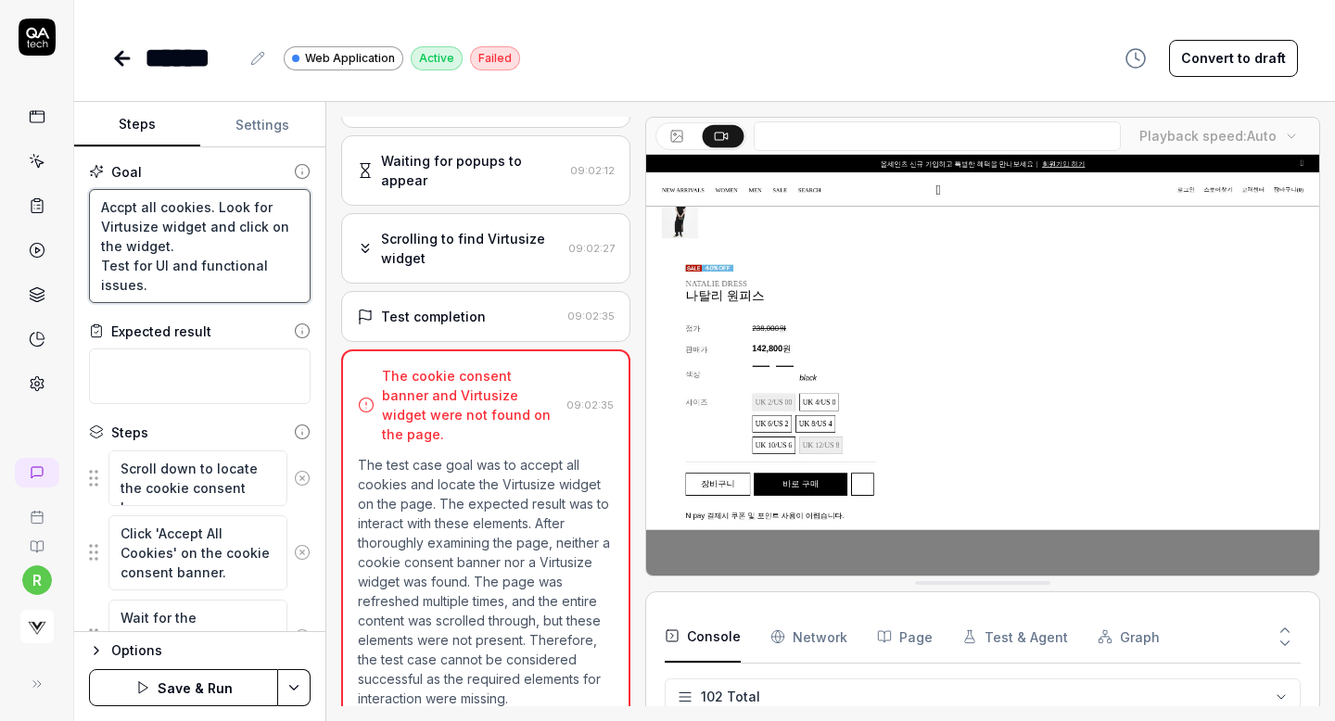
type textarea "Accppt all cookies. Look for Virtusize widget and click on the widget. Test for…"
type textarea "*"
type textarea "Accpt all cookies. Look for Virtusize widget and click on the widget. Test for …"
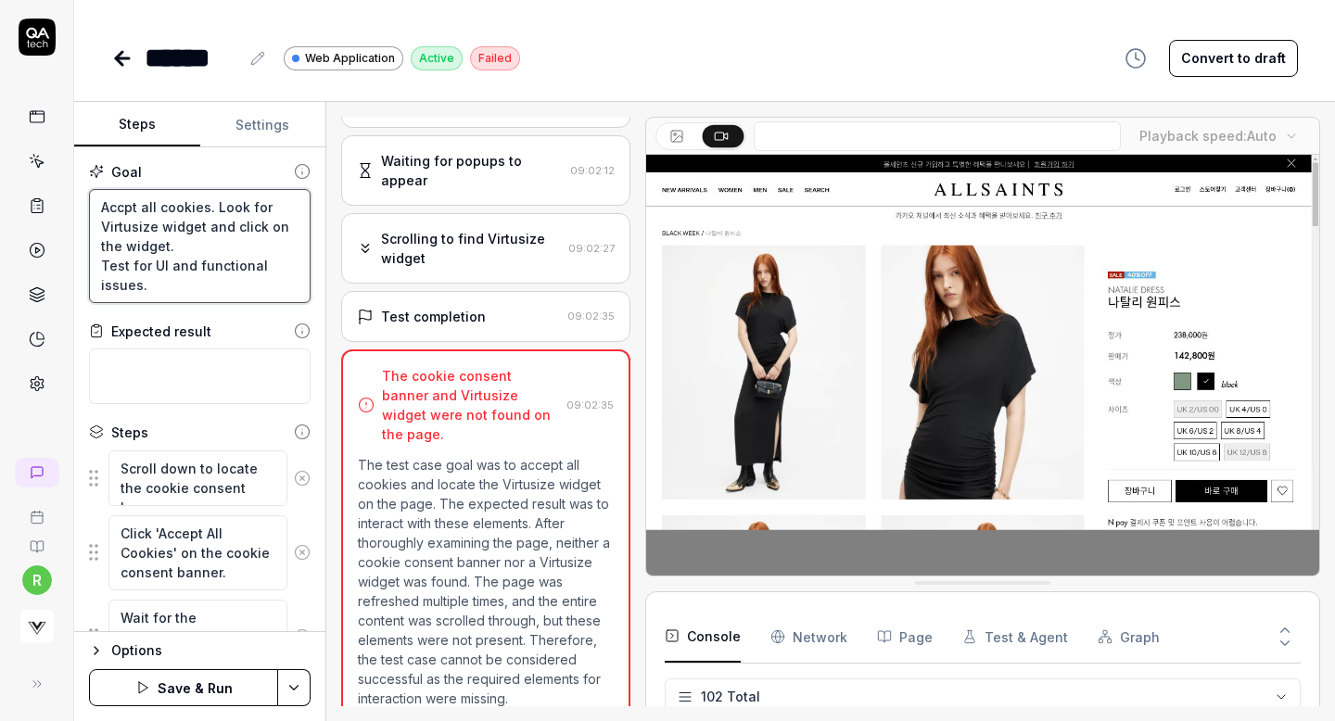
type textarea "*"
type textarea "Acpt all cookies. Look for Virtusize widget and click on the widget. Test for U…"
type textarea "*"
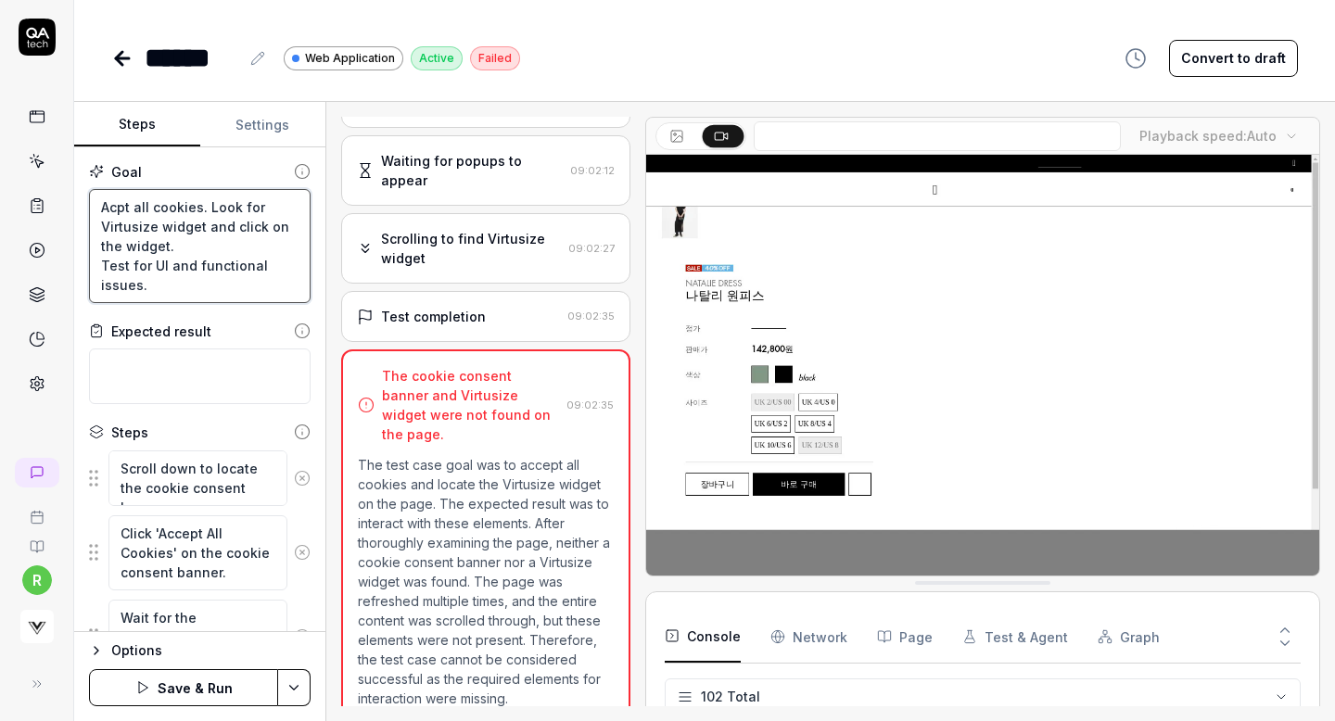
type textarea "Accpt all cookies. Look for Virtusize widget and click on the widget. Test for …"
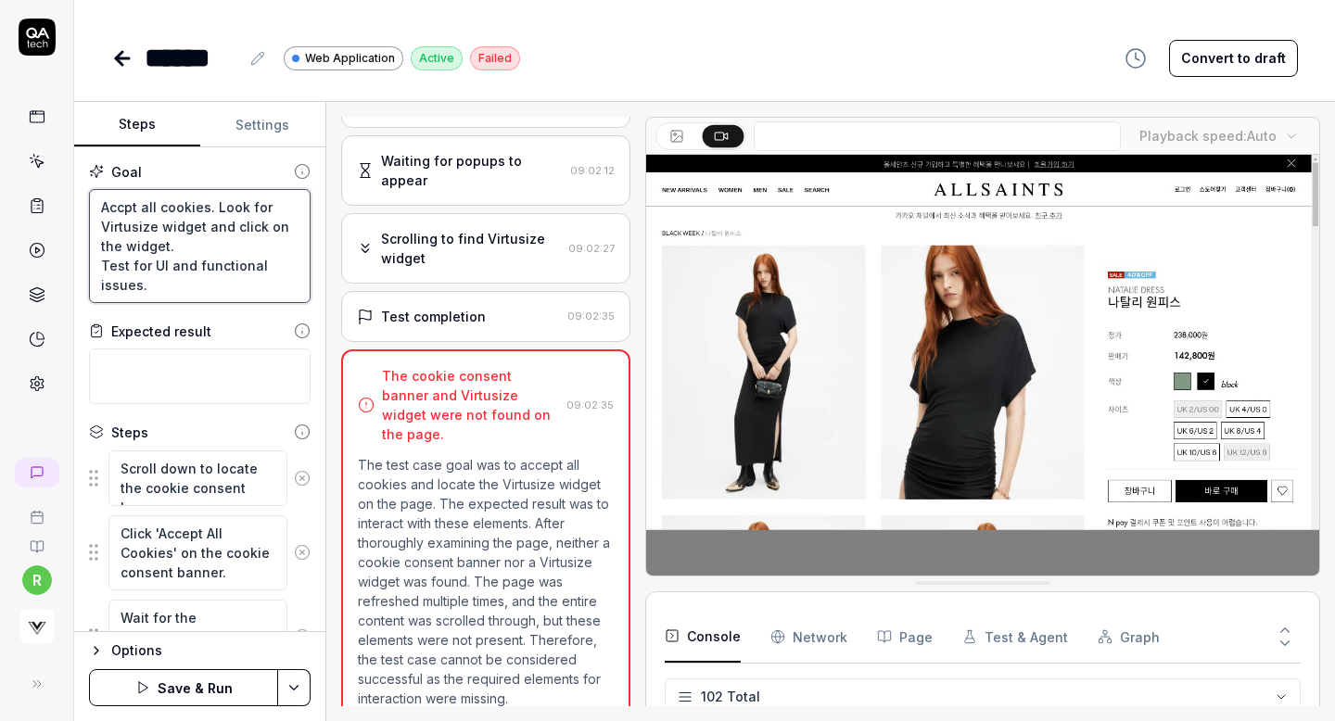
type textarea "*"
type textarea "Accept all cookies. Look for Virtusize widget and click on the widget. Test for…"
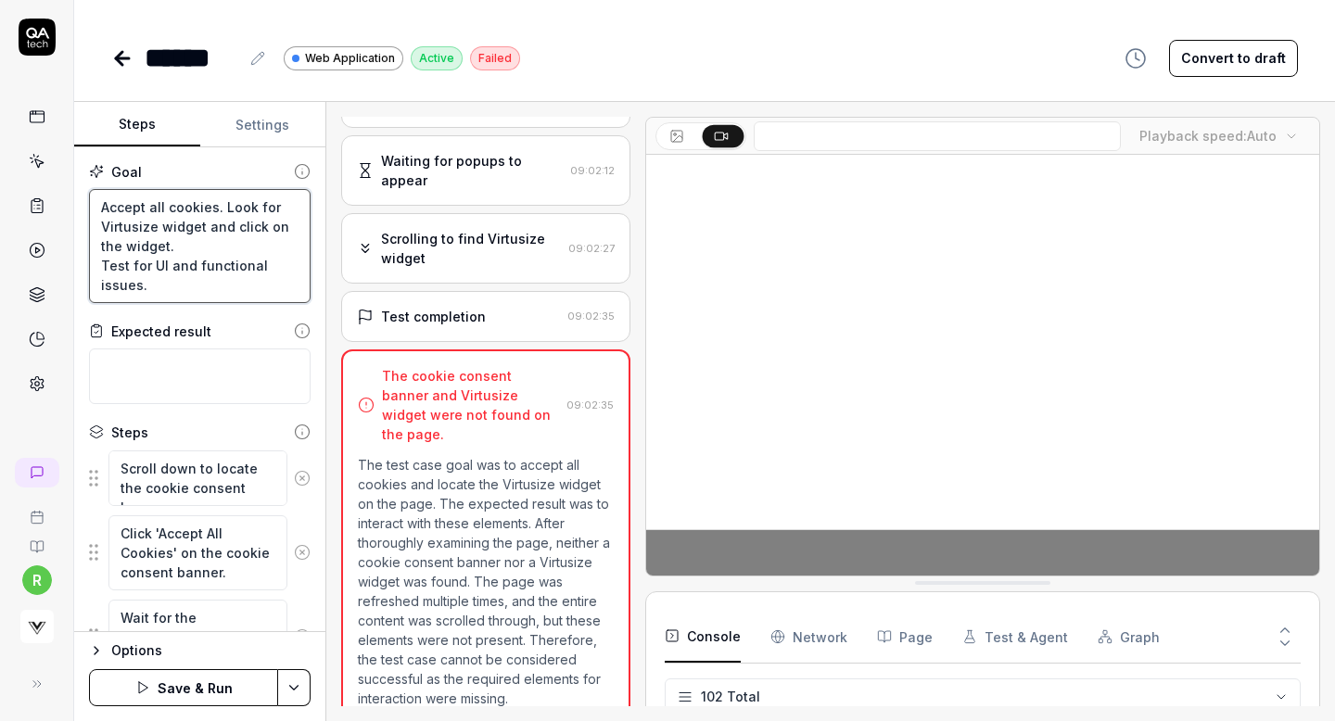
click at [213, 205] on textarea "Accept all cookies. Look for Virtusize widget and click on the widget. Test for…" at bounding box center [199, 246] width 221 height 114
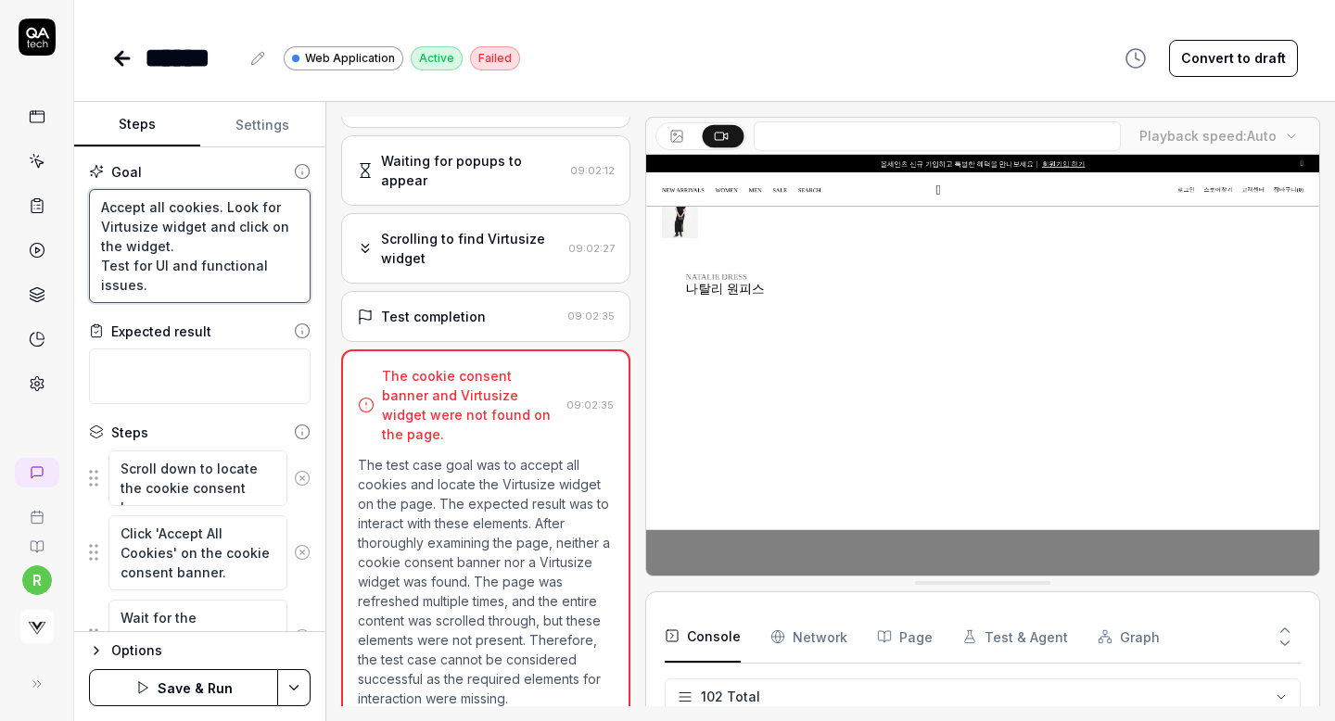
type textarea "*"
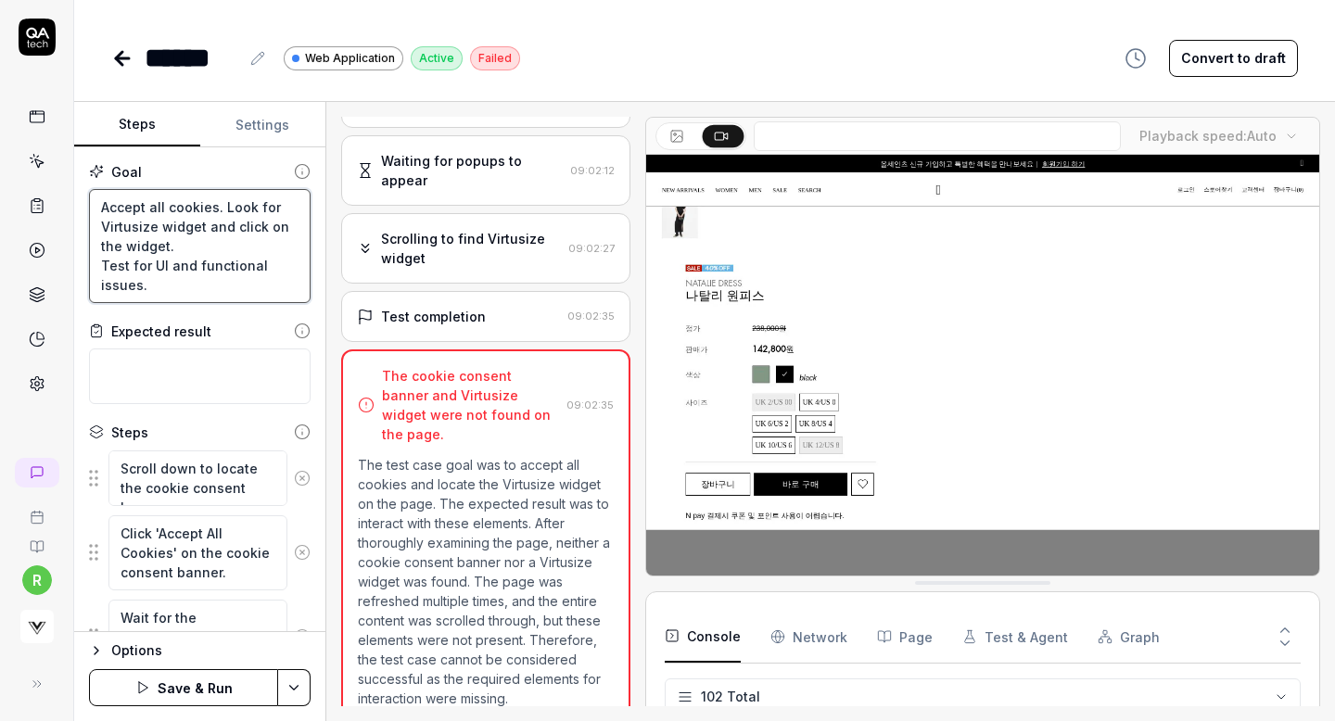
type textarea "Accept all cookies . Look for Virtusize widget and click on the widget. Test fo…"
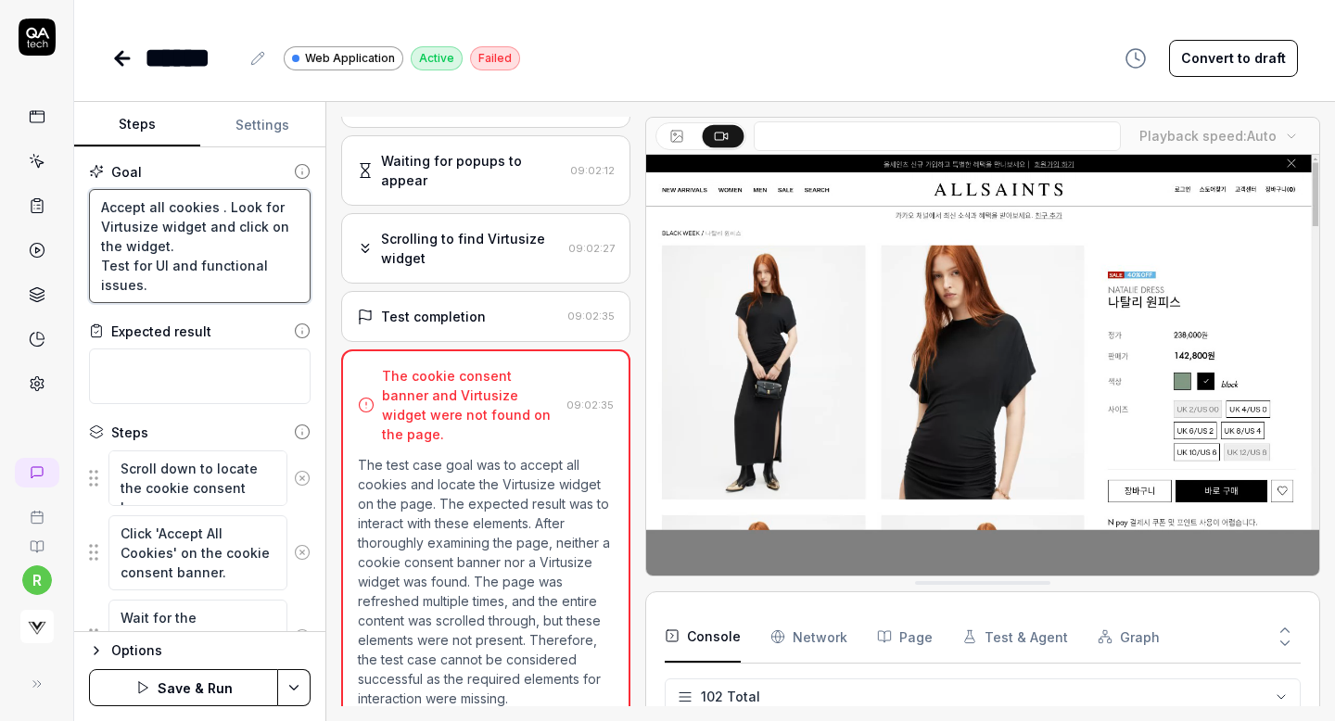
type textarea "*"
type textarea "Accept all cookies i. Look for Virtusize widget and click on the widget. Test f…"
type textarea "*"
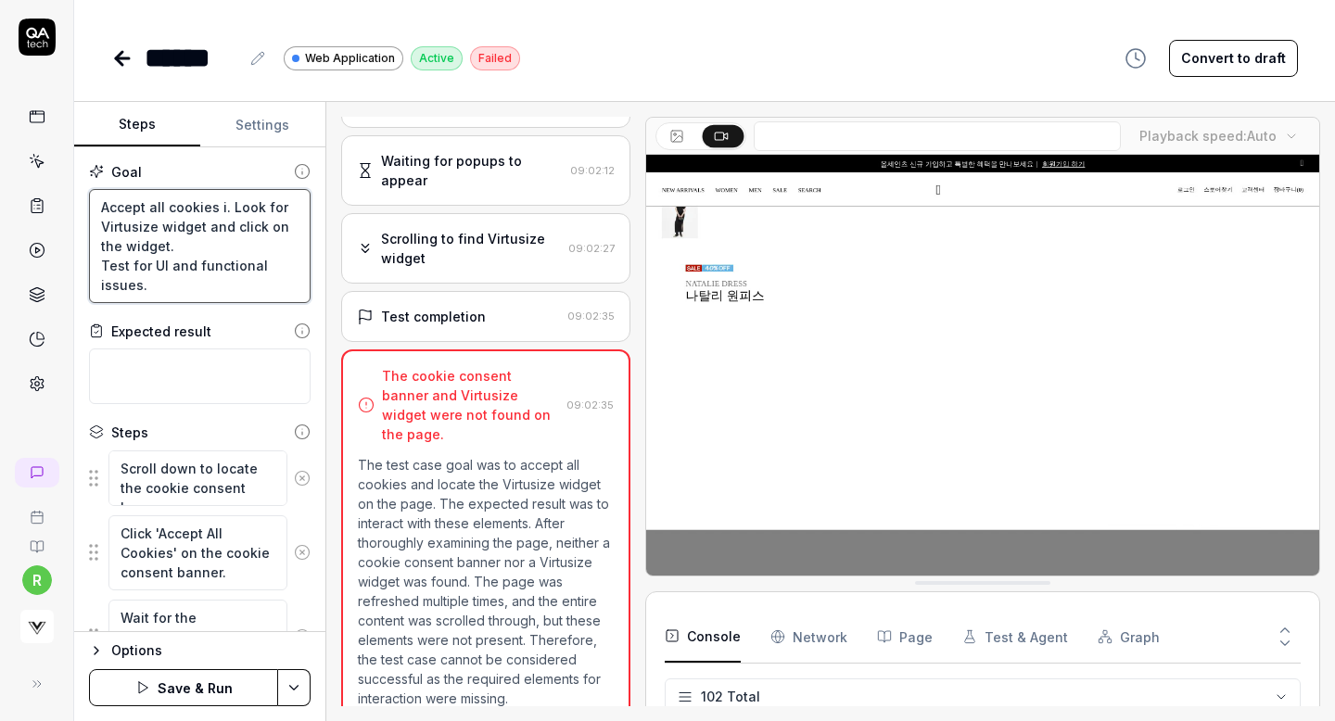
type textarea "Accept all cookies if. Look for Virtusize widget and click on the widget. Test …"
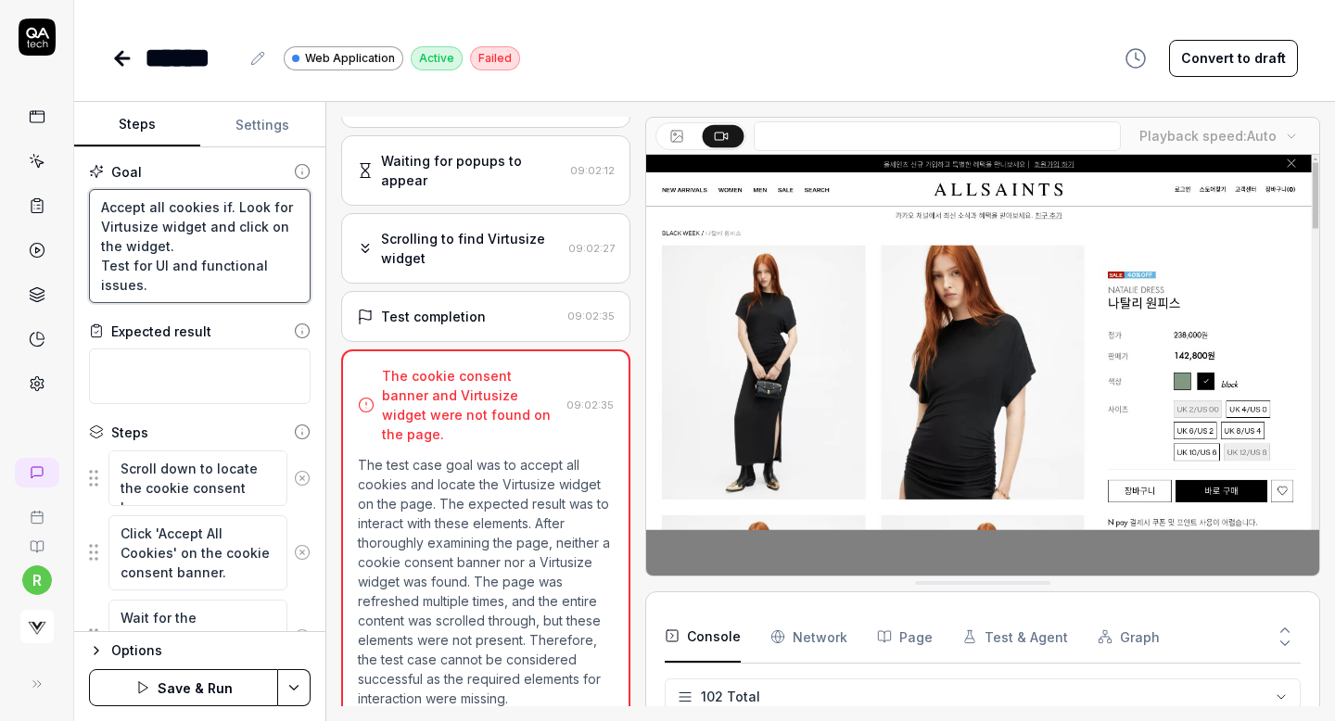
type textarea "*"
type textarea "Accept all cookies if . Look for Virtusize widget and click on the widget. Test…"
type textarea "*"
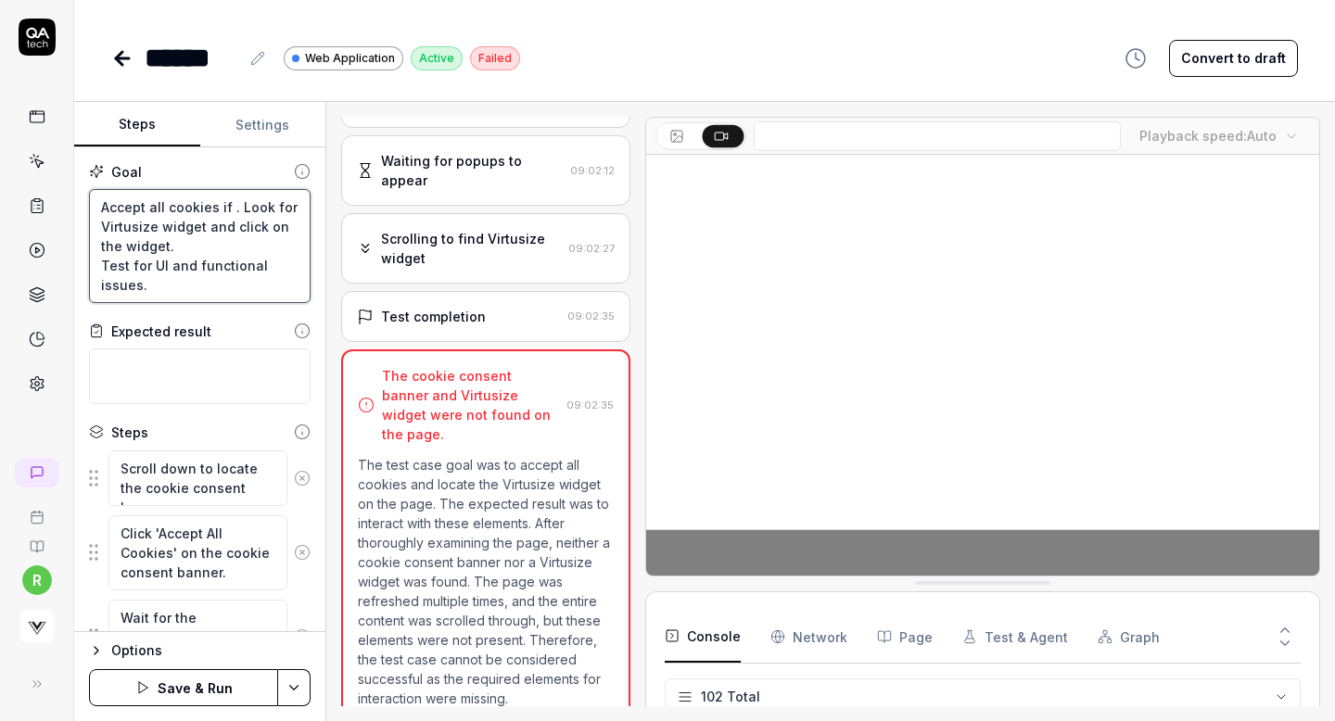
type textarea "Accept all cookies if t. Look for Virtusize widget and click on the widget. Tes…"
type textarea "*"
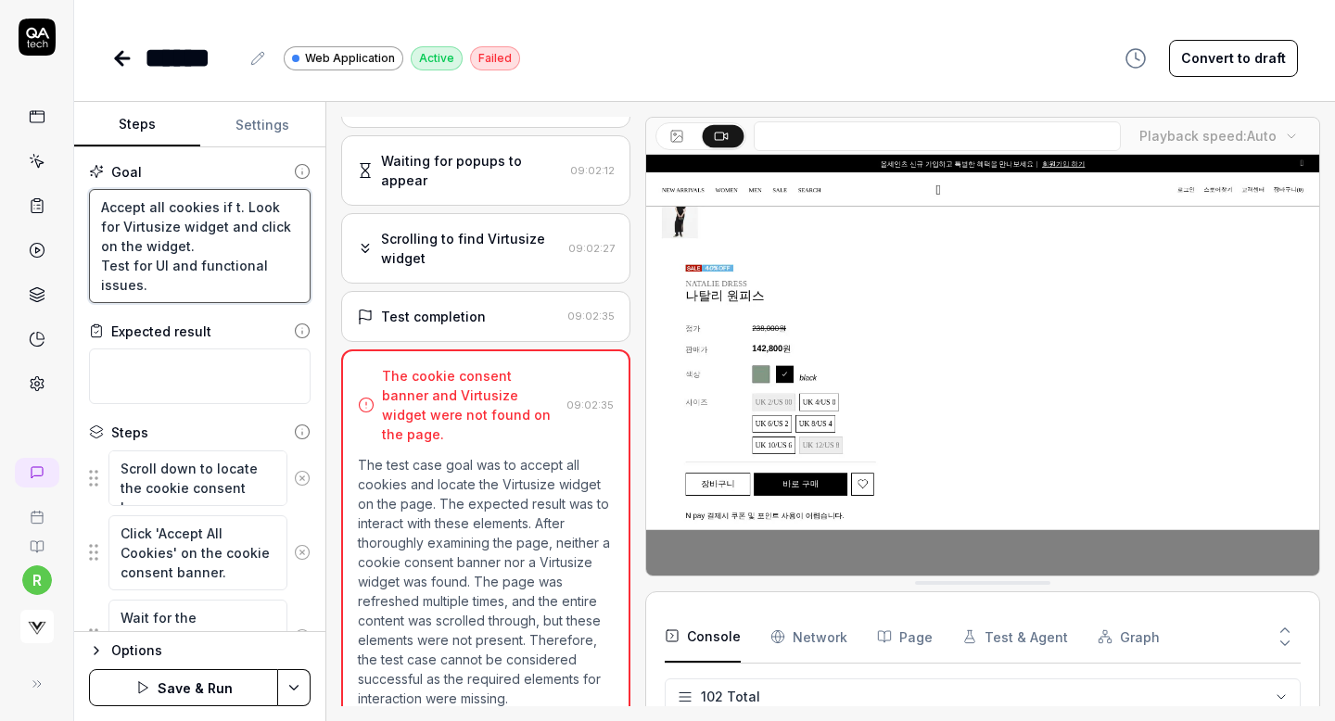
type textarea "Accept all cookies if th. Look for Virtusize widget and click on the widget. Te…"
type textarea "*"
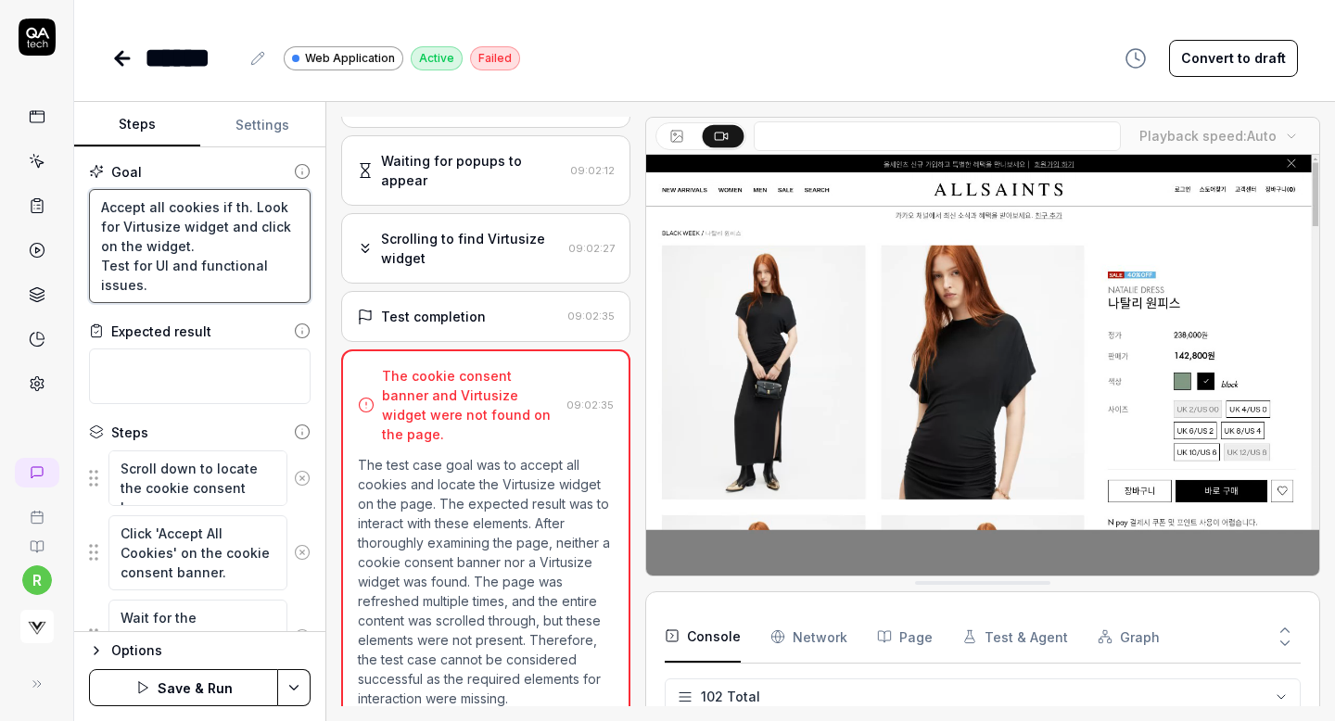
type textarea "Accept all cookies if the. Look for Virtusize widget and click on the widget. T…"
type textarea "*"
type textarea "Accept all cookies if ther. Look for Virtusize widget and click on the widget. …"
type textarea "*"
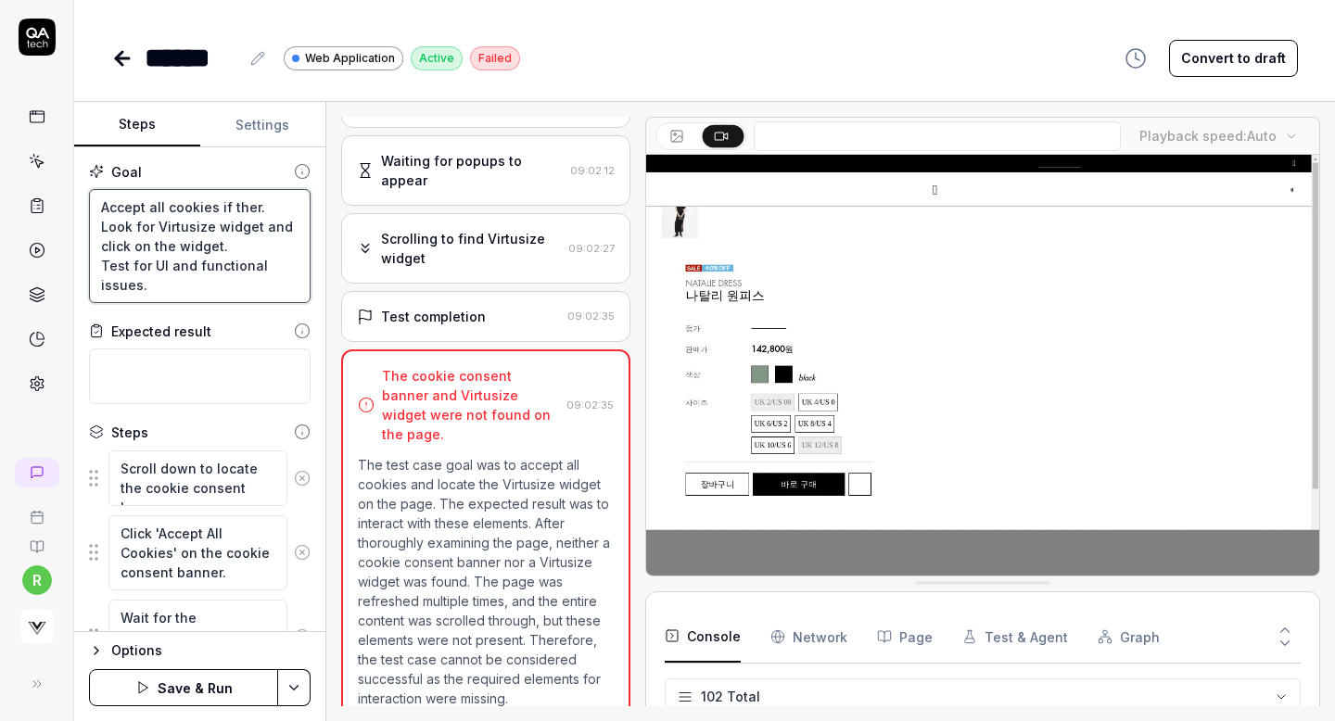
type textarea "Accept all cookies if there. Look for Virtusize widget and click on the widget.…"
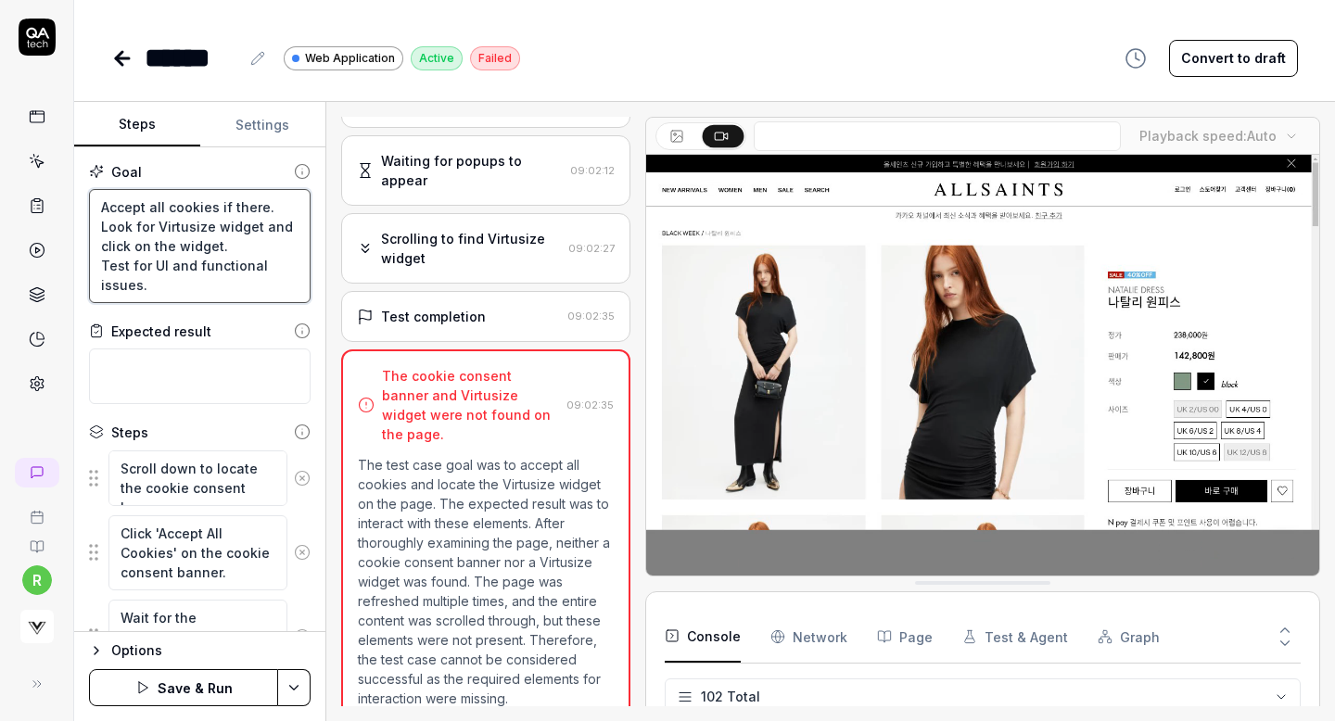
type textarea "*"
type textarea "Accept all cookies if there . Look for Virtusize widget and click on the widget…"
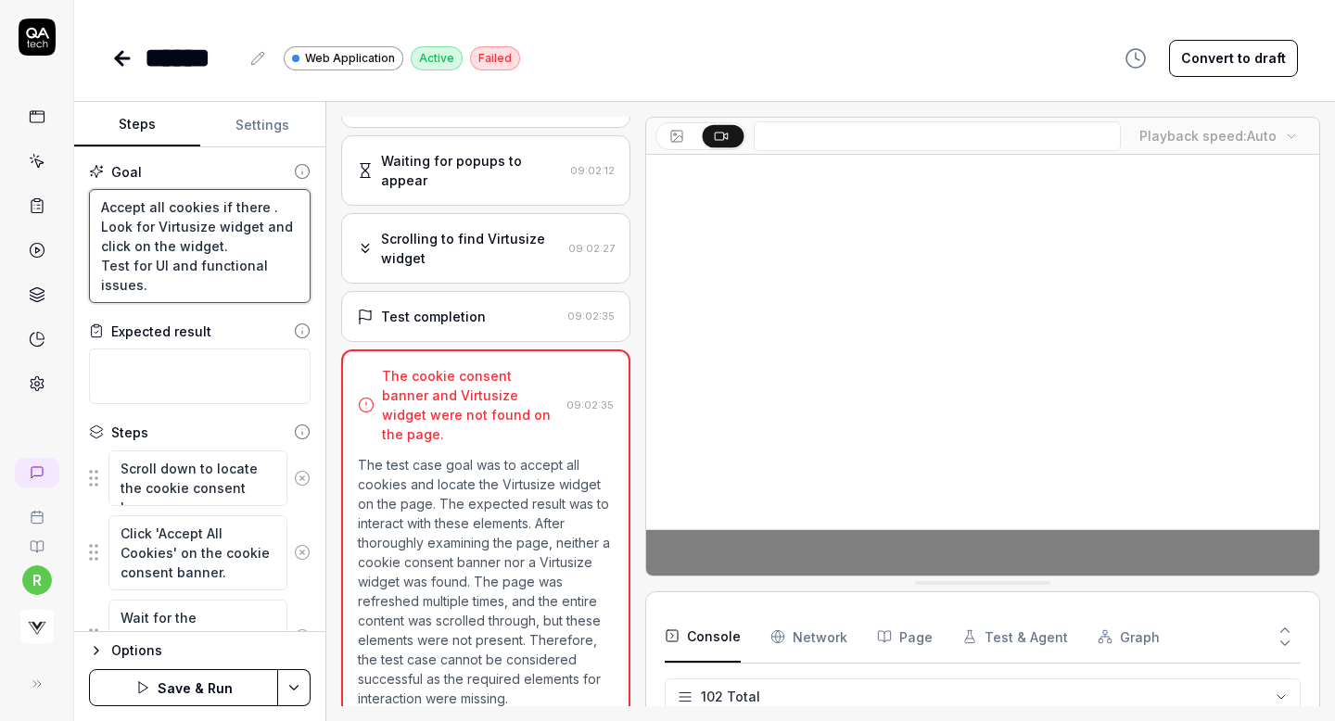
type textarea "*"
type textarea "Accept all cookies if there i. Look for Virtusize widget and click on the widge…"
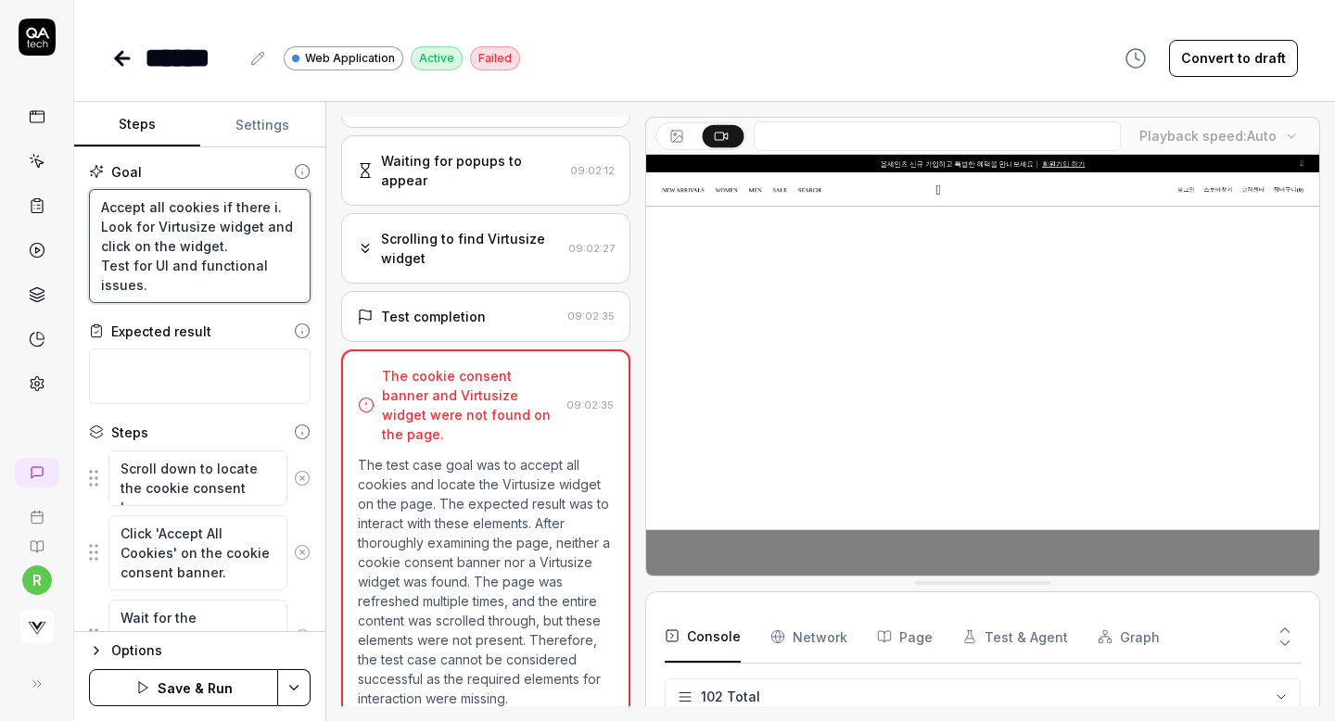
type textarea "*"
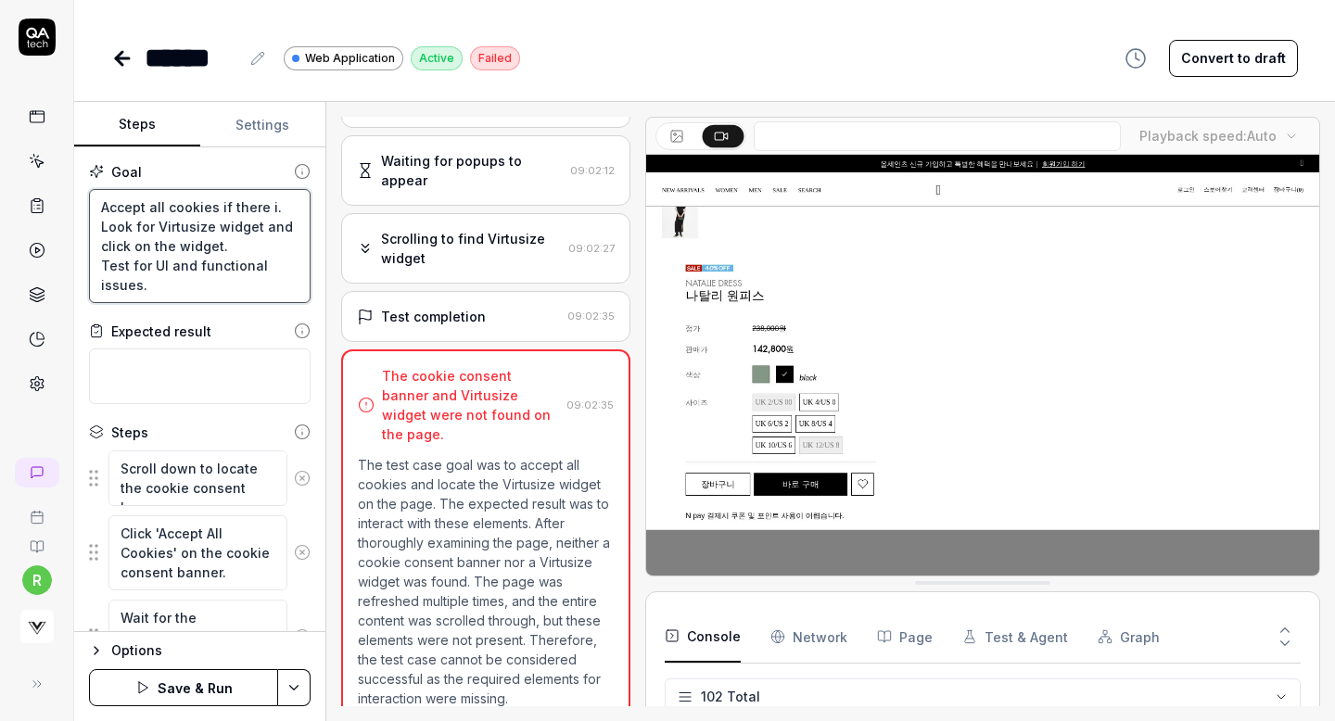
type textarea "Accept all cookies if there is. Look for Virtusize widget and click on the widg…"
type textarea "*"
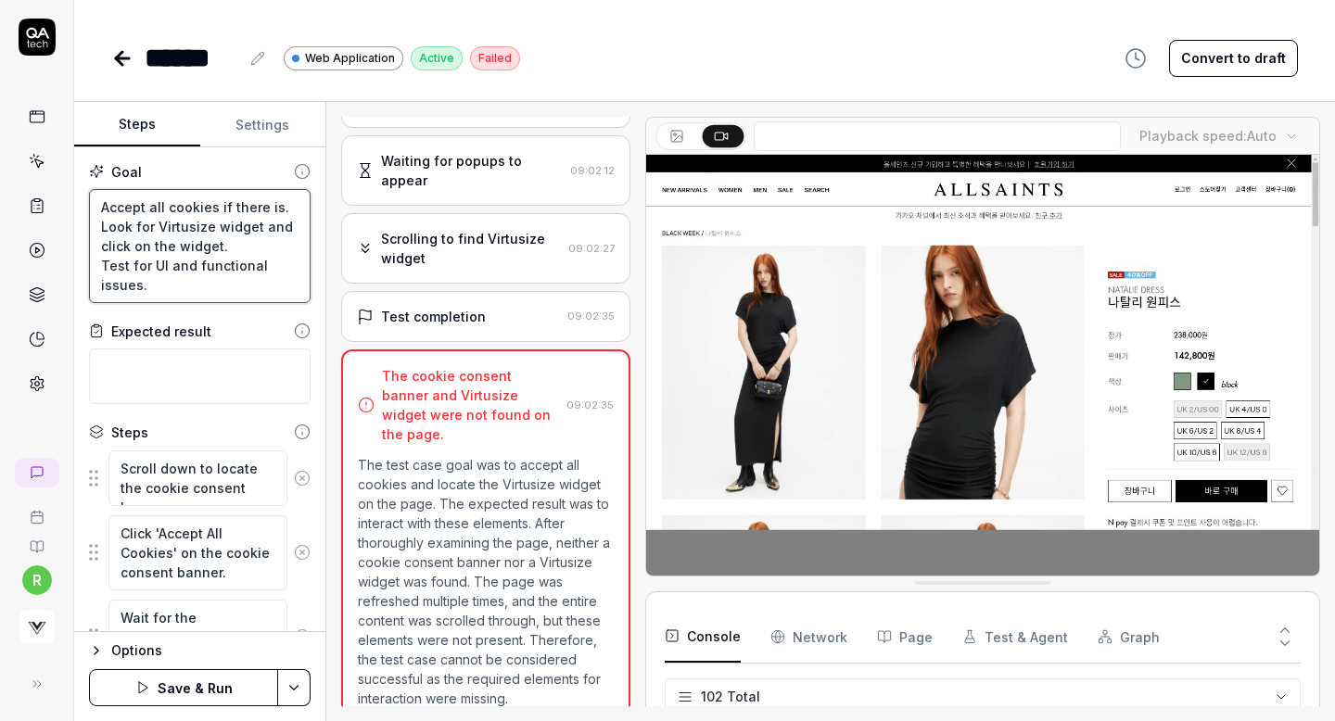
type textarea "Accept all cookies if there is . Look for Virtusize widget and click on the wid…"
type textarea "*"
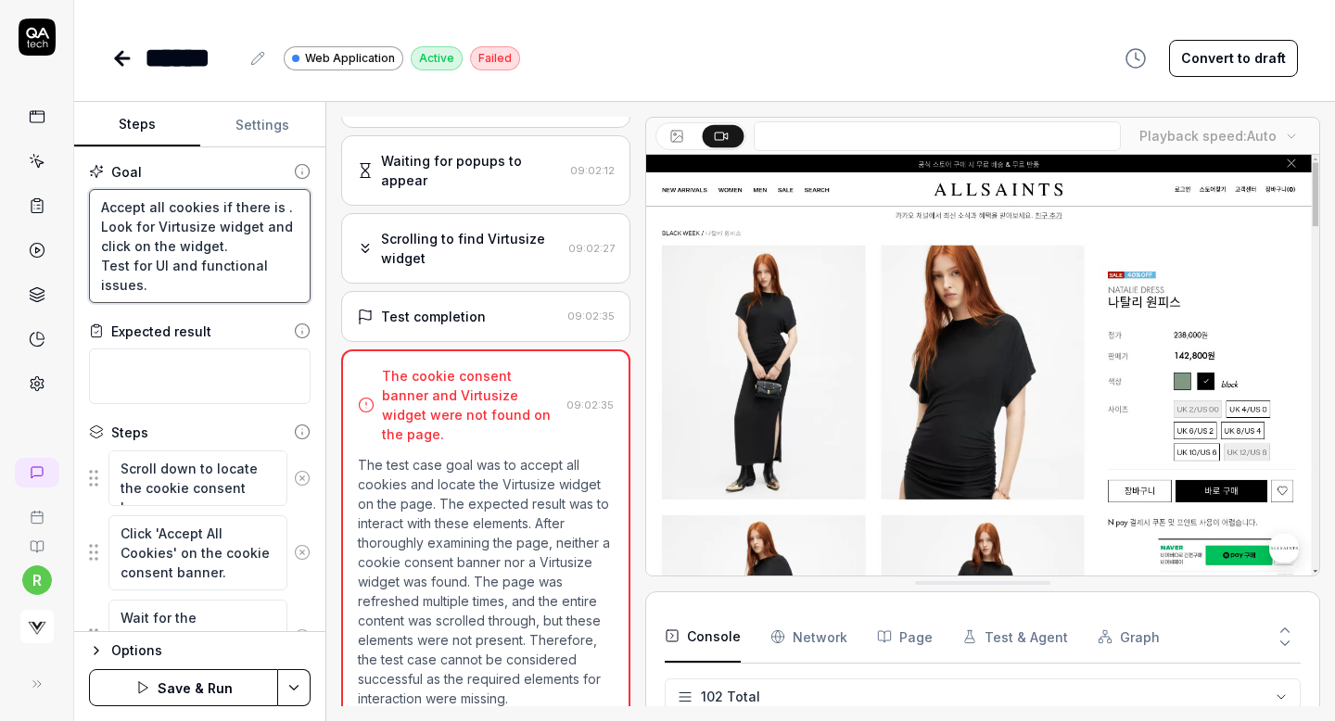
type textarea "Accept all cookies if there is a. Look for Virtusize widget and click on the wi…"
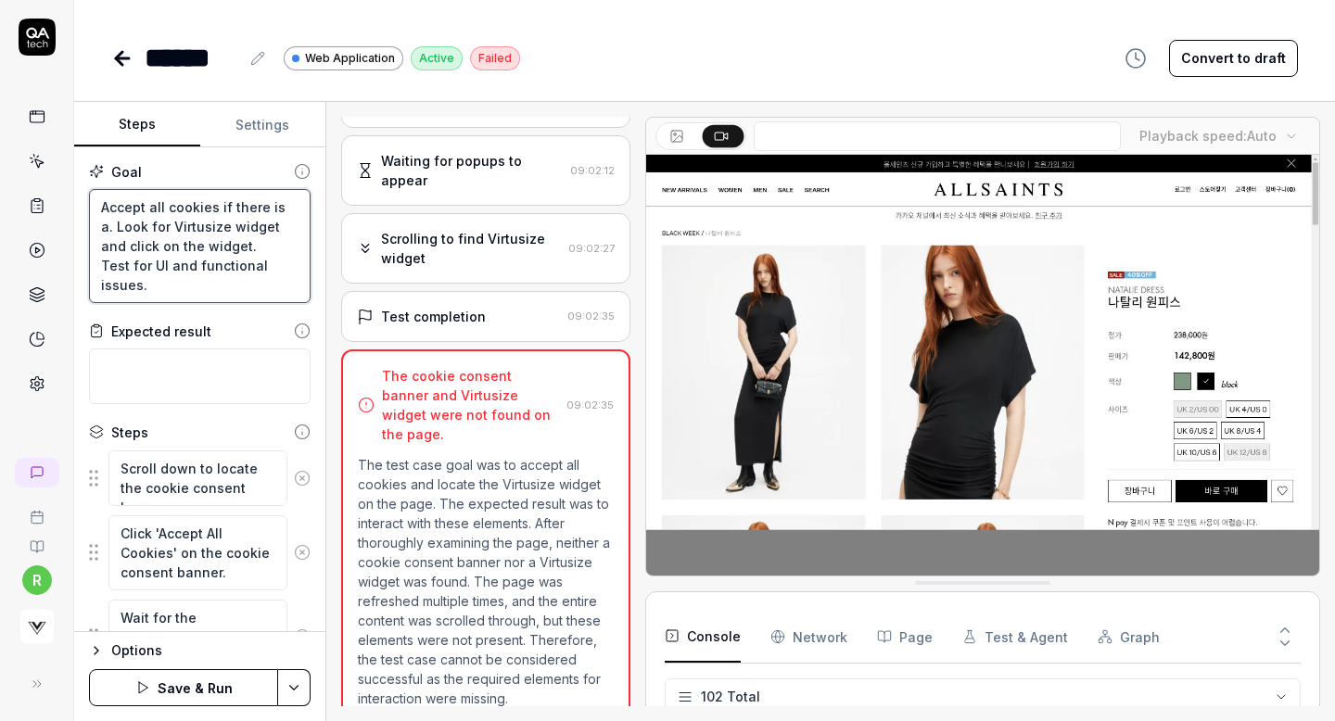
type textarea "*"
type textarea "Accept all cookies if there is an. Look for Virtusize widget and click on the w…"
type textarea "*"
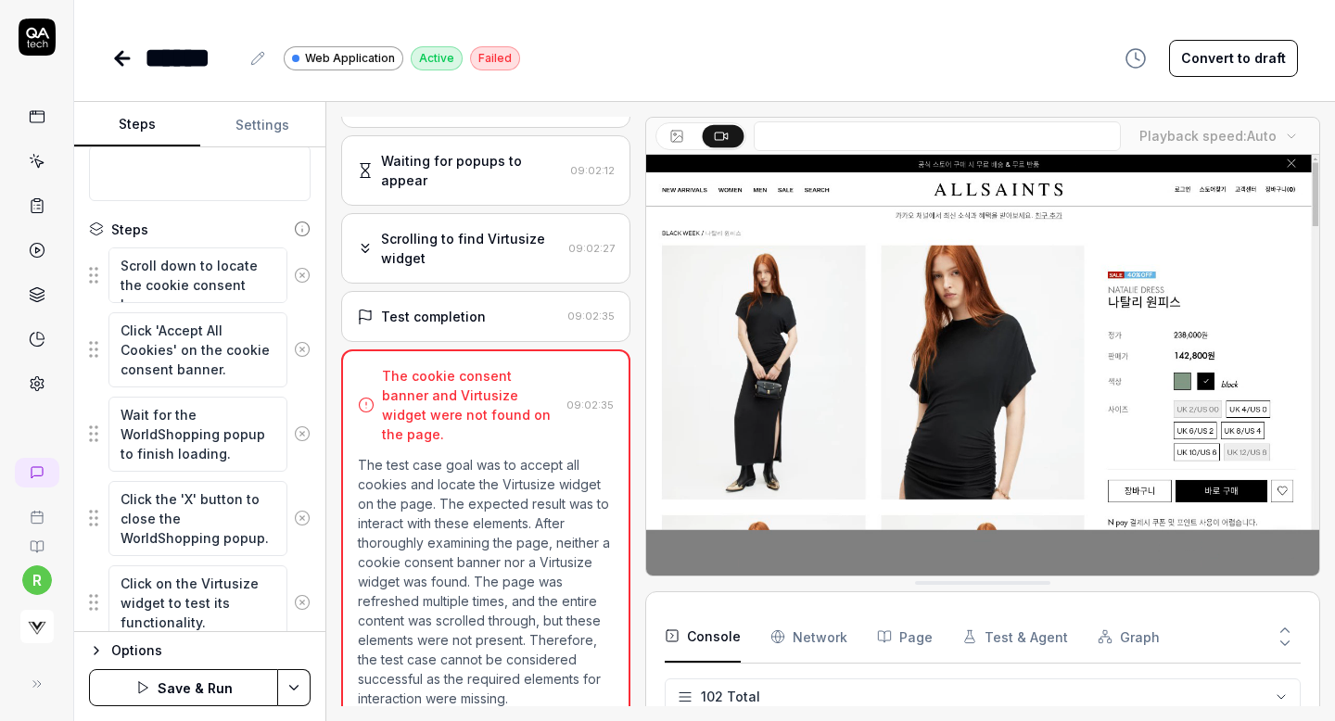
scroll to position [198, 0]
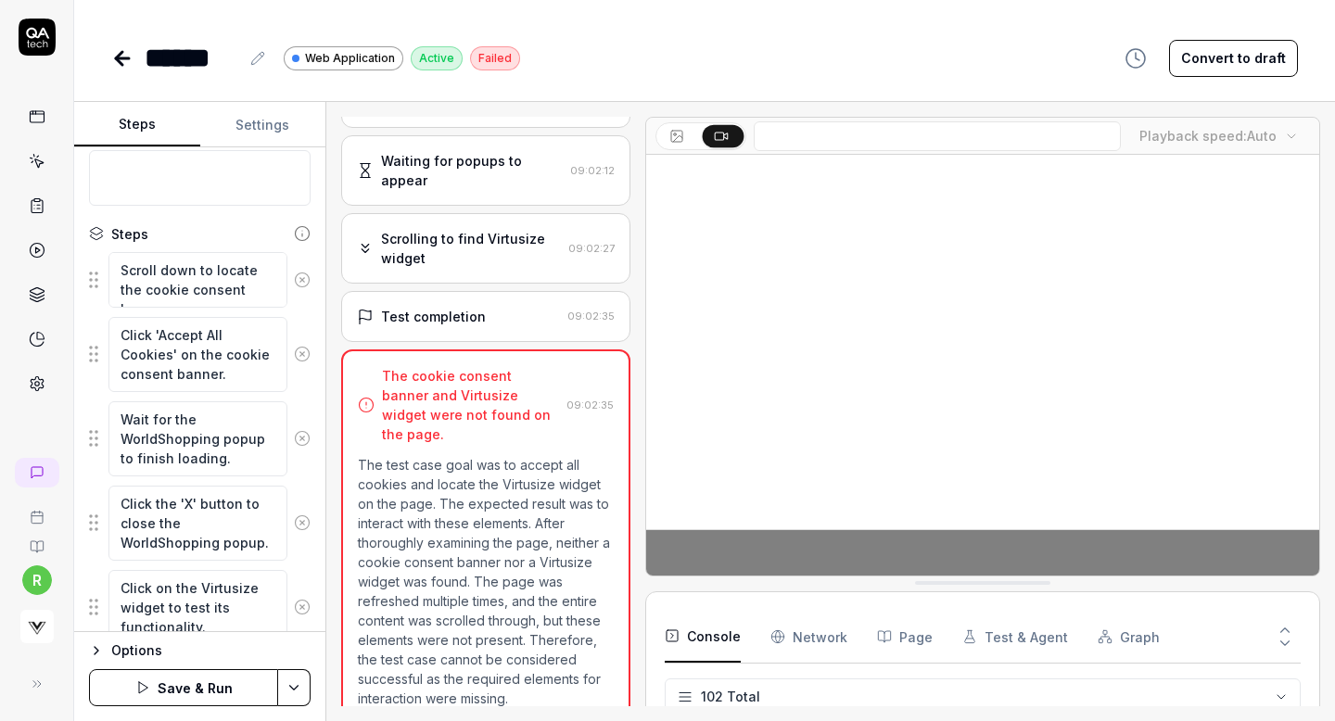
type textarea "Accept all cookies if there is any. Look for Virtusize widget and click on the …"
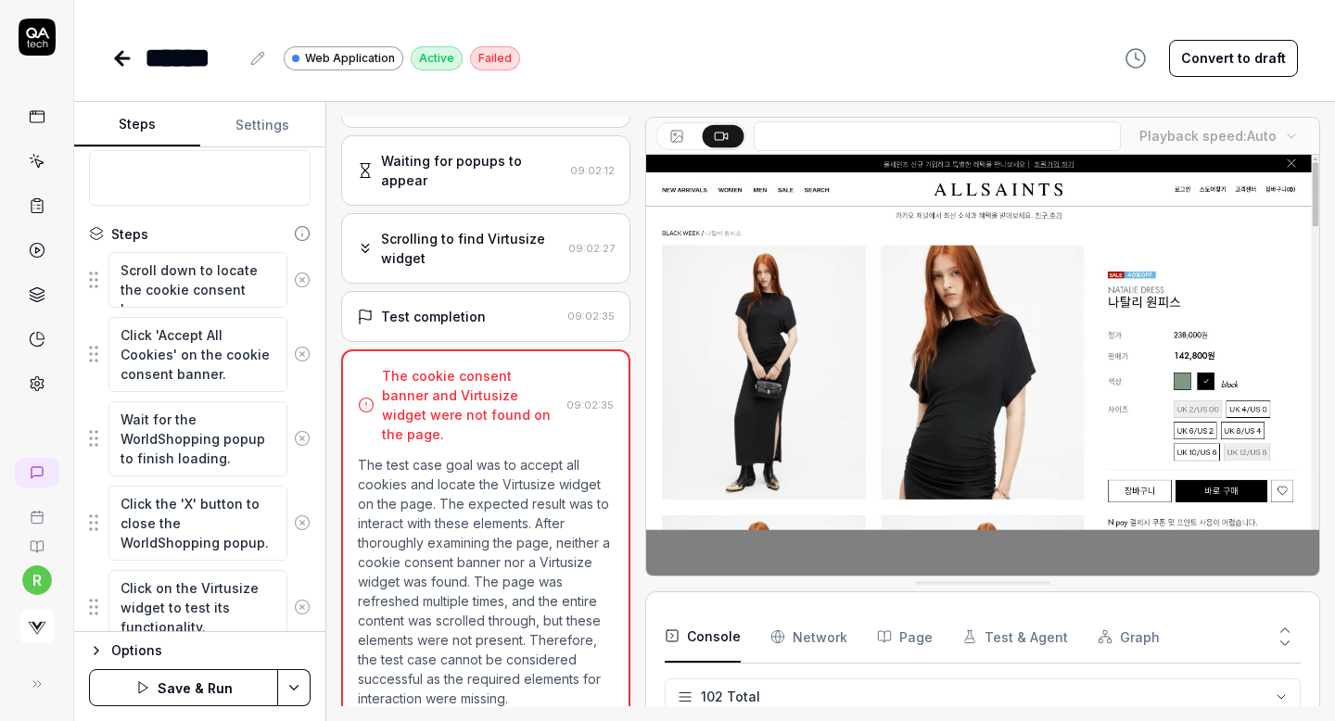
click at [299, 278] on icon at bounding box center [302, 280] width 17 height 17
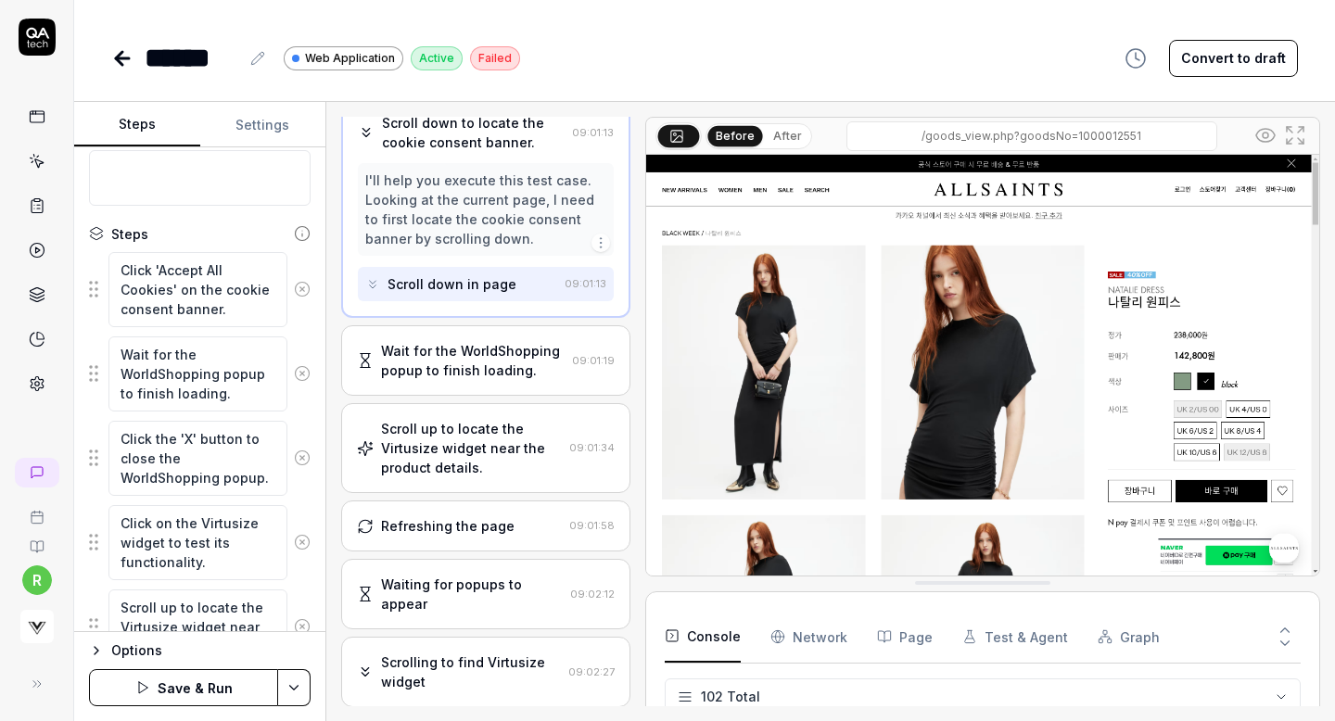
scroll to position [0, 0]
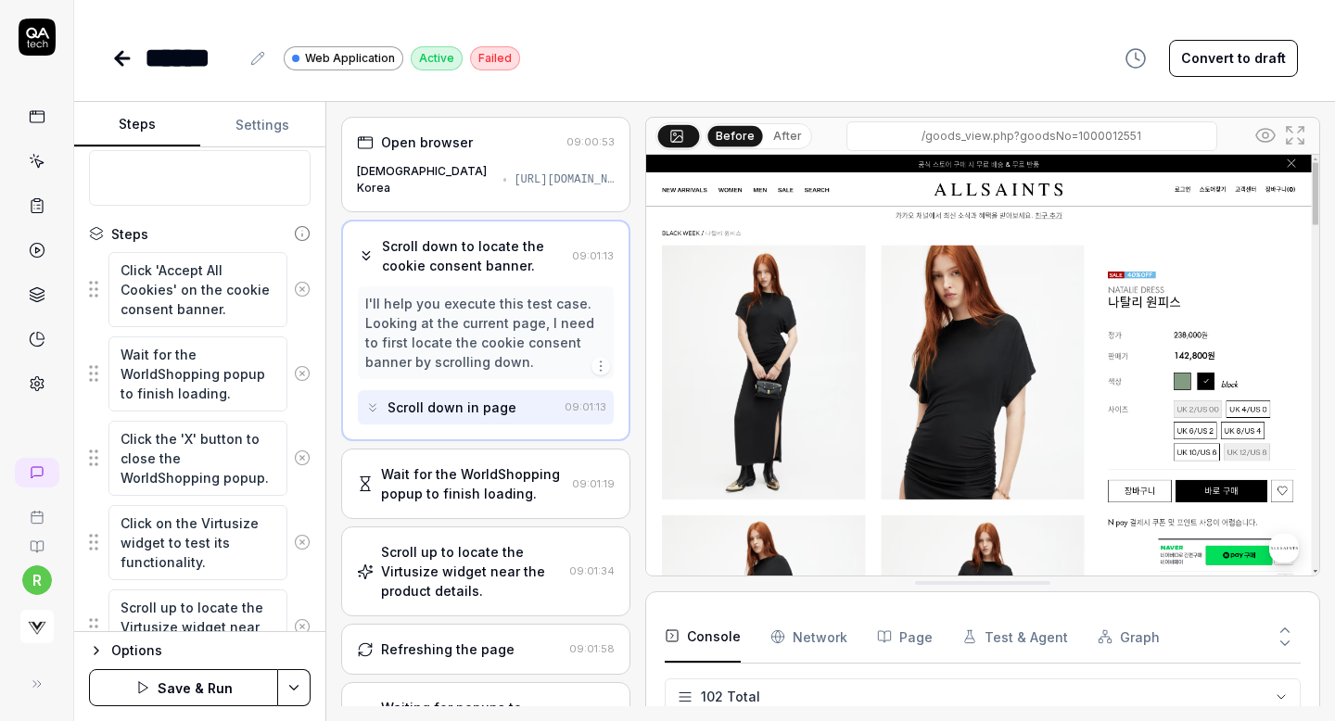
click at [299, 278] on button at bounding box center [302, 289] width 30 height 37
click at [299, 355] on button at bounding box center [302, 373] width 30 height 37
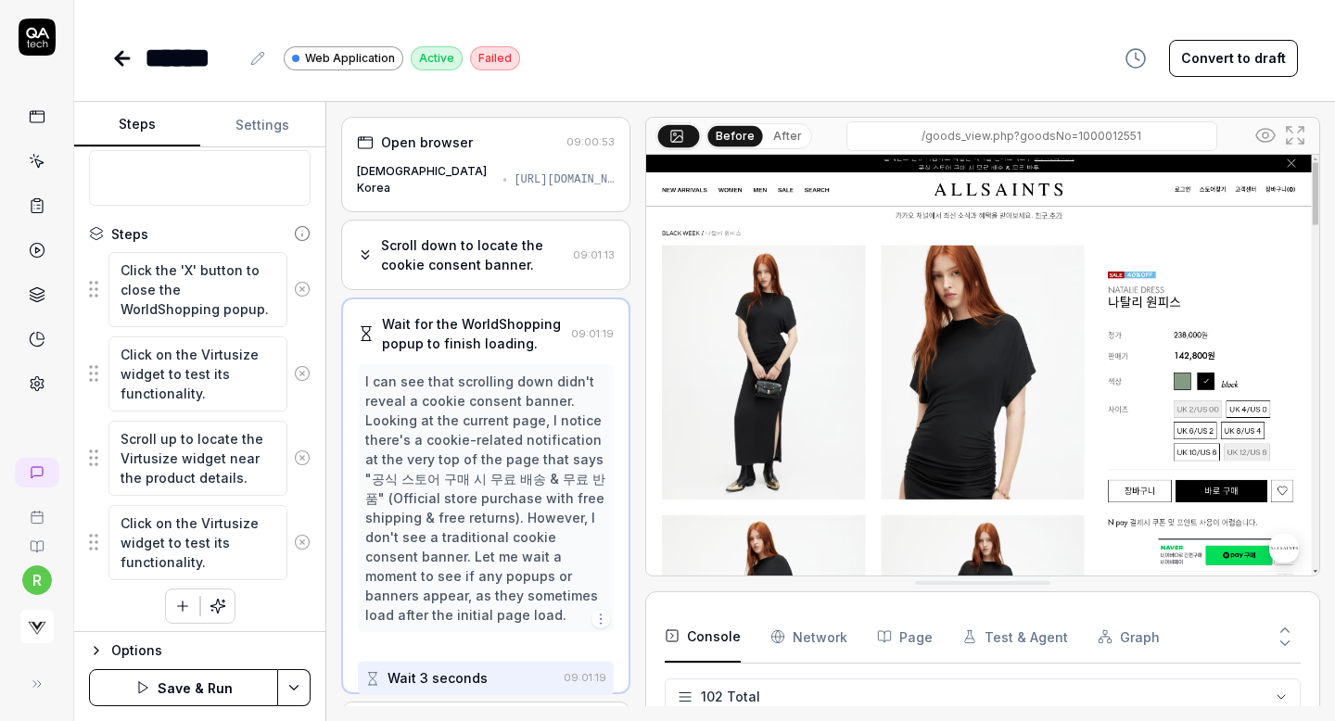
scroll to position [5, 0]
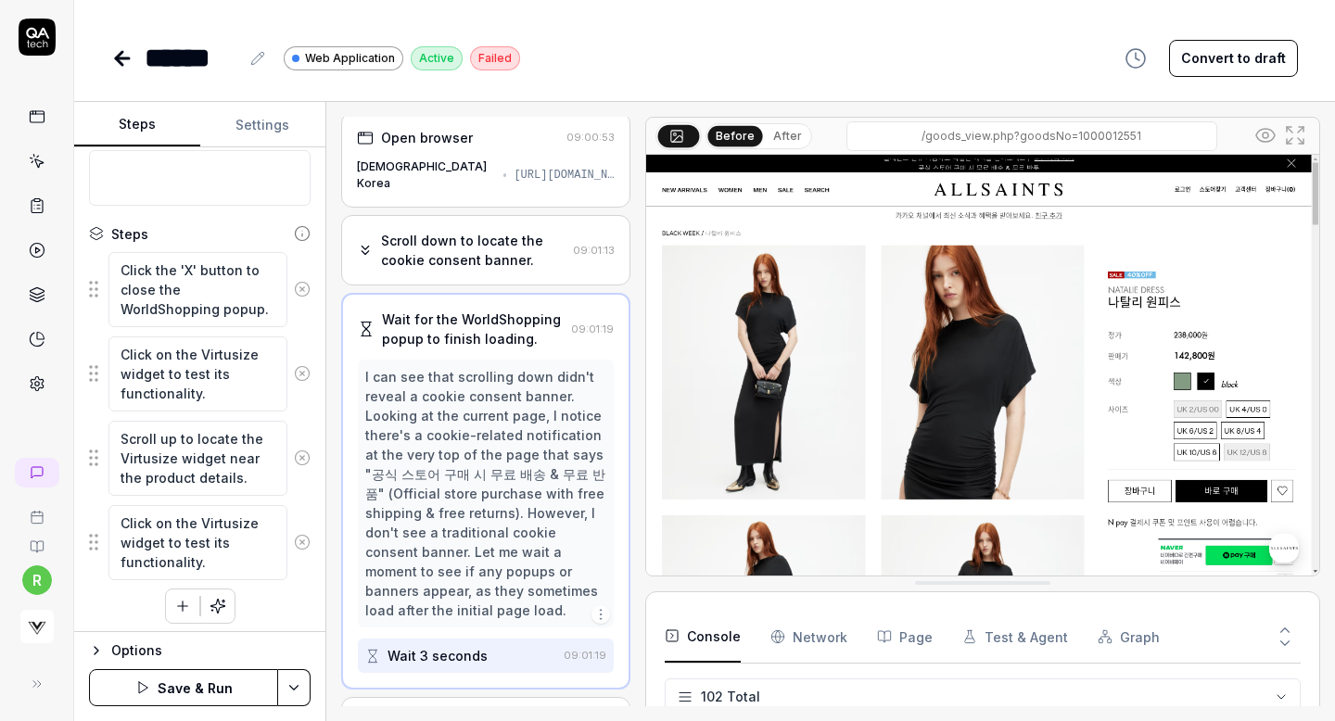
click at [299, 278] on button at bounding box center [302, 289] width 30 height 37
click at [299, 206] on textarea at bounding box center [199, 178] width 221 height 56
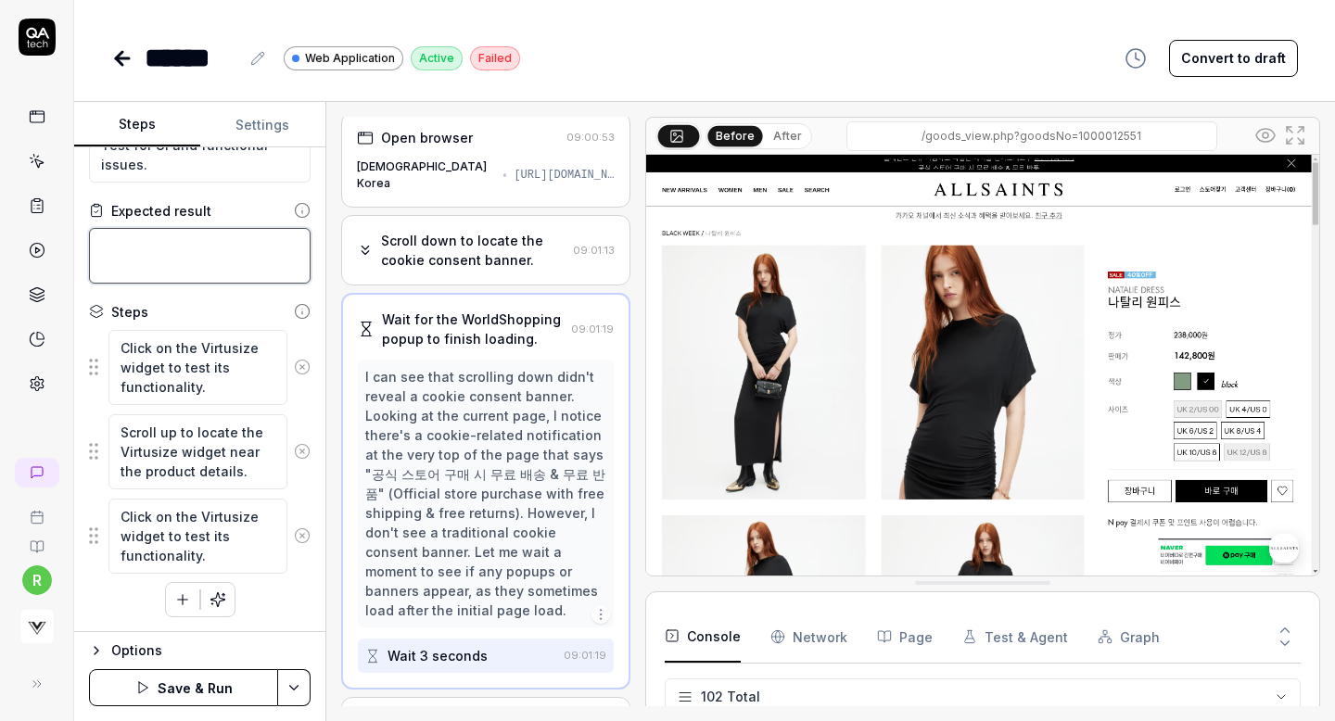
scroll to position [120, 0]
click at [297, 364] on icon at bounding box center [302, 367] width 17 height 17
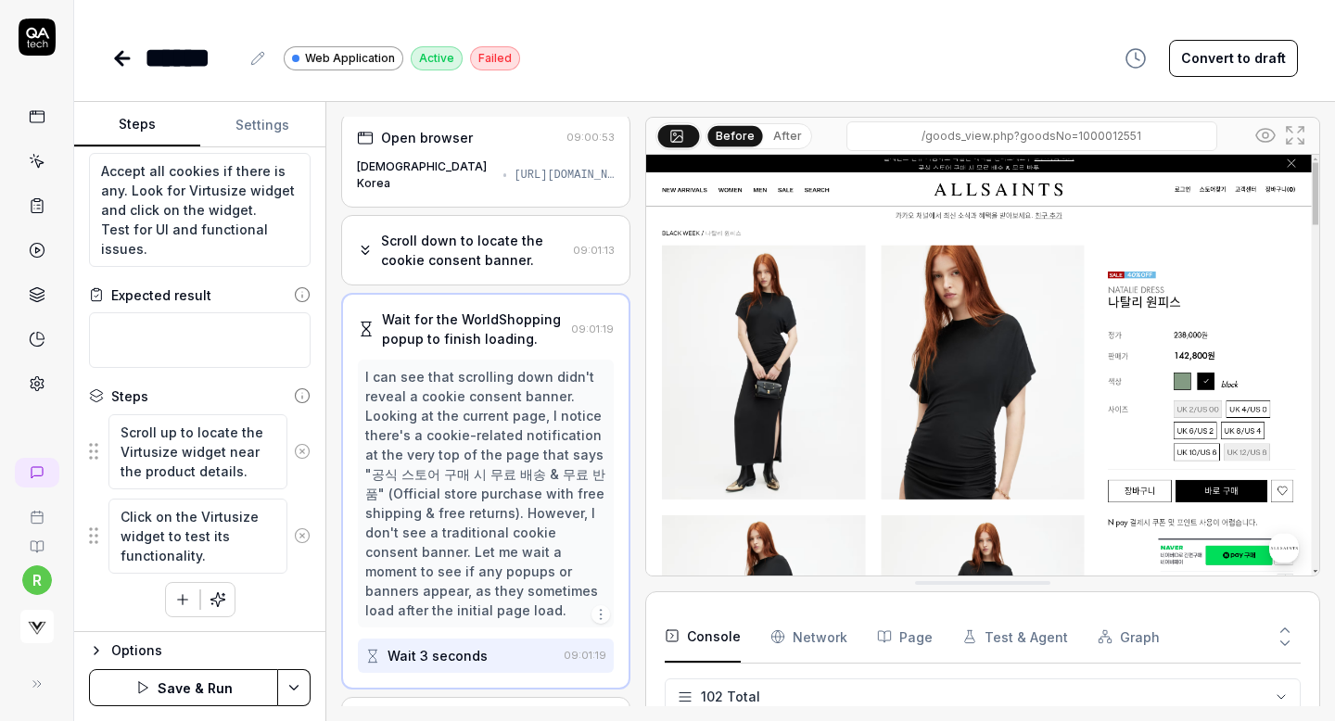
scroll to position [36, 0]
click at [299, 455] on icon at bounding box center [302, 451] width 17 height 17
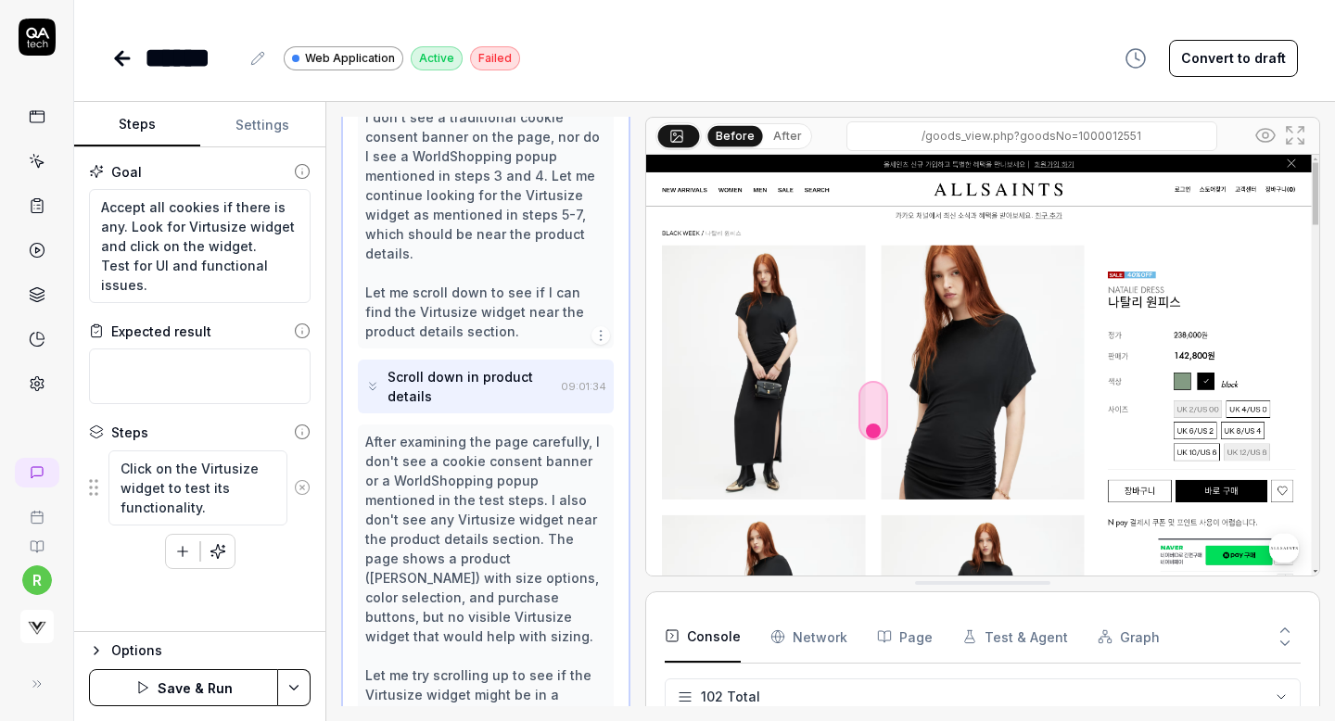
scroll to position [751, 0]
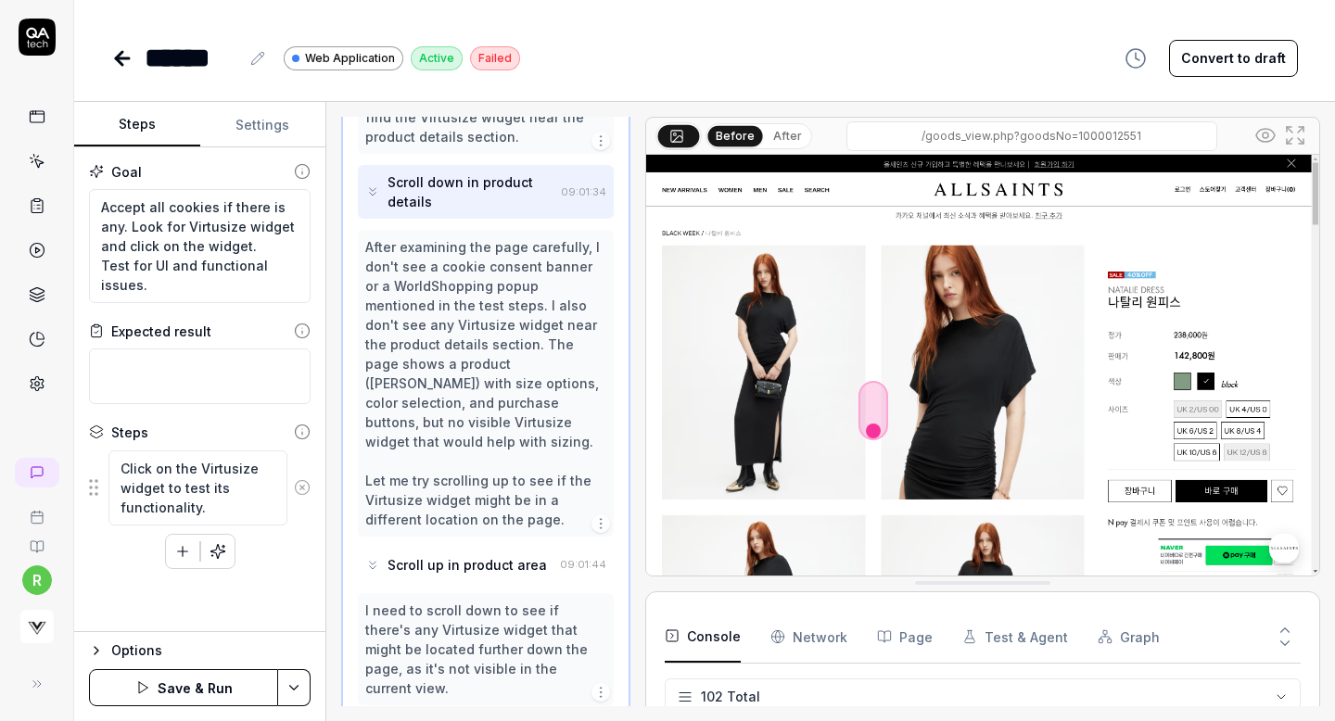
click at [302, 490] on icon at bounding box center [302, 487] width 17 height 17
click at [213, 693] on button "Save & Run" at bounding box center [183, 687] width 189 height 37
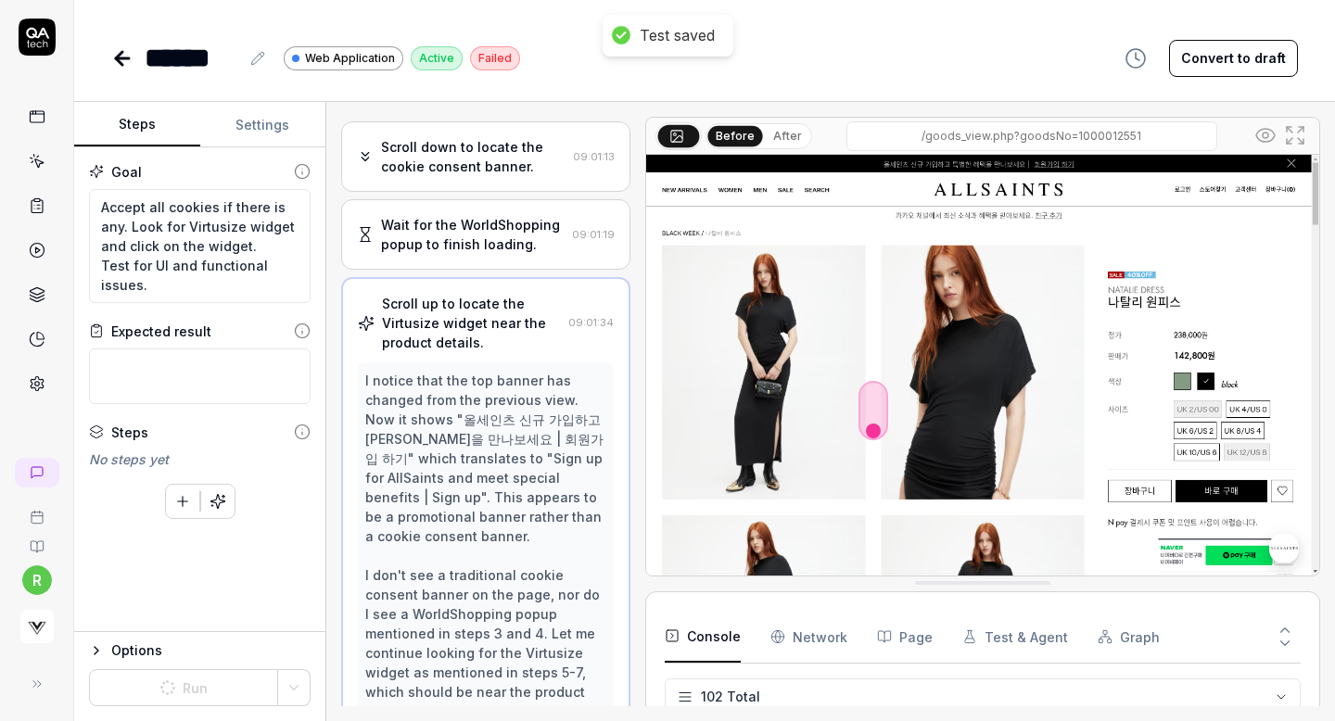
scroll to position [0, 0]
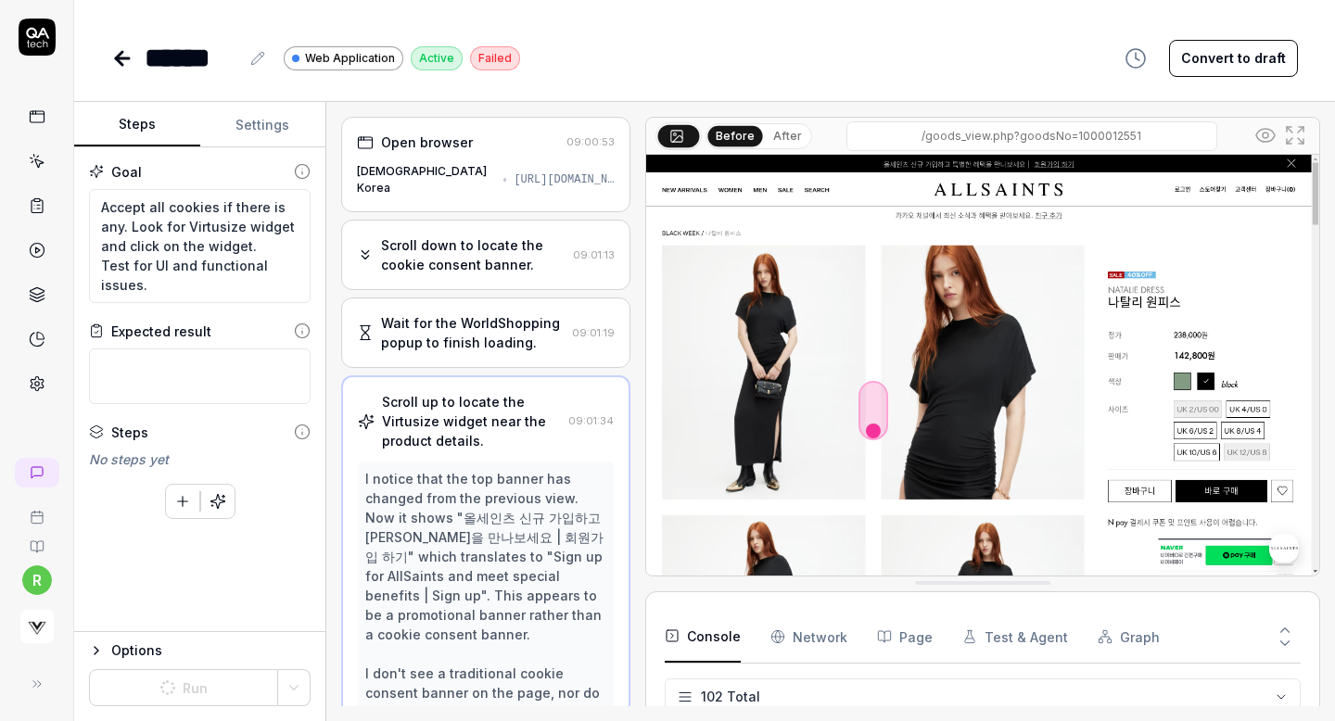
type textarea "*"
click at [124, 66] on icon at bounding box center [122, 58] width 22 height 22
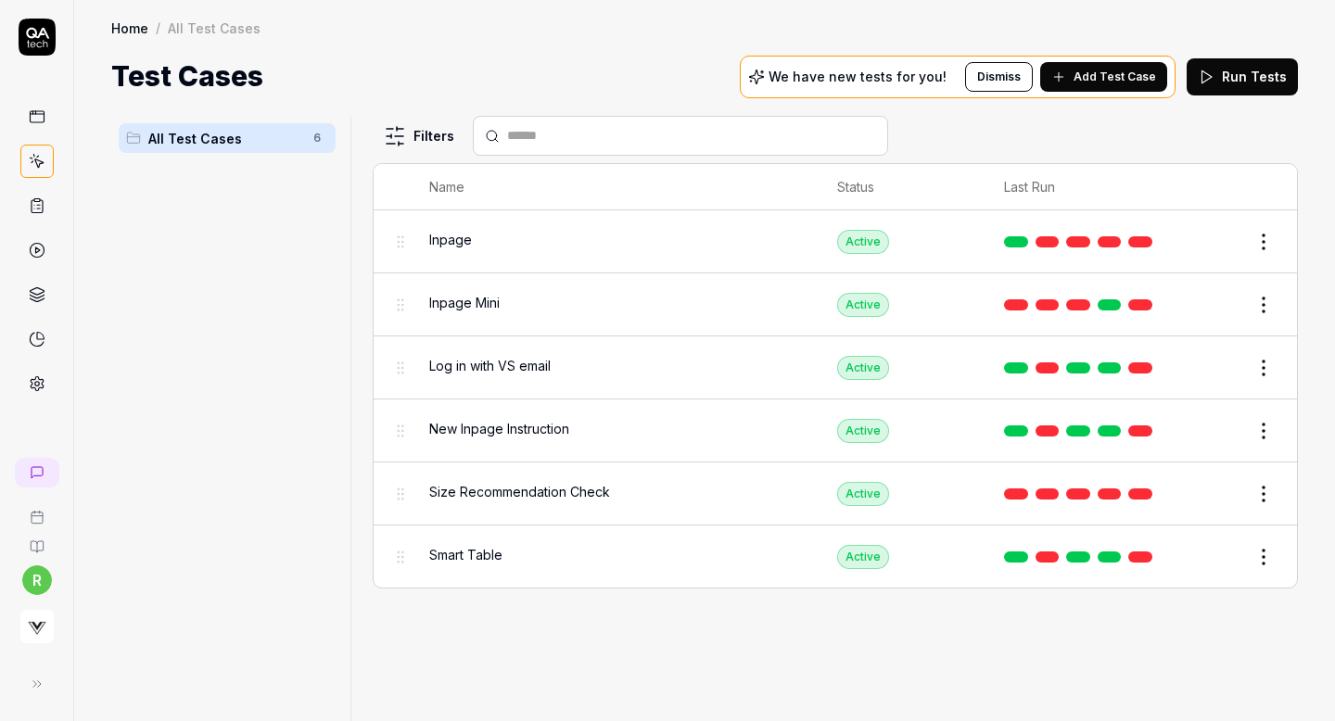
click at [26, 196] on link at bounding box center [36, 205] width 33 height 33
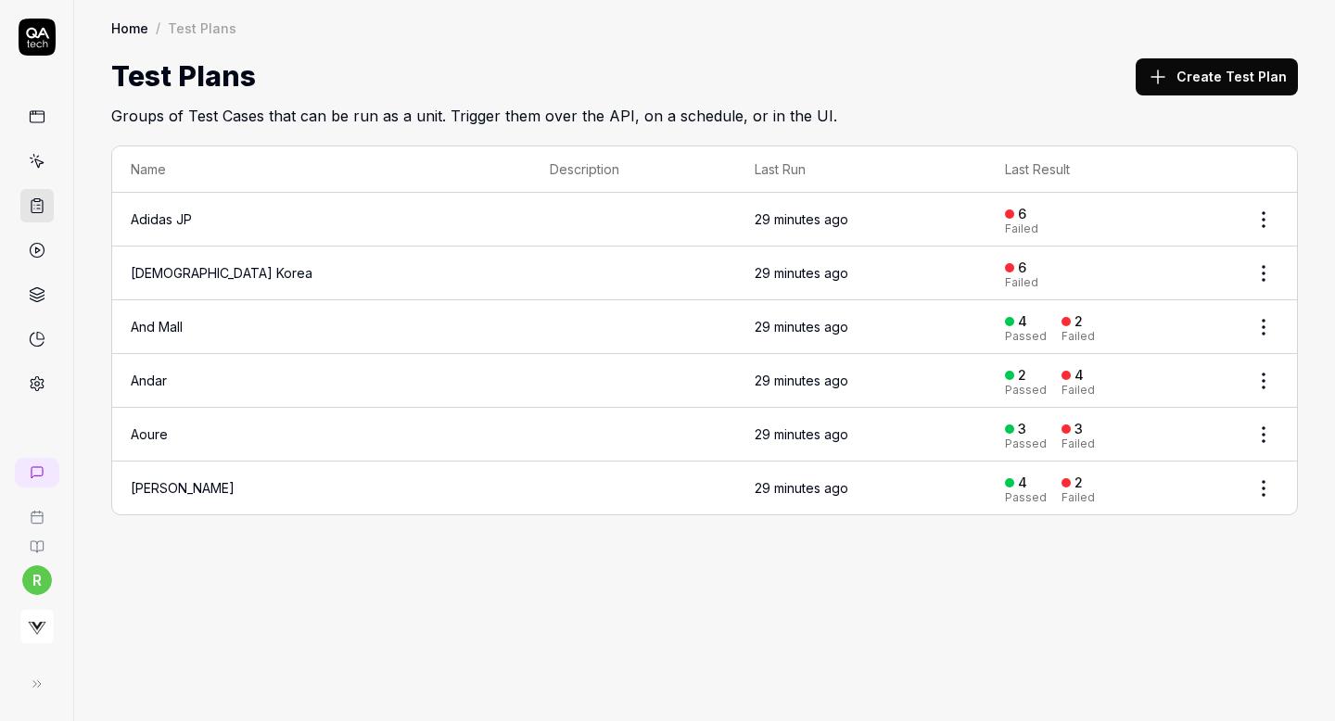
click at [1263, 262] on html "r Home / Test Plans Home / Test Plans Test Plans Create Test Plan Groups of Tes…" at bounding box center [667, 360] width 1335 height 721
click at [1093, 265] on html "r Home / Test Plans Home / Test Plans Test Plans Create Test Plan Groups of Tes…" at bounding box center [667, 360] width 1335 height 721
click at [1093, 265] on div "6 Failed" at bounding box center [1108, 273] width 207 height 31
click at [35, 242] on icon at bounding box center [37, 250] width 17 height 17
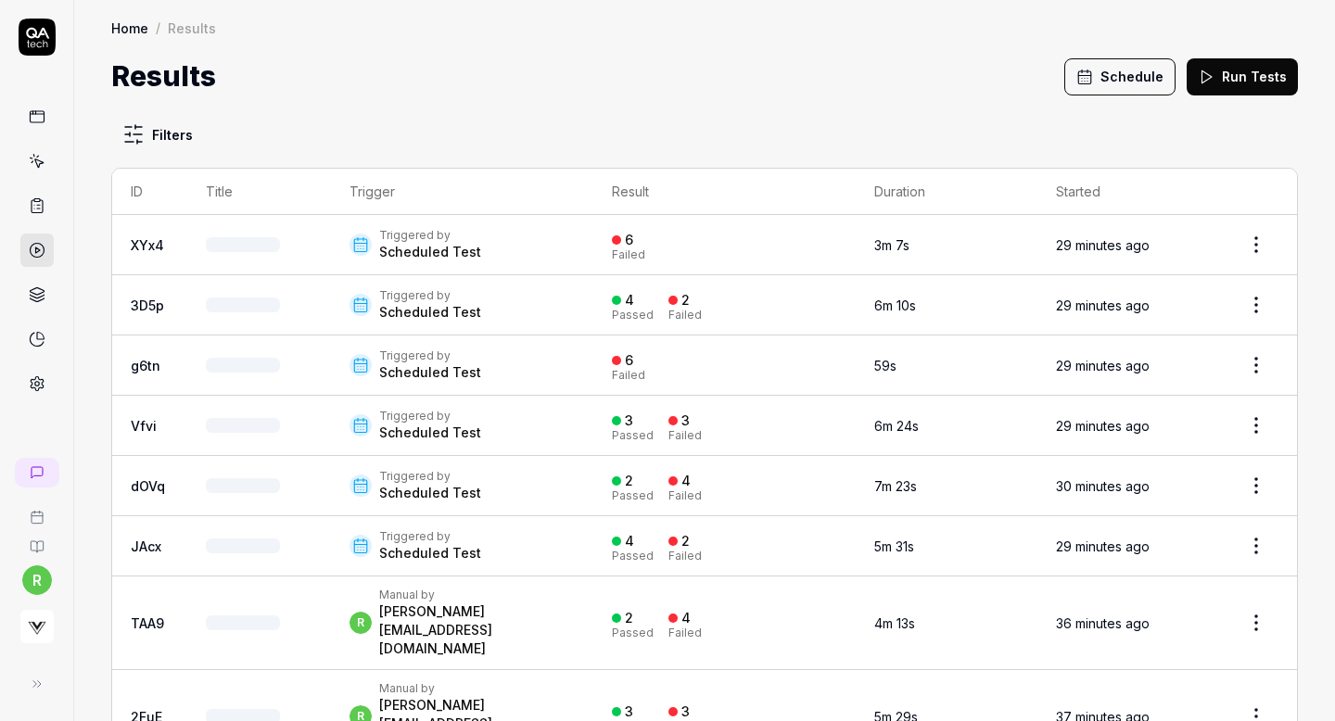
click at [1263, 234] on html "r Home / Results Home / Results Results Schedule Run Tests Filters ID Title Tri…" at bounding box center [667, 360] width 1335 height 721
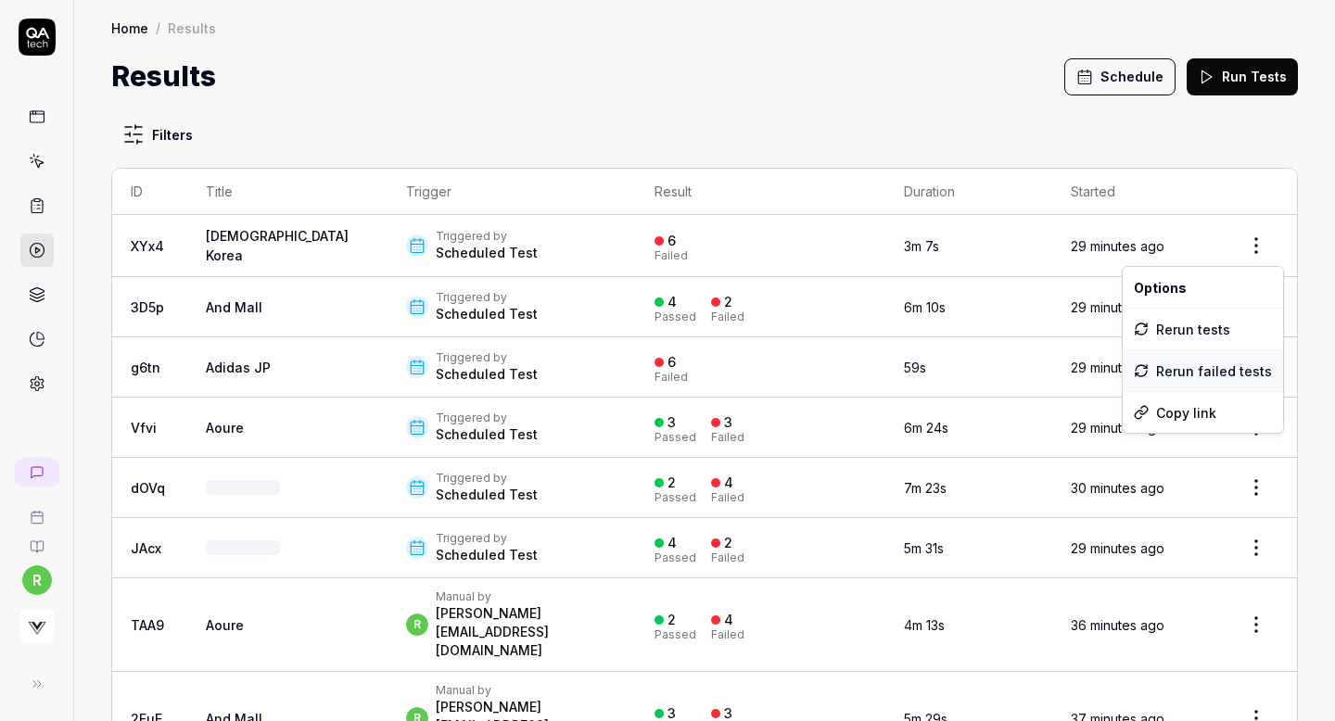
click at [1203, 367] on div "Rerun failed tests" at bounding box center [1202, 370] width 160 height 41
click at [1252, 308] on html "r Home / Results Home / Results Results Schedule Run Tests Filters ID Title Tri…" at bounding box center [667, 360] width 1335 height 721
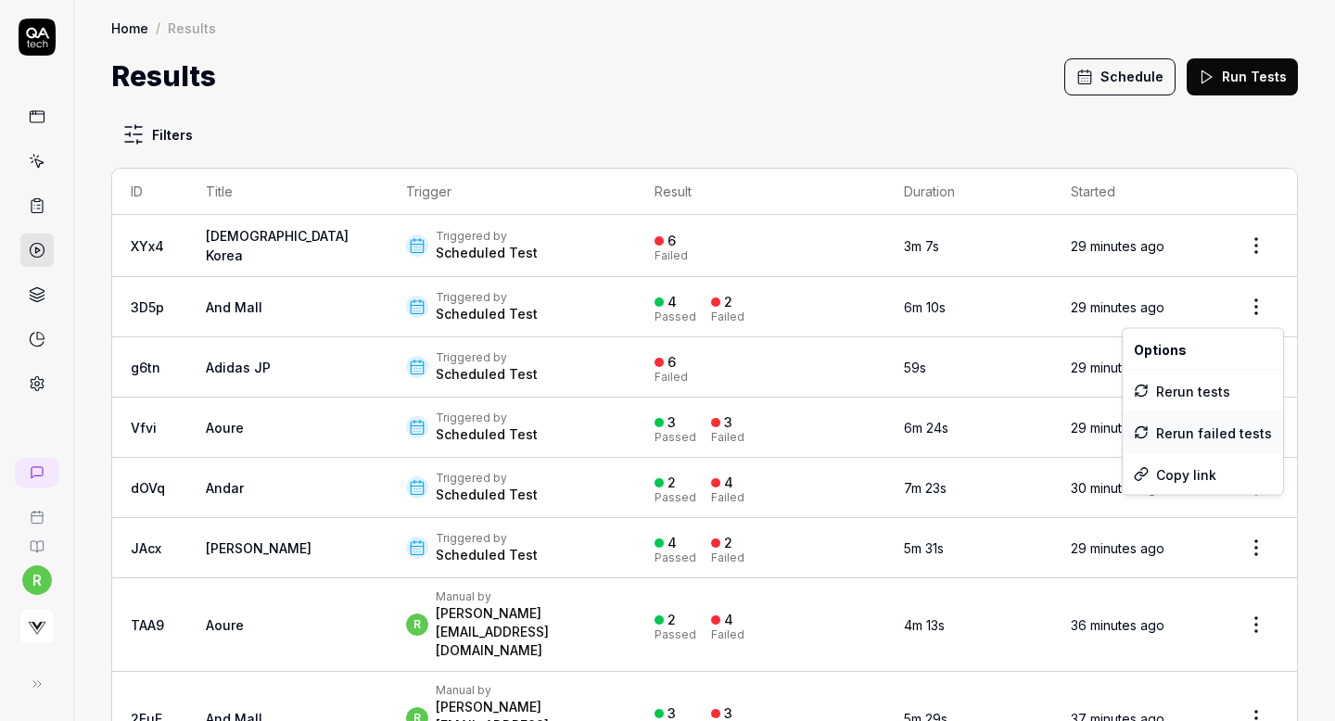
click at [1205, 437] on div "Rerun failed tests" at bounding box center [1202, 432] width 160 height 41
click at [1256, 367] on html "r Home / Results Home / Results Results Schedule Run Tests Filters ID Title Tri…" at bounding box center [667, 360] width 1335 height 721
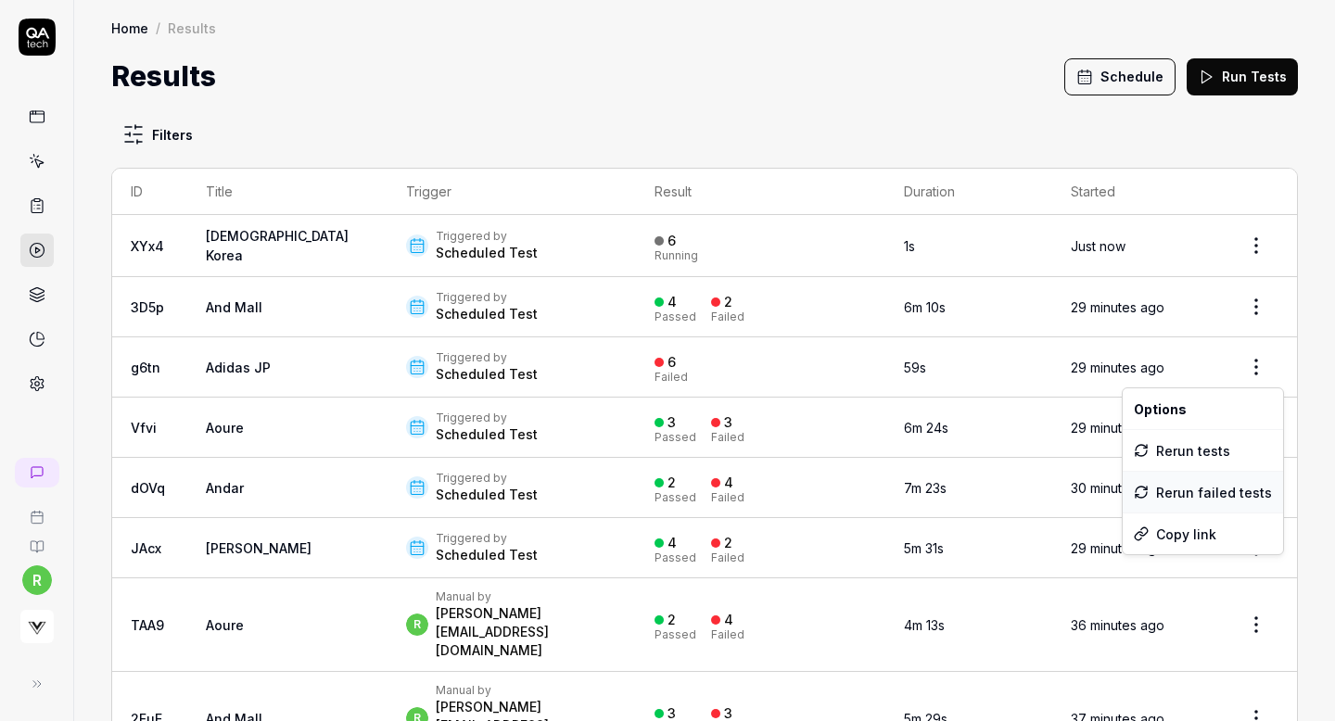
click at [1198, 495] on div "Rerun failed tests" at bounding box center [1202, 492] width 160 height 41
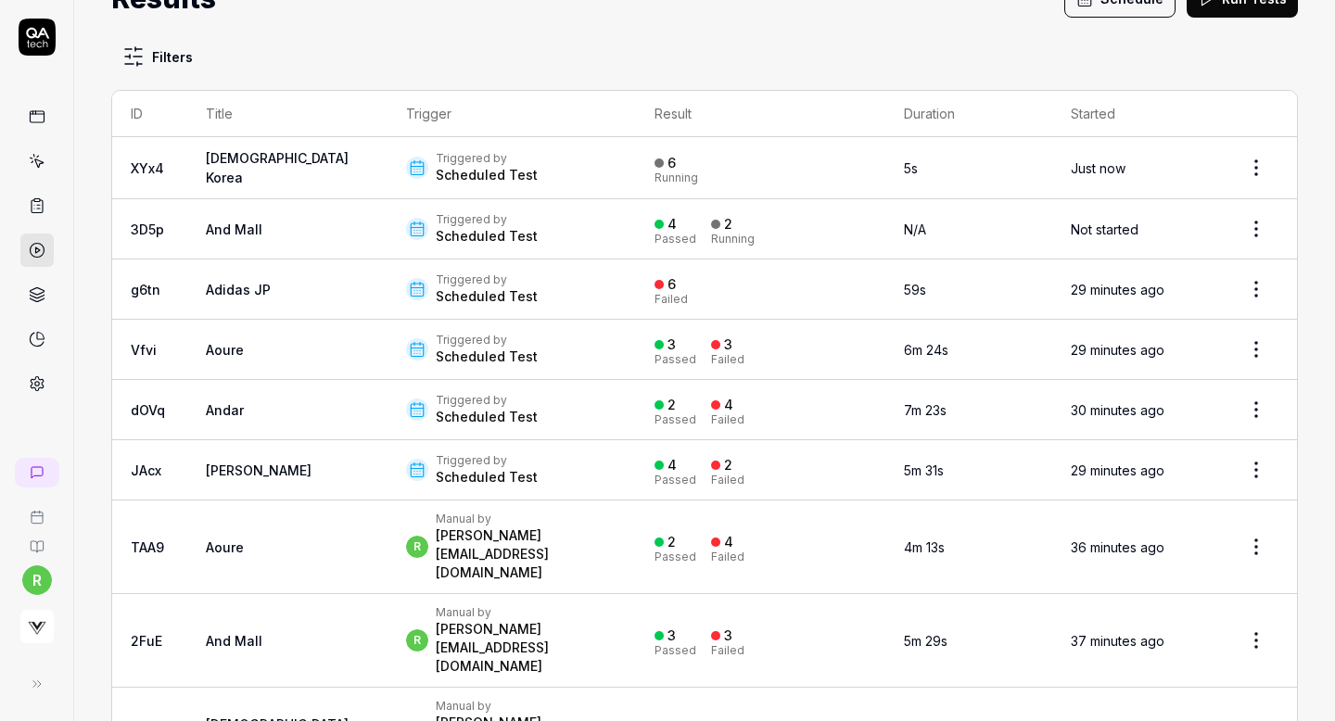
click at [1256, 354] on html "r Home / Results Home / Results Results Schedule Run Tests Filters ID Title Tri…" at bounding box center [667, 360] width 1335 height 721
click at [1199, 464] on div "Rerun failed tests" at bounding box center [1202, 474] width 160 height 41
click at [1260, 403] on html "r Home / Results Home / Results Results Schedule Run Tests Filters ID Title Tri…" at bounding box center [667, 360] width 1335 height 721
click at [1195, 538] on div "Rerun failed tests" at bounding box center [1202, 533] width 160 height 41
click at [1254, 467] on html "r Home / Results Home / Results Results Schedule Run Tests Filters ID Title Tri…" at bounding box center [667, 360] width 1335 height 721
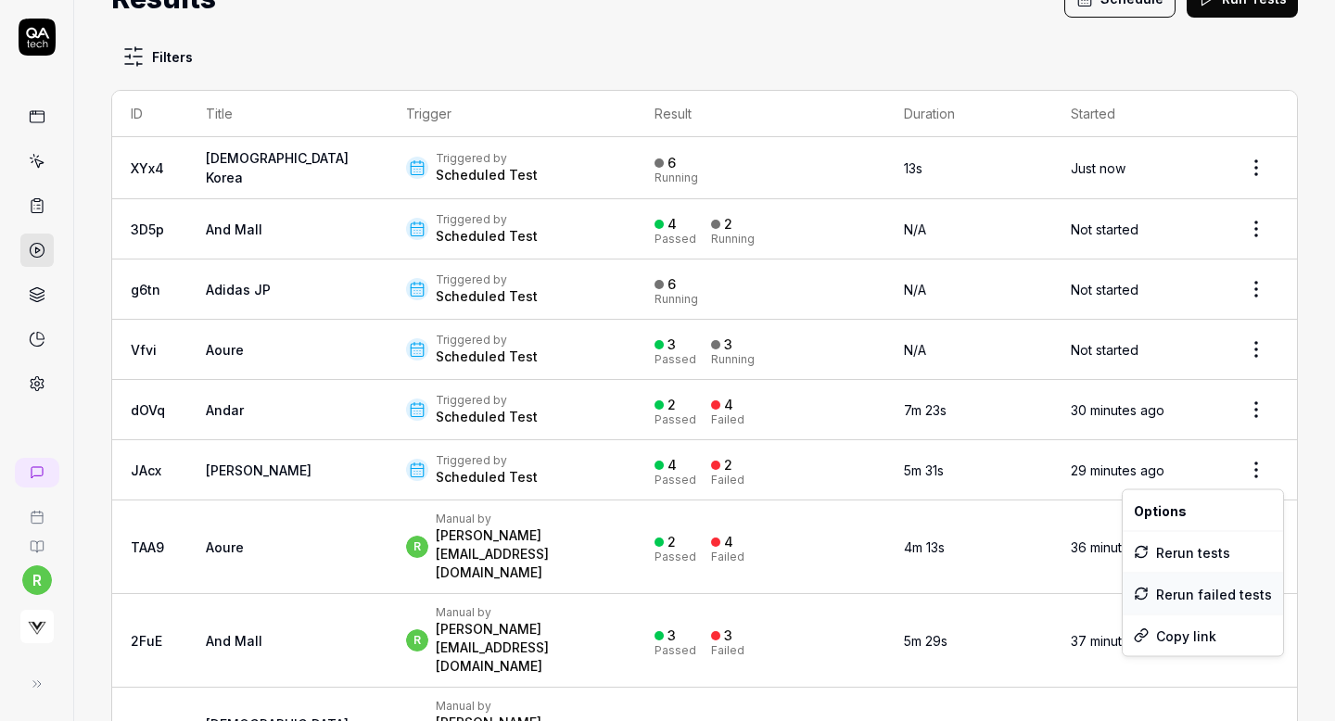
click at [1191, 590] on div "Rerun failed tests" at bounding box center [1202, 594] width 160 height 41
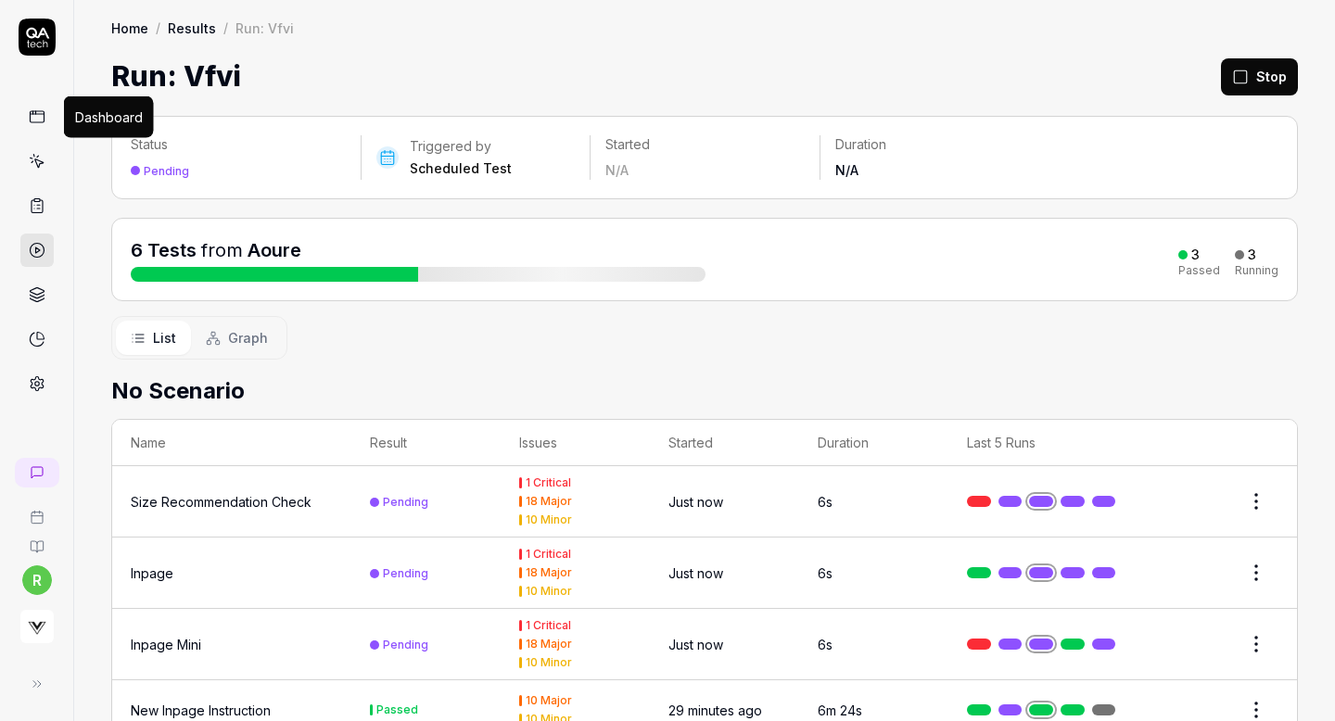
click at [35, 116] on icon at bounding box center [37, 116] width 17 height 17
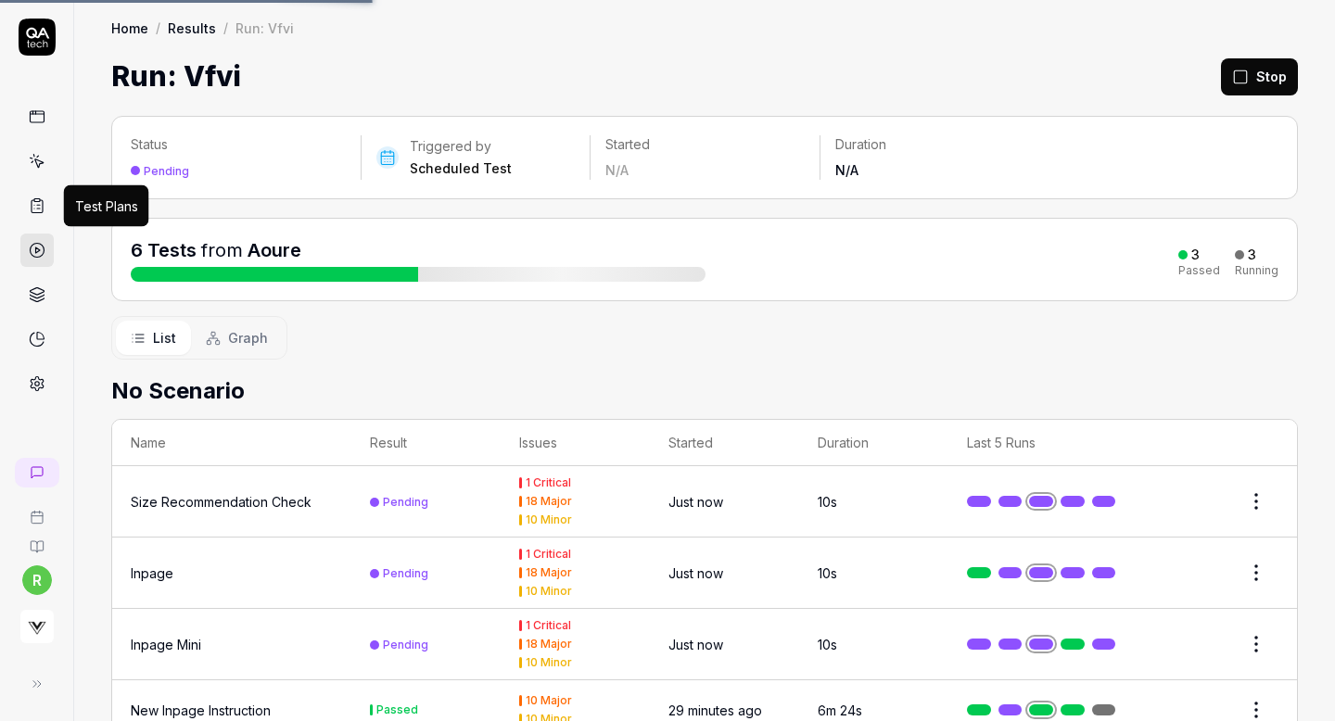
click at [42, 198] on icon at bounding box center [37, 205] width 17 height 17
